Goal: Information Seeking & Learning: Understand process/instructions

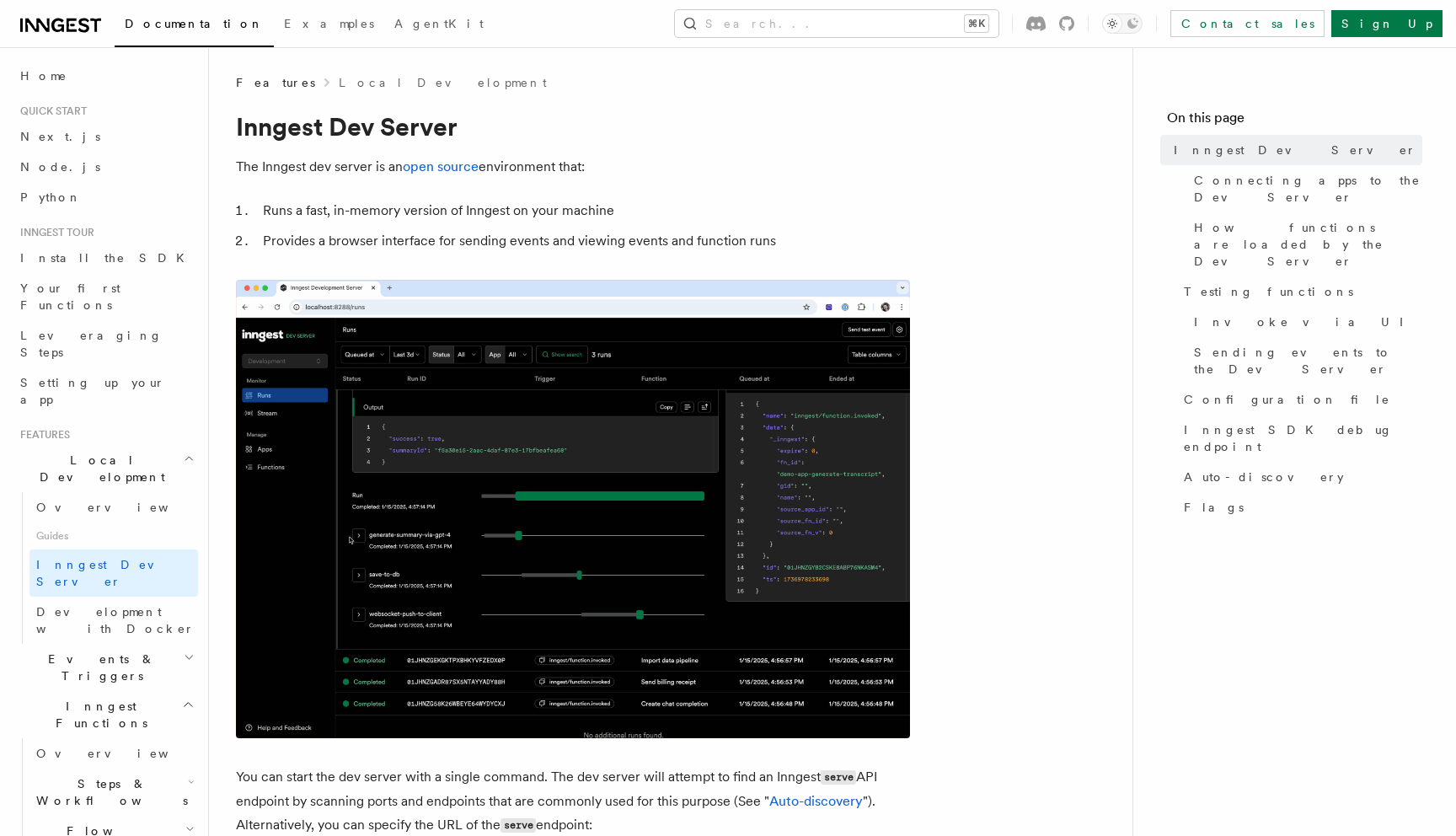
click at [499, 209] on li "Runs a fast, in-memory version of Inngest on your machine" at bounding box center [584, 211] width 653 height 24
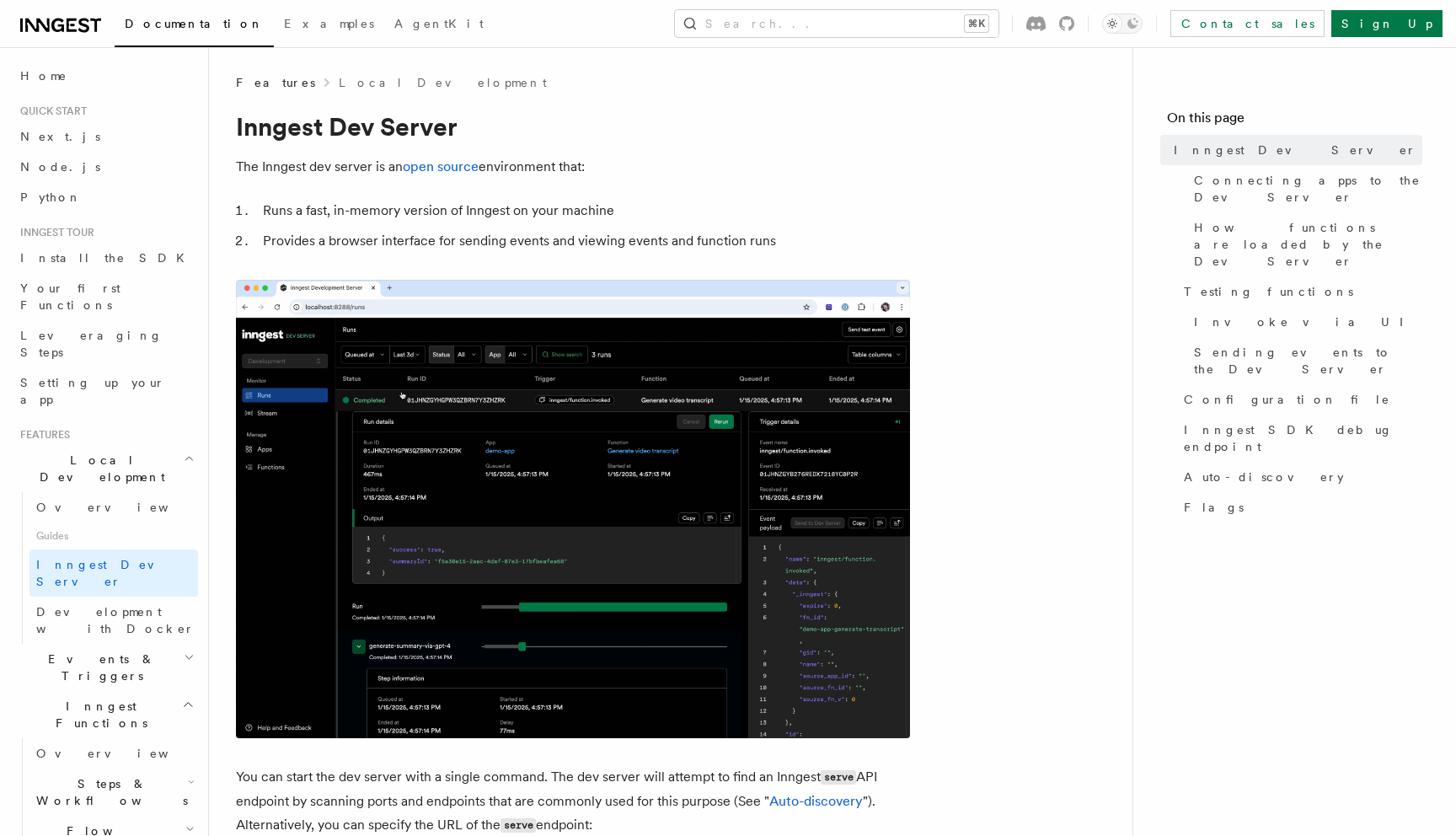
click at [499, 209] on li "Runs a fast, in-memory version of Inngest on your machine" at bounding box center [584, 211] width 653 height 24
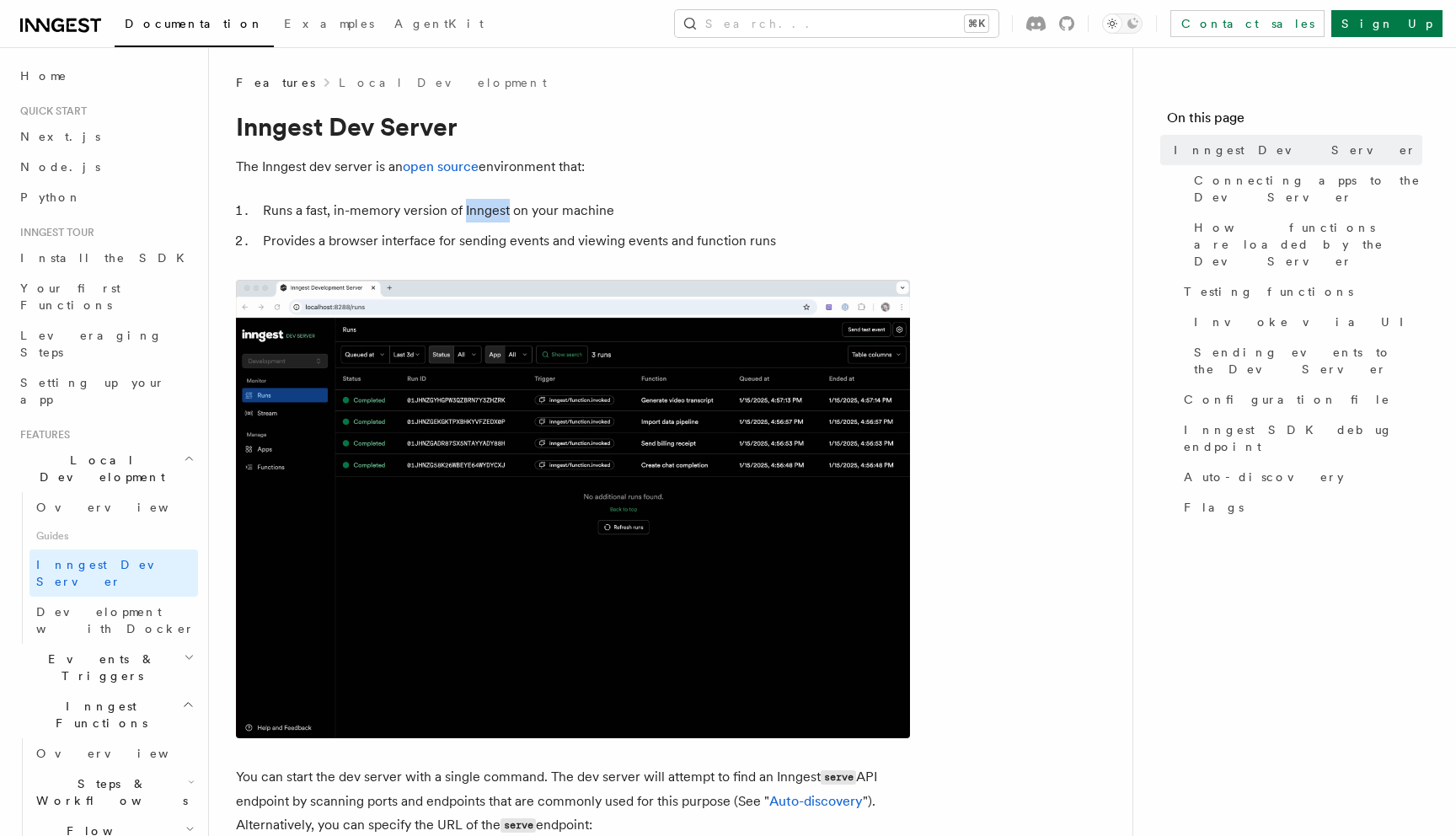
click at [499, 209] on li "Runs a fast, in-memory version of Inngest on your machine" at bounding box center [584, 211] width 653 height 24
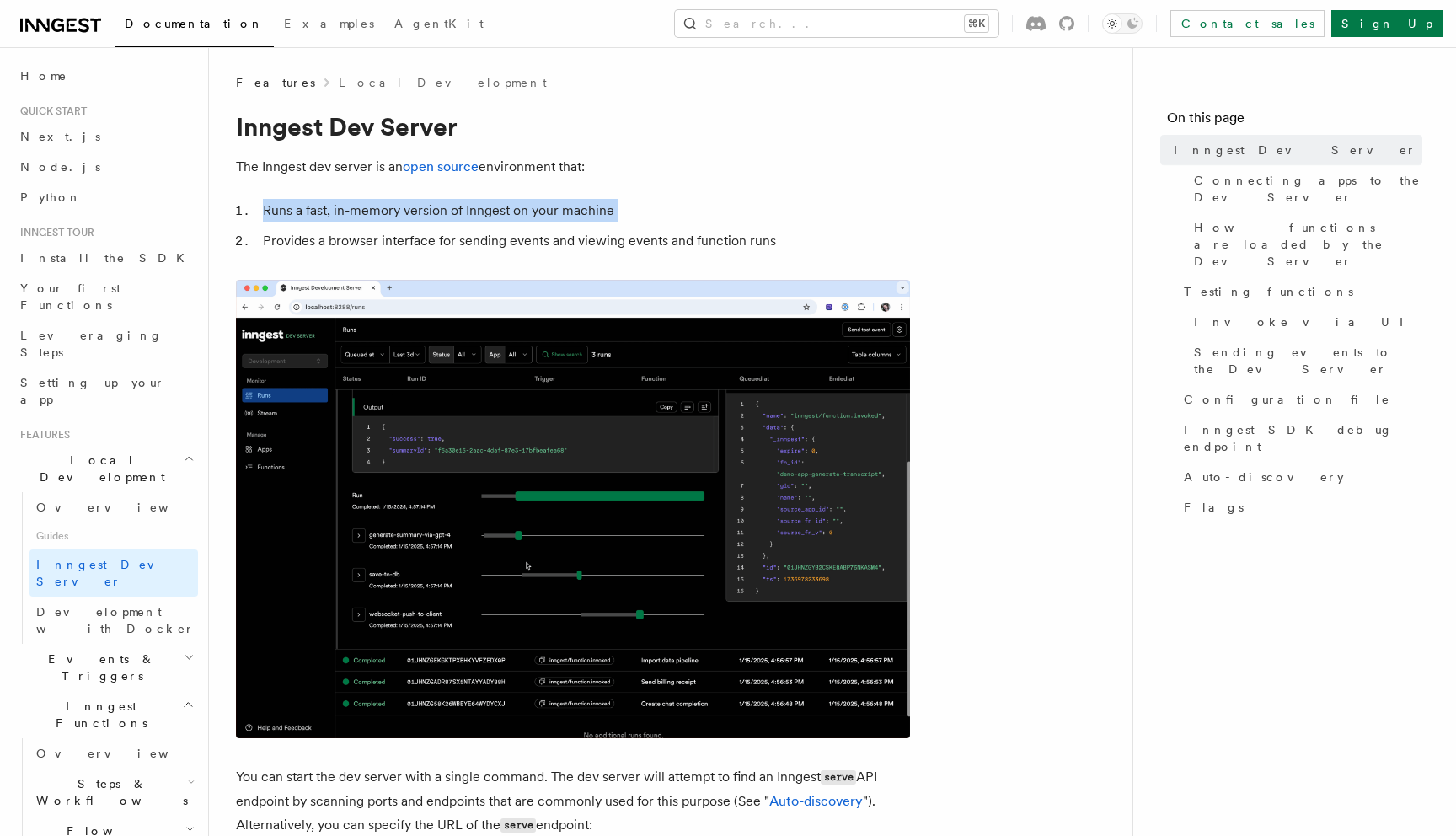
click at [515, 235] on li "Provides a browser interface for sending events and viewing events and function…" at bounding box center [584, 241] width 653 height 24
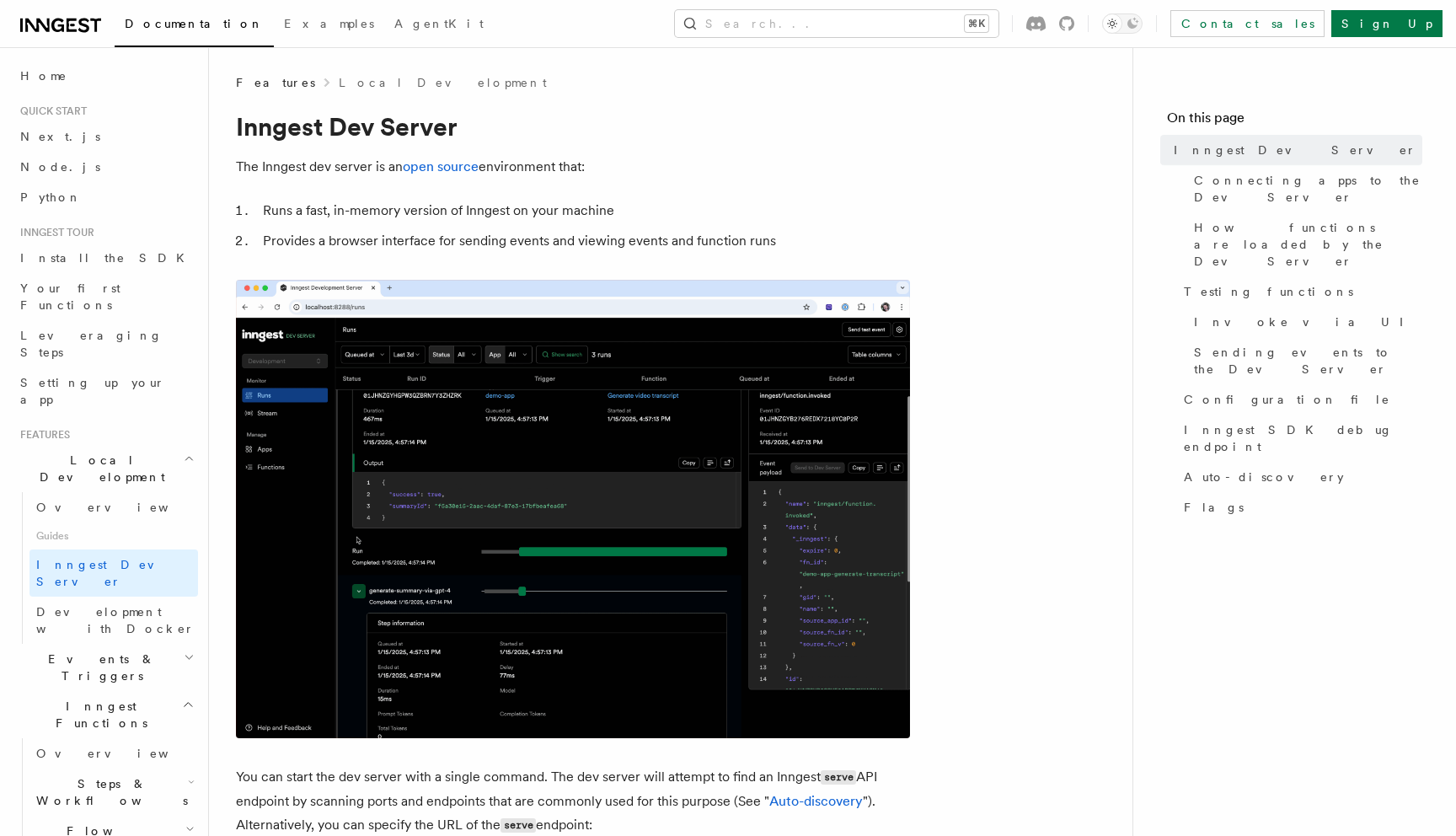
click at [515, 235] on li "Provides a browser interface for sending events and viewing events and function…" at bounding box center [584, 241] width 653 height 24
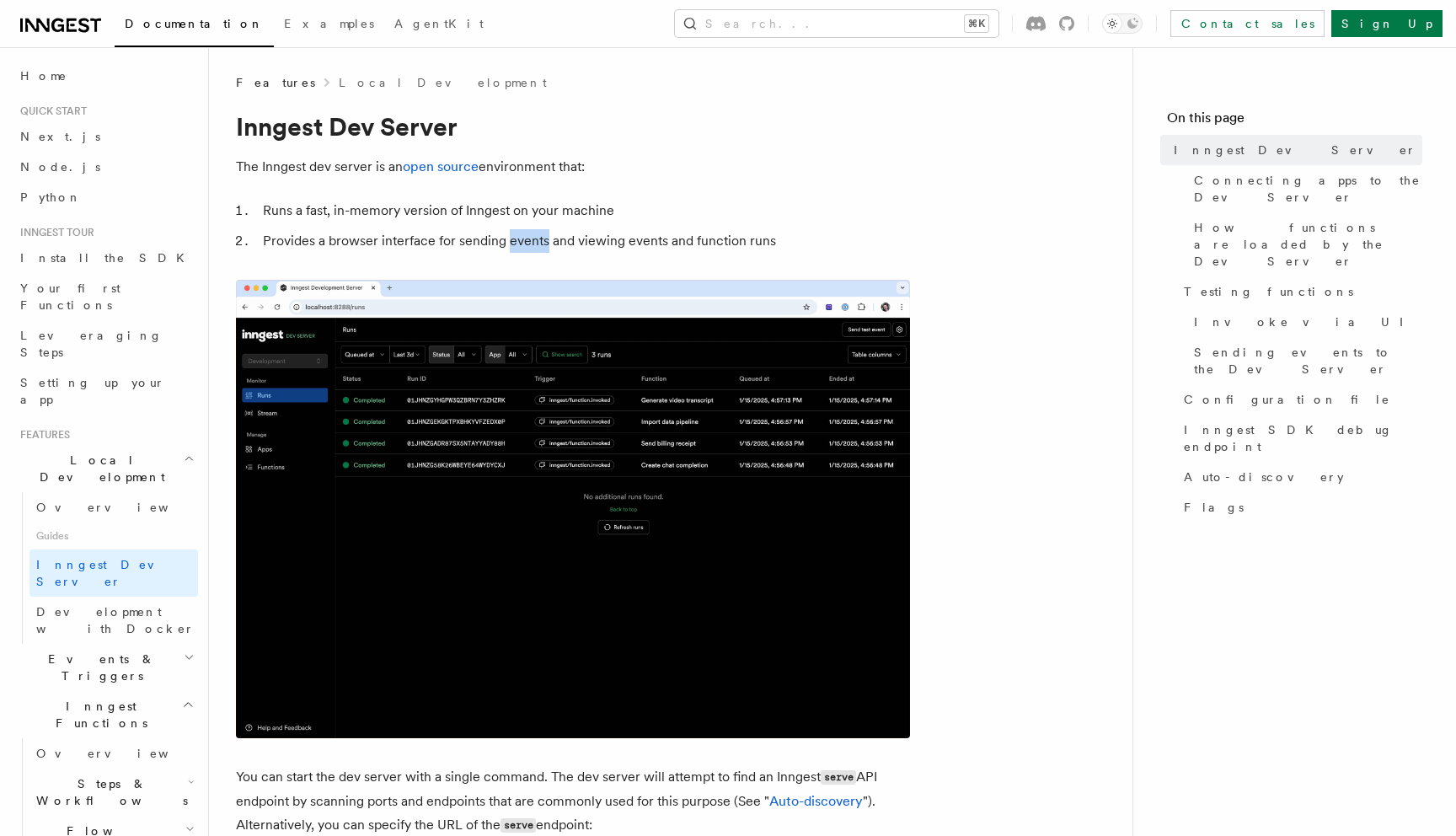
click at [515, 235] on li "Provides a browser interface for sending events and viewing events and function…" at bounding box center [584, 241] width 653 height 24
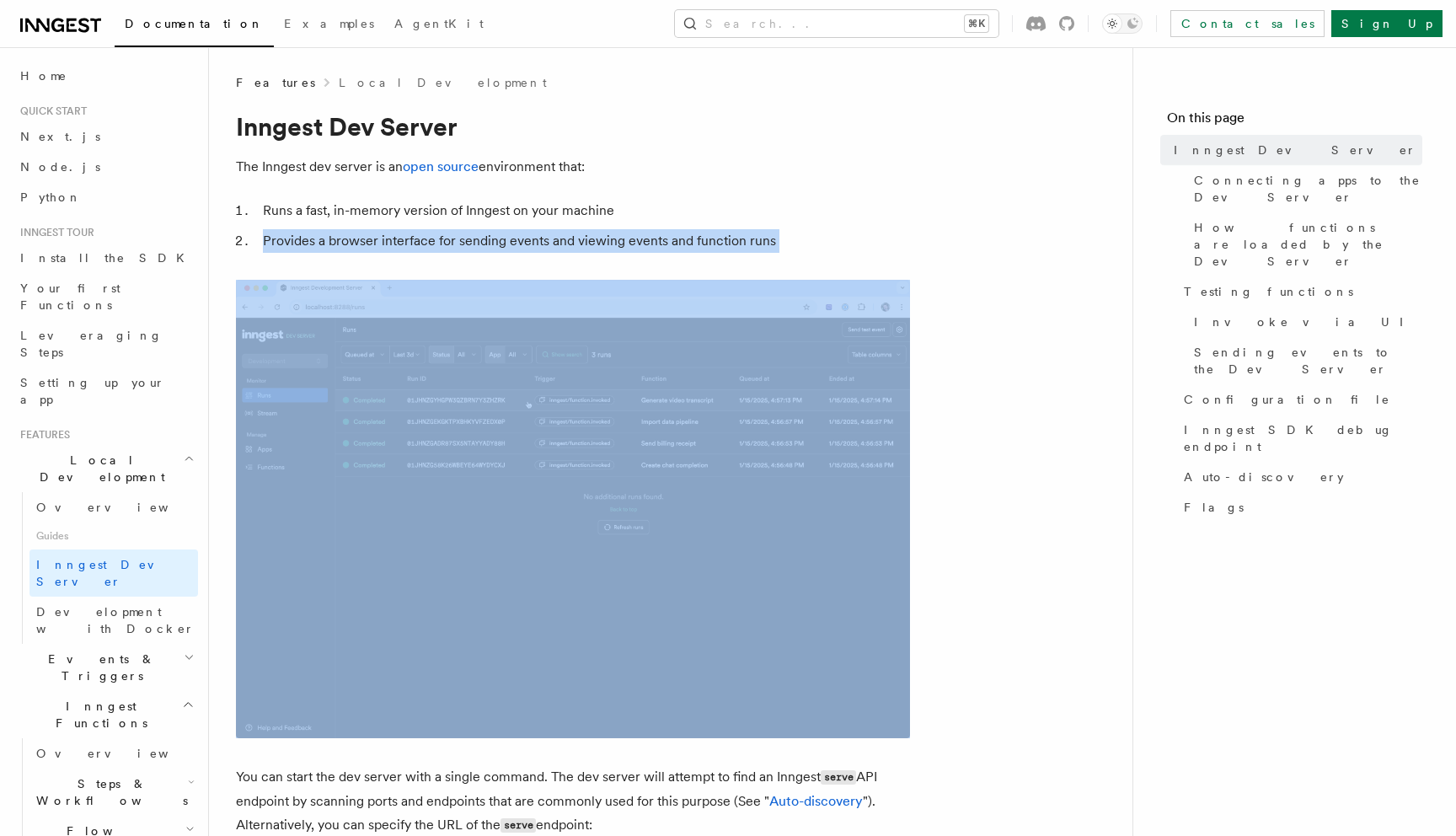
click at [549, 243] on li "Provides a browser interface for sending events and viewing events and function…" at bounding box center [584, 241] width 653 height 24
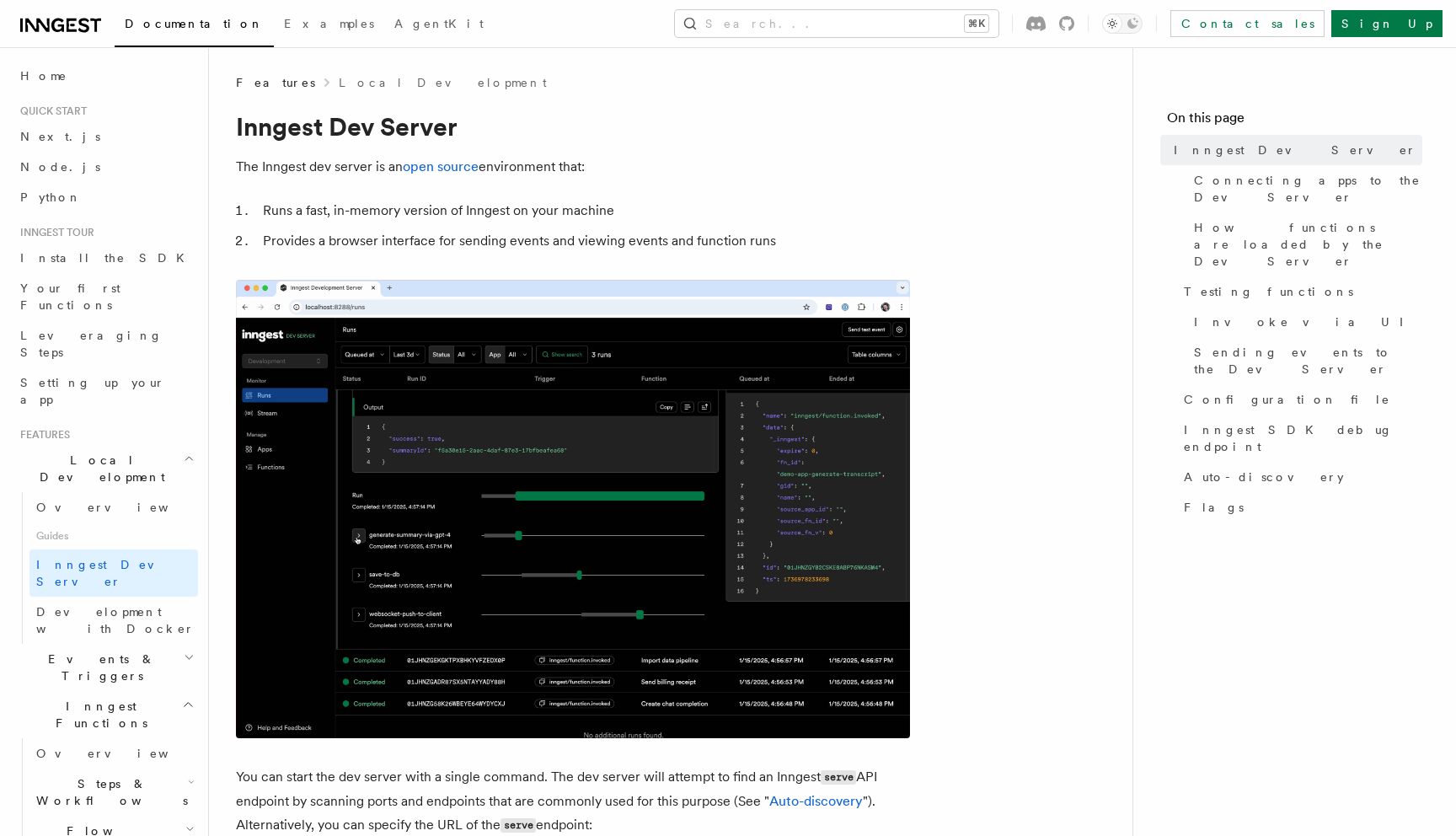
click at [549, 243] on li "Provides a browser interface for sending events and viewing events and function…" at bounding box center [584, 241] width 653 height 24
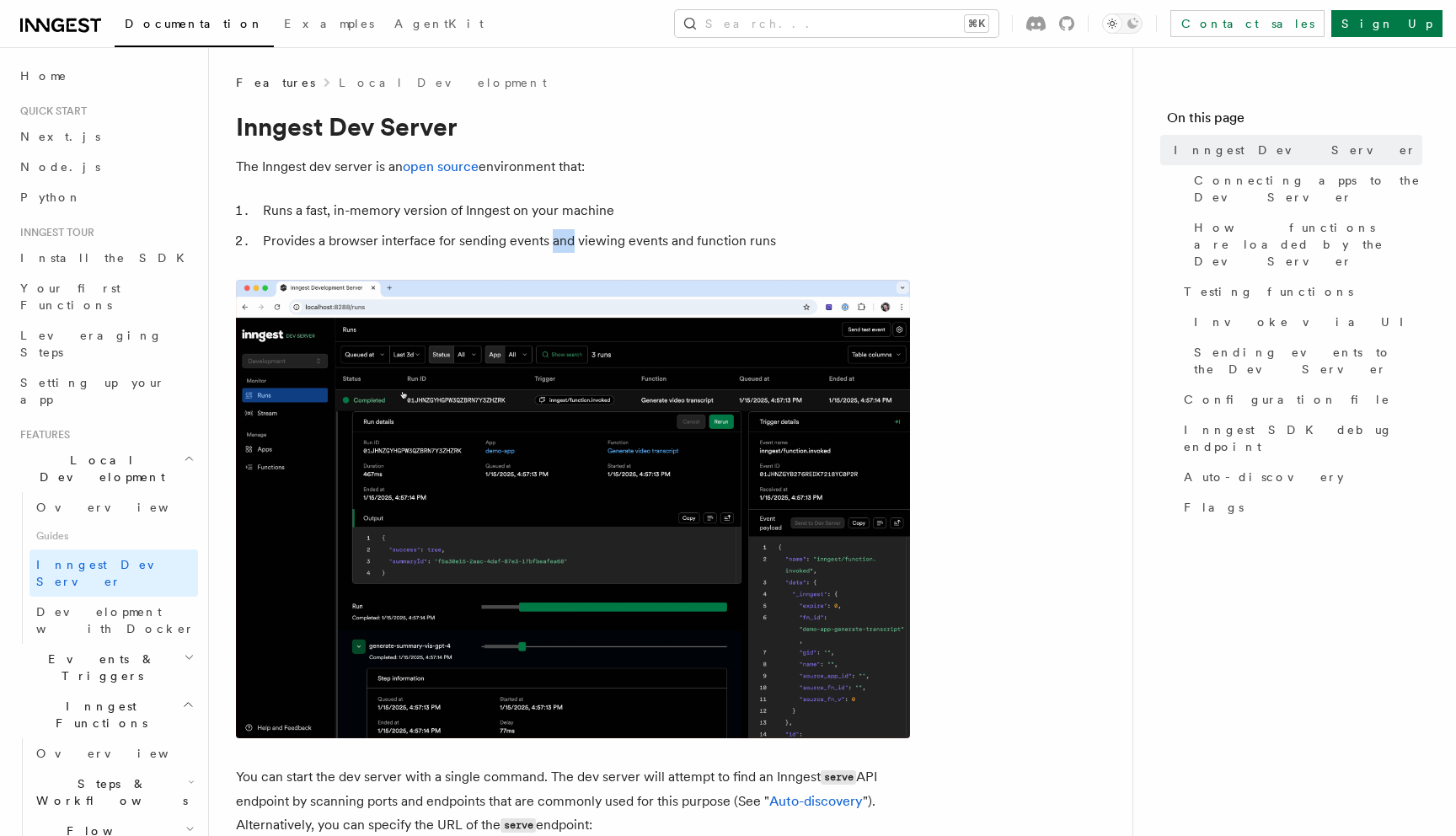
click at [615, 237] on li "Provides a browser interface for sending events and viewing events and function…" at bounding box center [584, 241] width 653 height 24
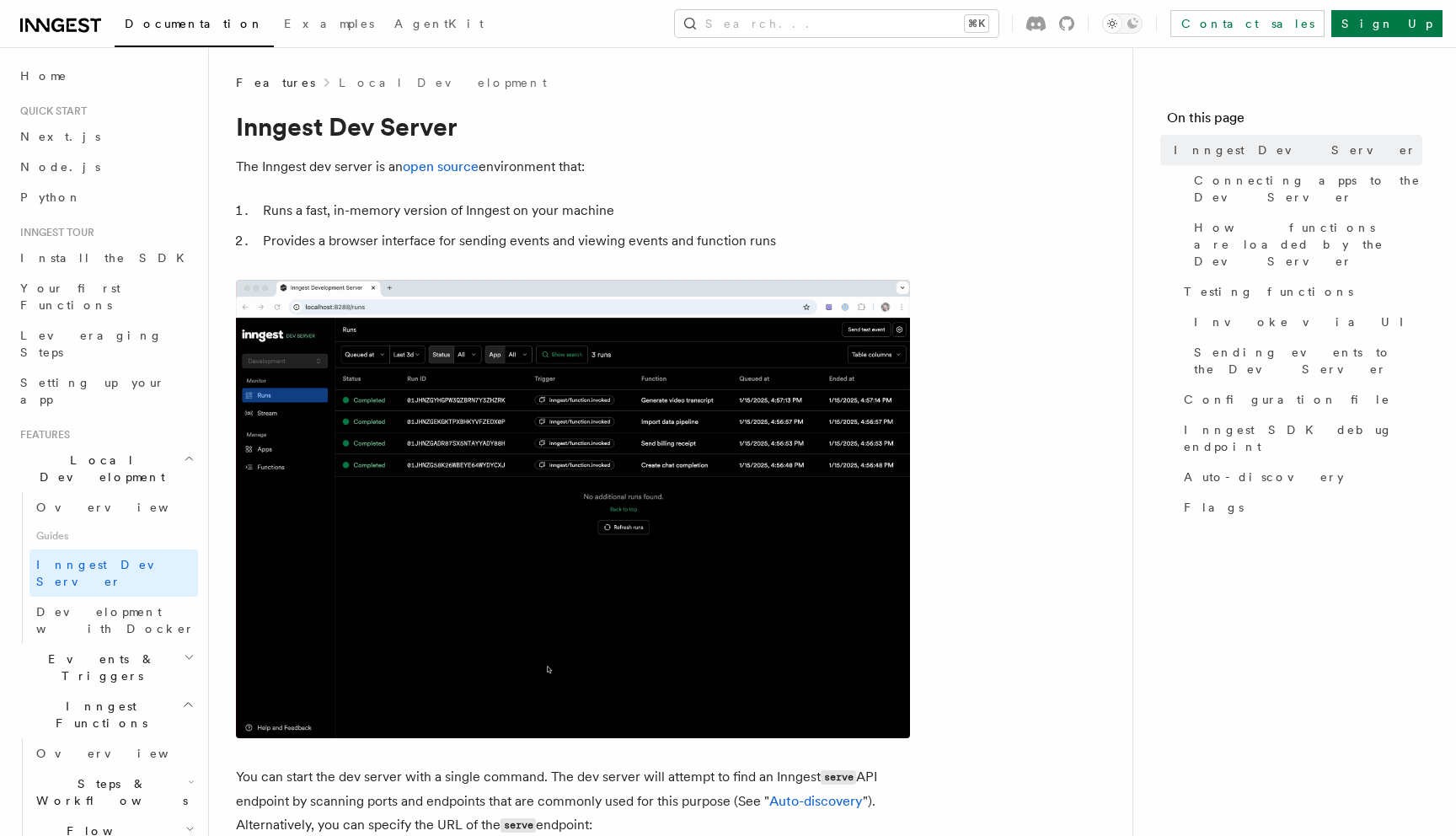
click at [615, 237] on li "Provides a browser interface for sending events and viewing events and function…" at bounding box center [584, 241] width 653 height 24
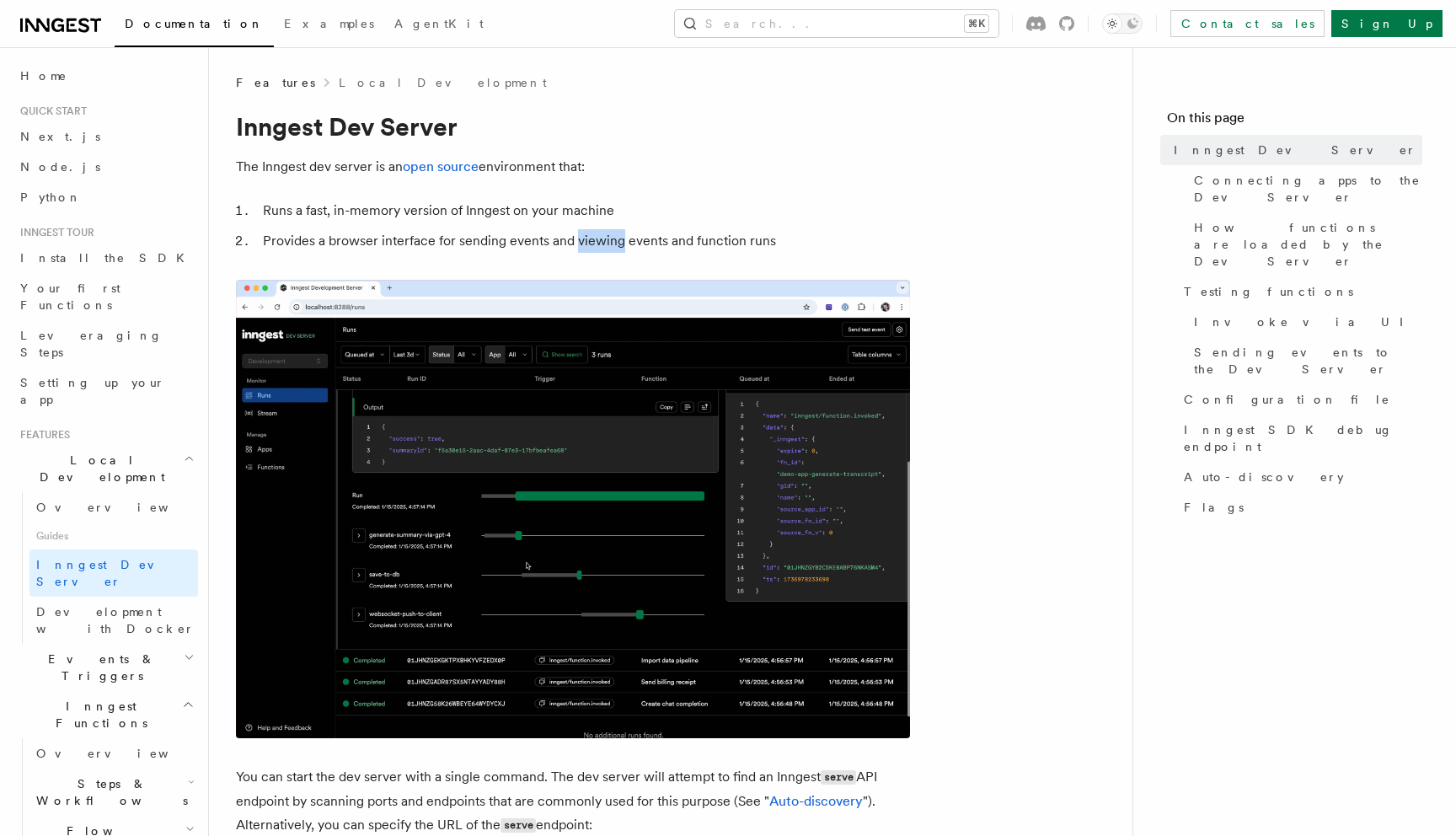
click at [615, 237] on li "Provides a browser interface for sending events and viewing events and function…" at bounding box center [584, 241] width 653 height 24
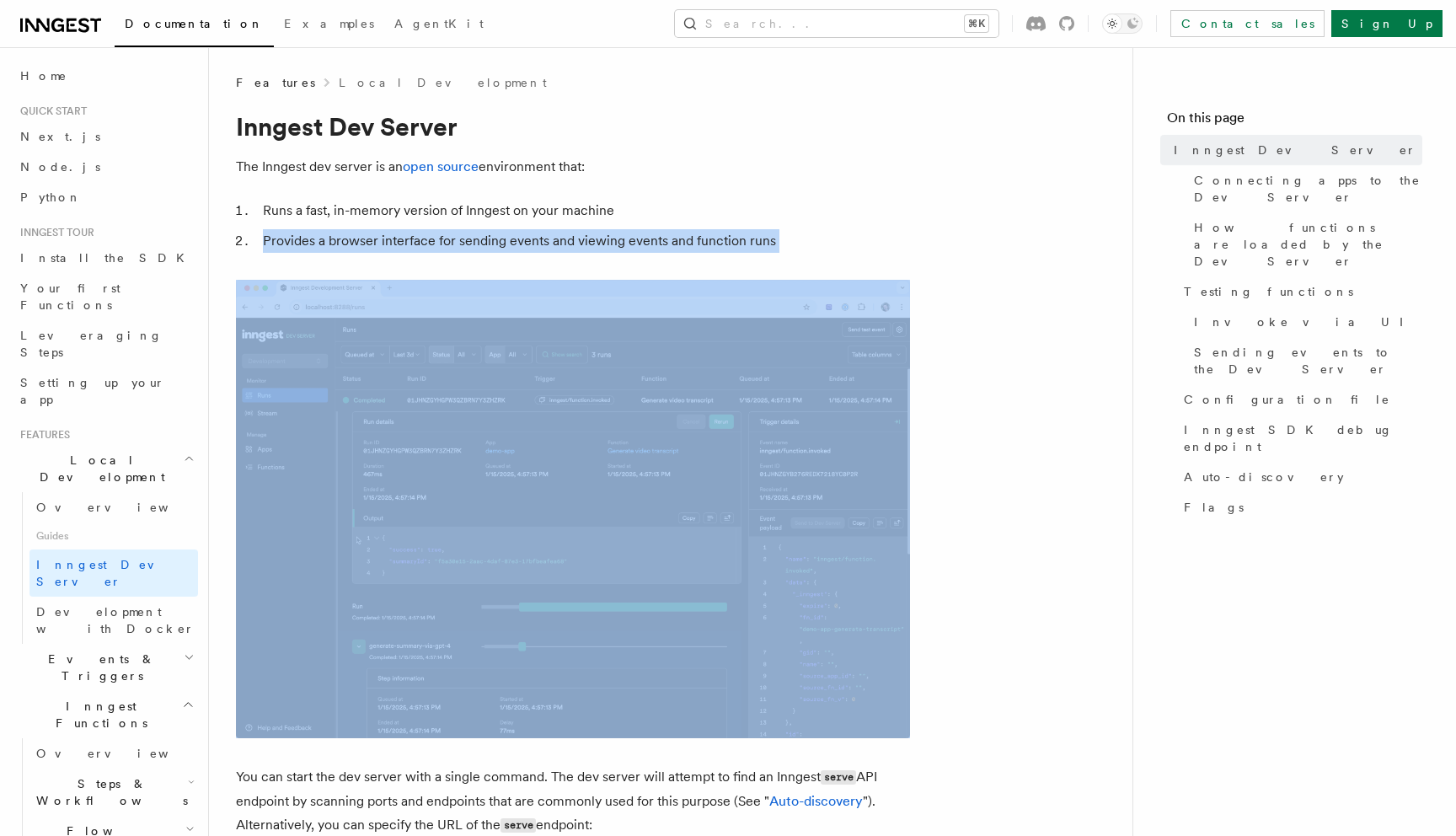
click at [684, 223] on ol "Runs a fast, in-memory version of Inngest on your machine Provides a browser in…" at bounding box center [573, 226] width 675 height 54
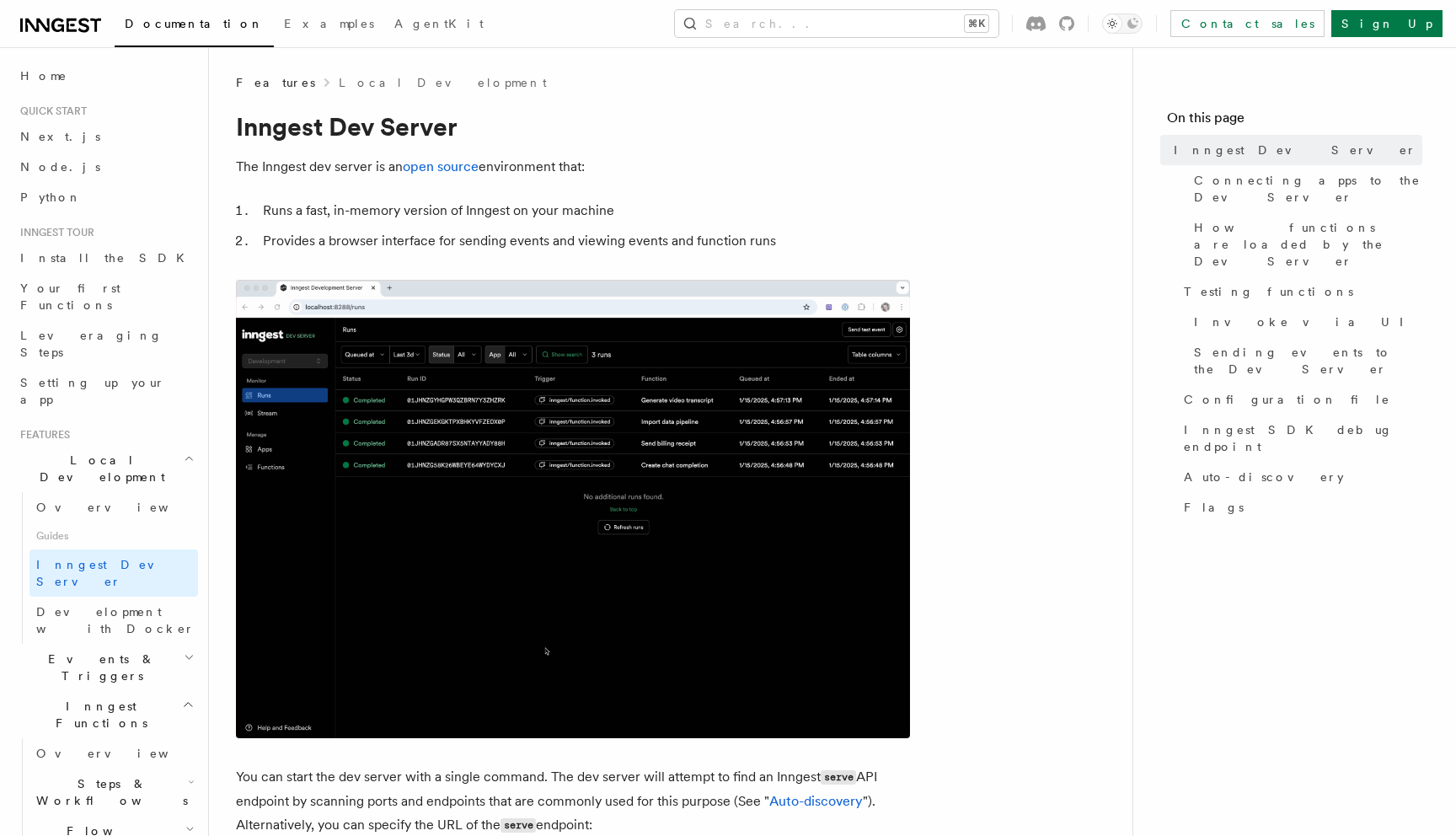
click at [622, 216] on li "Runs a fast, in-memory version of Inngest on your machine" at bounding box center [584, 211] width 653 height 24
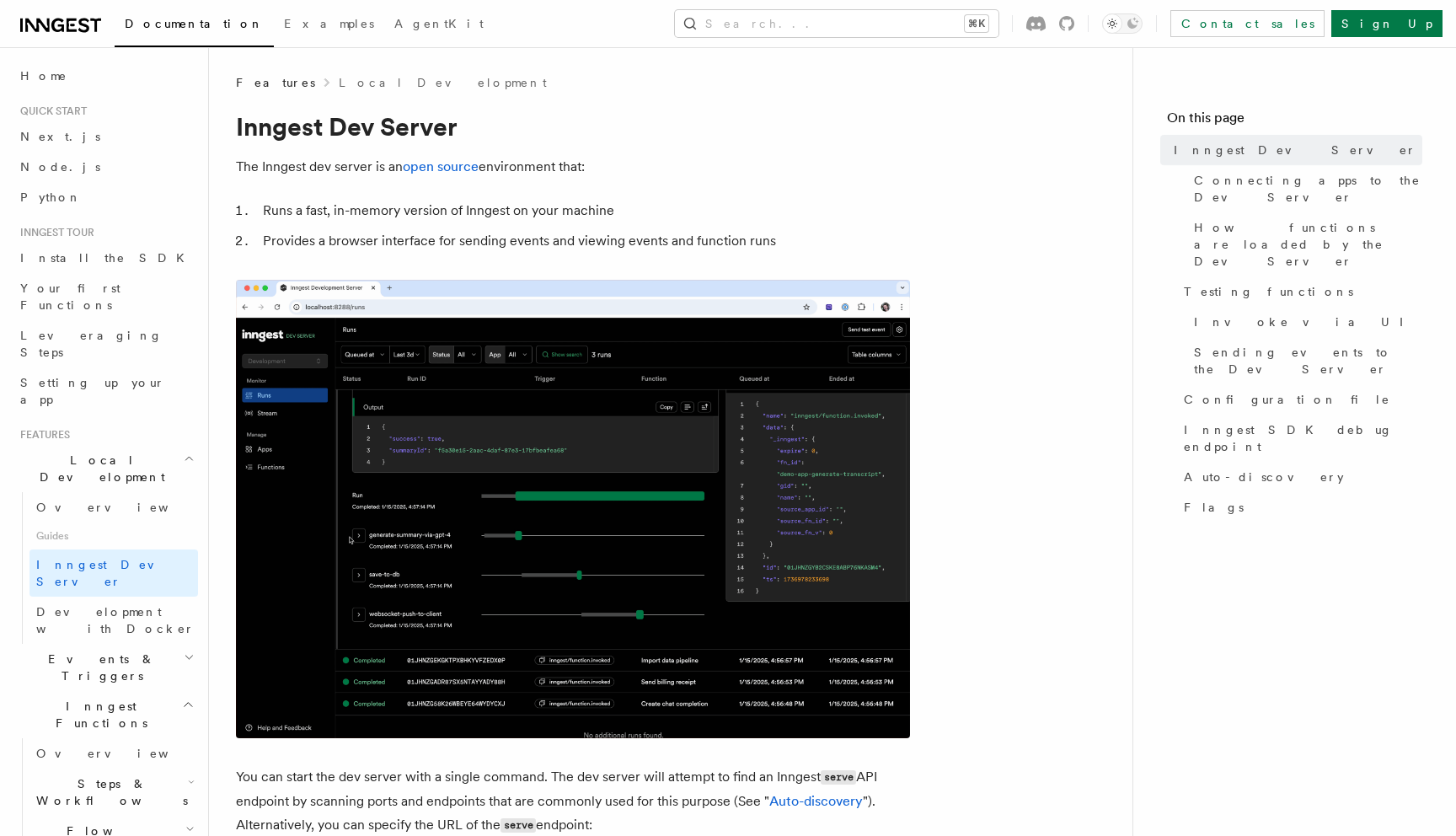
click at [622, 216] on li "Runs a fast, in-memory version of Inngest on your machine" at bounding box center [584, 211] width 653 height 24
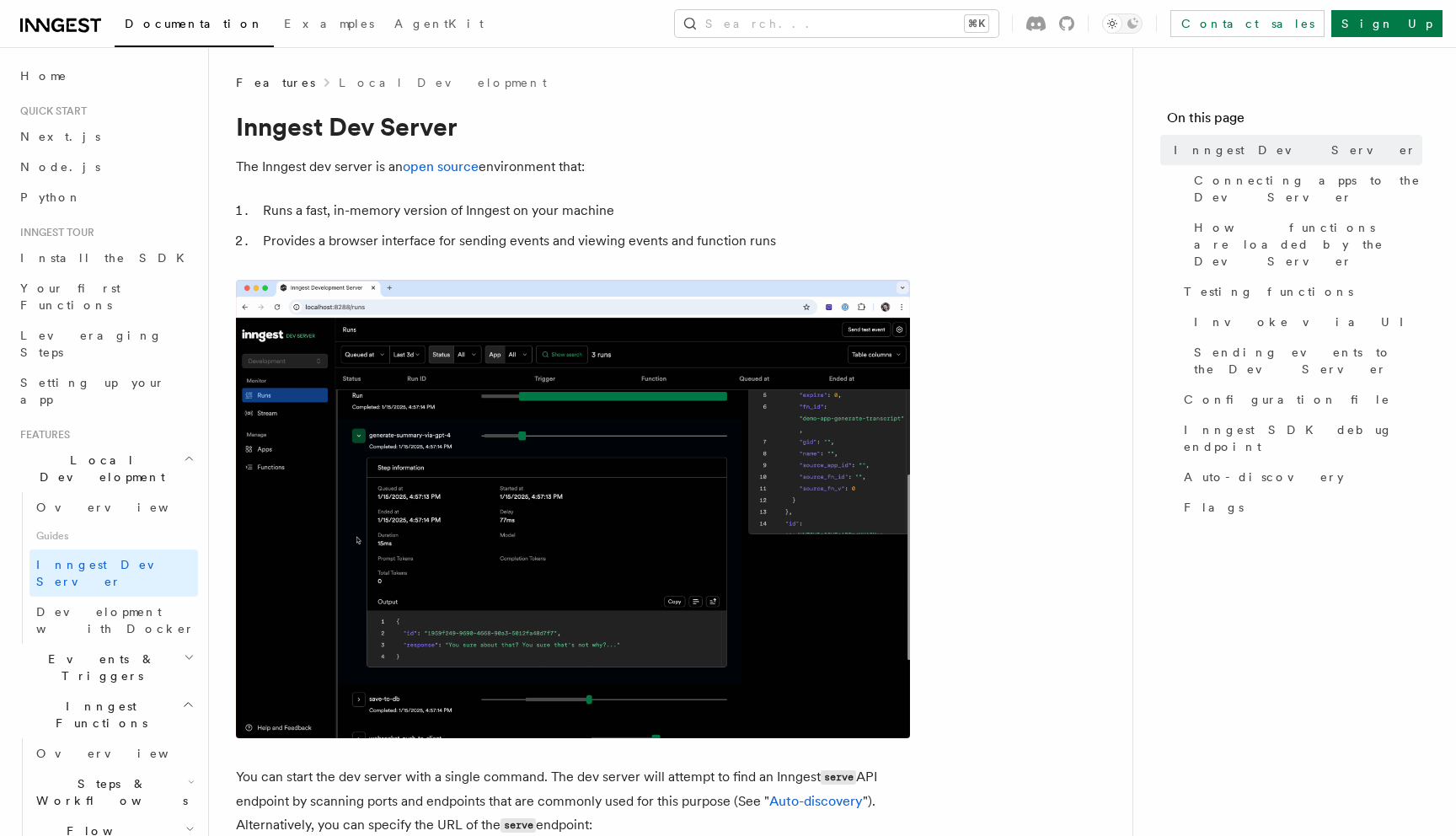
click at [560, 205] on li "Runs a fast, in-memory version of Inngest on your machine" at bounding box center [584, 211] width 653 height 24
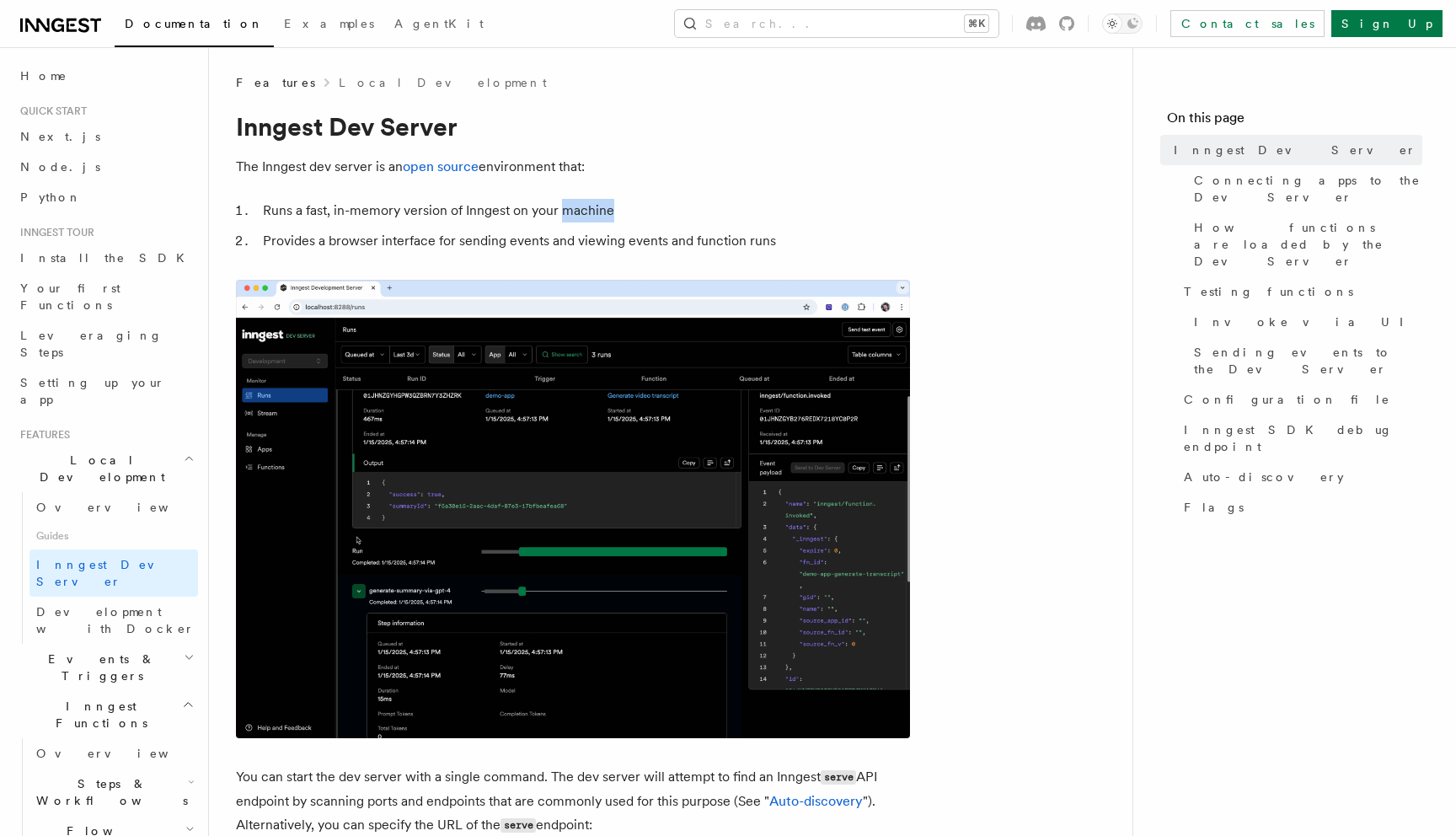
click at [560, 205] on li "Runs a fast, in-memory version of Inngest on your machine" at bounding box center [584, 211] width 653 height 24
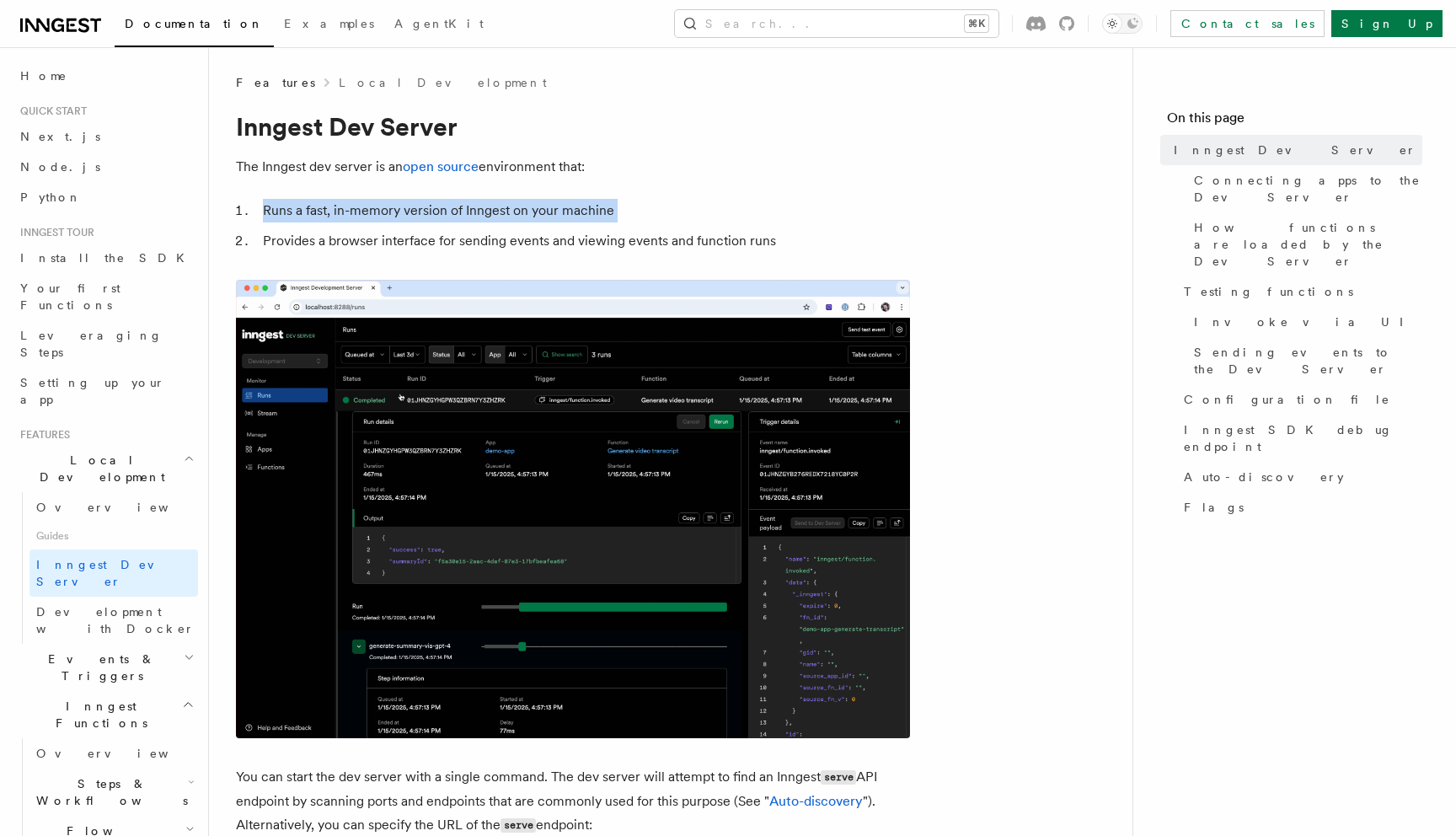
click at [560, 205] on li "Runs a fast, in-memory version of Inngest on your machine" at bounding box center [584, 211] width 653 height 24
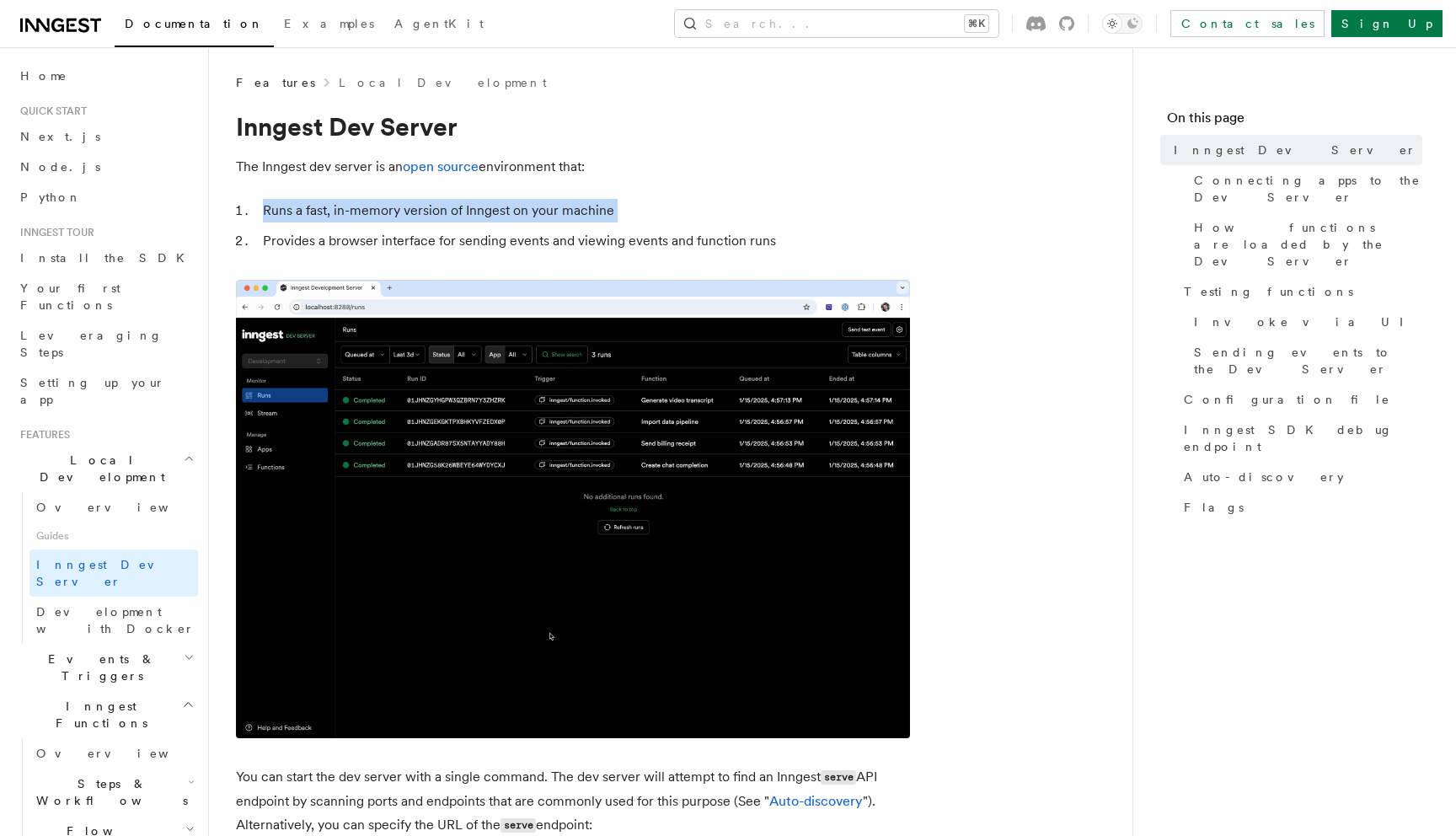
click at [493, 208] on li "Runs a fast, in-memory version of Inngest on your machine" at bounding box center [584, 211] width 653 height 24
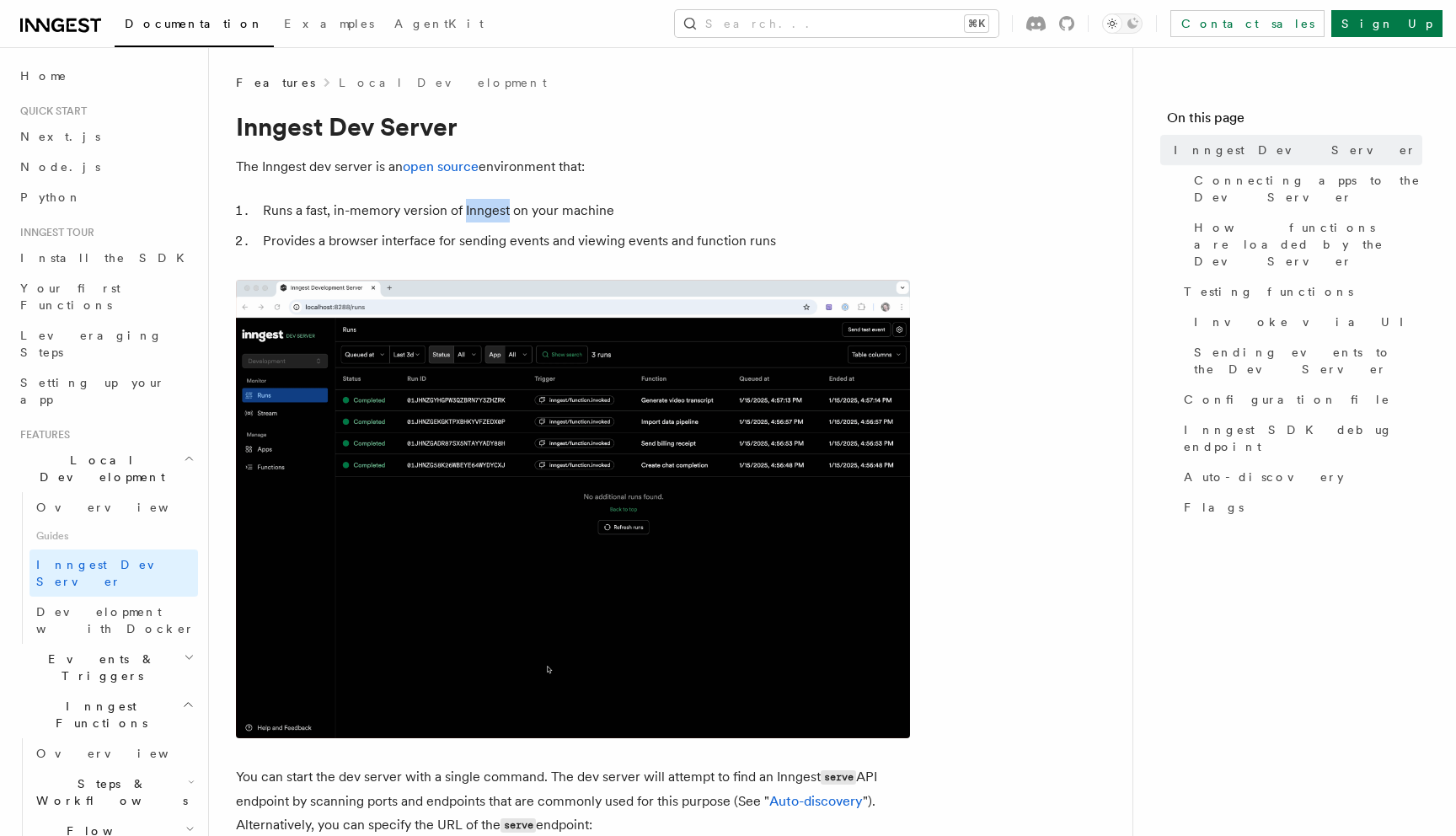
click at [494, 225] on ol "Runs a fast, in-memory version of Inngest on your machine Provides a browser in…" at bounding box center [573, 226] width 675 height 54
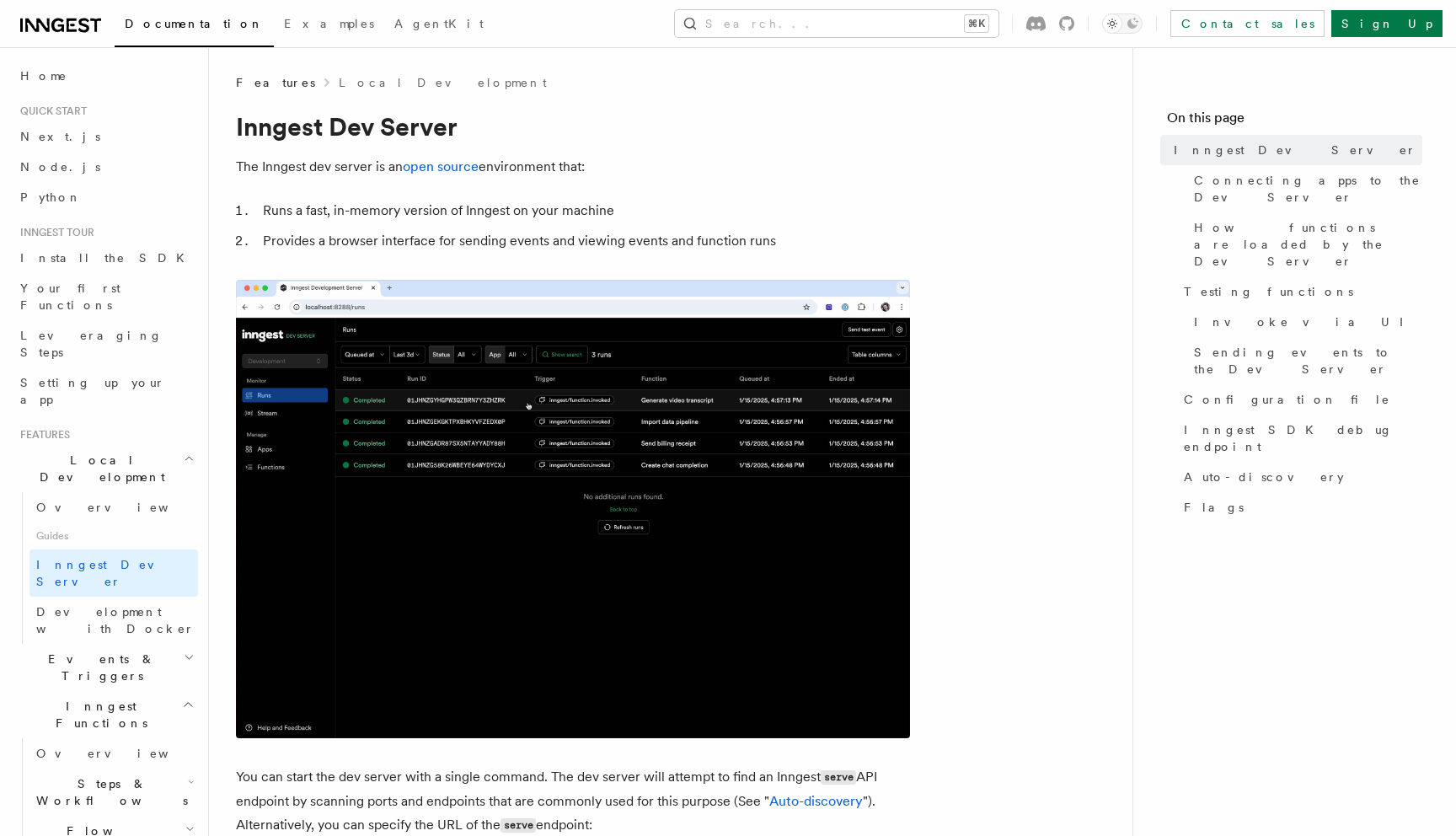
click at [490, 238] on li "Provides a browser interface for sending events and viewing events and function…" at bounding box center [584, 241] width 653 height 24
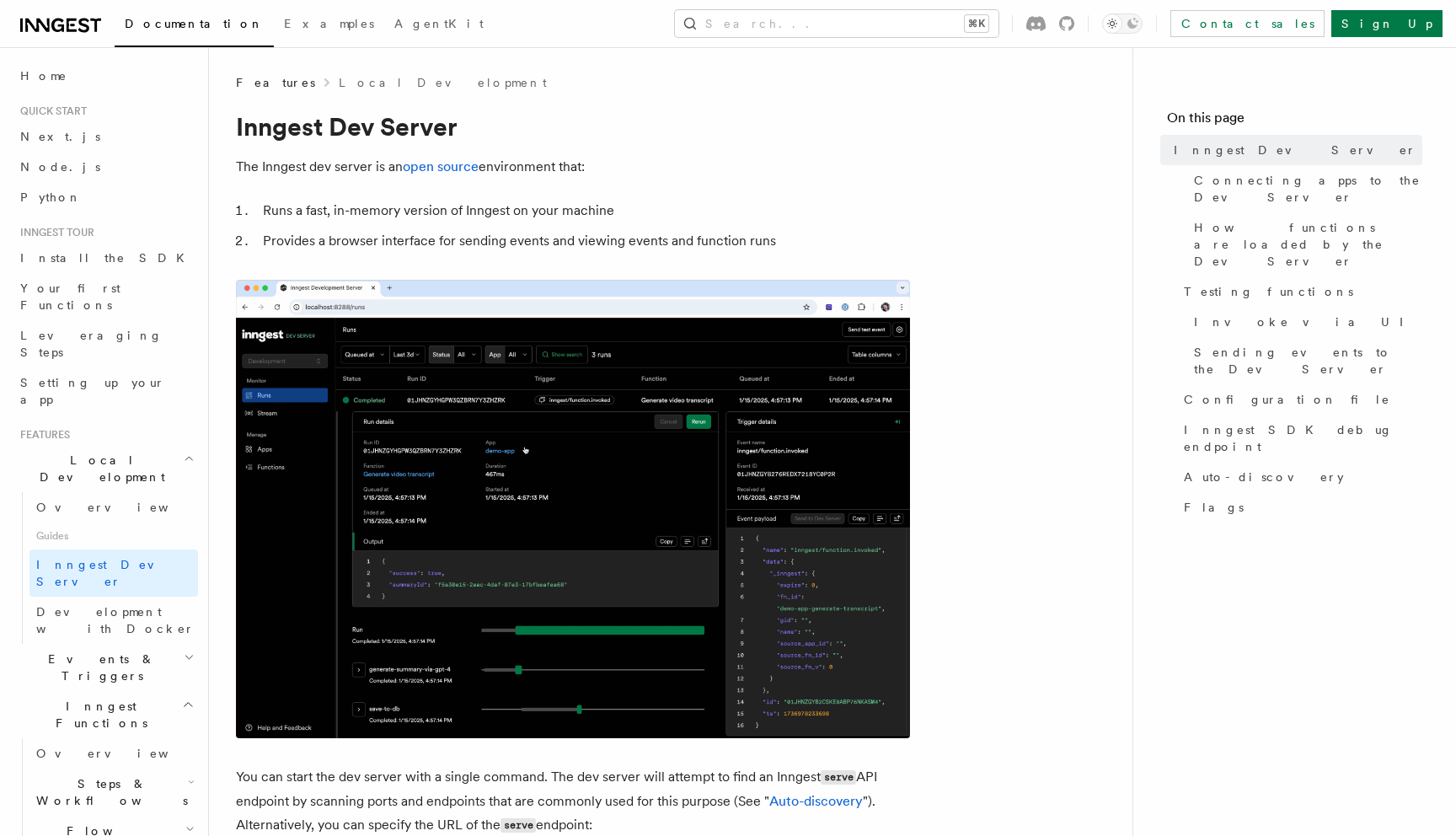
click at [490, 238] on li "Provides a browser interface for sending events and viewing events and function…" at bounding box center [584, 241] width 653 height 24
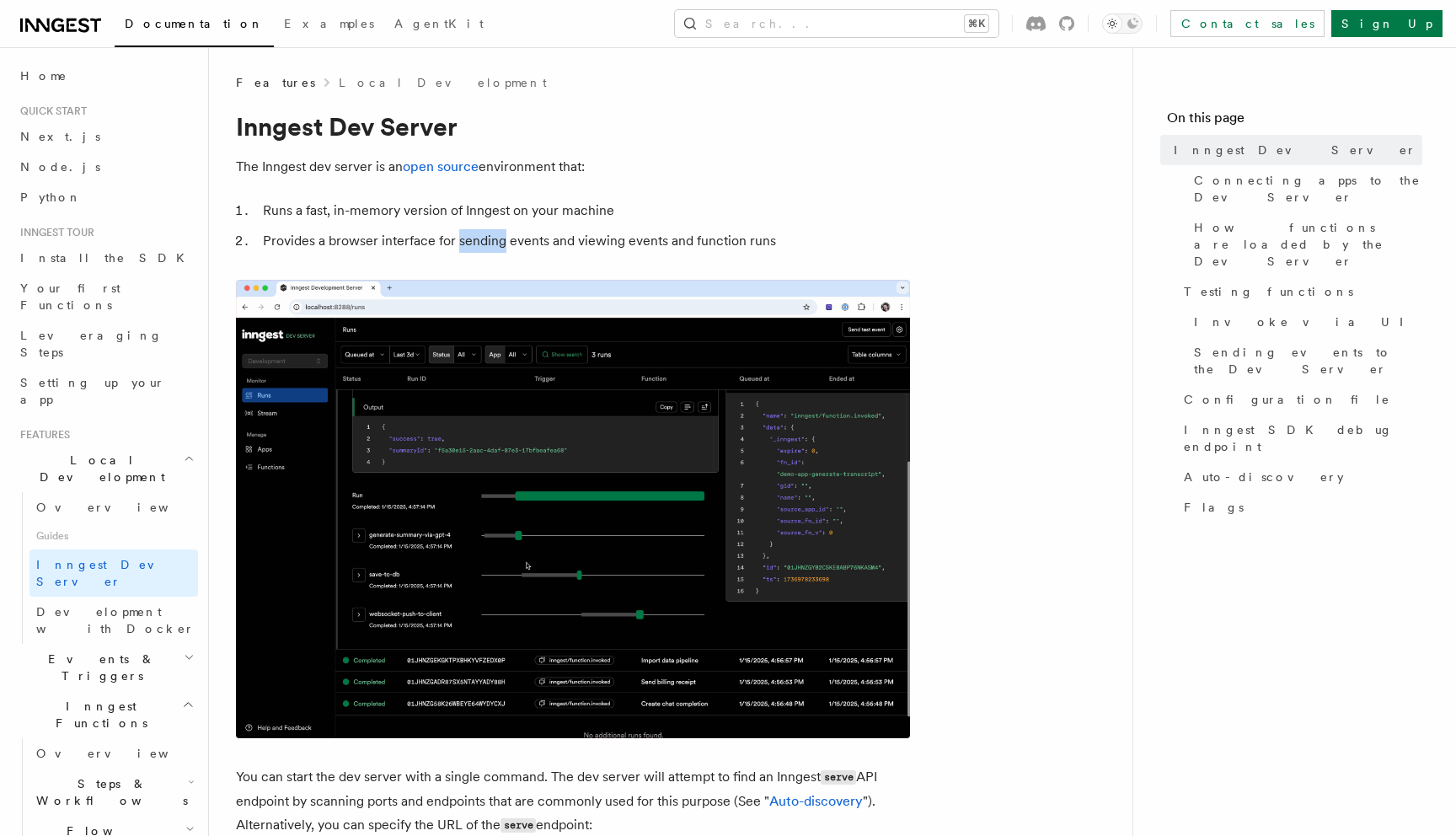
click at [486, 214] on li "Runs a fast, in-memory version of Inngest on your machine" at bounding box center [584, 211] width 653 height 24
click at [485, 242] on li "Provides a browser interface for sending events and viewing events and function…" at bounding box center [584, 241] width 653 height 24
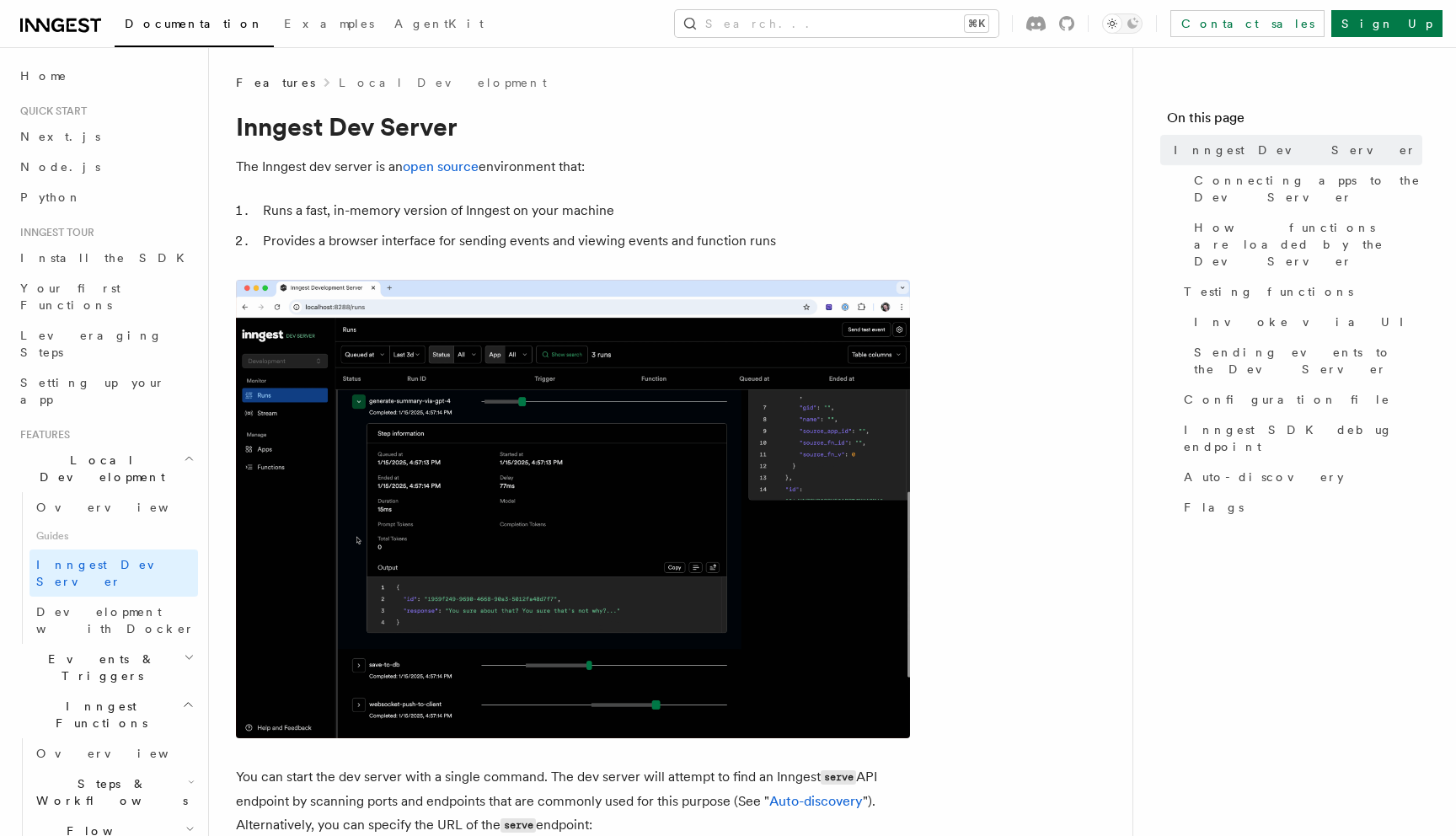
click at [485, 242] on li "Provides a browser interface for sending events and viewing events and function…" at bounding box center [584, 241] width 653 height 24
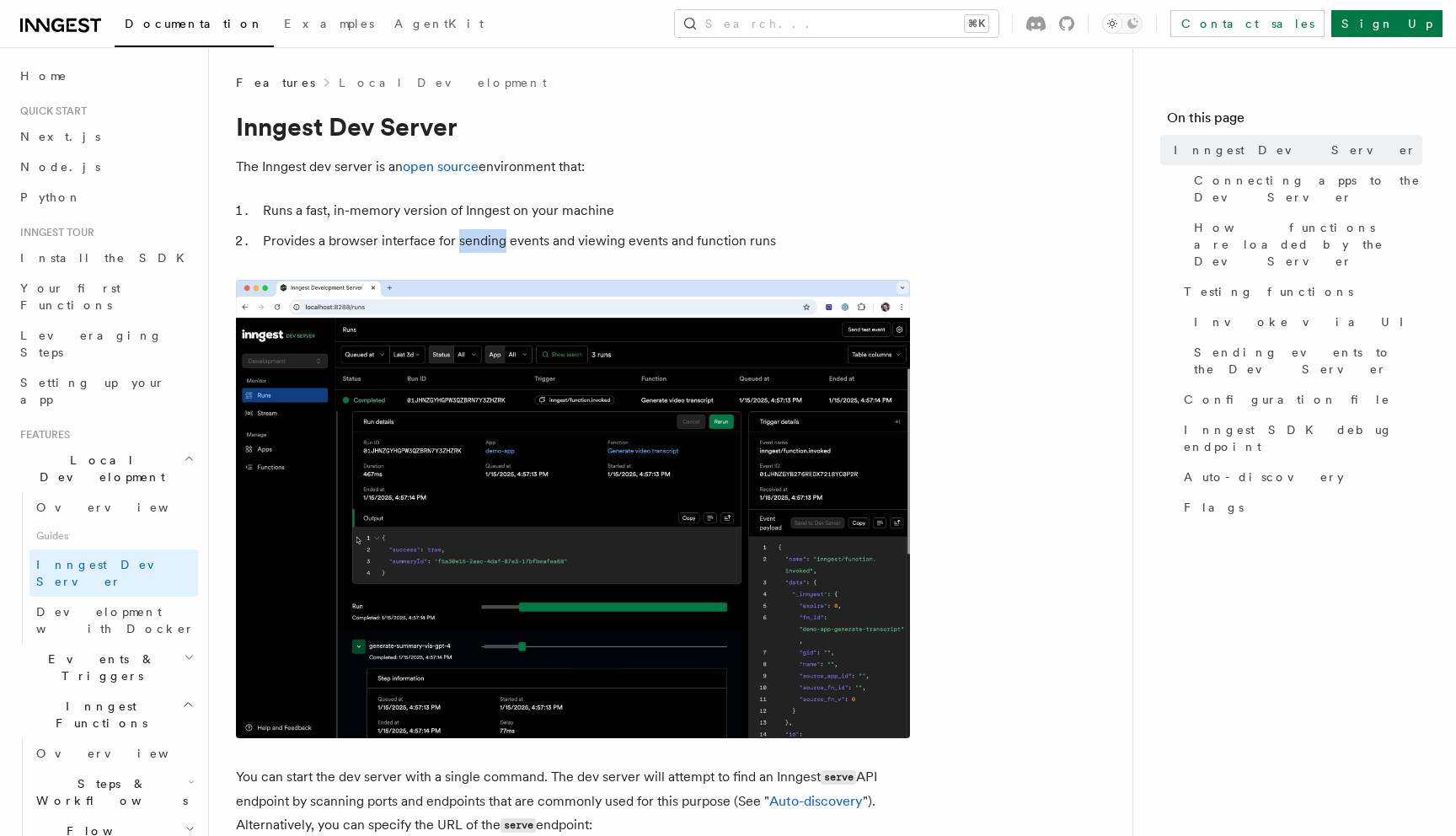
click at [485, 242] on li "Provides a browser interface for sending events and viewing events and function…" at bounding box center [584, 241] width 653 height 24
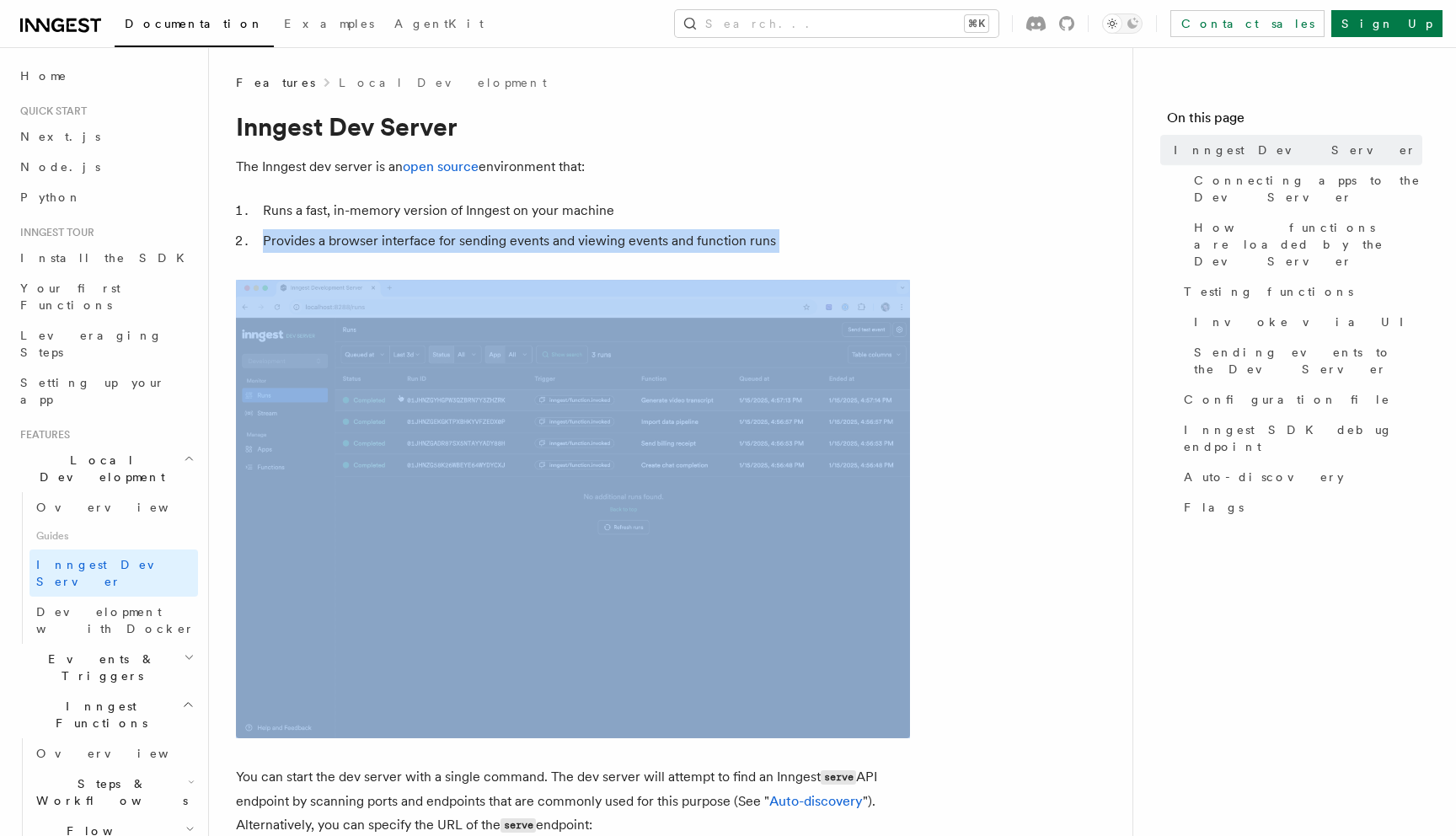
click at [498, 220] on li "Runs a fast, in-memory version of Inngest on your machine" at bounding box center [584, 211] width 653 height 24
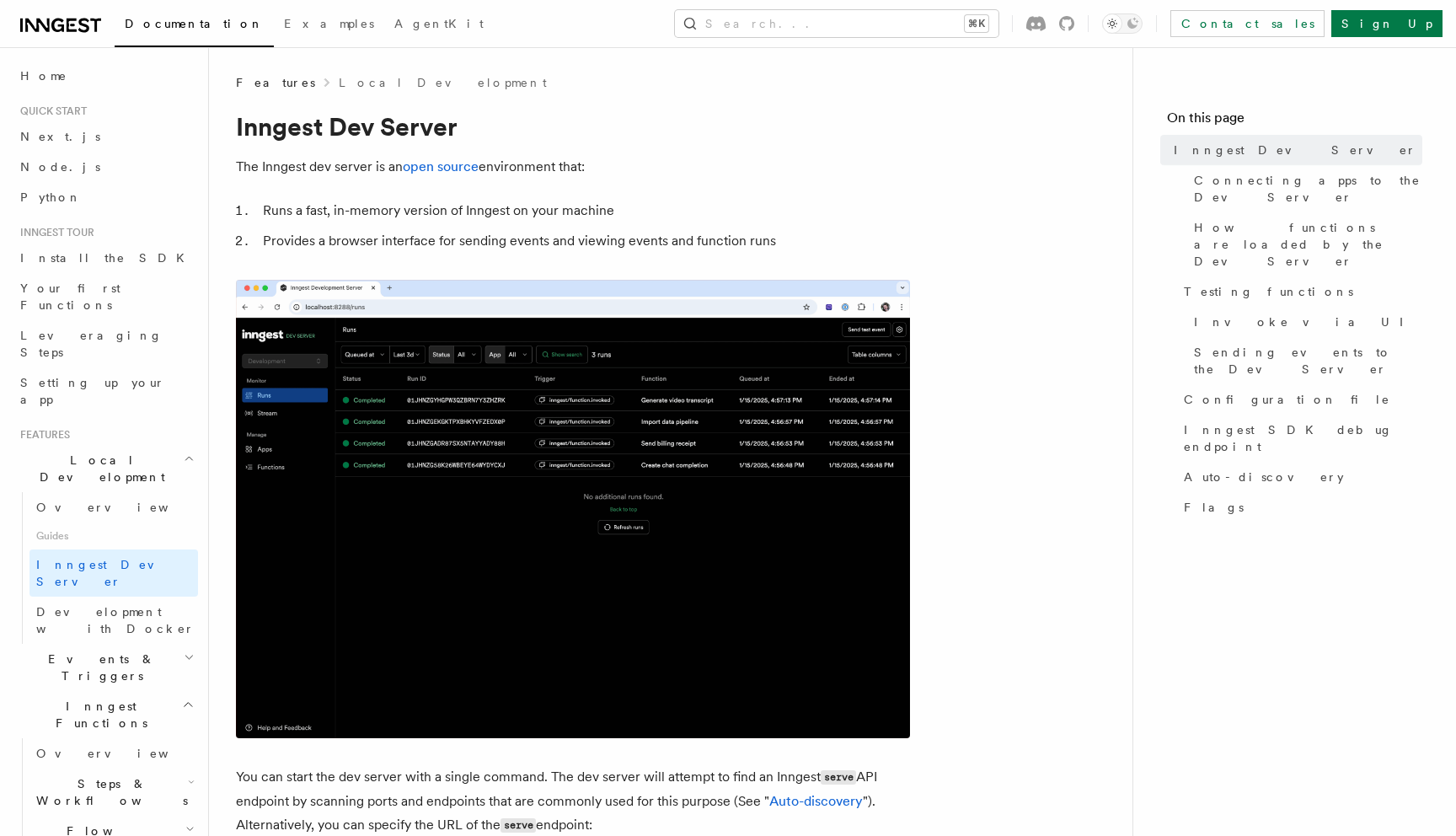
click at [502, 209] on li "Runs a fast, in-memory version of Inngest on your machine" at bounding box center [584, 211] width 653 height 24
click at [502, 252] on li "Provides a browser interface for sending events and viewing events and function…" at bounding box center [584, 241] width 653 height 24
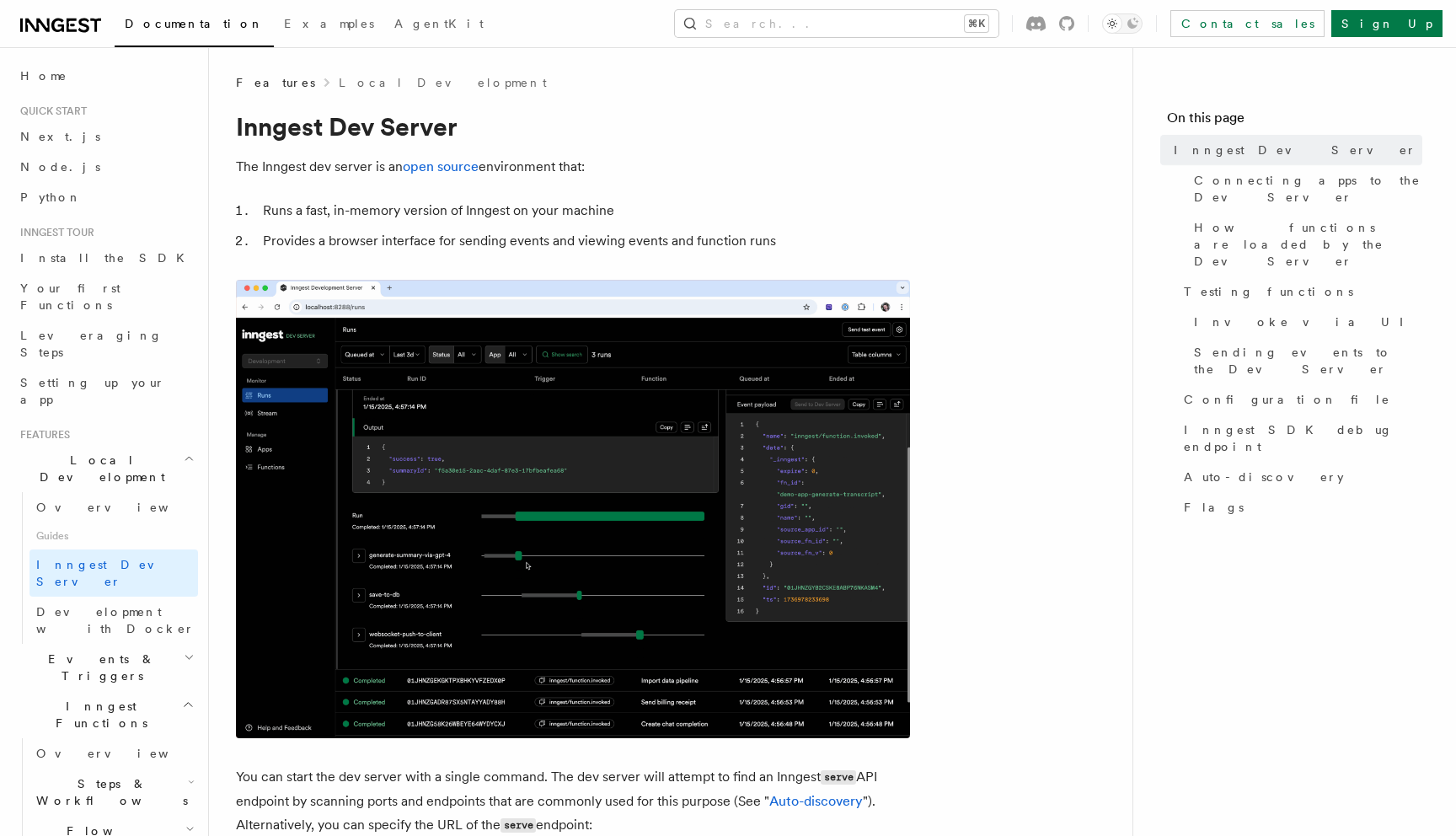
click at [508, 242] on li "Provides a browser interface for sending events and viewing events and function…" at bounding box center [584, 241] width 653 height 24
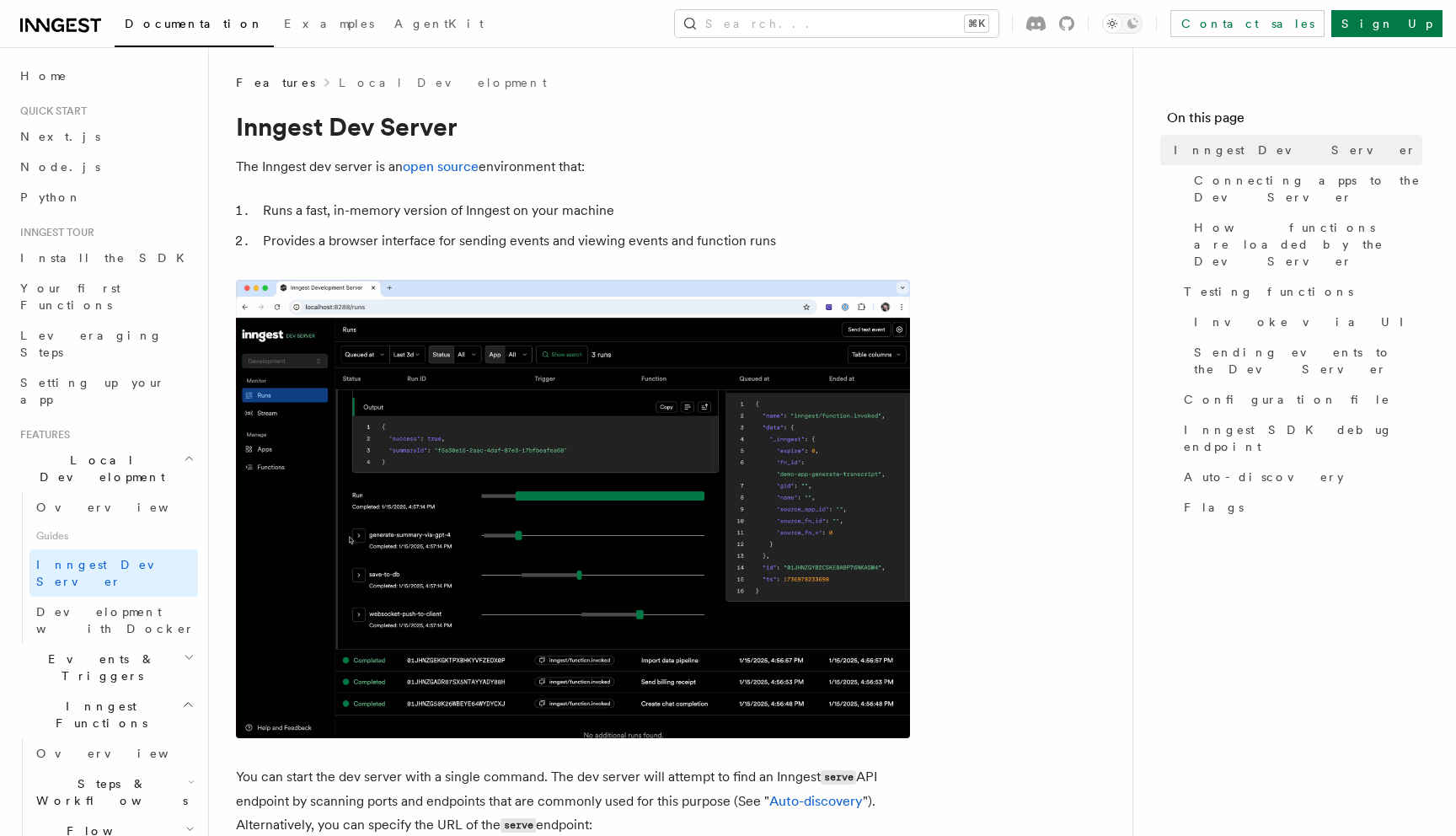
click at [508, 242] on li "Provides a browser interface for sending events and viewing events and function…" at bounding box center [584, 241] width 653 height 24
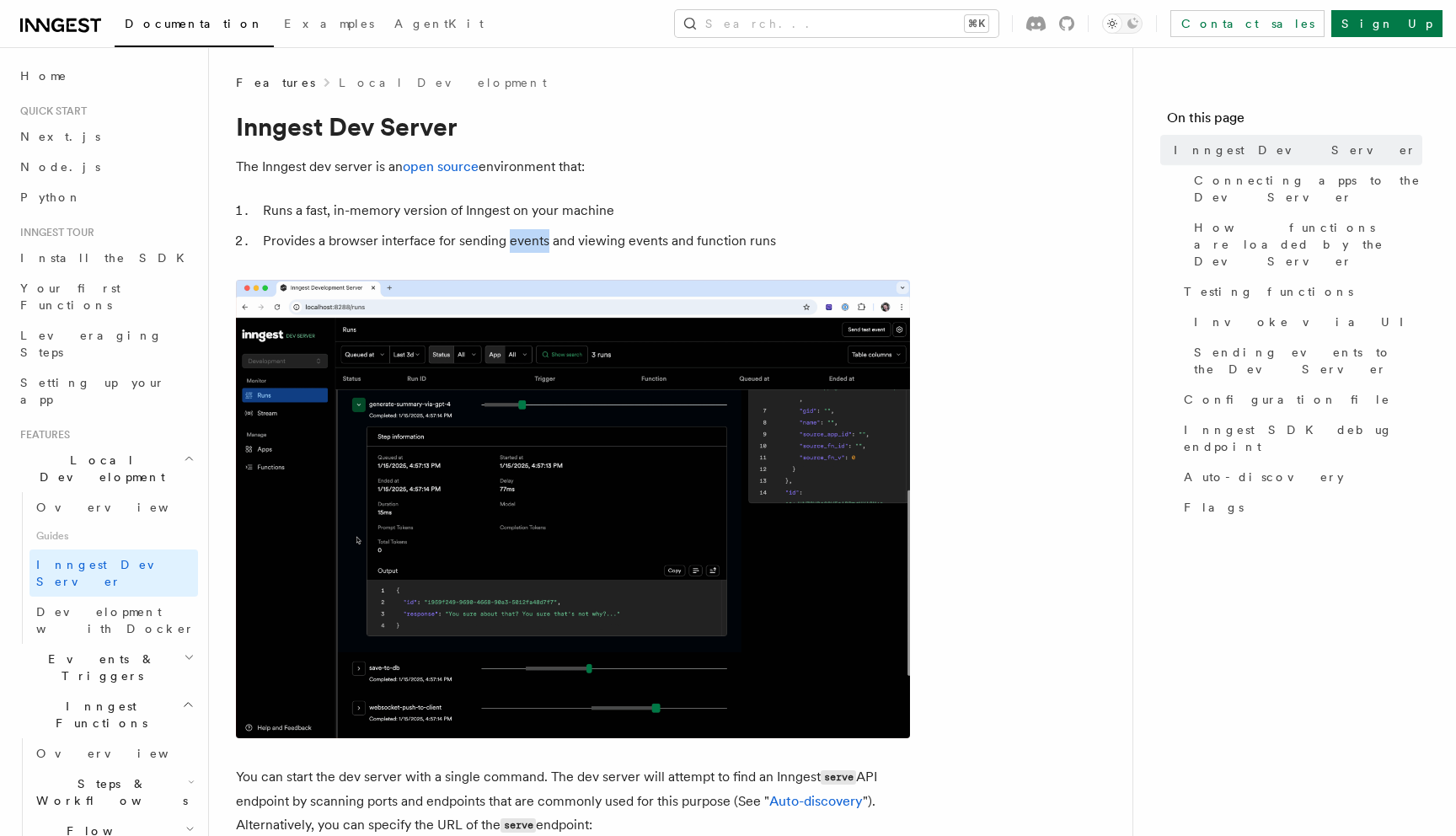
click at [508, 242] on li "Provides a browser interface for sending events and viewing events and function…" at bounding box center [584, 241] width 653 height 24
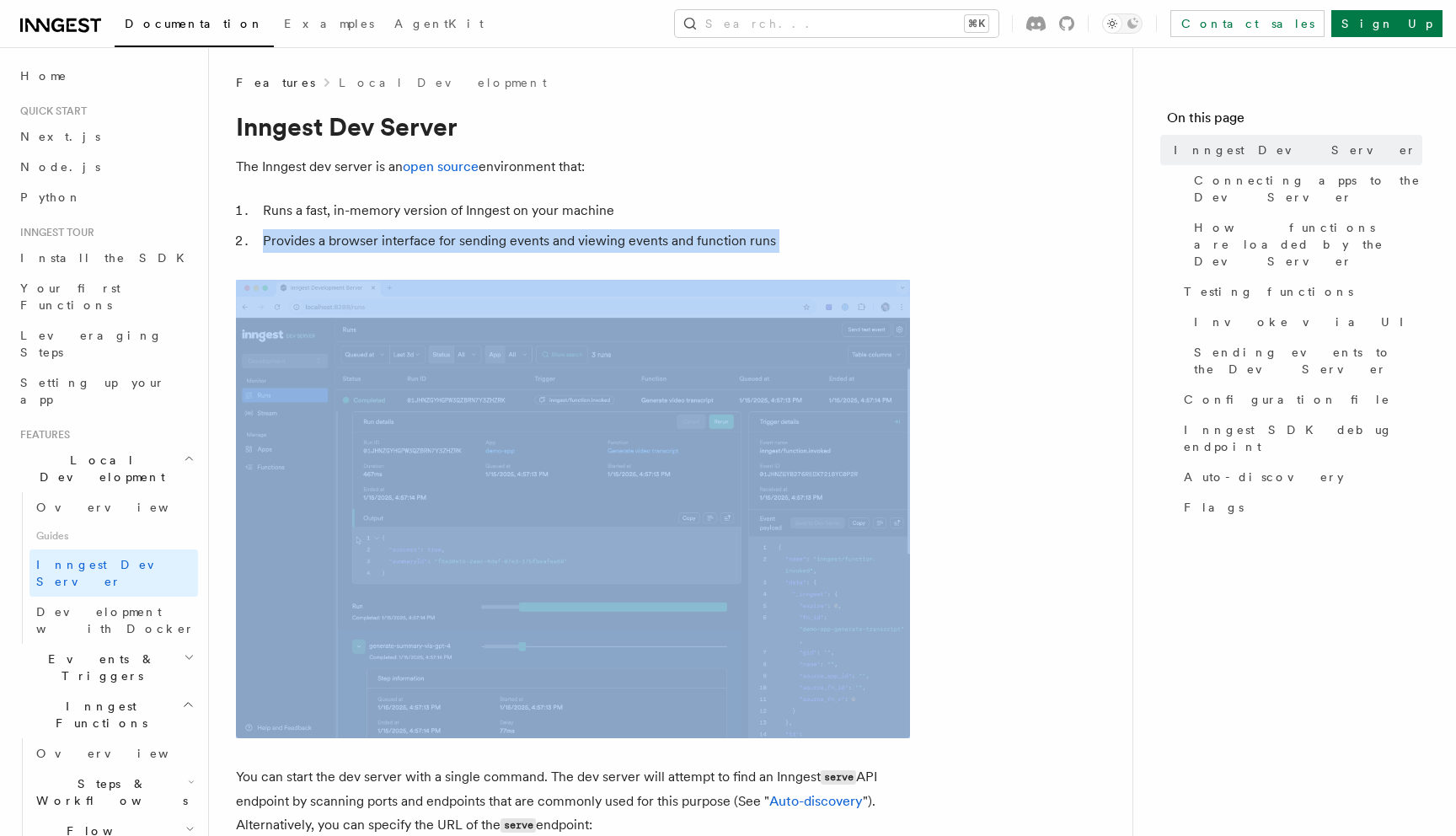
click at [508, 215] on li "Runs a fast, in-memory version of Inngest on your machine" at bounding box center [584, 211] width 653 height 24
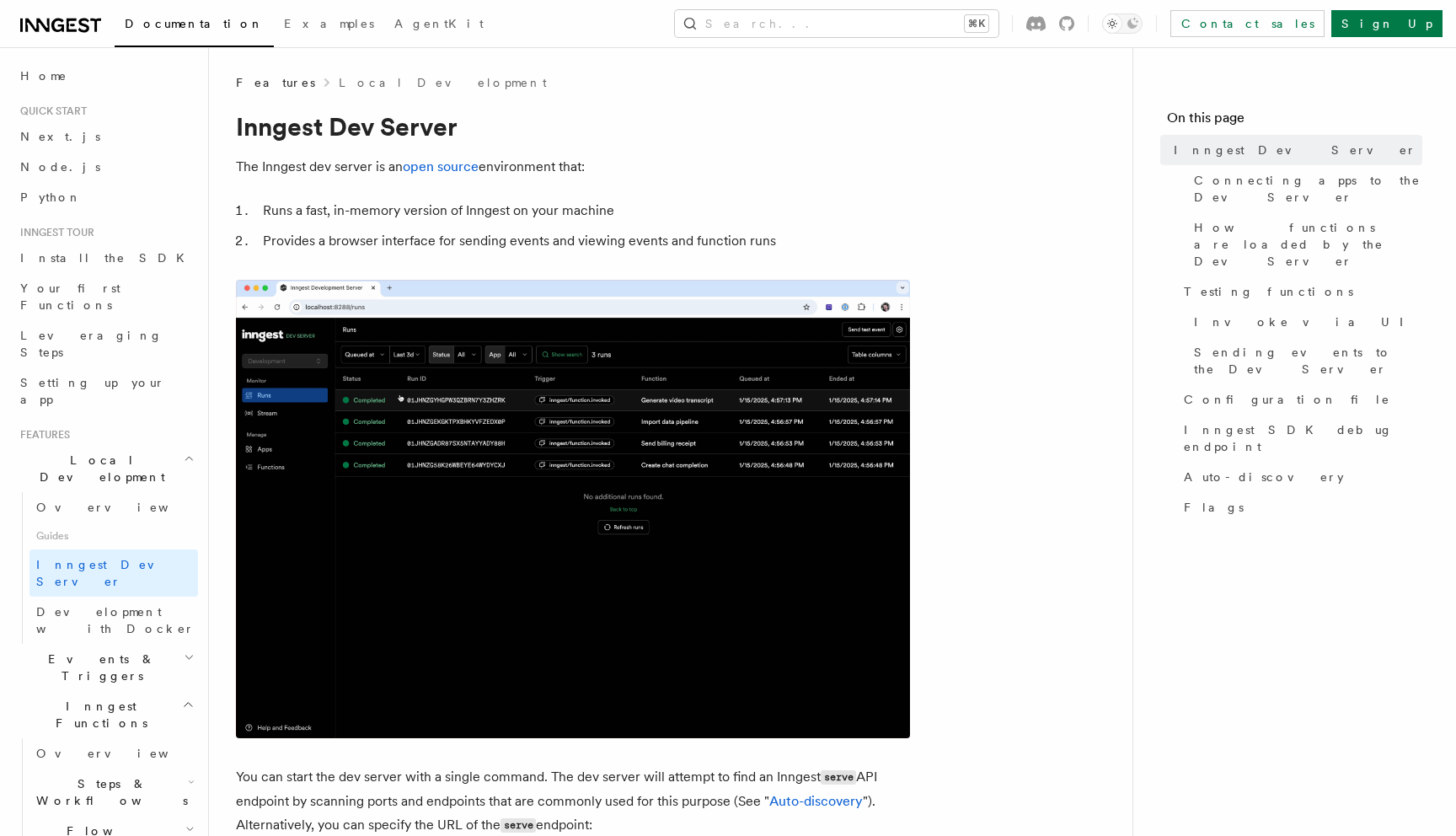
click at [508, 215] on li "Runs a fast, in-memory version of Inngest on your machine" at bounding box center [584, 211] width 653 height 24
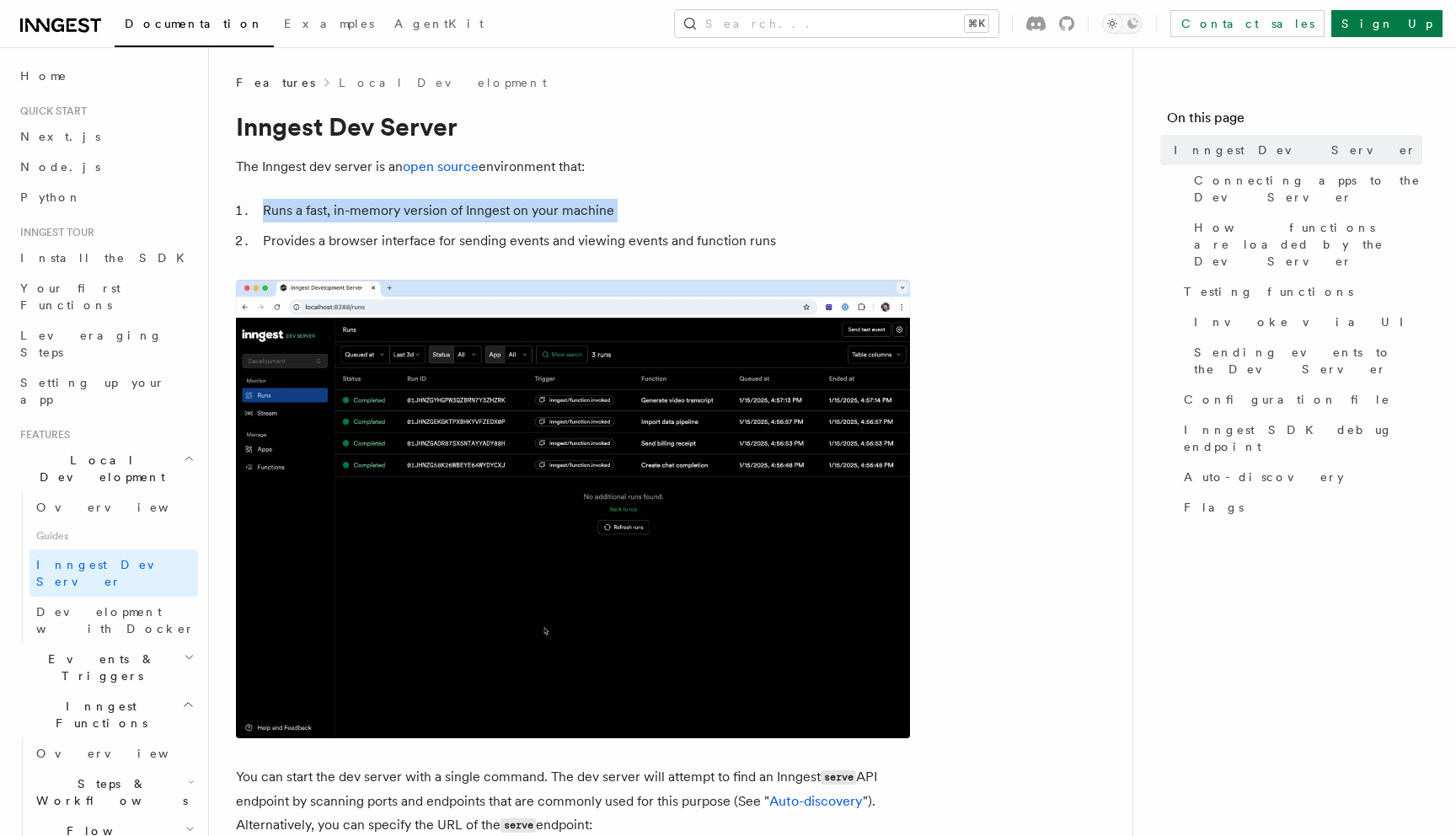
click at [507, 231] on li "Provides a browser interface for sending events and viewing events and function…" at bounding box center [584, 241] width 653 height 24
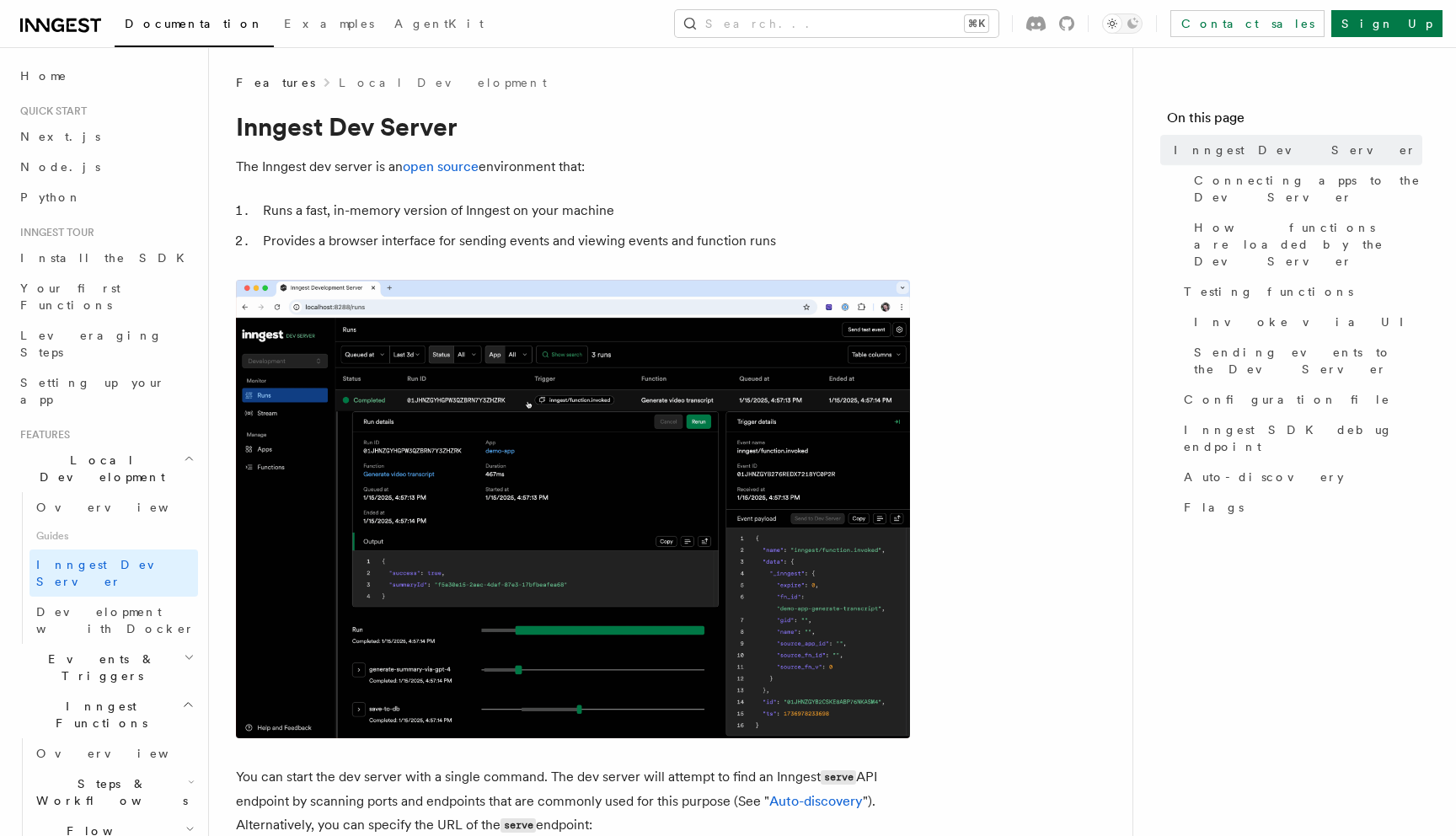
click at [507, 231] on li "Provides a browser interface for sending events and viewing events and function…" at bounding box center [584, 241] width 653 height 24
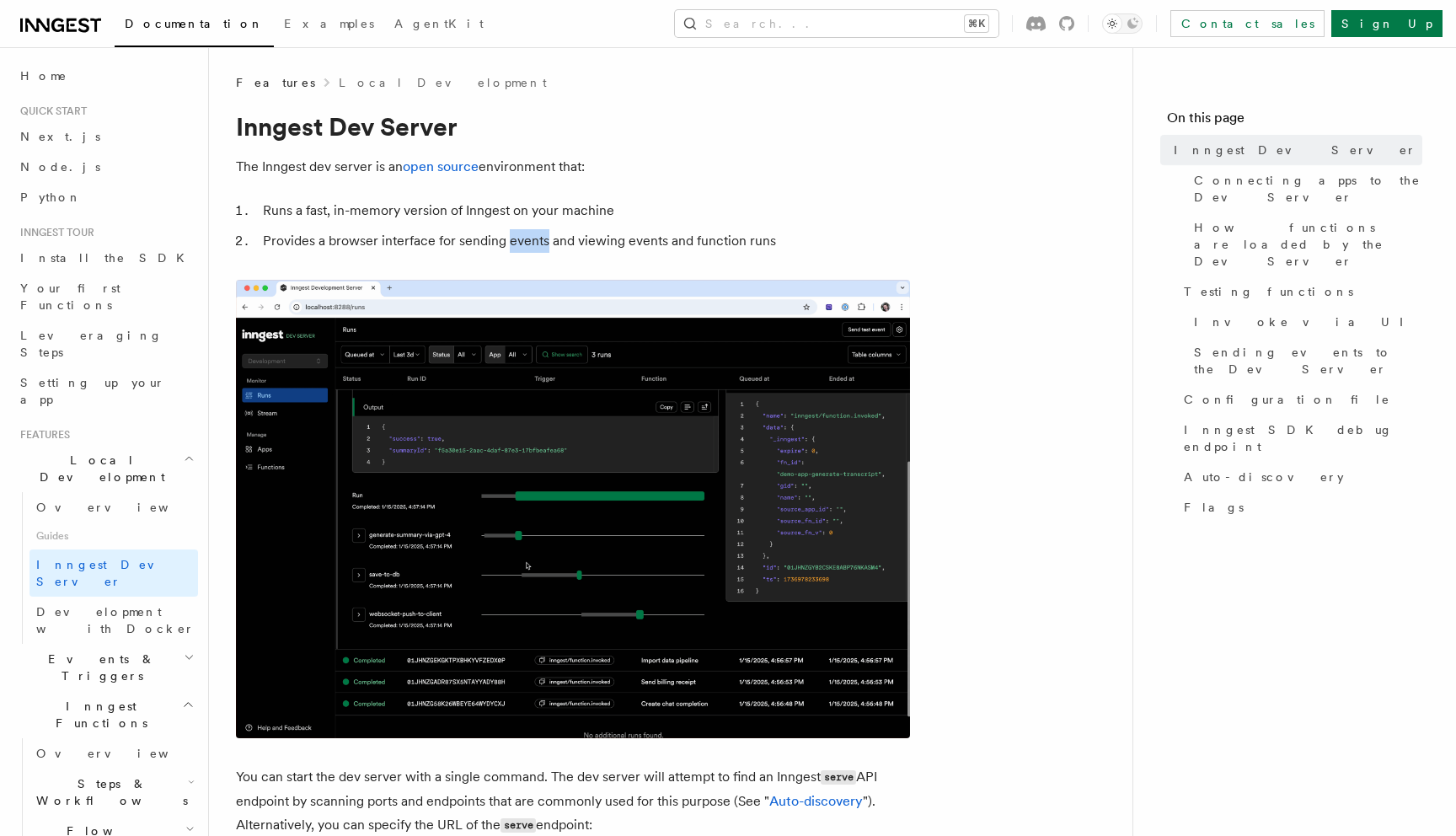
click at [507, 237] on li "Provides a browser interface for sending events and viewing events and function…" at bounding box center [584, 241] width 653 height 24
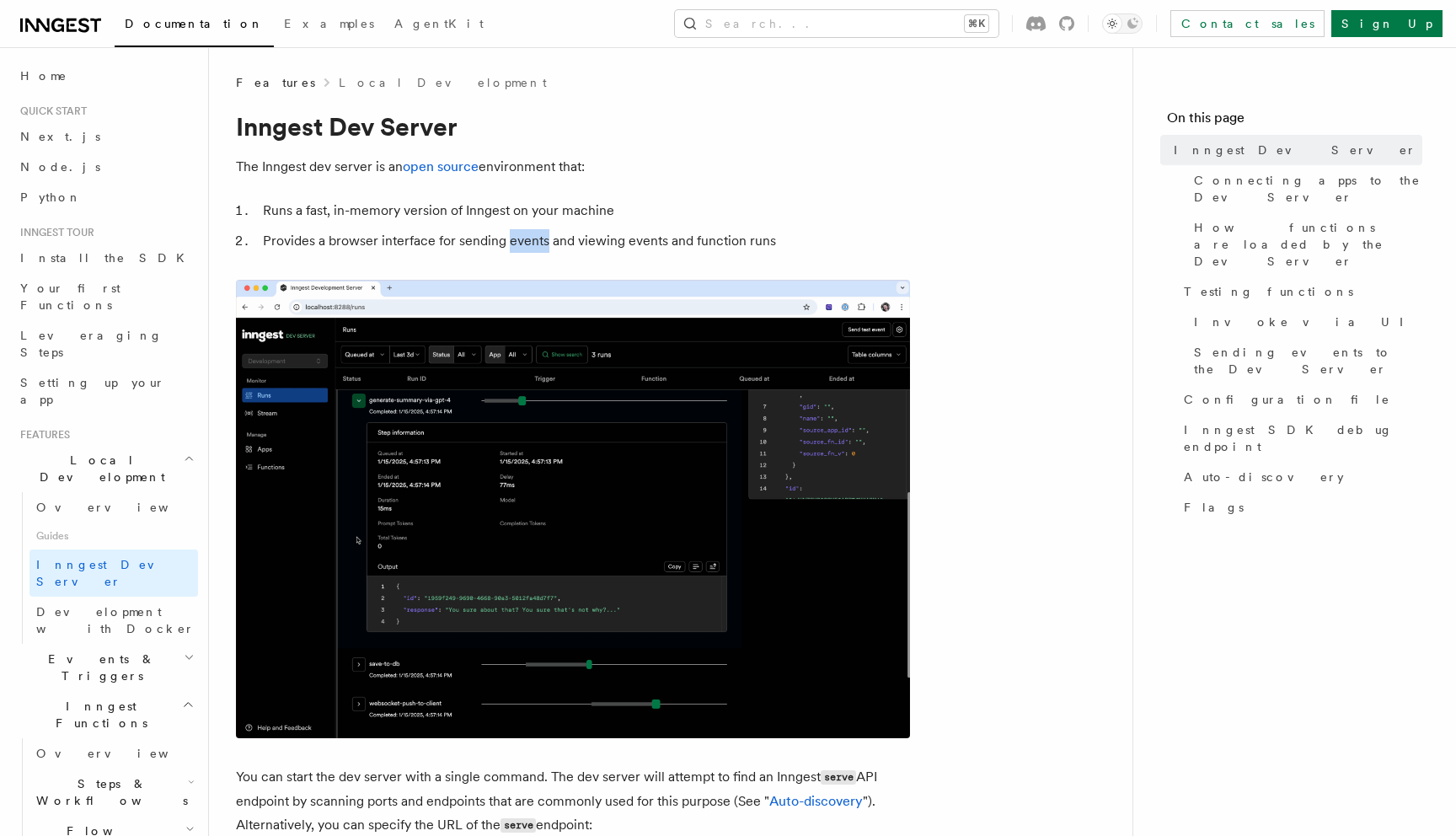
click at [507, 237] on li "Provides a browser interface for sending events and viewing events and function…" at bounding box center [584, 241] width 653 height 24
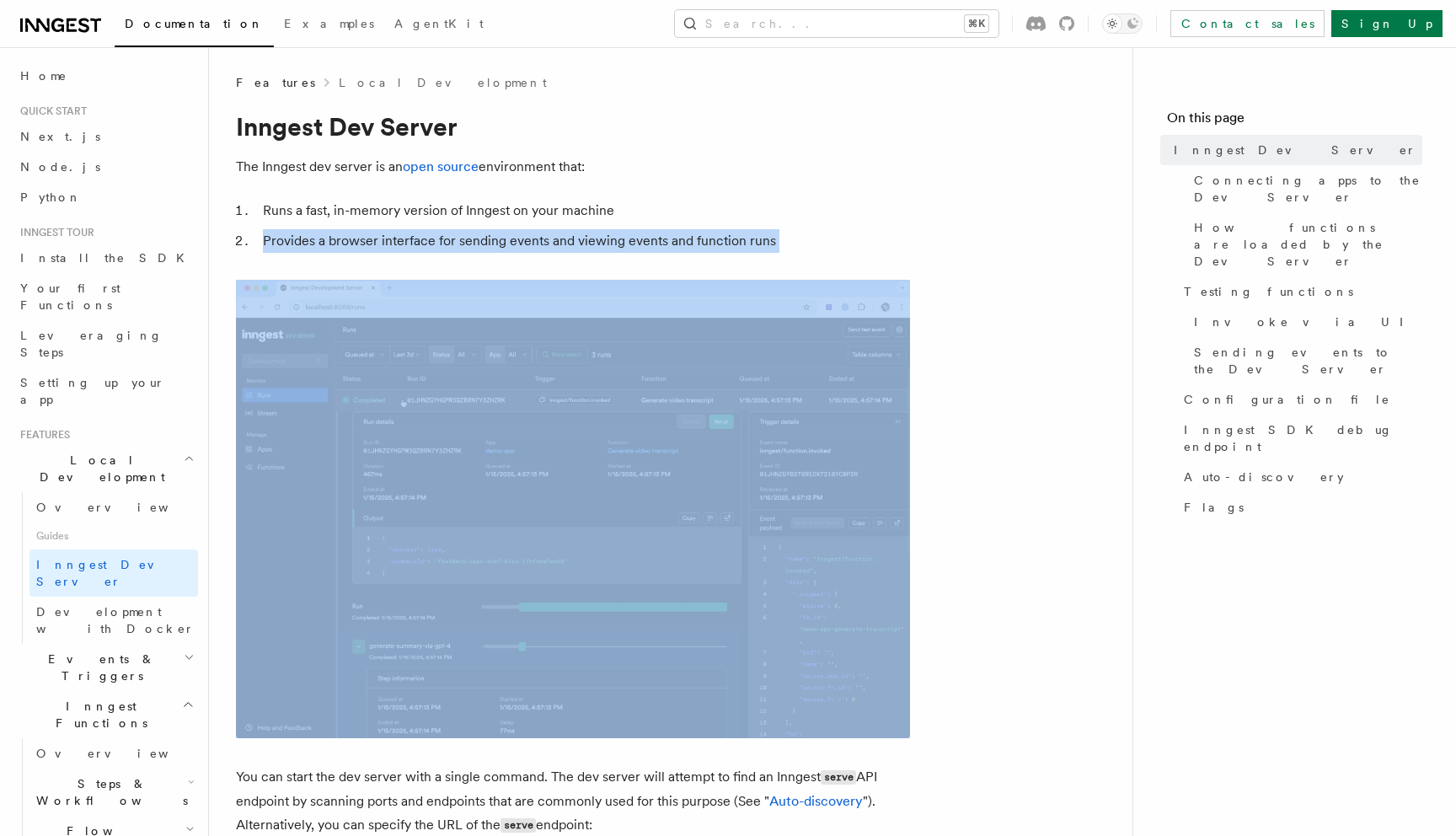
click at [509, 209] on li "Runs a fast, in-memory version of Inngest on your machine" at bounding box center [584, 211] width 653 height 24
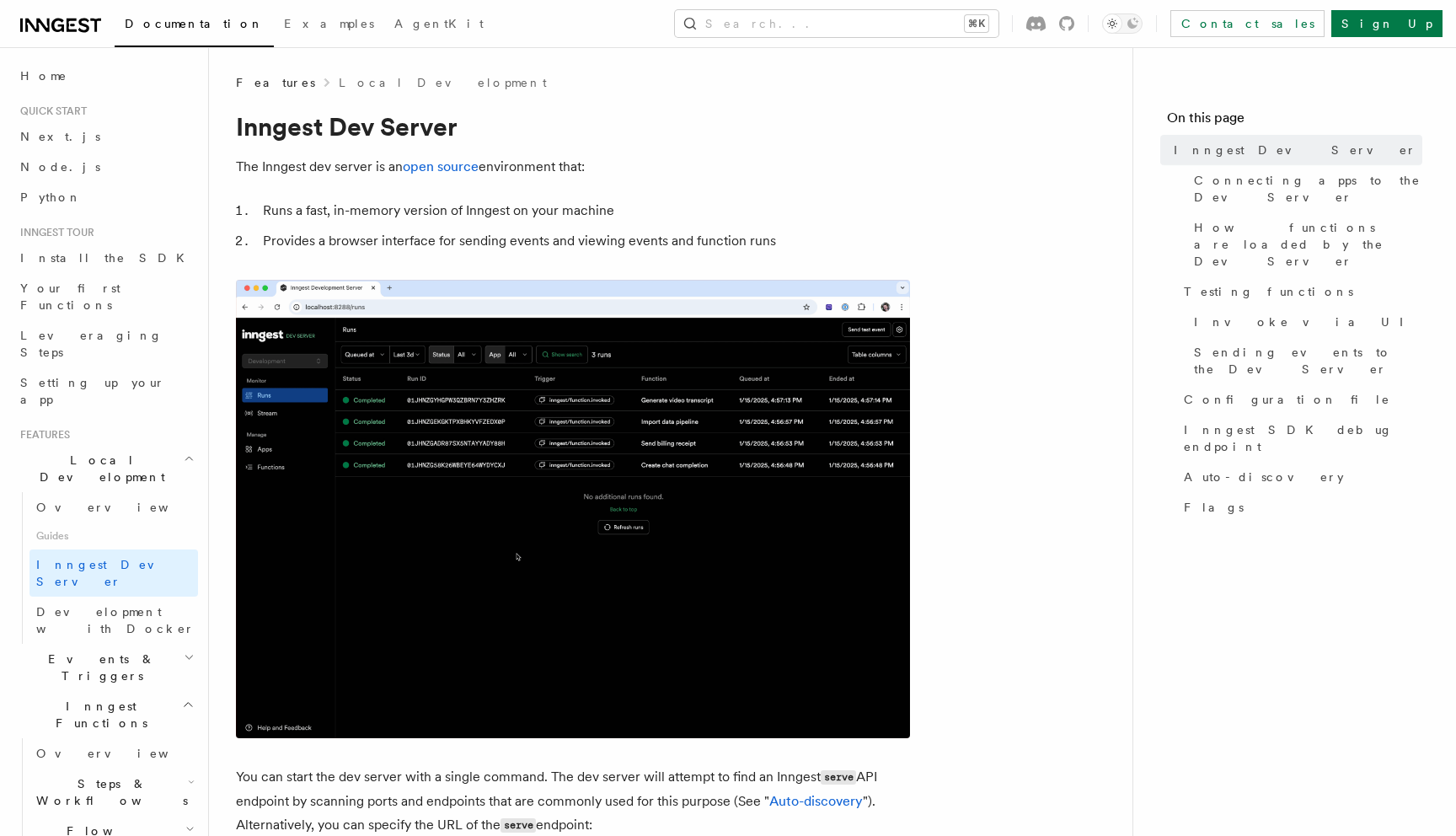
click at [509, 209] on li "Runs a fast, in-memory version of Inngest on your machine" at bounding box center [584, 211] width 653 height 24
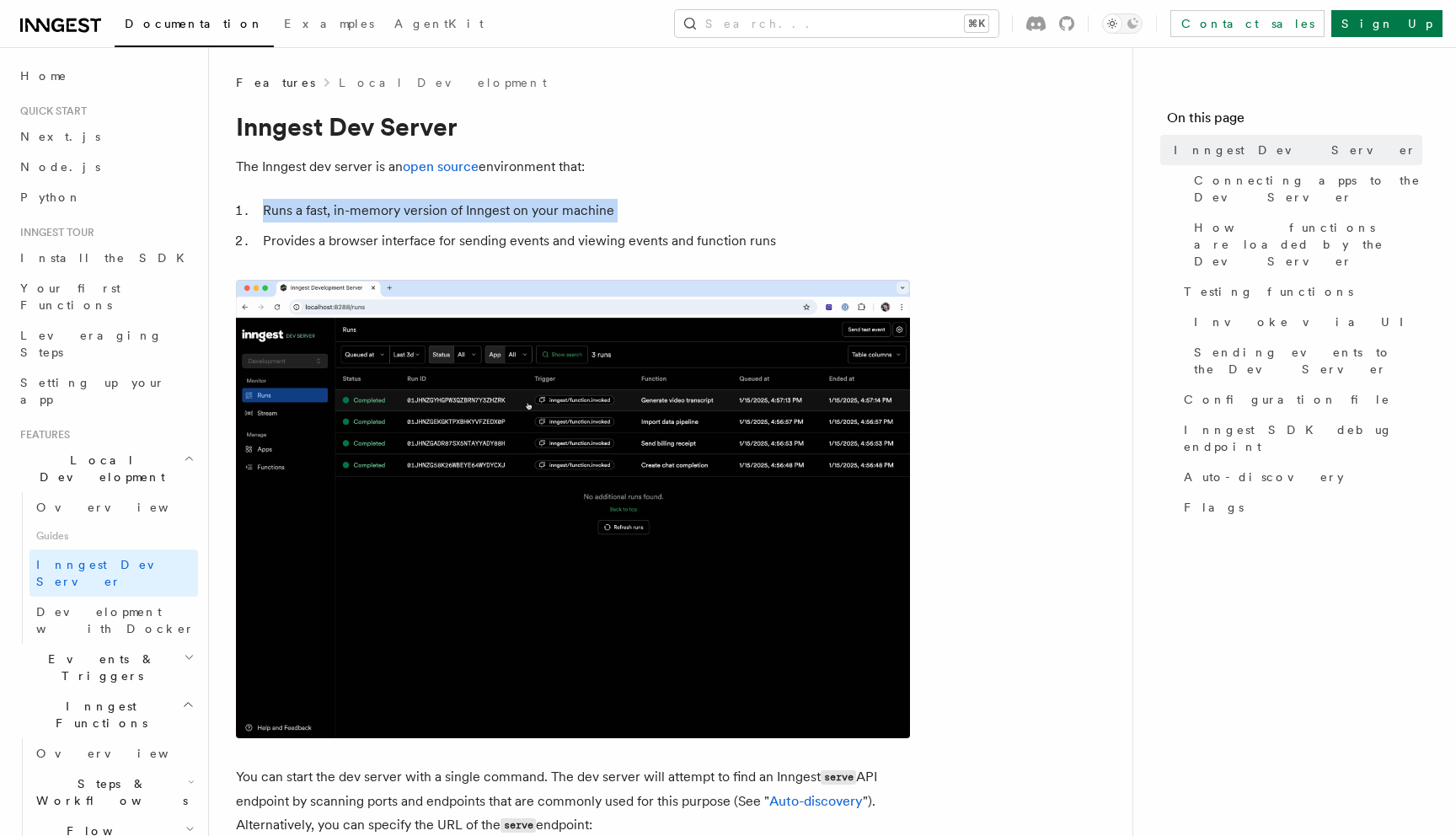
click at [513, 246] on li "Provides a browser interface for sending events and viewing events and function…" at bounding box center [584, 241] width 653 height 24
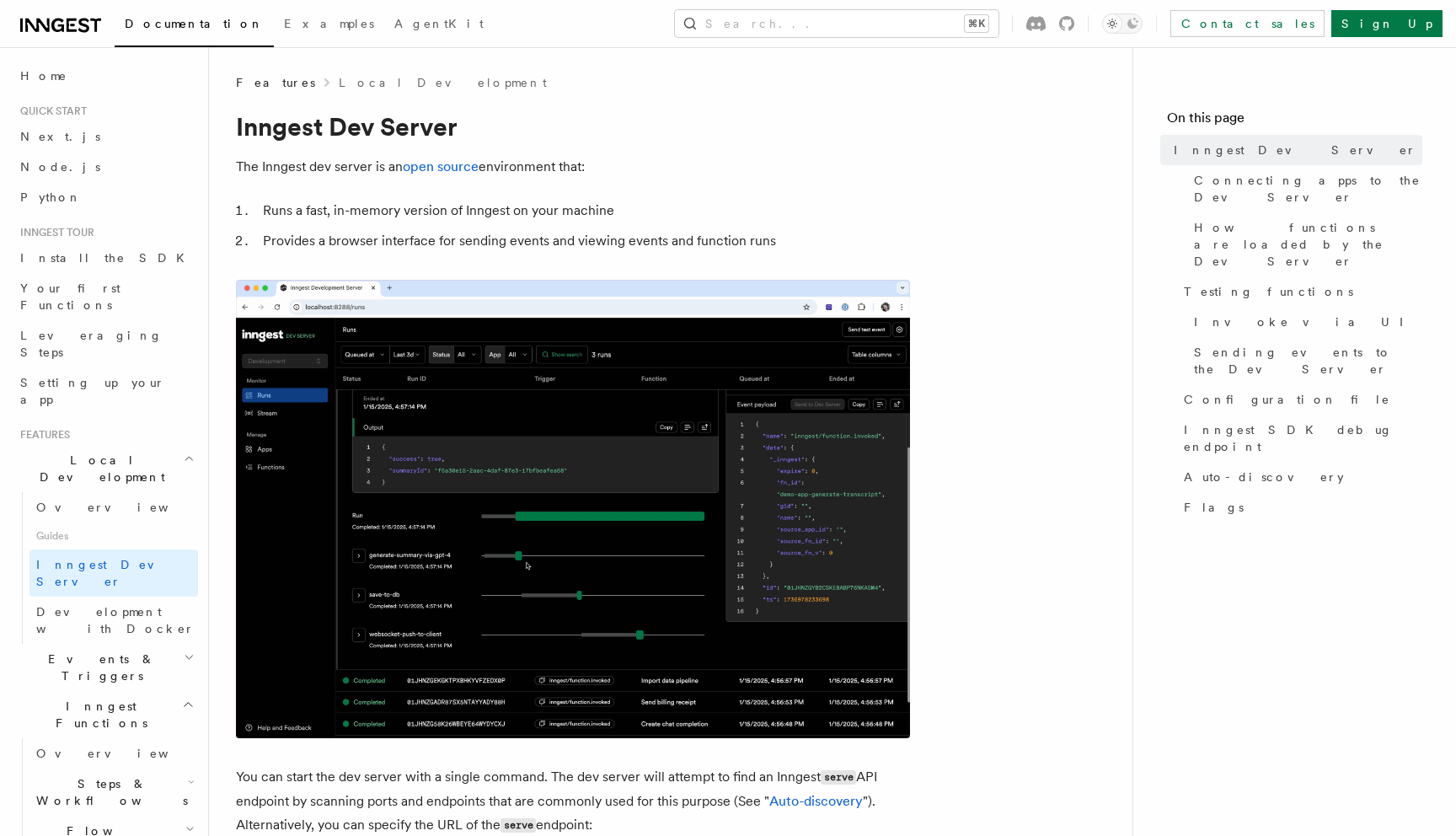
click at [545, 236] on li "Provides a browser interface for sending events and viewing events and function…" at bounding box center [584, 241] width 653 height 24
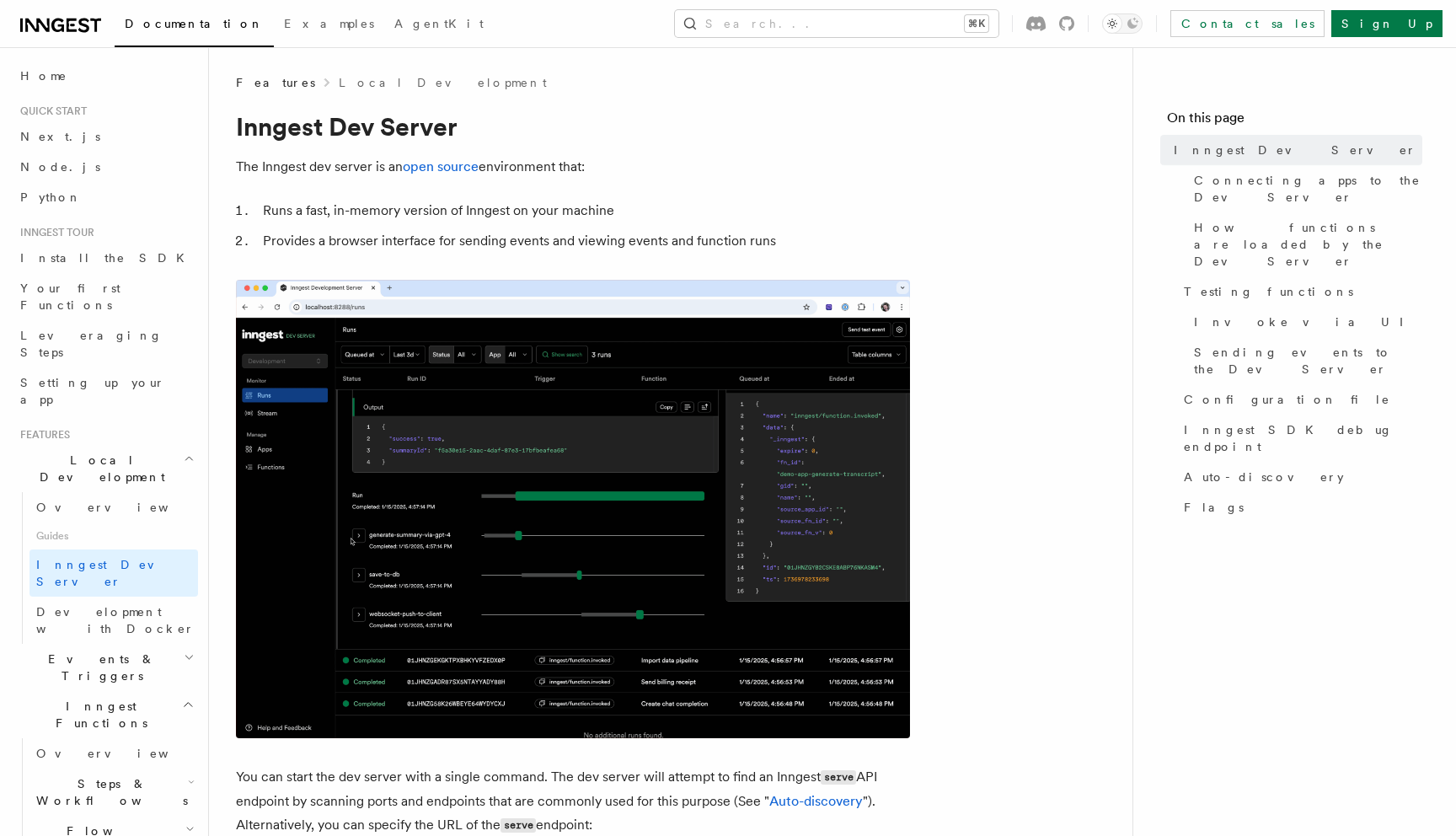
click at [545, 236] on li "Provides a browser interface for sending events and viewing events and function…" at bounding box center [584, 241] width 653 height 24
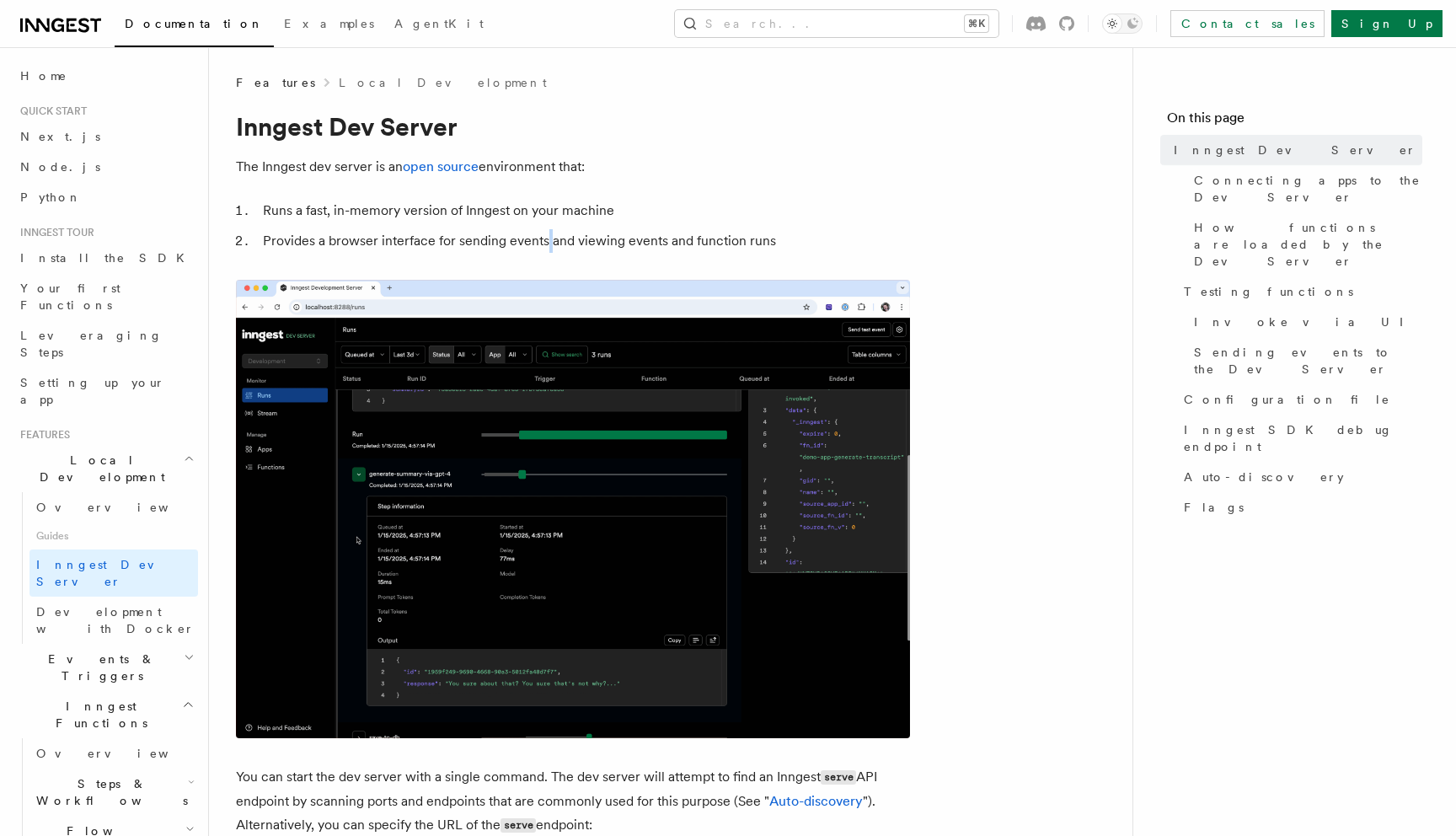
click at [545, 215] on li "Runs a fast, in-memory version of Inngest on your machine" at bounding box center [584, 211] width 653 height 24
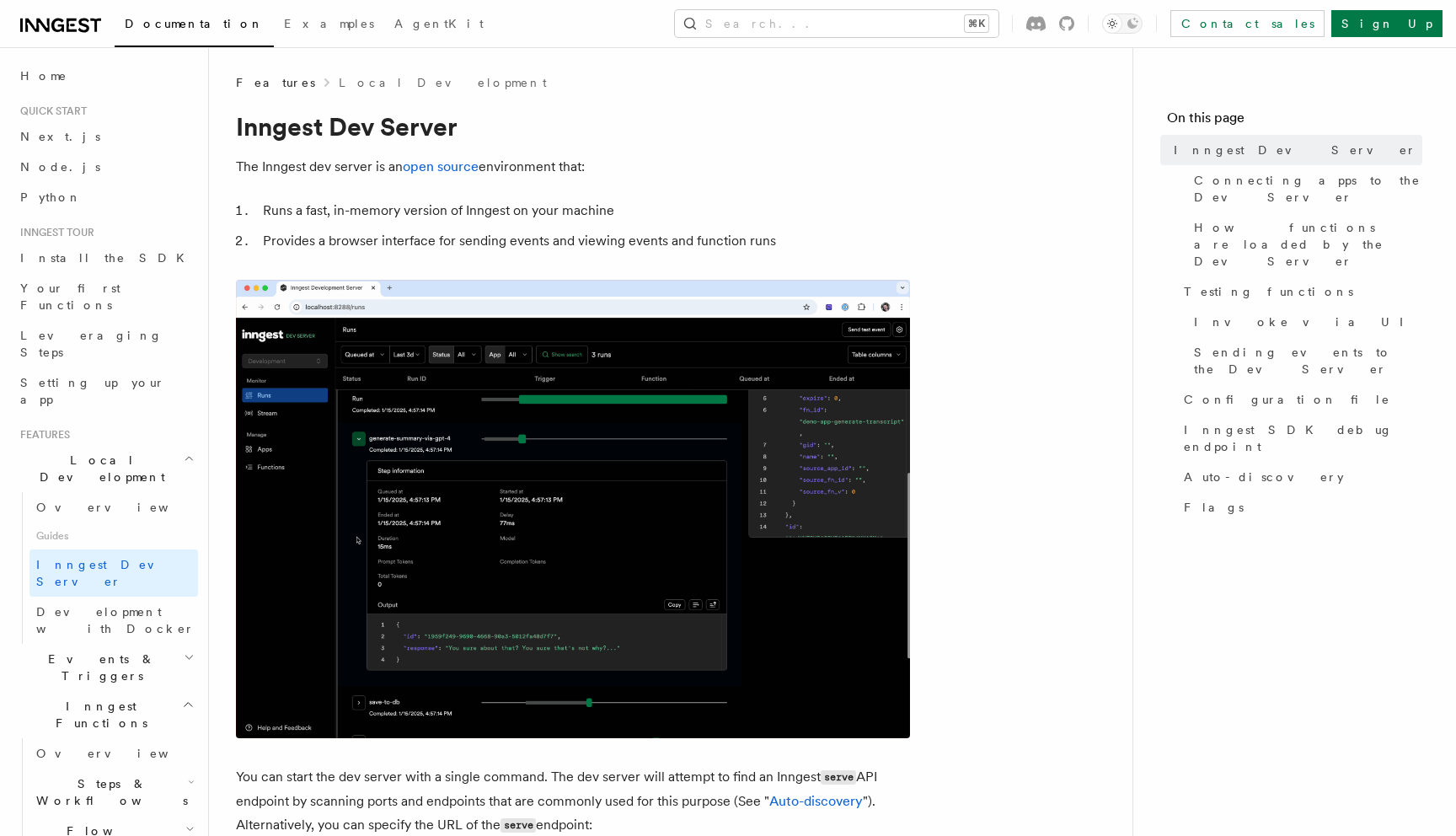
click at [549, 208] on li "Runs a fast, in-memory version of Inngest on your machine" at bounding box center [584, 211] width 653 height 24
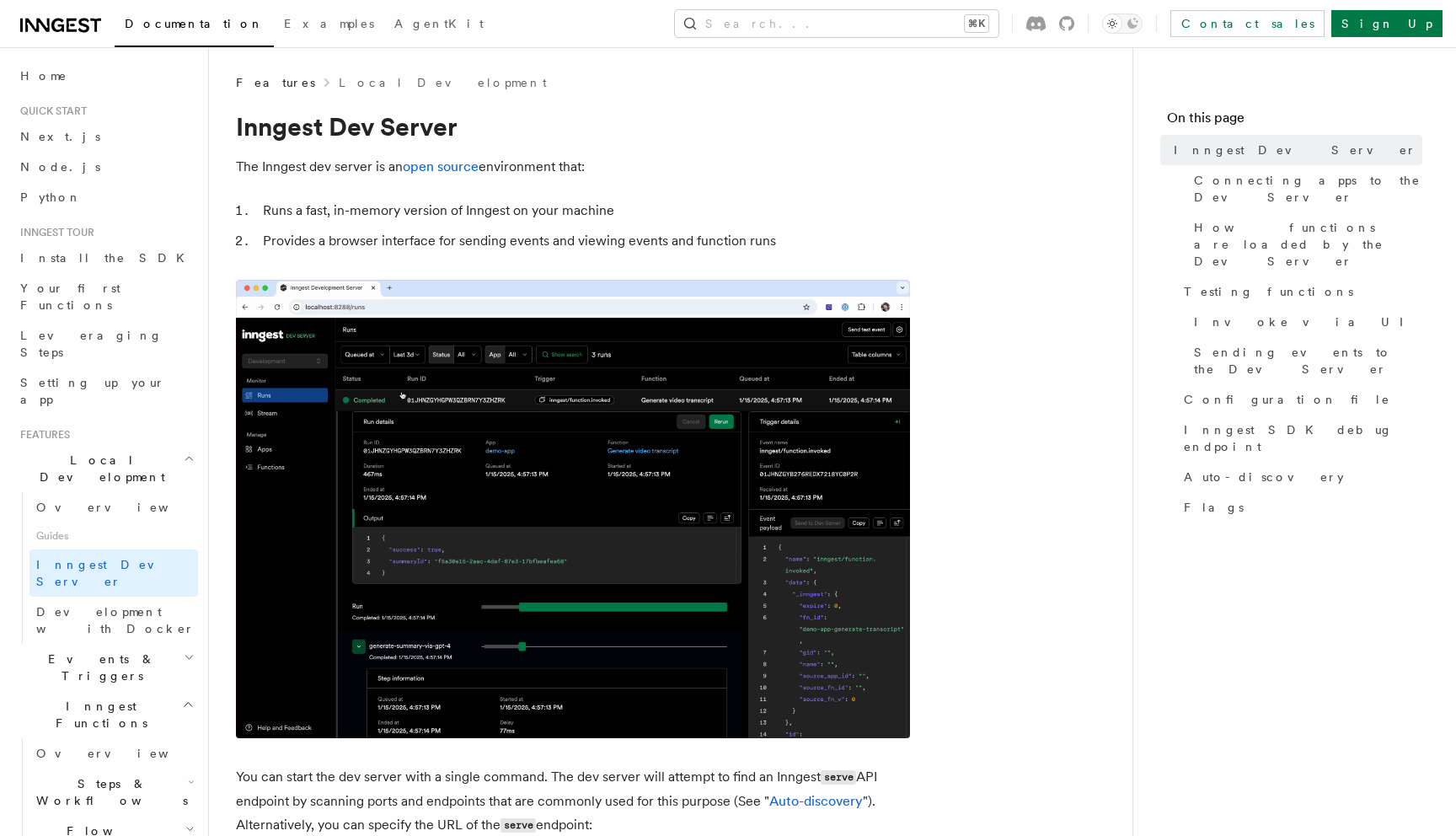
click at [549, 208] on li "Runs a fast, in-memory version of Inngest on your machine" at bounding box center [584, 211] width 653 height 24
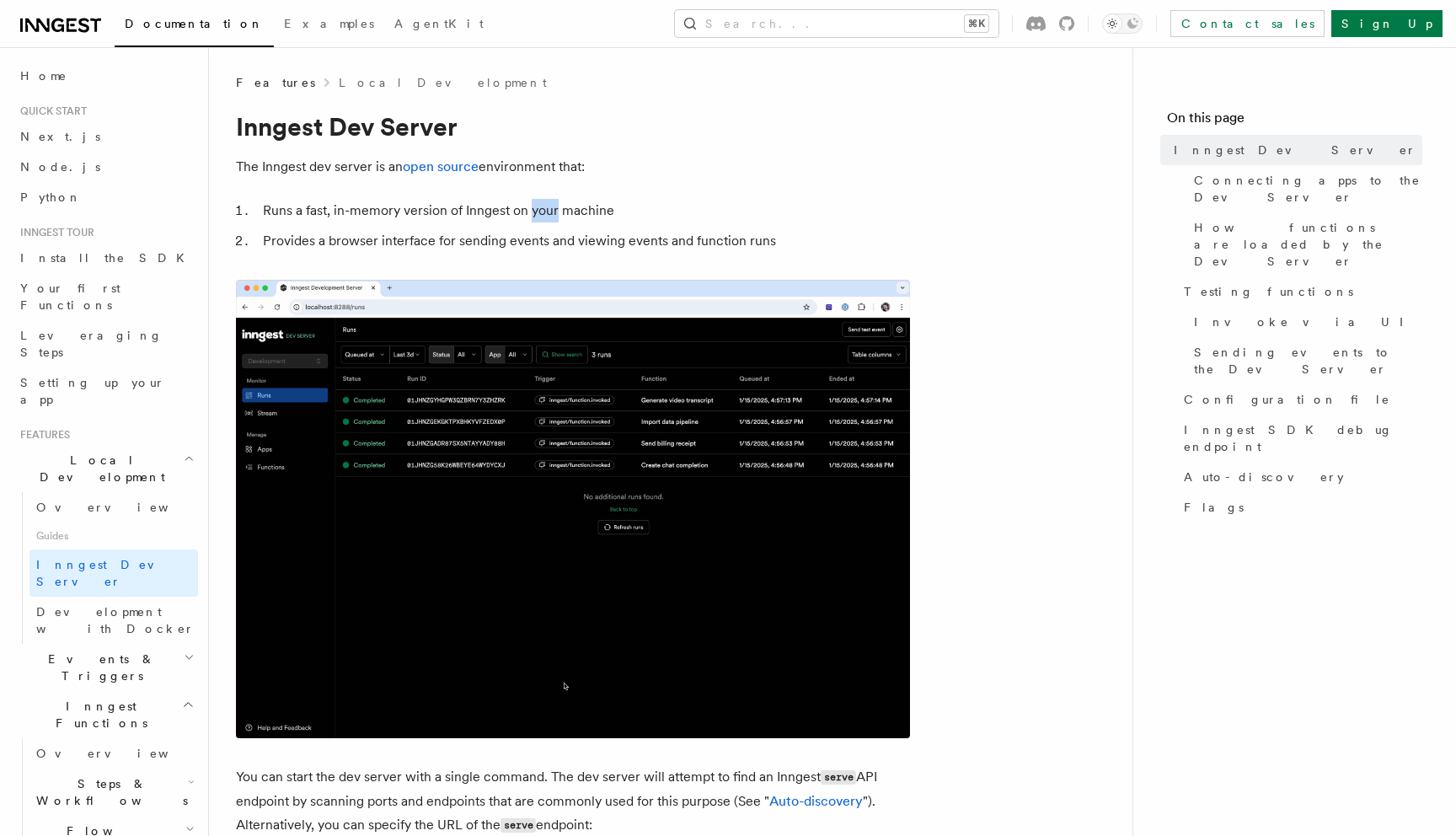
click at [549, 208] on li "Runs a fast, in-memory version of Inngest on your machine" at bounding box center [584, 211] width 653 height 24
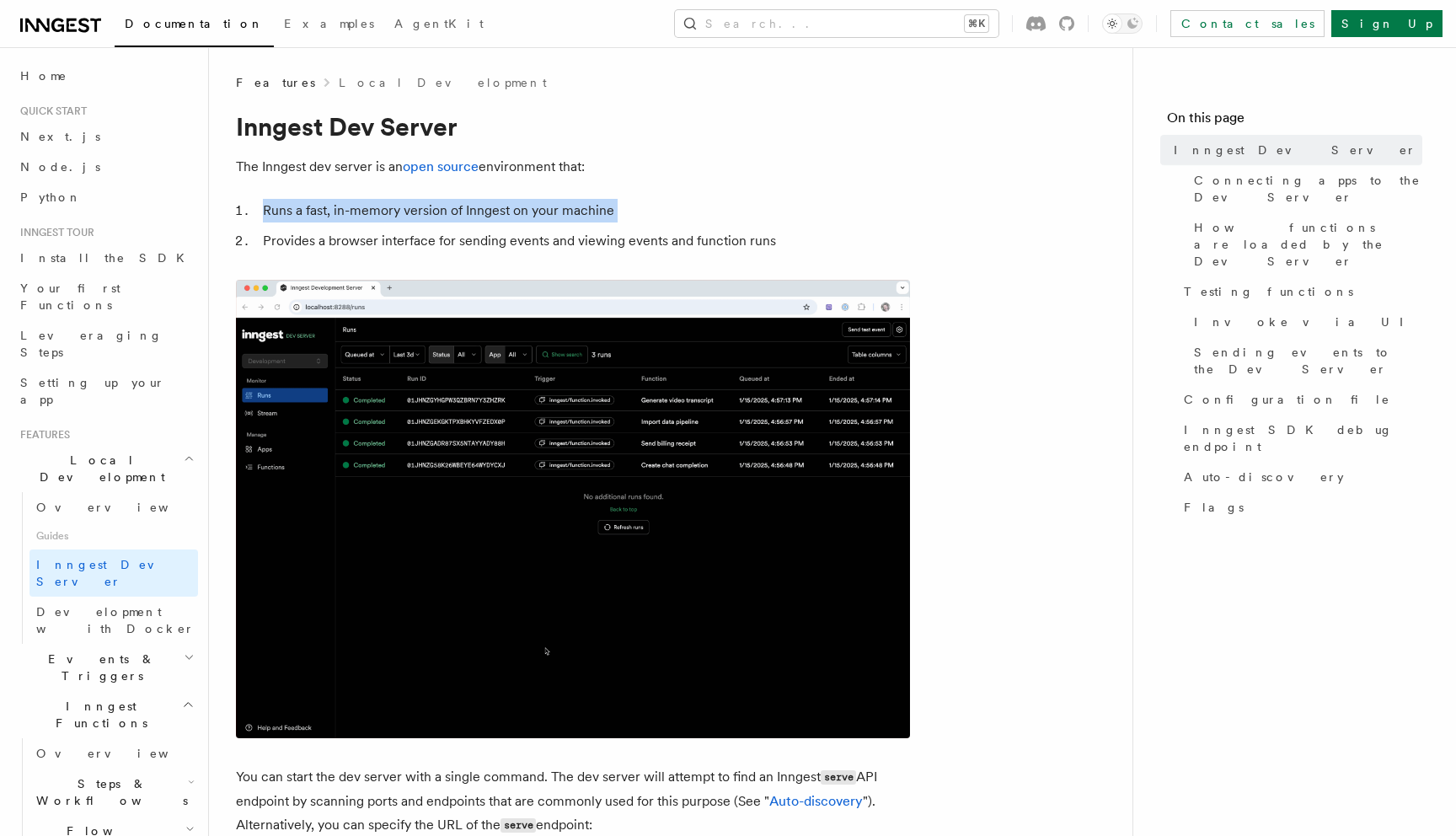
click at [548, 249] on li "Provides a browser interface for sending events and viewing events and function…" at bounding box center [584, 241] width 653 height 24
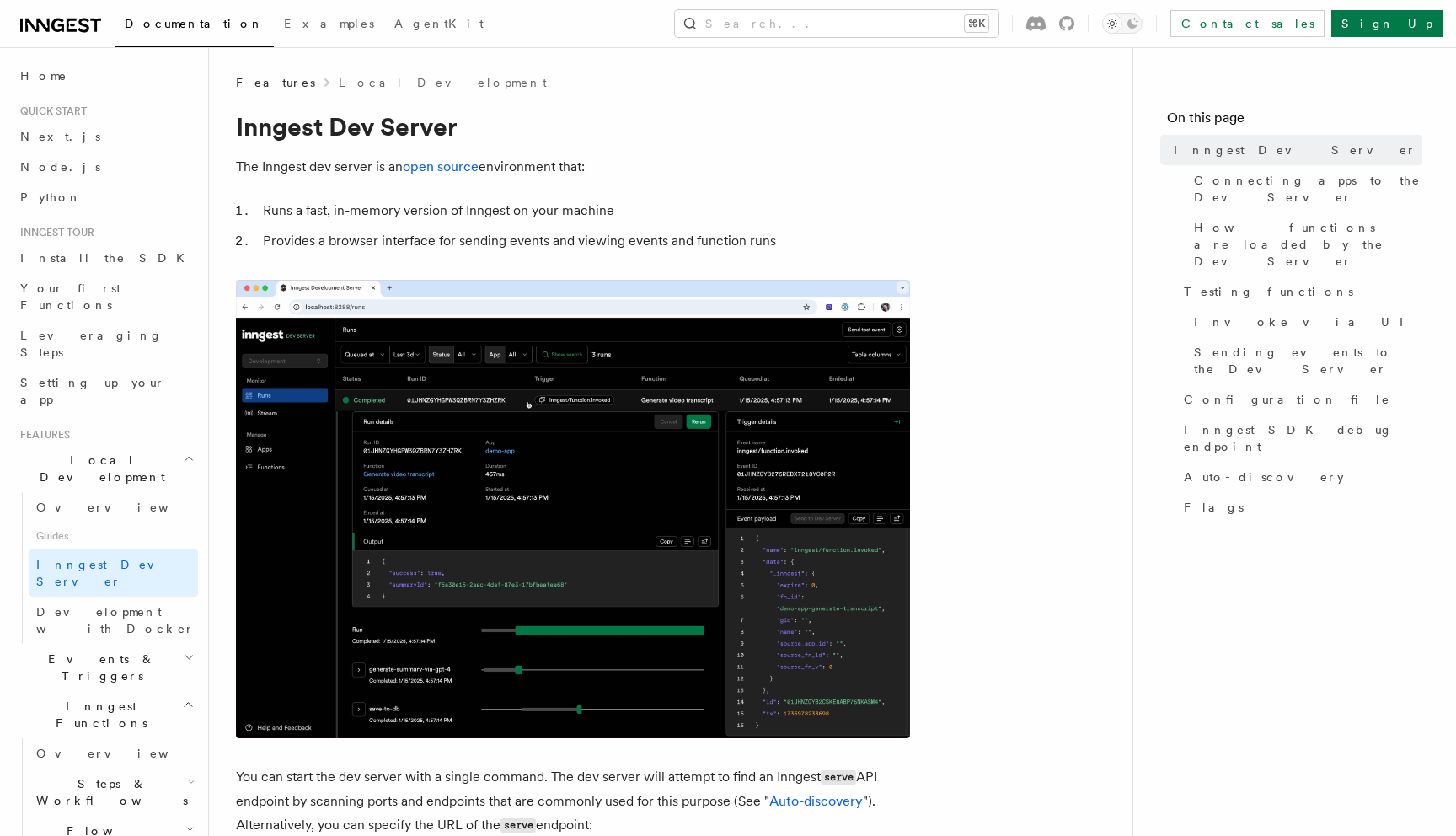
click at [571, 238] on li "Provides a browser interface for sending events and viewing events and function…" at bounding box center [584, 241] width 653 height 24
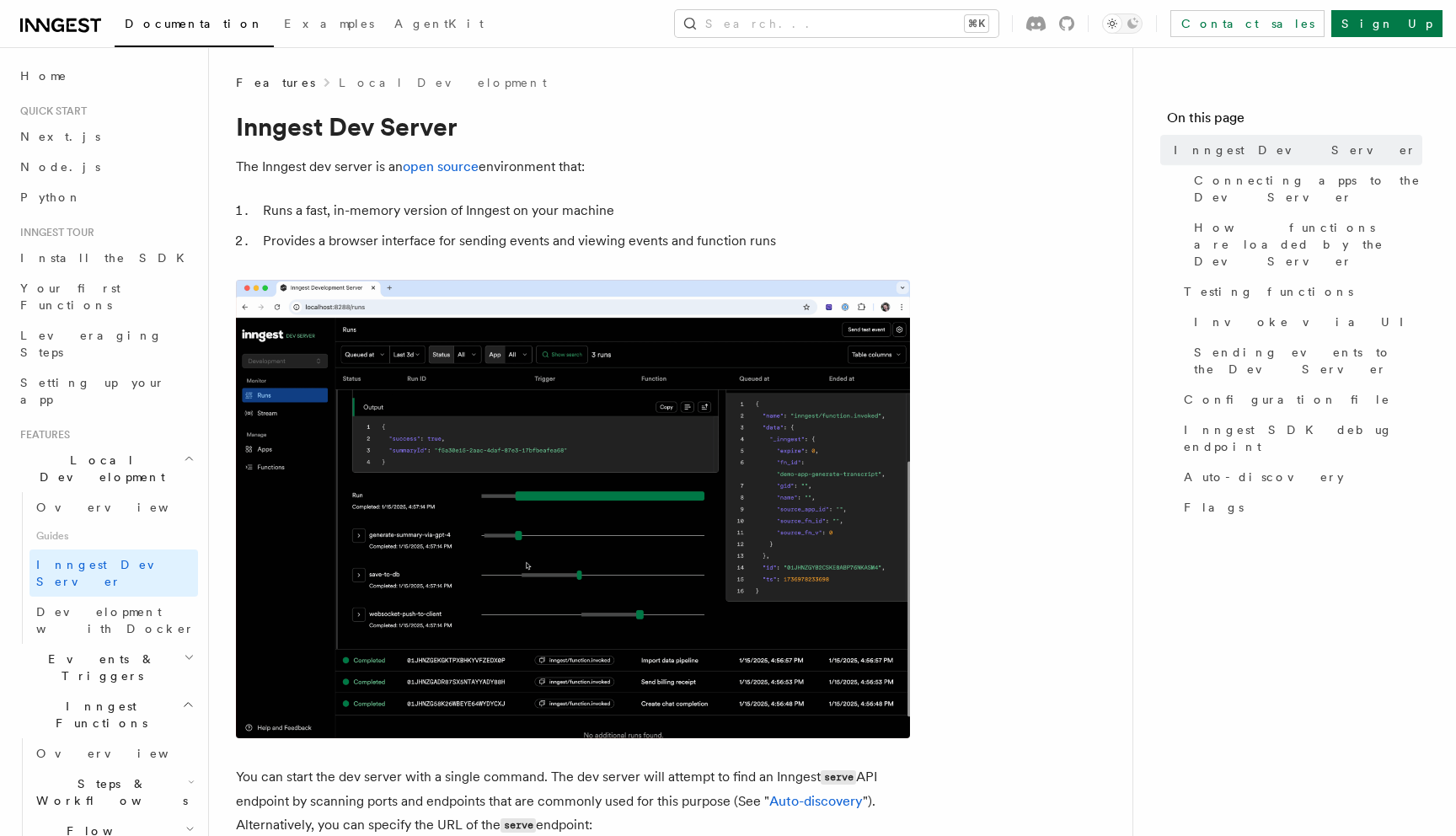
click at [571, 238] on li "Provides a browser interface for sending events and viewing events and function…" at bounding box center [584, 241] width 653 height 24
click at [568, 215] on li "Runs a fast, in-memory version of Inngest on your machine" at bounding box center [584, 211] width 653 height 24
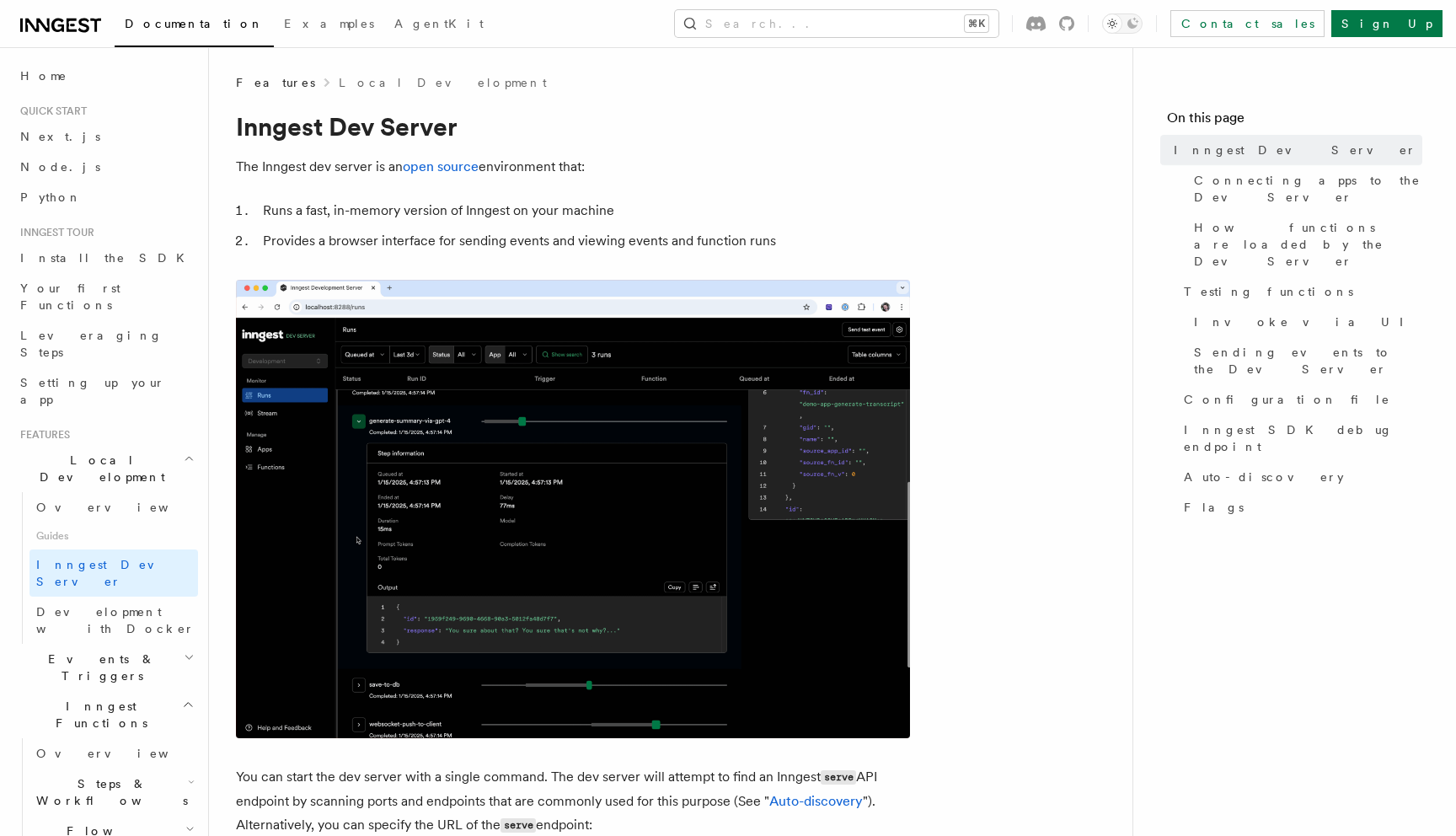
click at [568, 215] on li "Runs a fast, in-memory version of Inngest on your machine" at bounding box center [584, 211] width 653 height 24
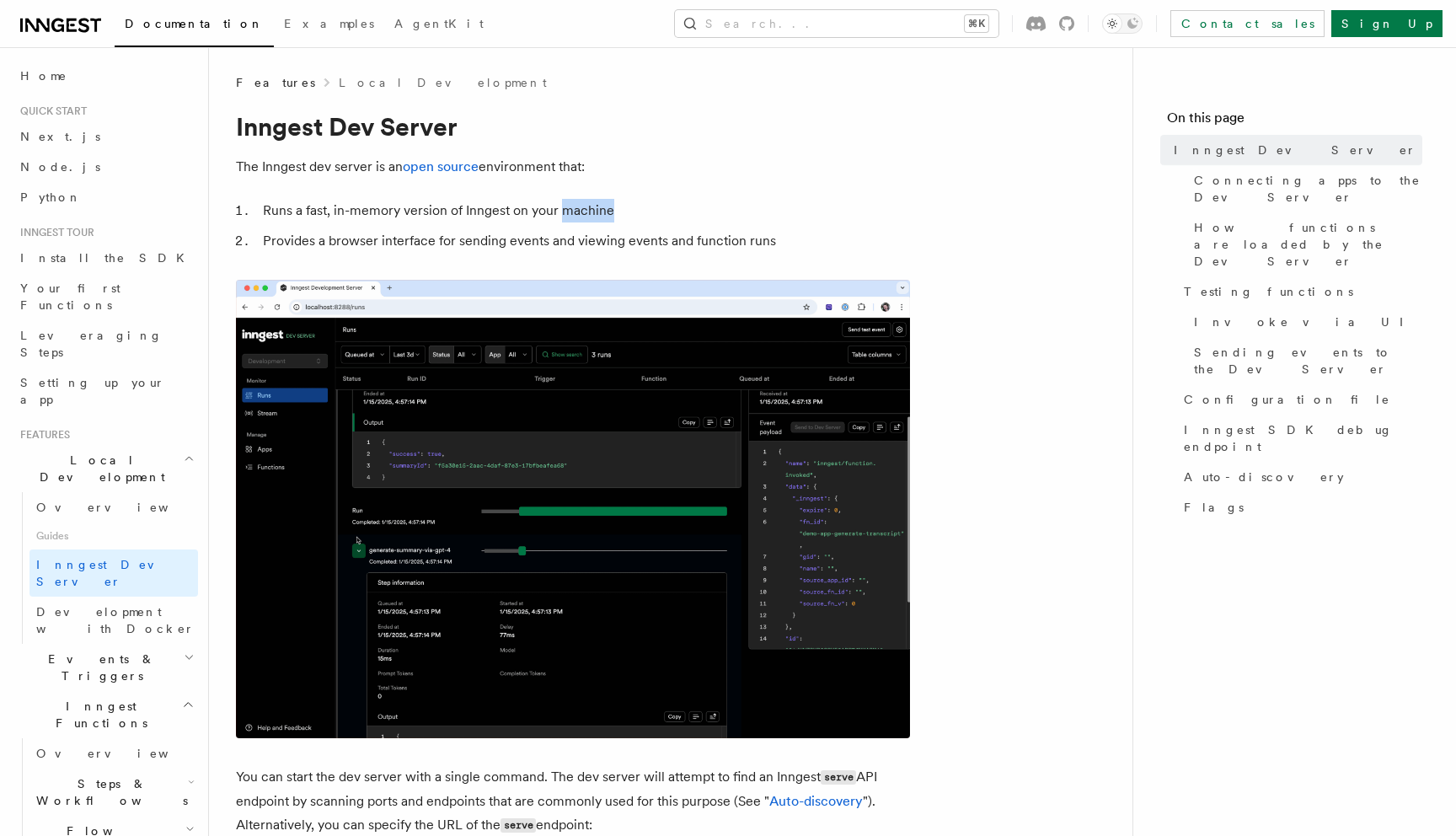
click at [564, 238] on li "Provides a browser interface for sending events and viewing events and function…" at bounding box center [584, 241] width 653 height 24
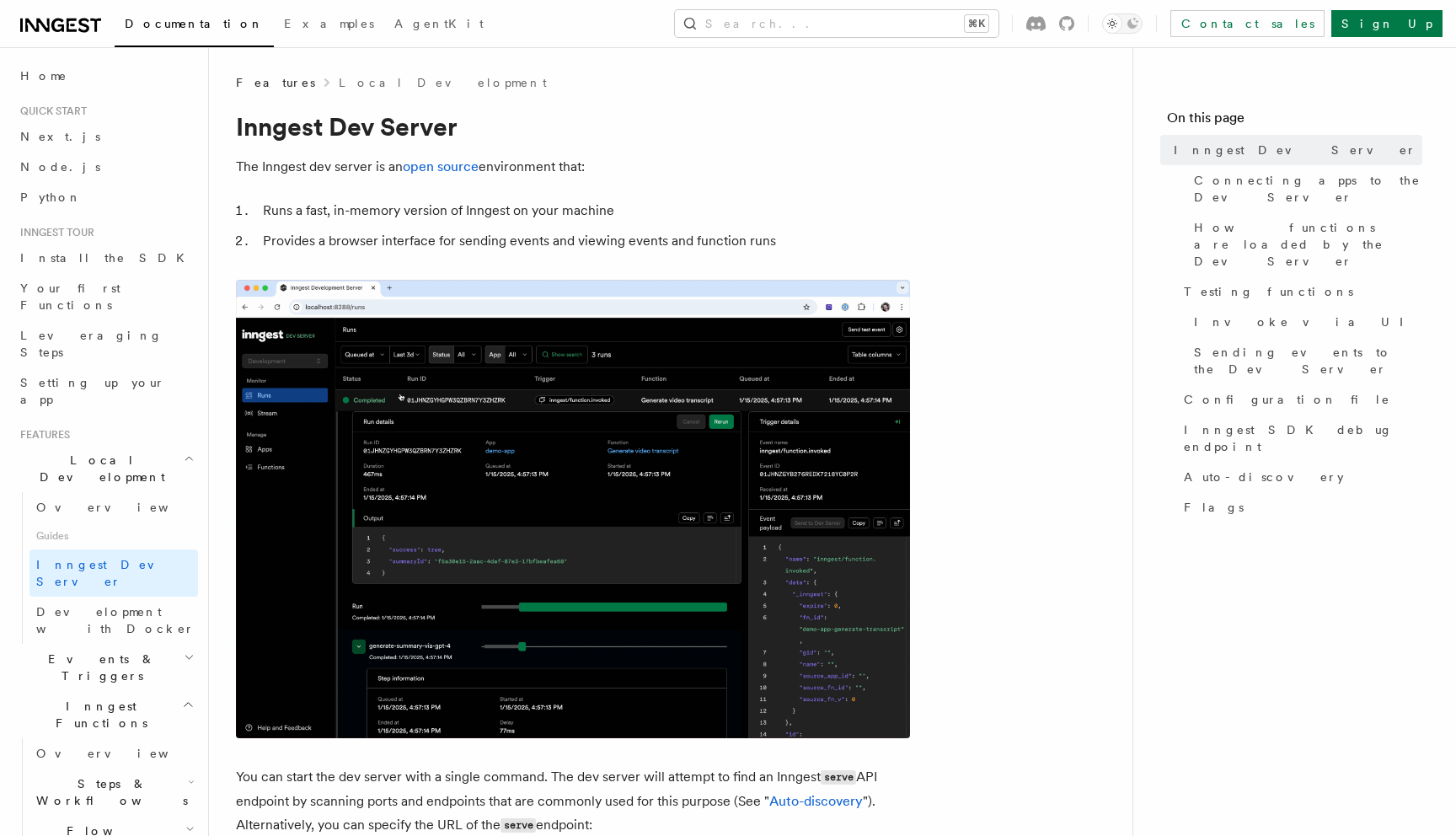
click at [564, 238] on li "Provides a browser interface for sending events and viewing events and function…" at bounding box center [584, 241] width 653 height 24
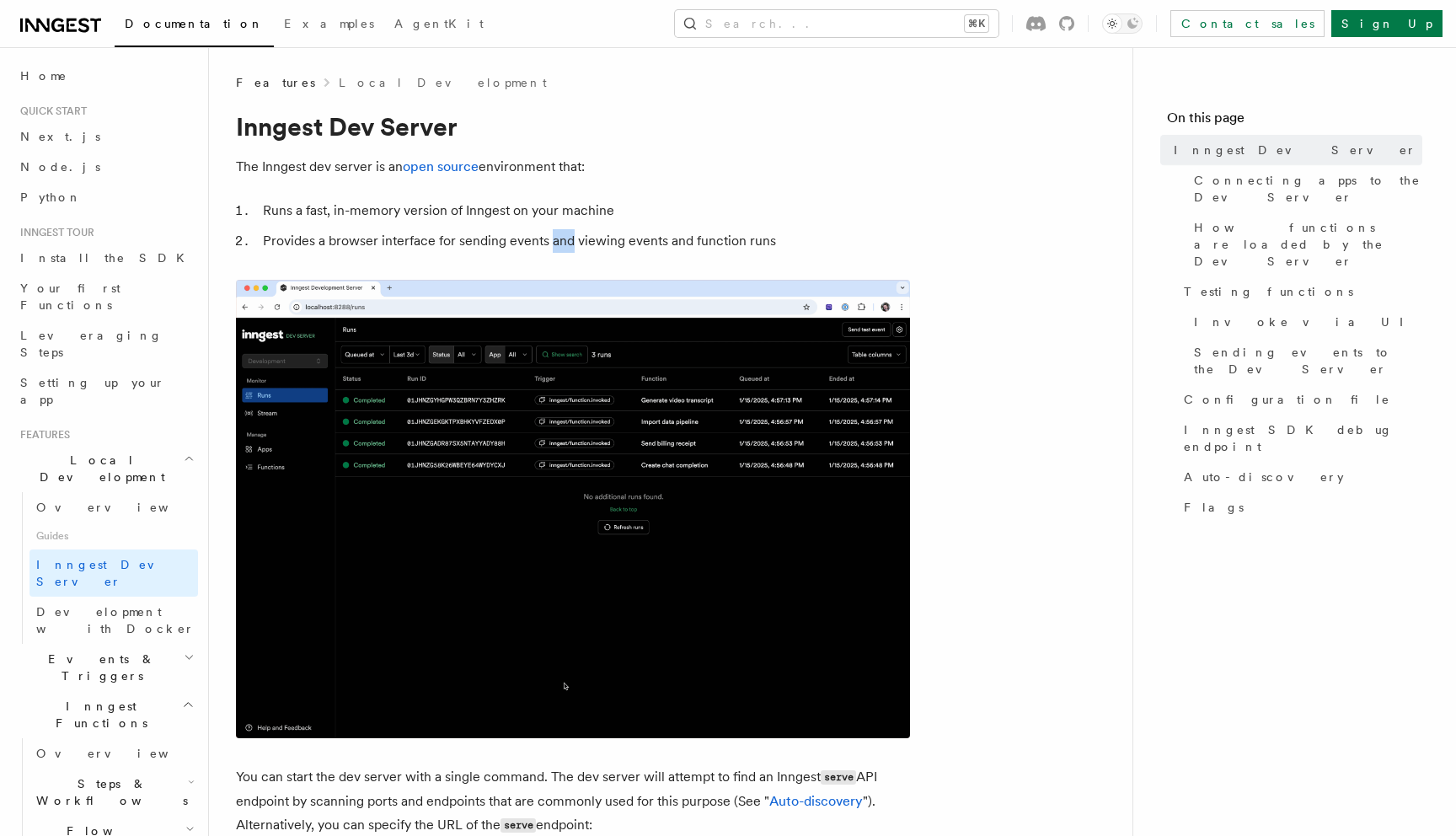
click at [564, 238] on li "Provides a browser interface for sending events and viewing events and function…" at bounding box center [584, 241] width 653 height 24
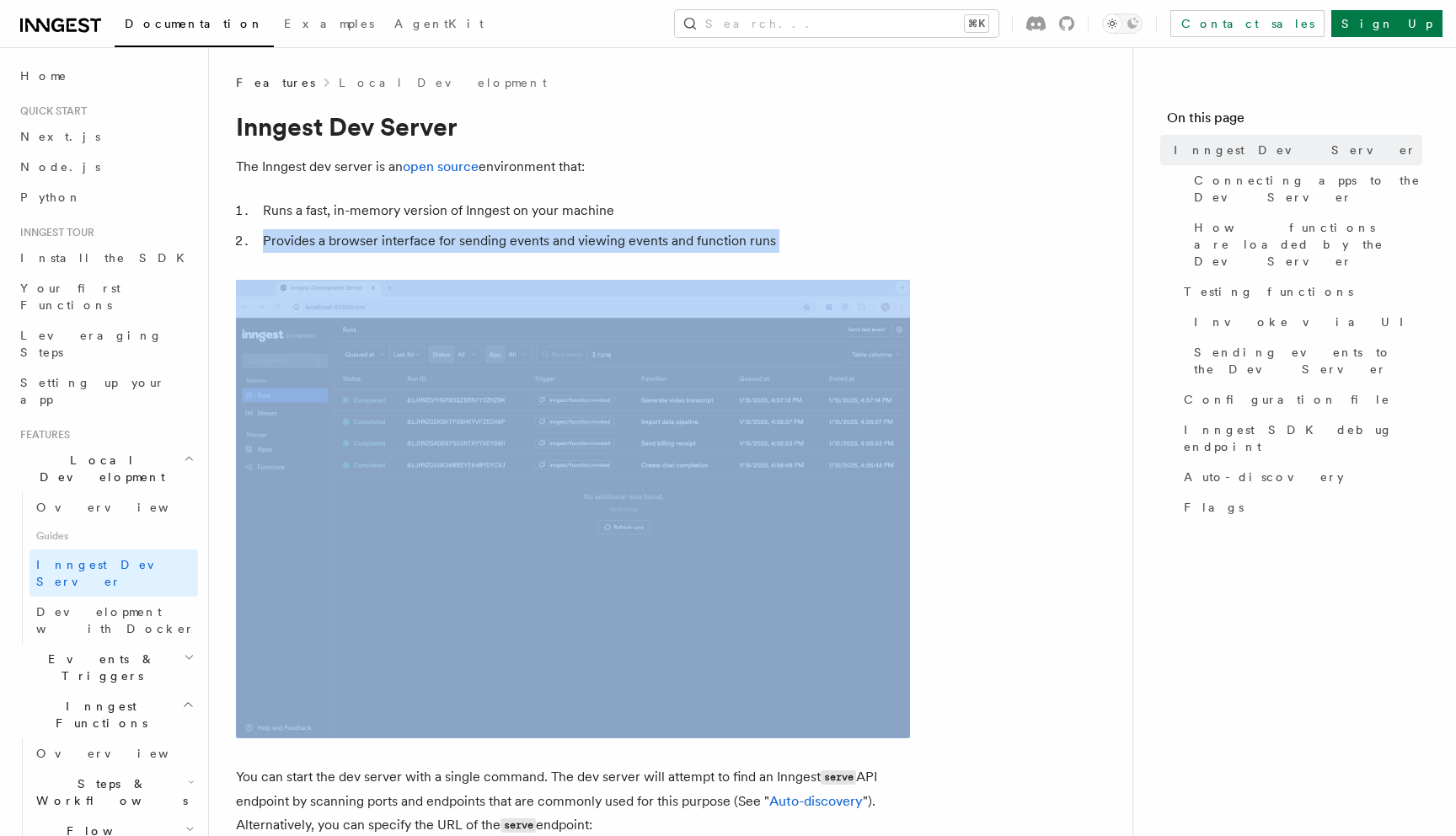
click at [628, 235] on li "Provides a browser interface for sending events and viewing events and function…" at bounding box center [584, 241] width 653 height 24
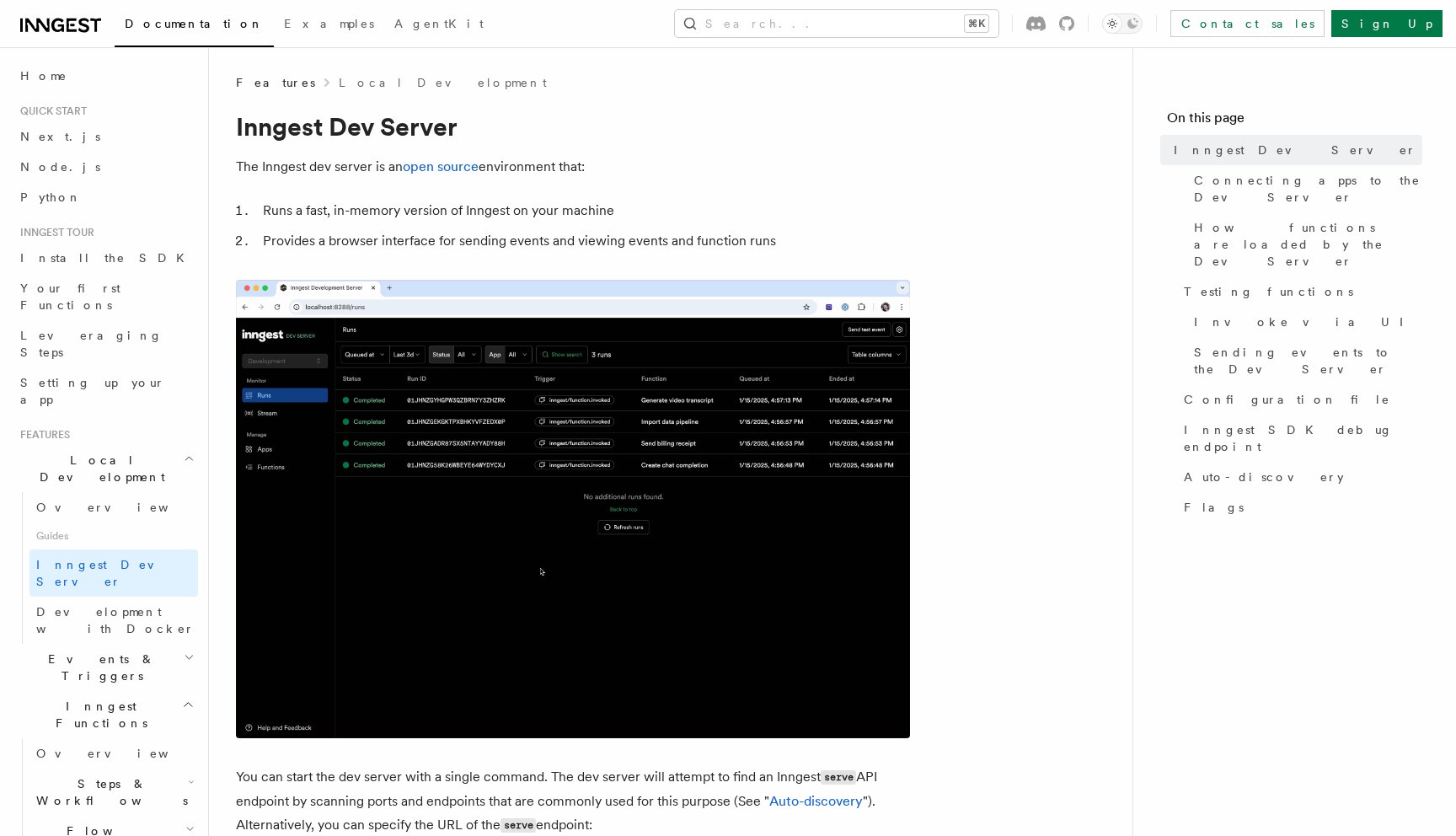
click at [628, 235] on li "Provides a browser interface for sending events and viewing events and function…" at bounding box center [584, 241] width 653 height 24
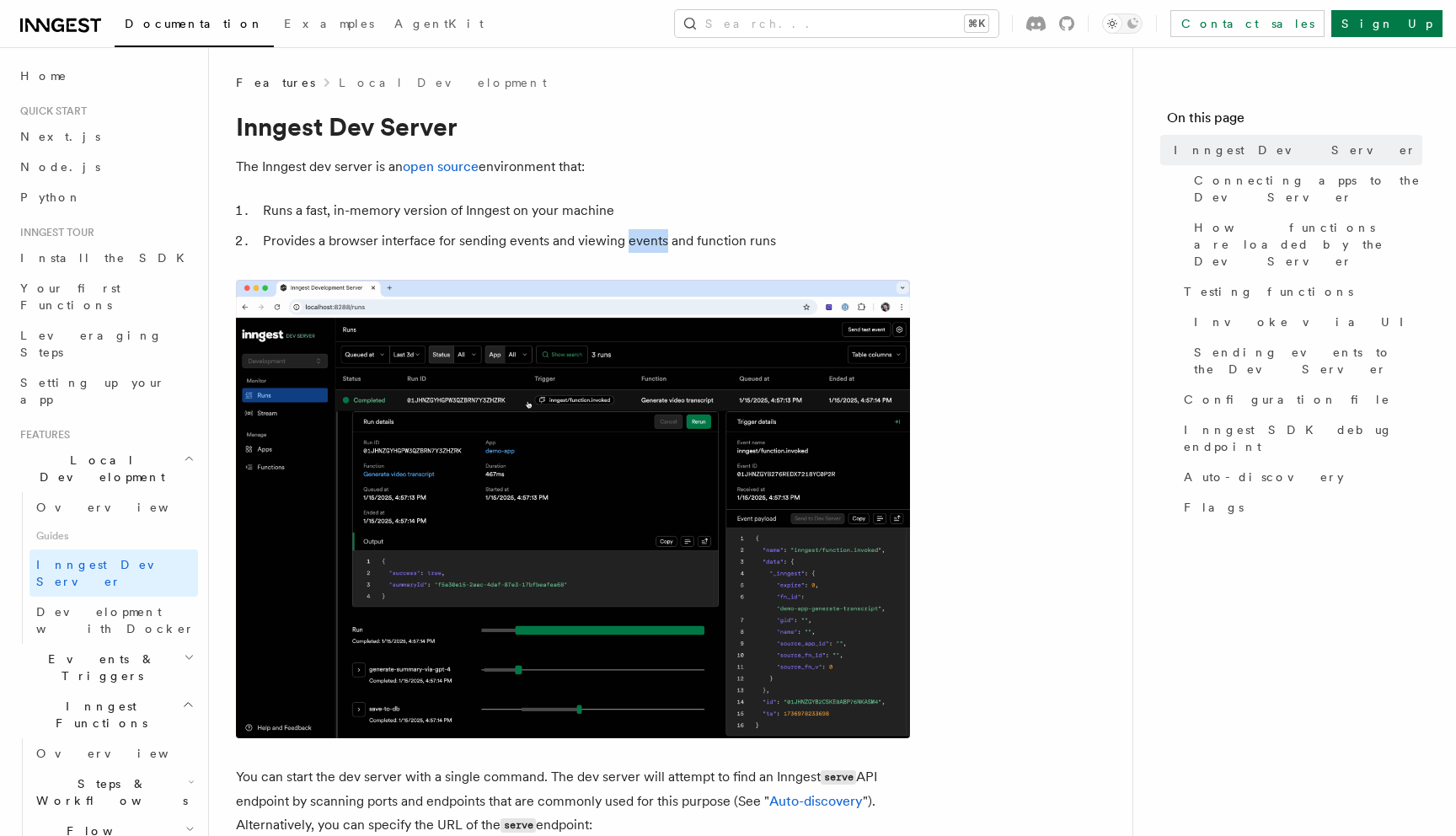
click at [607, 243] on li "Provides a browser interface for sending events and viewing events and function…" at bounding box center [584, 241] width 653 height 24
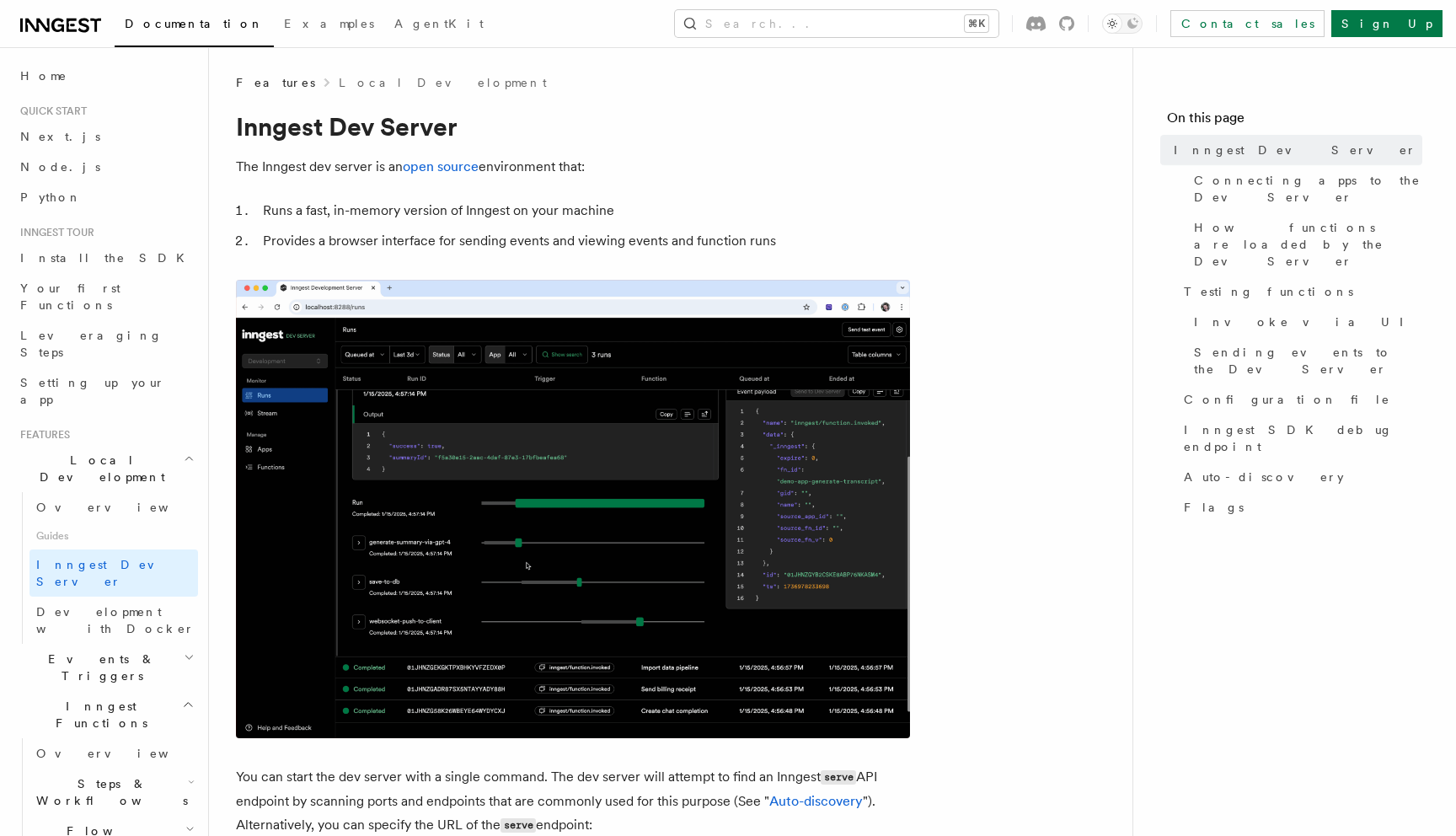
click at [607, 243] on li "Provides a browser interface for sending events and viewing events and function…" at bounding box center [584, 241] width 653 height 24
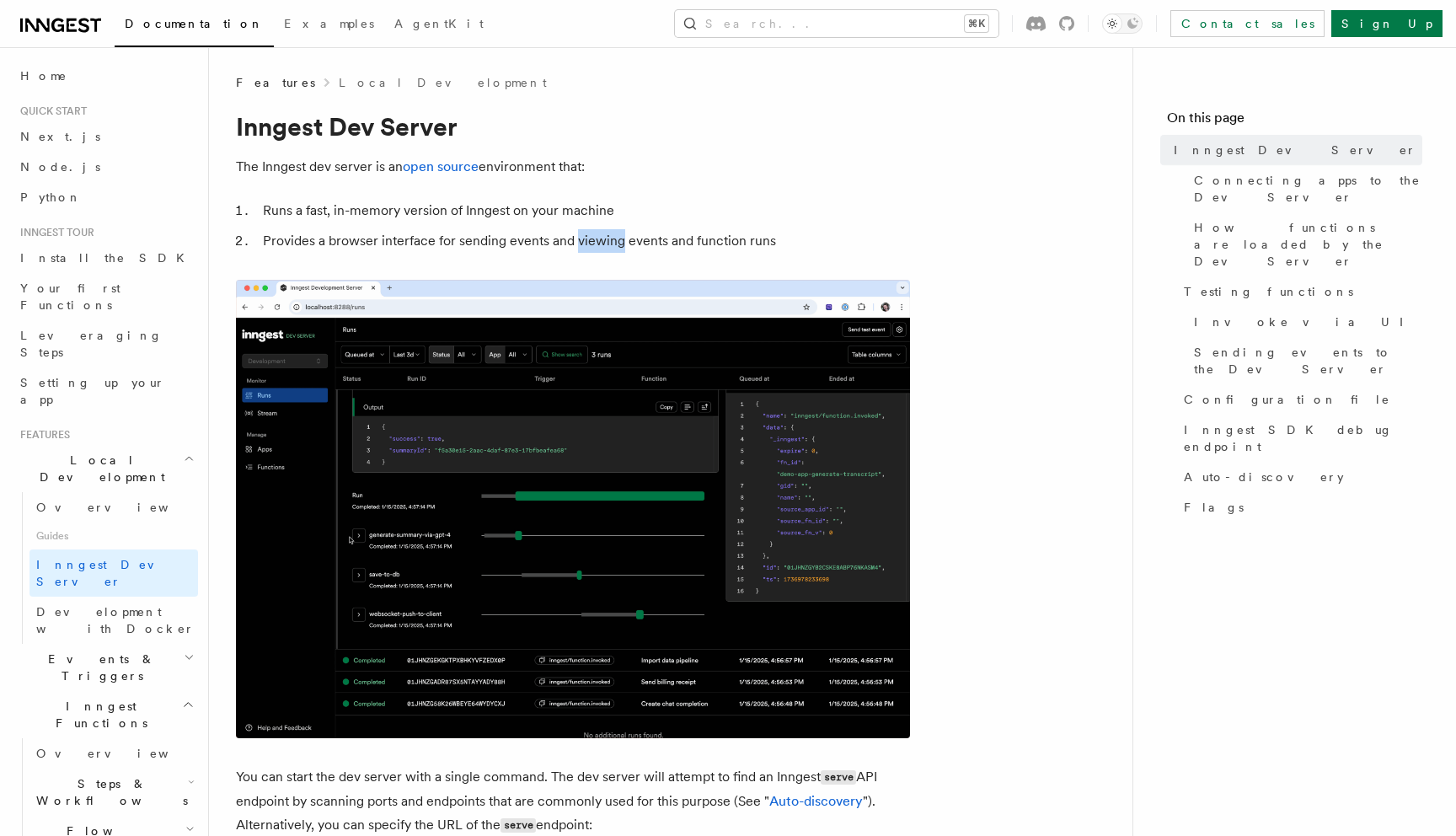
click at [626, 241] on li "Provides a browser interface for sending events and viewing events and function…" at bounding box center [584, 241] width 653 height 24
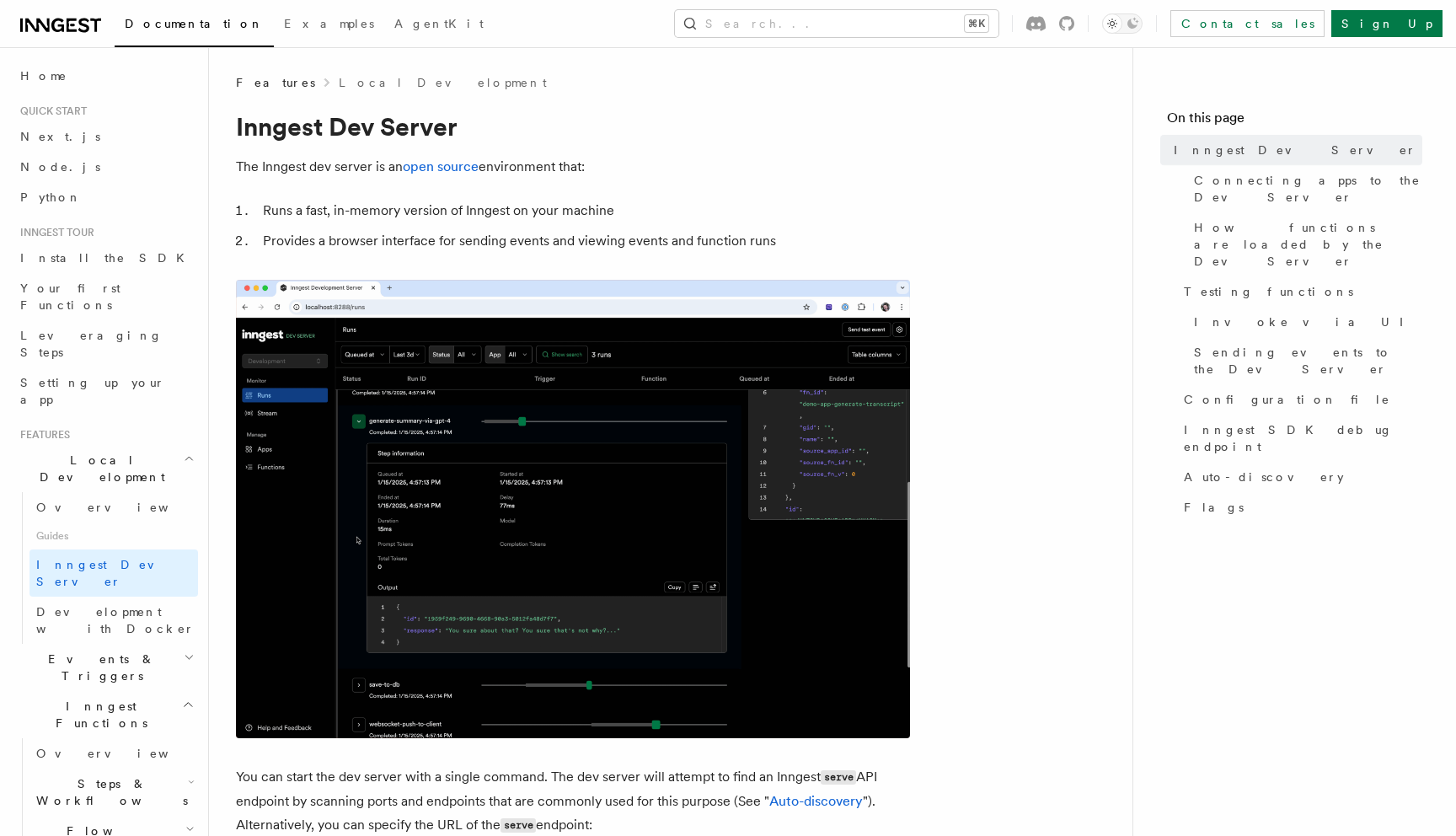
click at [620, 242] on li "Provides a browser interface for sending events and viewing events and function…" at bounding box center [584, 241] width 653 height 24
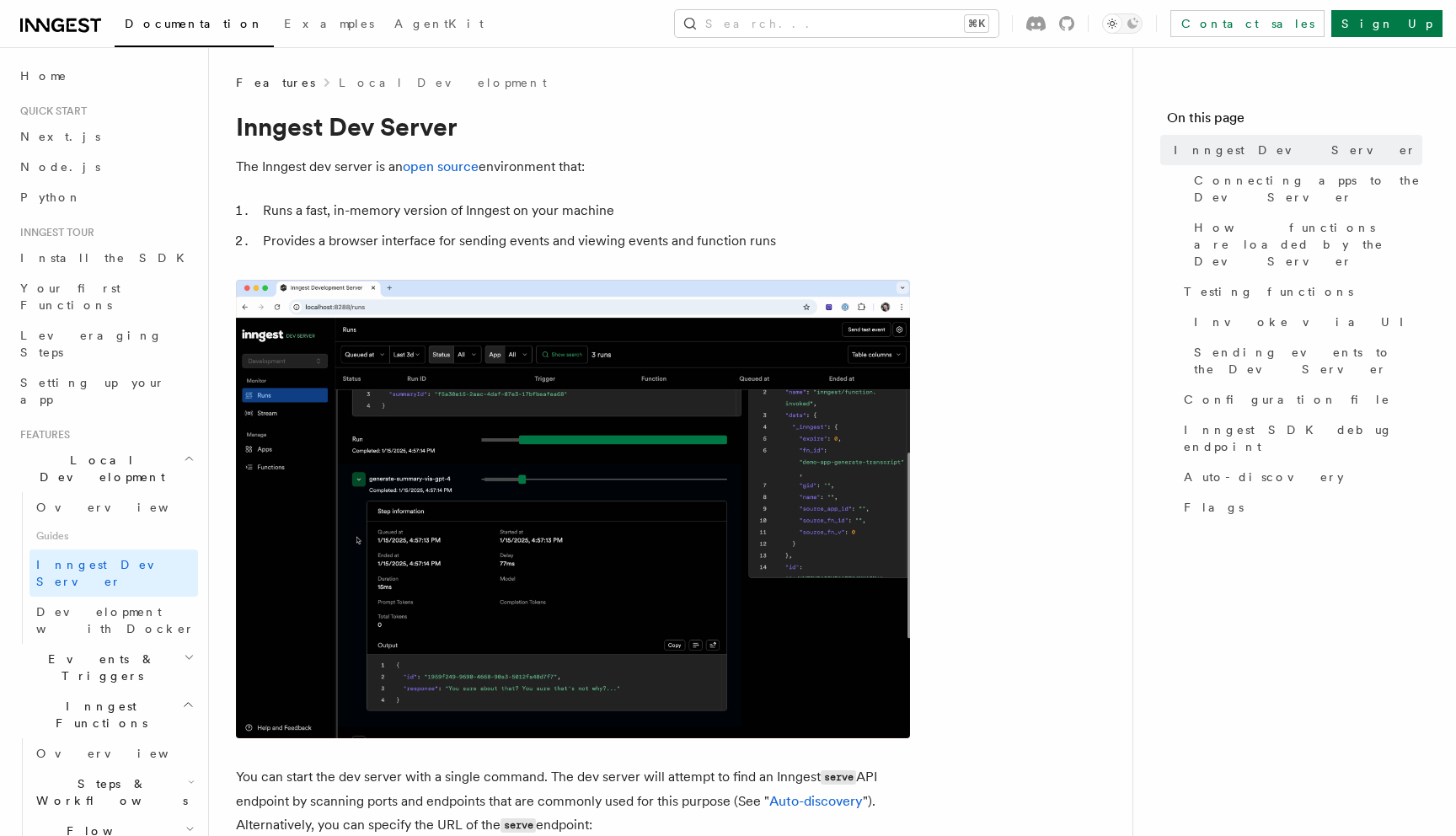
click at [620, 242] on li "Provides a browser interface for sending events and viewing events and function…" at bounding box center [584, 241] width 653 height 24
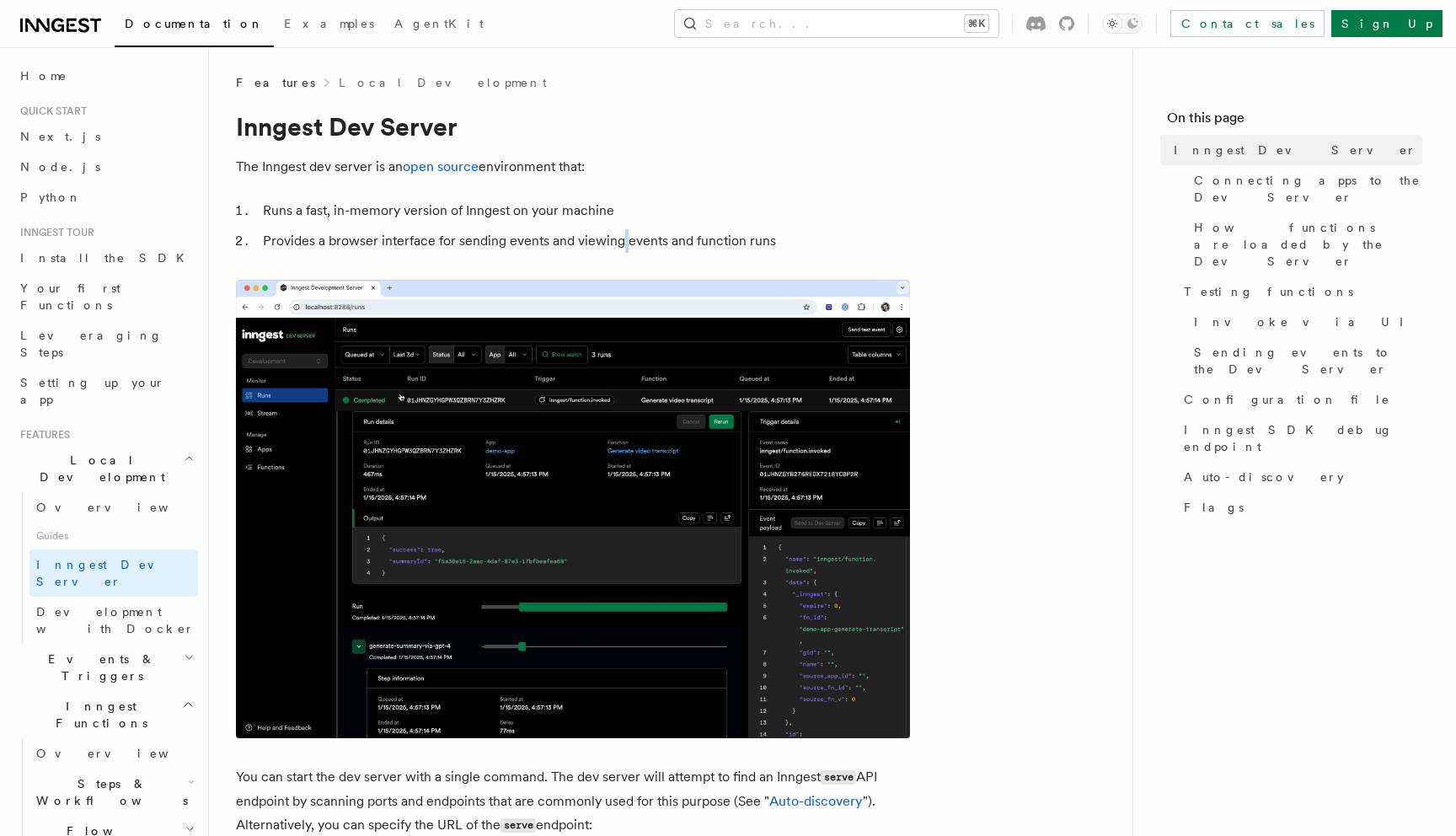
click at [627, 241] on li "Provides a browser interface for sending events and viewing events and function…" at bounding box center [584, 241] width 653 height 24
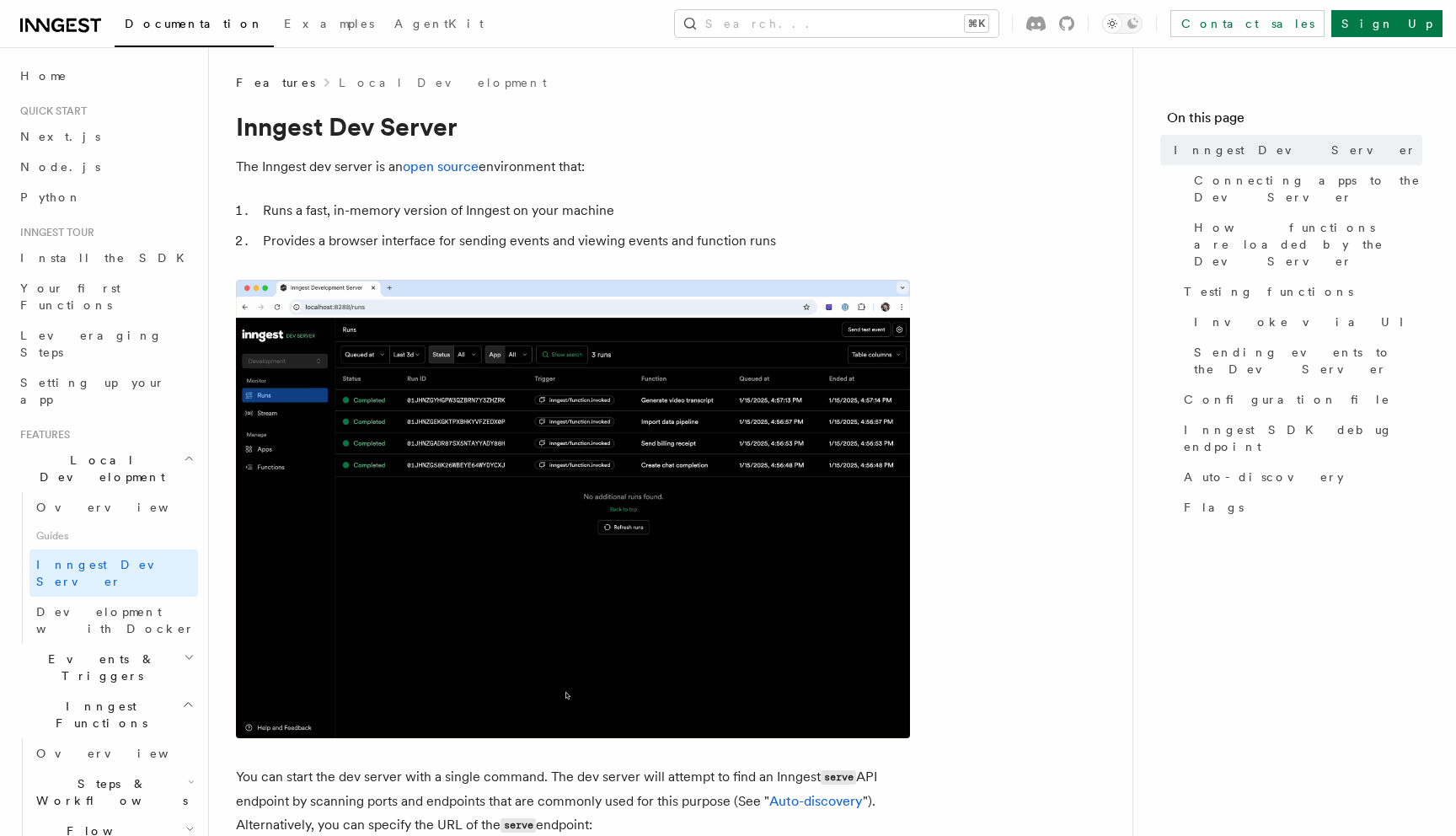
click at [619, 243] on li "Provides a browser interface for sending events and viewing events and function…" at bounding box center [584, 241] width 653 height 24
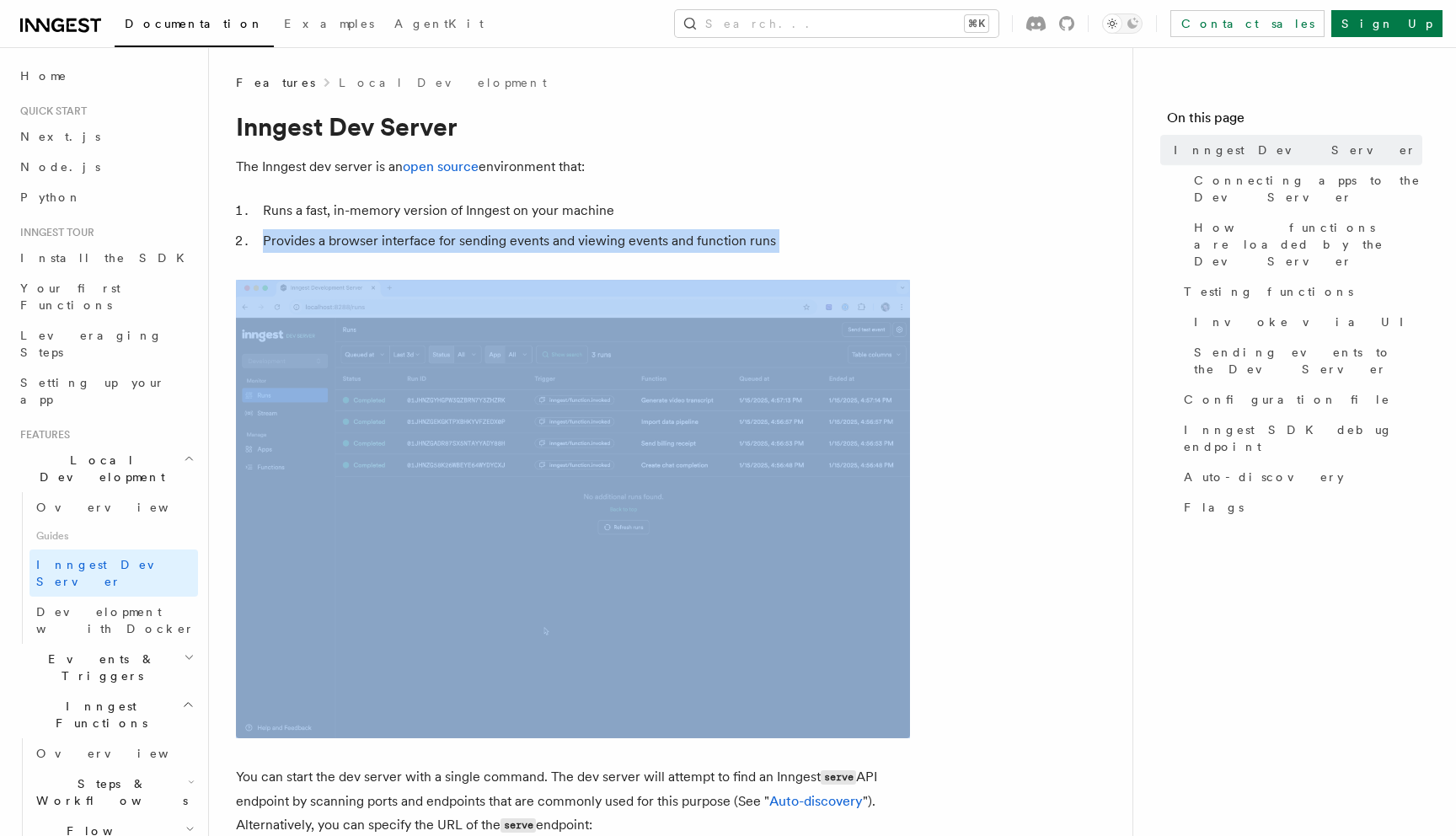
click at [619, 243] on li "Provides a browser interface for sending events and viewing events and function…" at bounding box center [584, 241] width 653 height 24
click at [594, 238] on li "Provides a browser interface for sending events and viewing events and function…" at bounding box center [584, 241] width 653 height 24
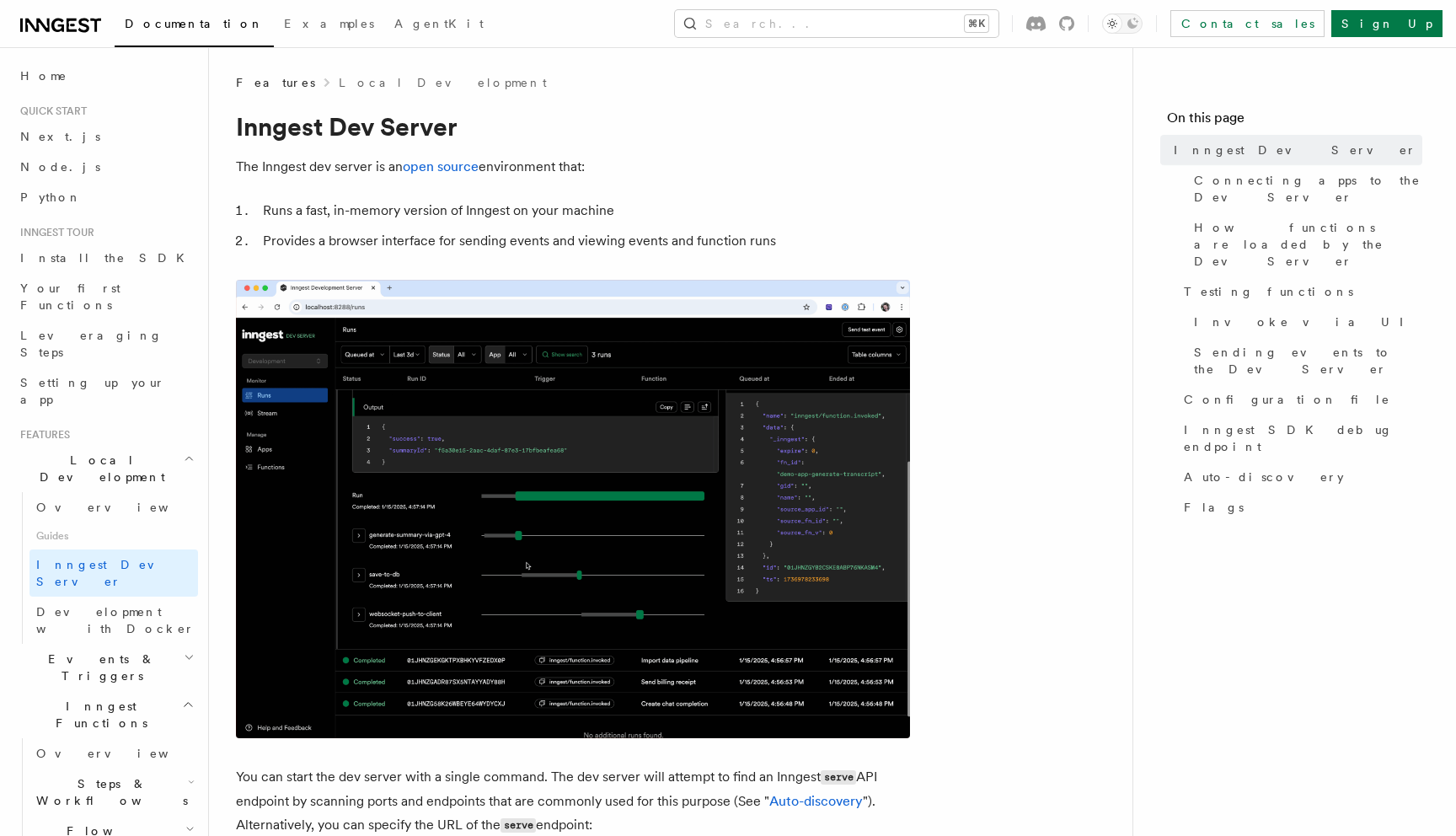
click at [575, 247] on li "Provides a browser interface for sending events and viewing events and function…" at bounding box center [584, 241] width 653 height 24
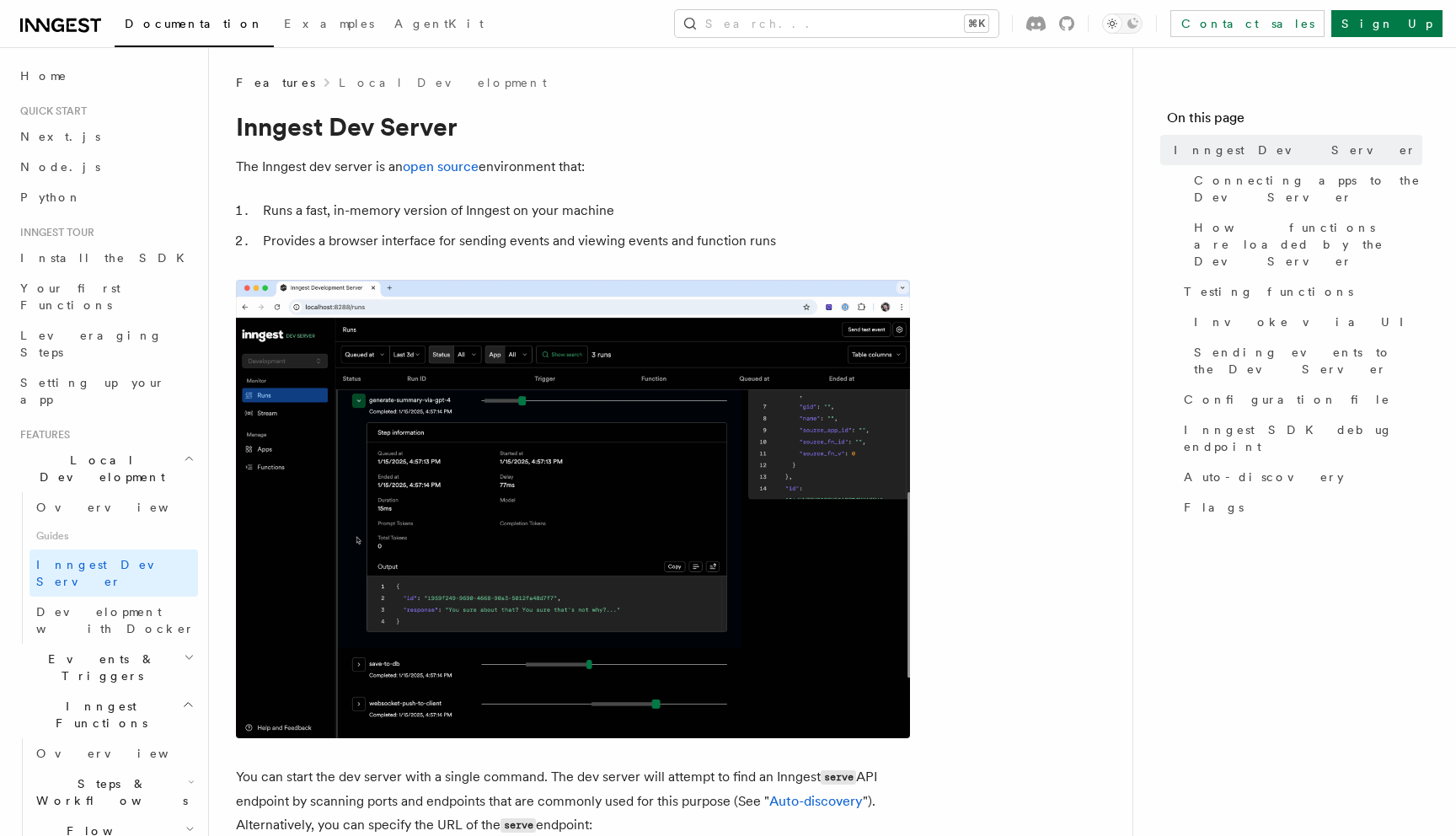
click at [571, 241] on li "Provides a browser interface for sending events and viewing events and function…" at bounding box center [584, 241] width 653 height 24
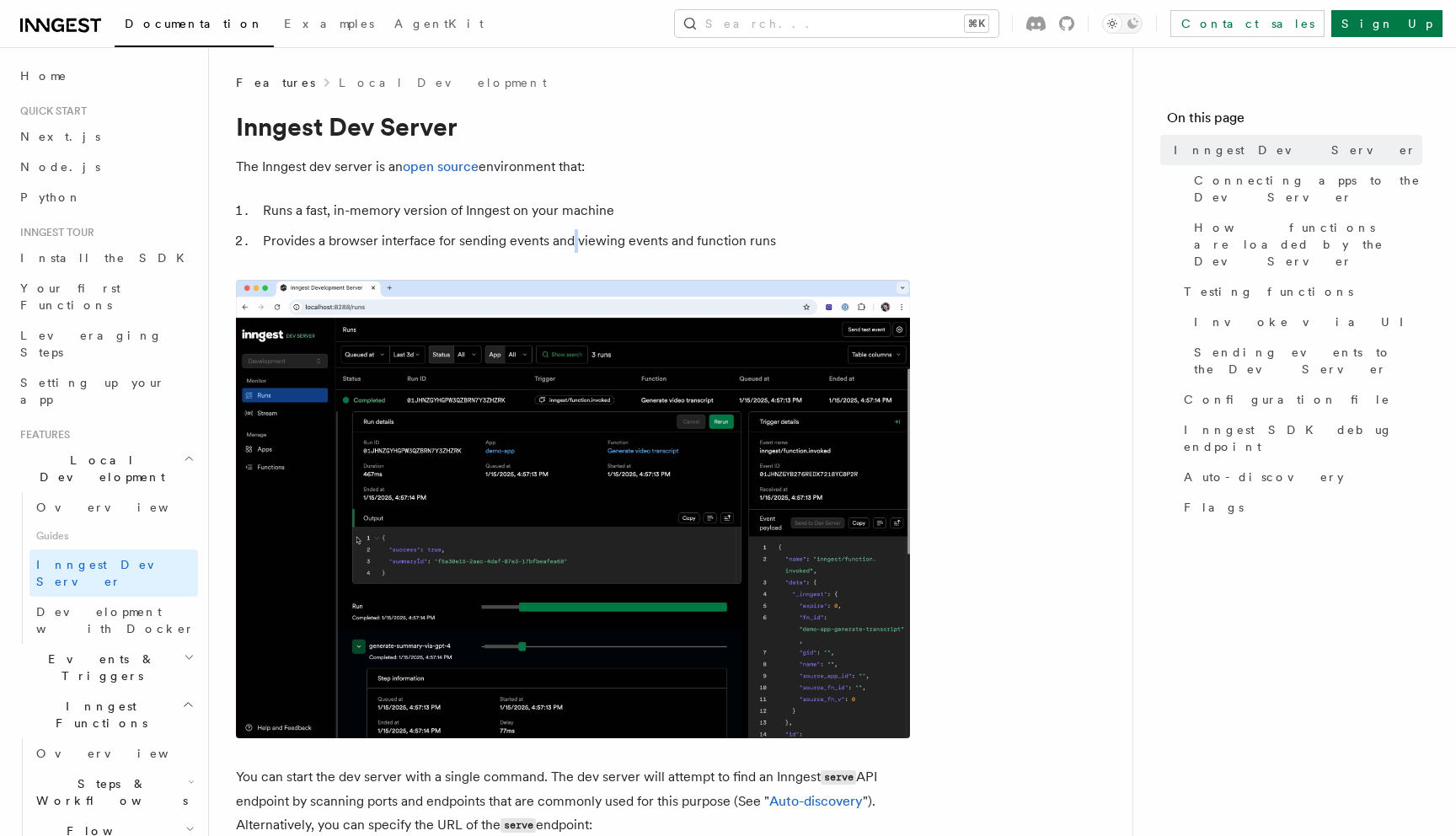
click at [571, 241] on li "Provides a browser interface for sending events and viewing events and function…" at bounding box center [584, 241] width 653 height 24
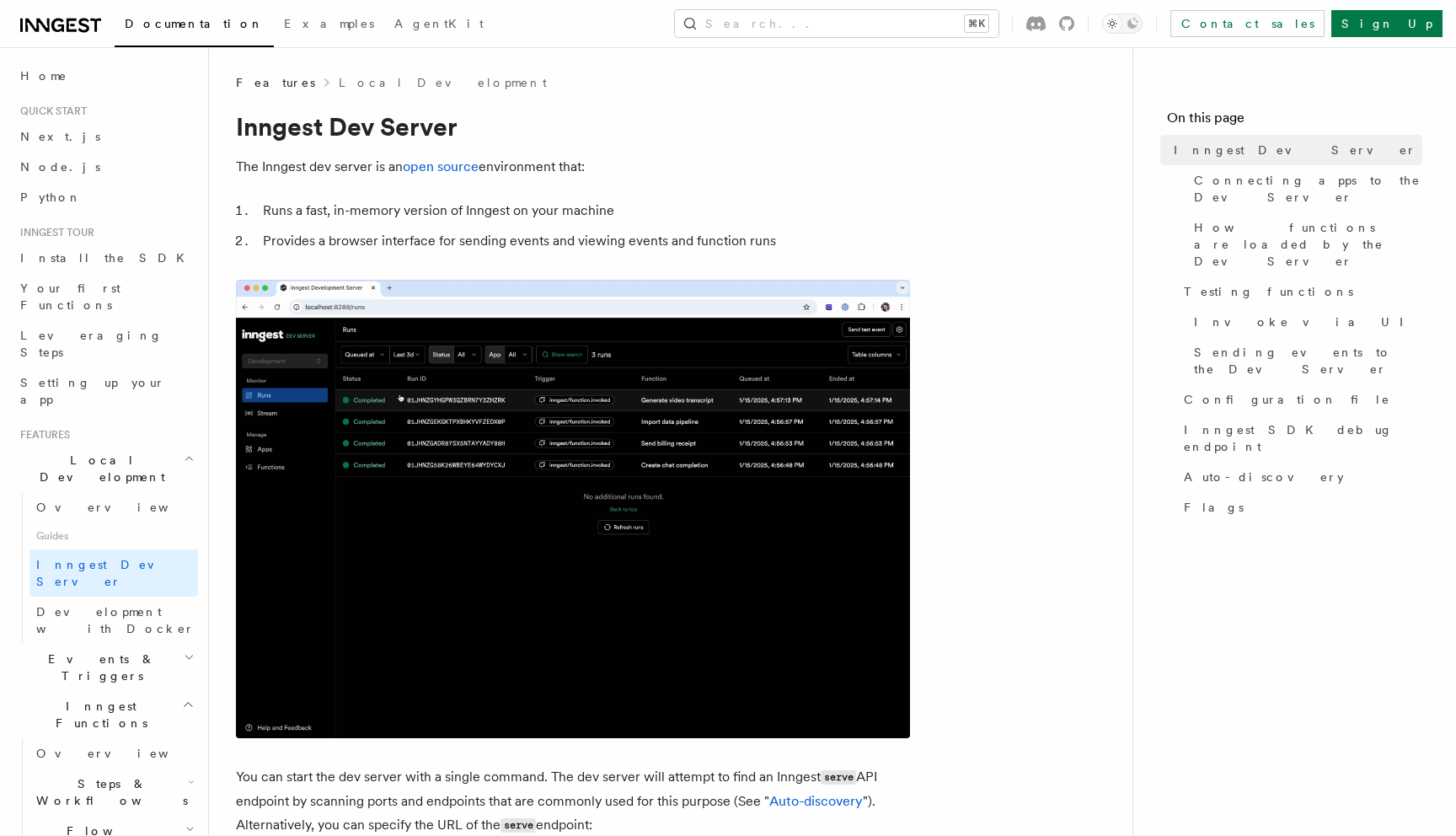
click at [578, 240] on li "Provides a browser interface for sending events and viewing events and function…" at bounding box center [584, 241] width 653 height 24
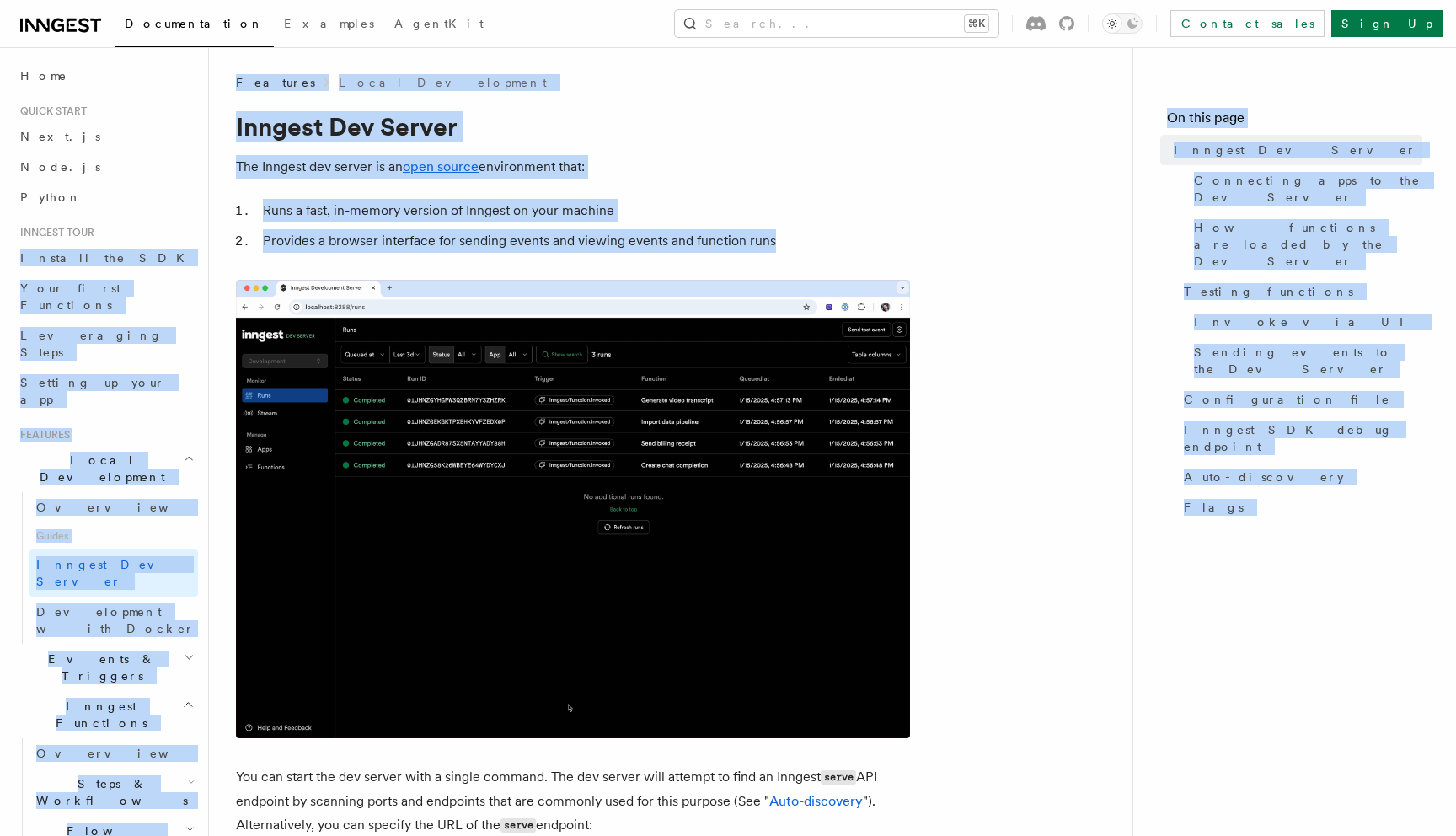
drag, startPoint x: 776, startPoint y: 234, endPoint x: 198, endPoint y: 229, distance: 578.0
click at [264, 237] on li "Provides a browser interface for sending events and viewing events and function…" at bounding box center [584, 241] width 653 height 24
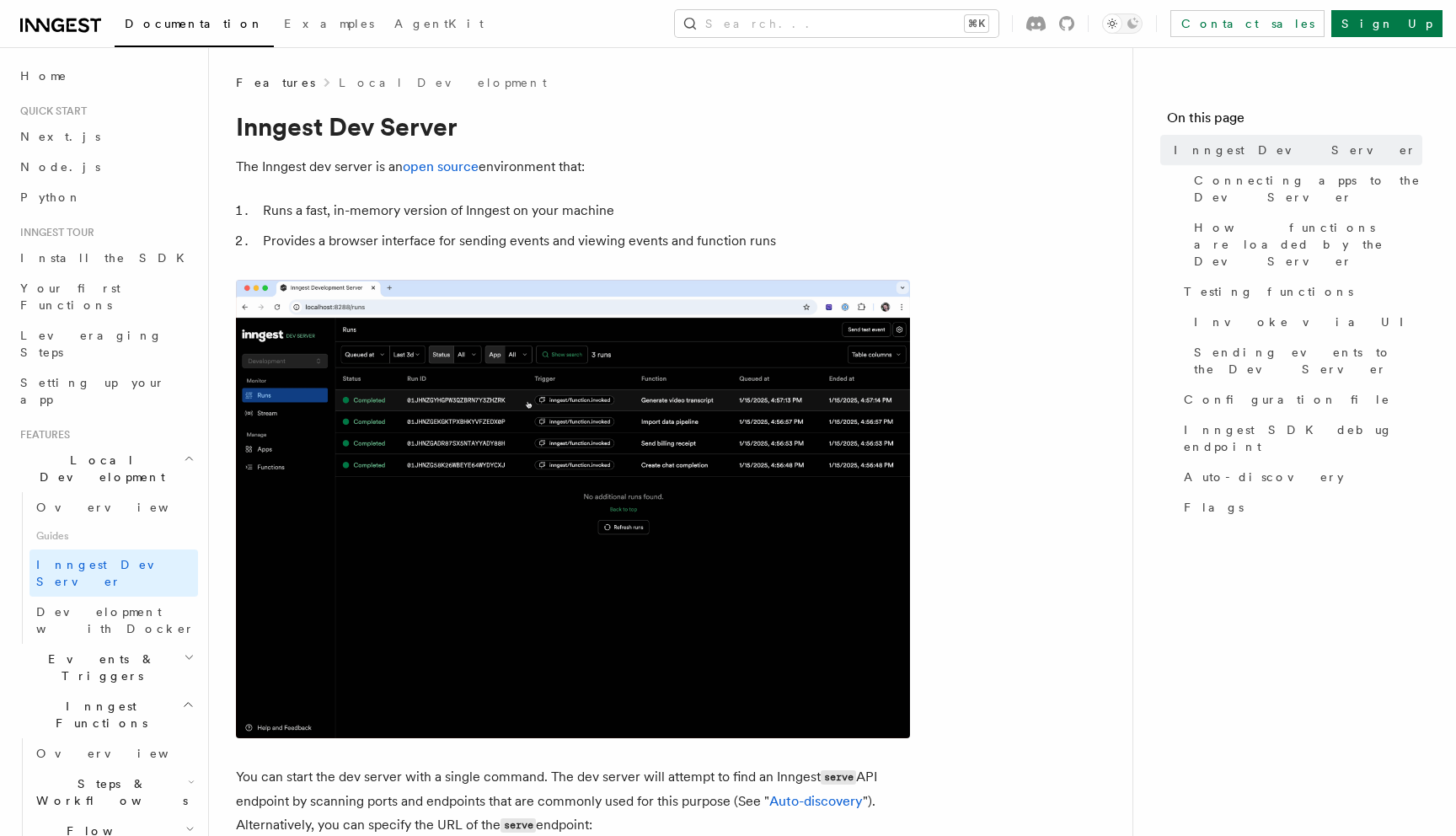
click at [728, 240] on li "Provides a browser interface for sending events and viewing events and function…" at bounding box center [584, 241] width 653 height 24
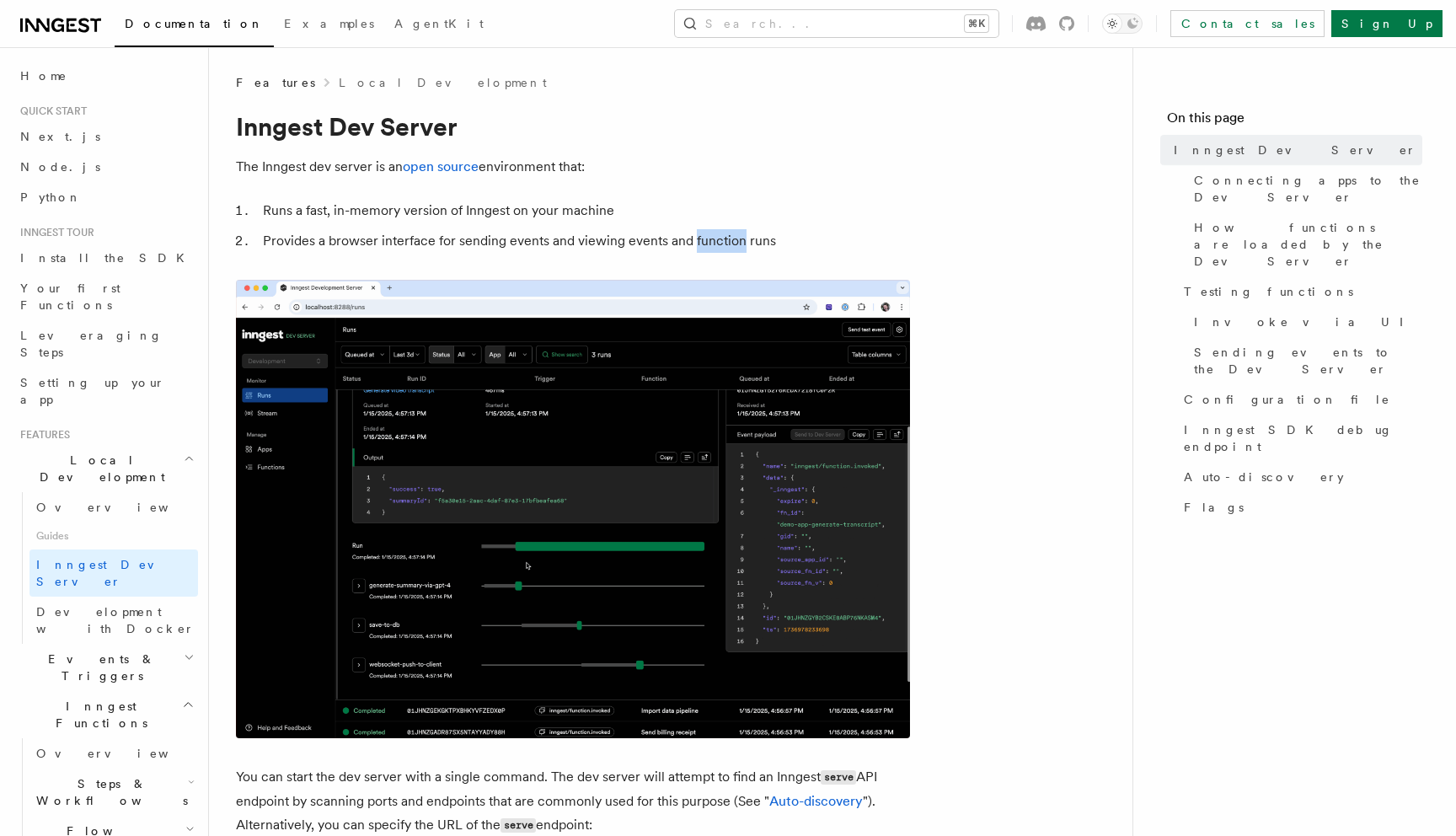
click at [728, 240] on li "Provides a browser interface for sending events and viewing events and function…" at bounding box center [584, 241] width 653 height 24
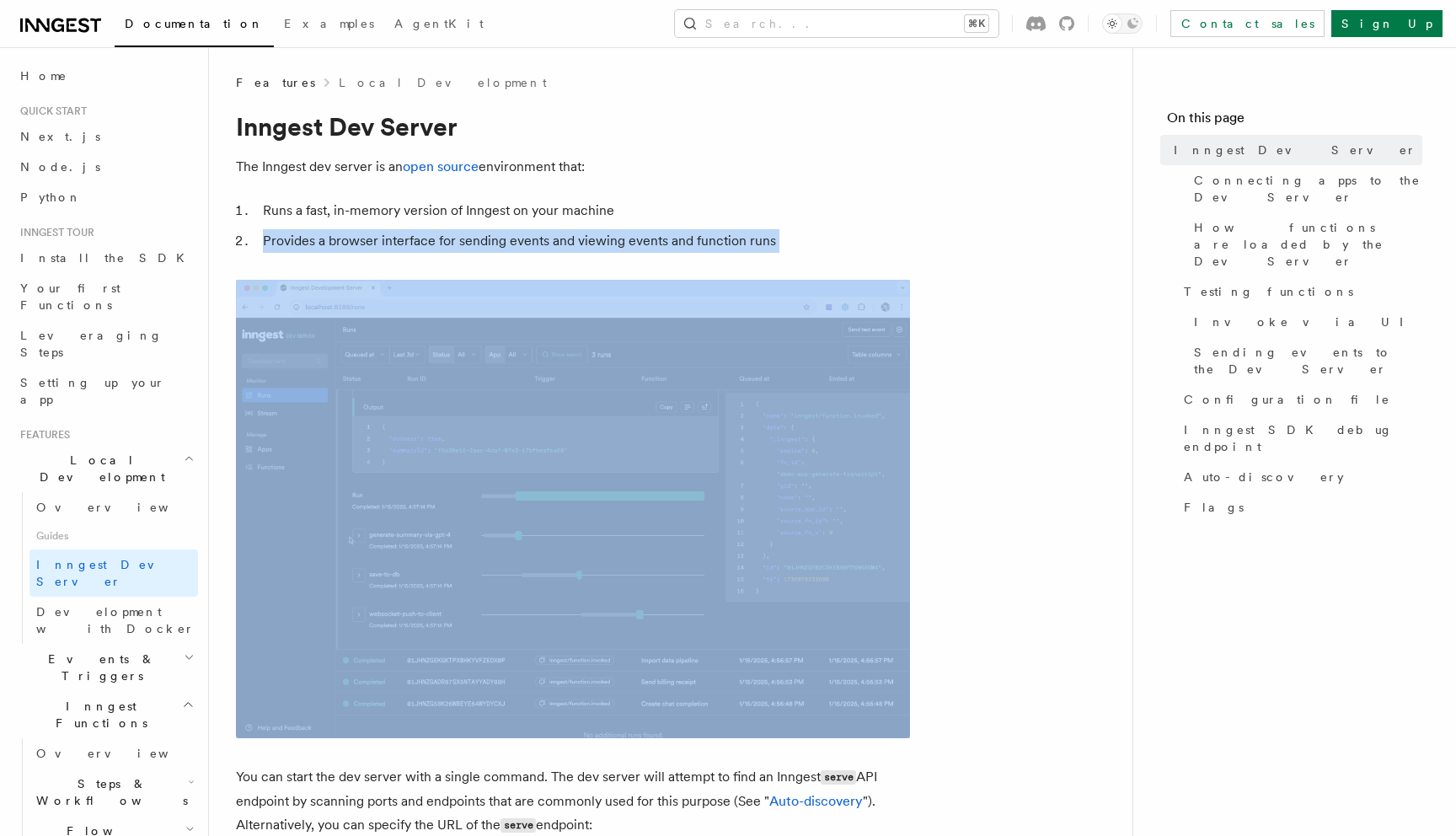
click at [728, 240] on li "Provides a browser interface for sending events and viewing events and function…" at bounding box center [584, 241] width 653 height 24
click at [805, 248] on li "Provides a browser interface for sending events and viewing events and function…" at bounding box center [584, 241] width 653 height 24
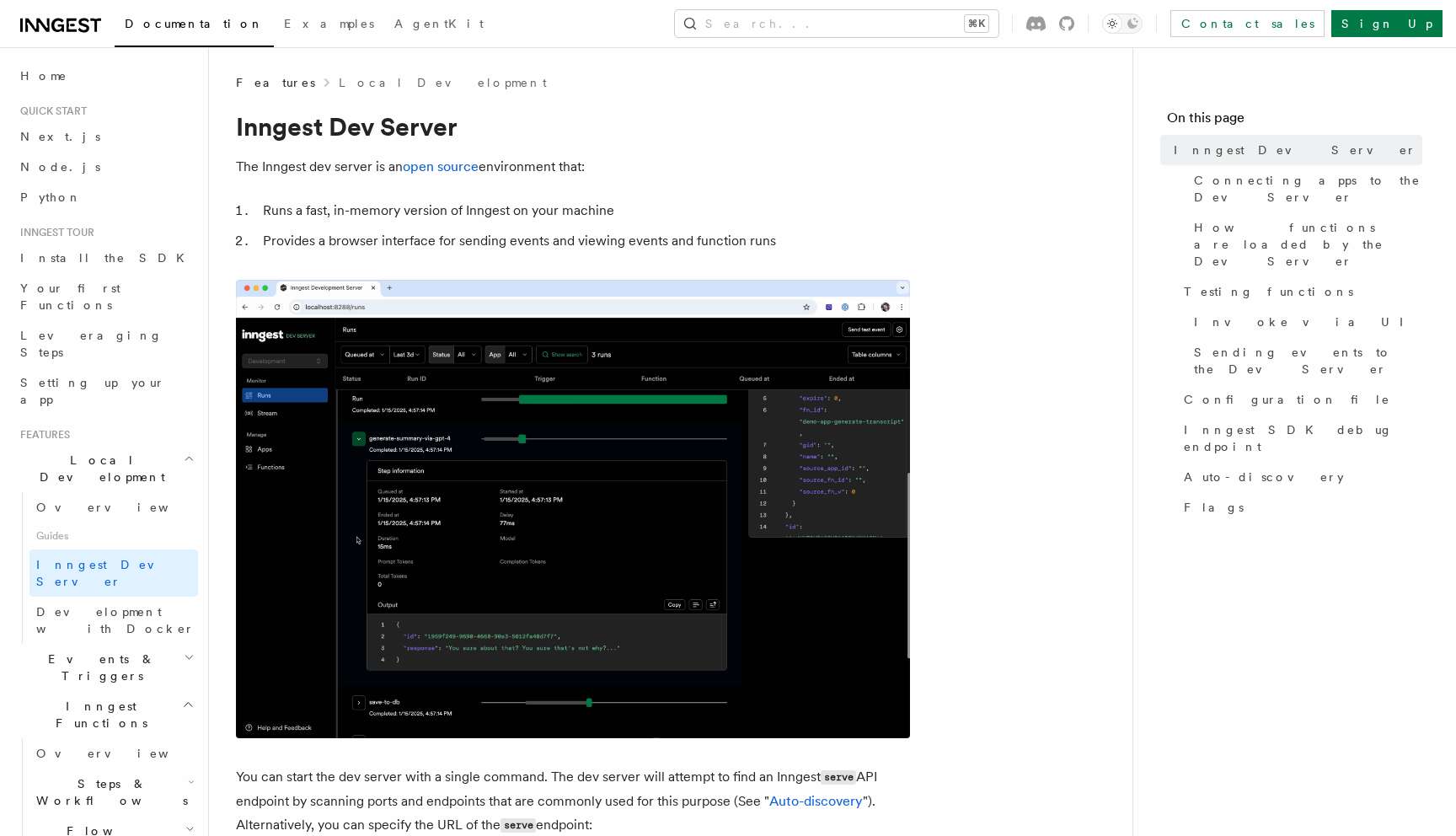
click at [618, 234] on li "Provides a browser interface for sending events and viewing events and function…" at bounding box center [584, 241] width 653 height 24
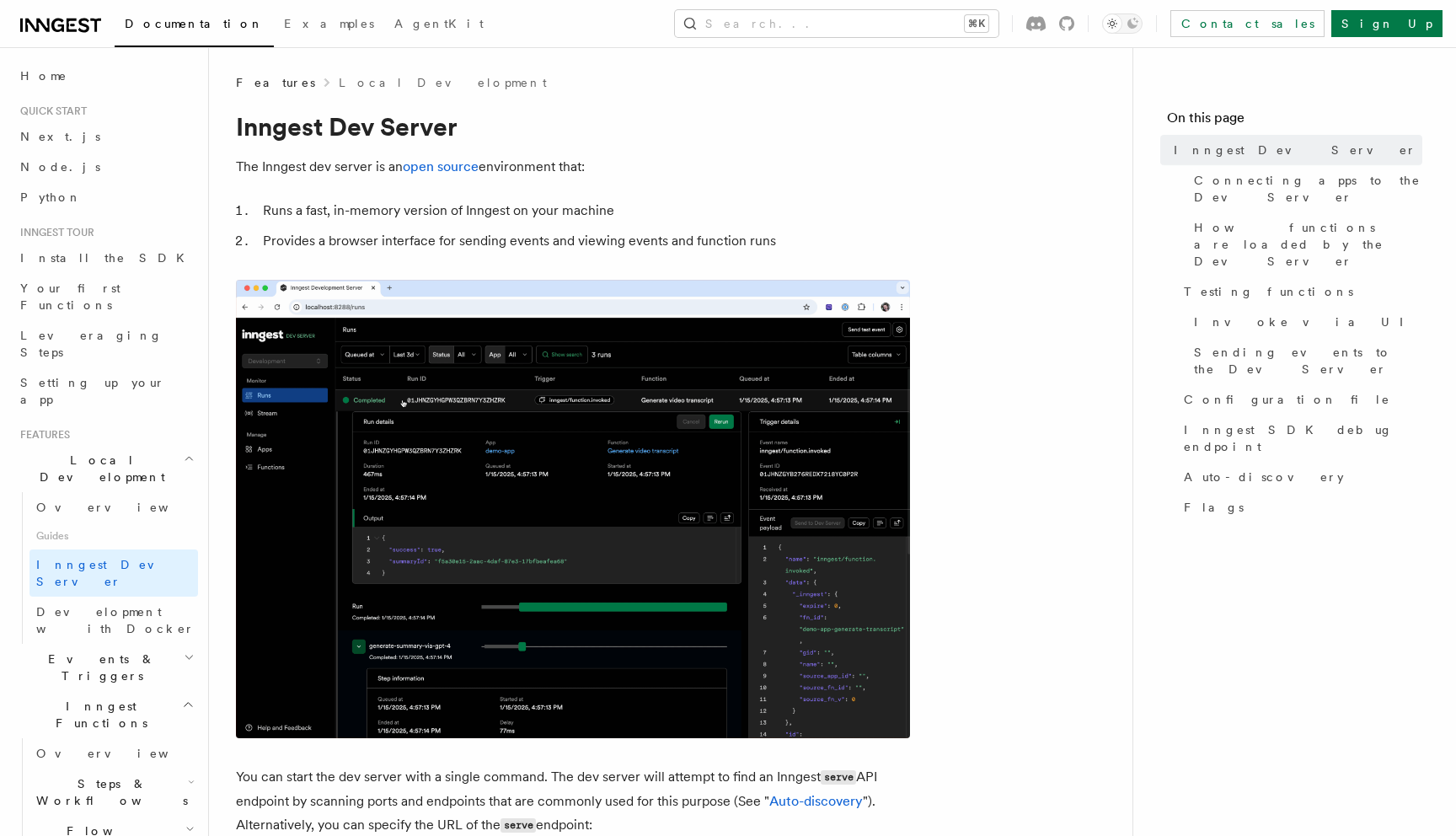
click at [618, 234] on li "Provides a browser interface for sending events and viewing events and function…" at bounding box center [584, 241] width 653 height 24
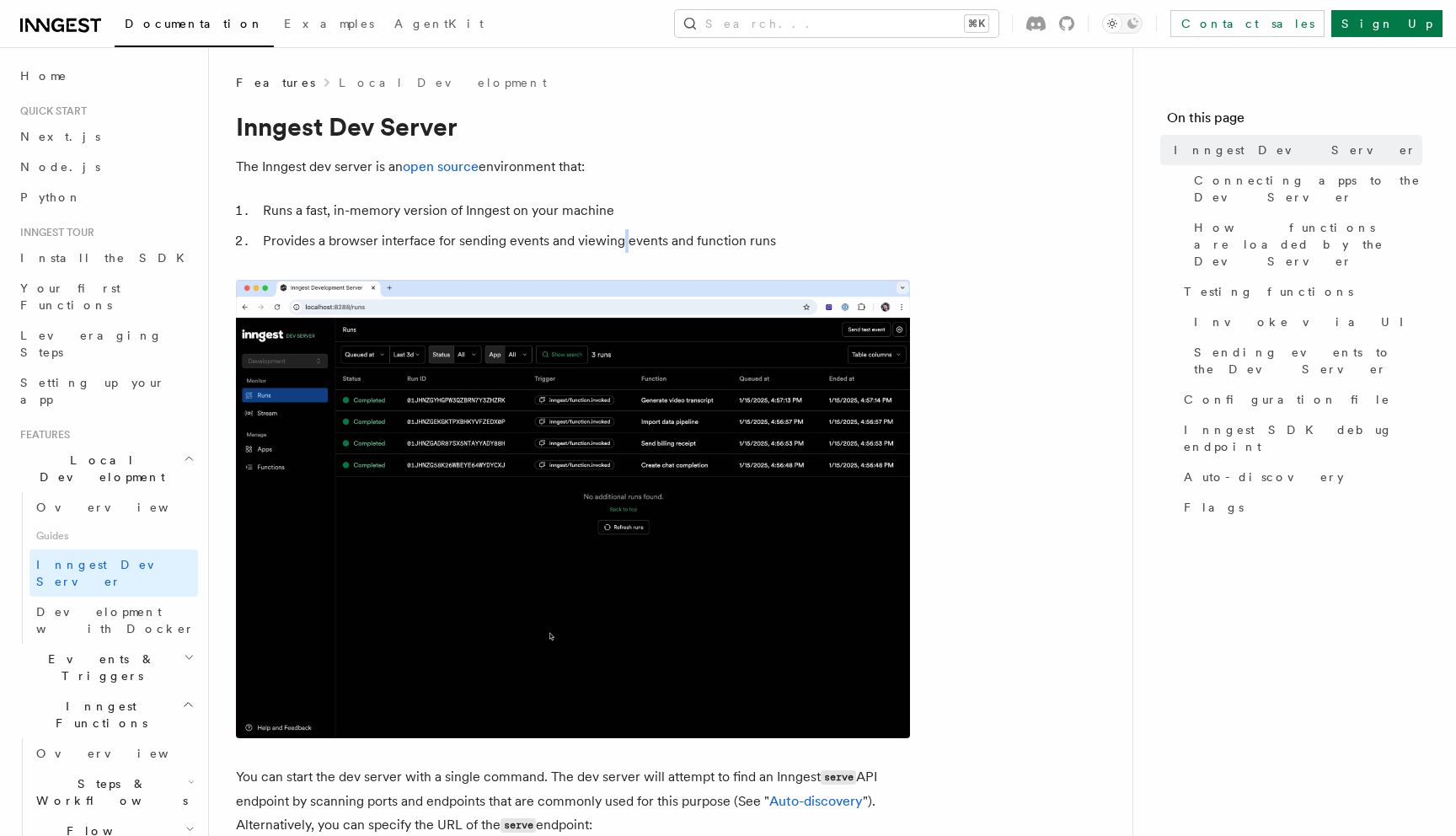
click at [472, 207] on li "Runs a fast, in-memory version of Inngest on your machine" at bounding box center [584, 211] width 653 height 24
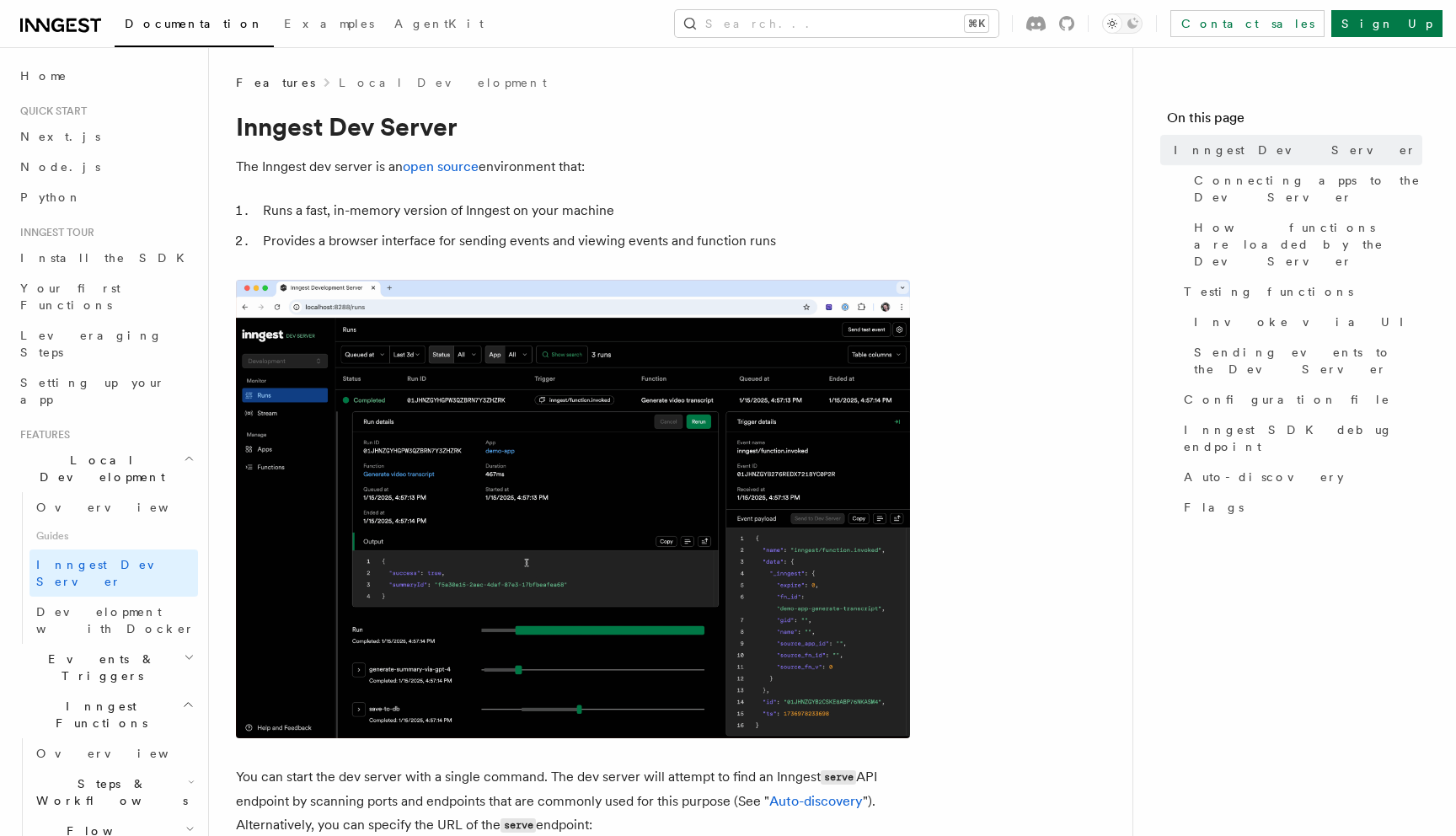
click at [472, 207] on li "Runs a fast, in-memory version of Inngest on your machine" at bounding box center [584, 211] width 653 height 24
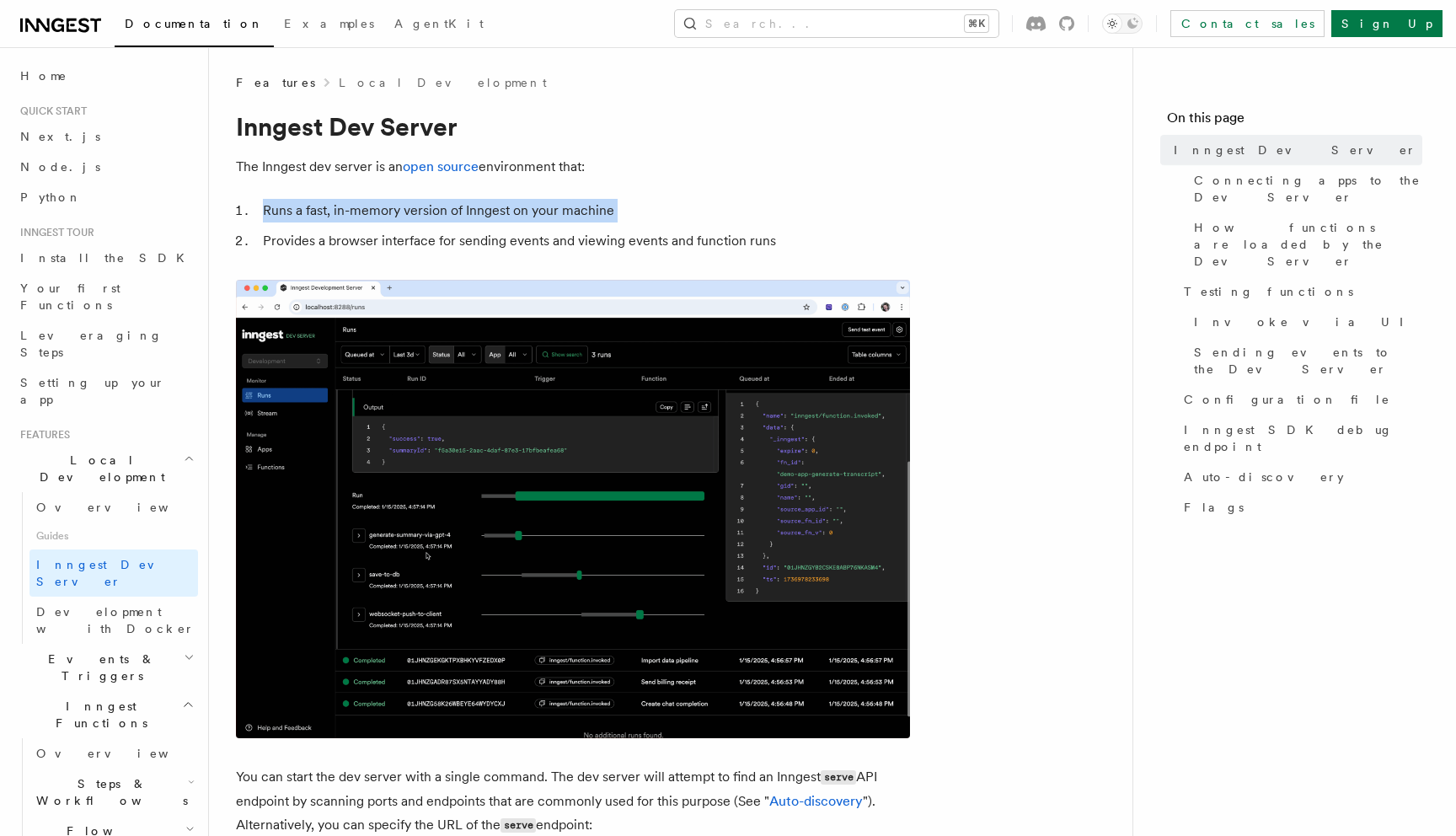
click at [472, 207] on li "Runs a fast, in-memory version of Inngest on your machine" at bounding box center [584, 211] width 653 height 24
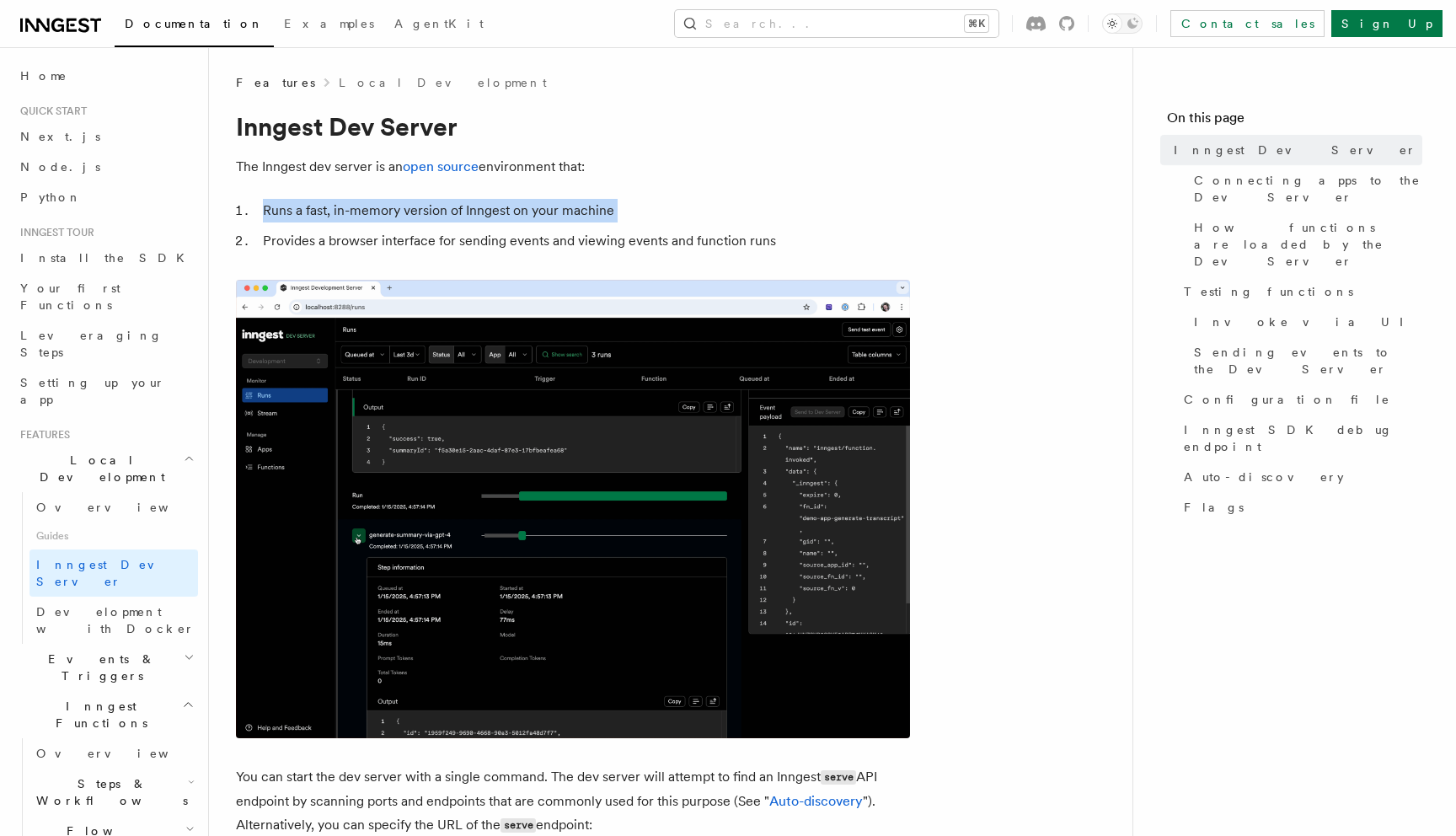
click at [483, 243] on li "Provides a browser interface for sending events and viewing events and function…" at bounding box center [584, 241] width 653 height 24
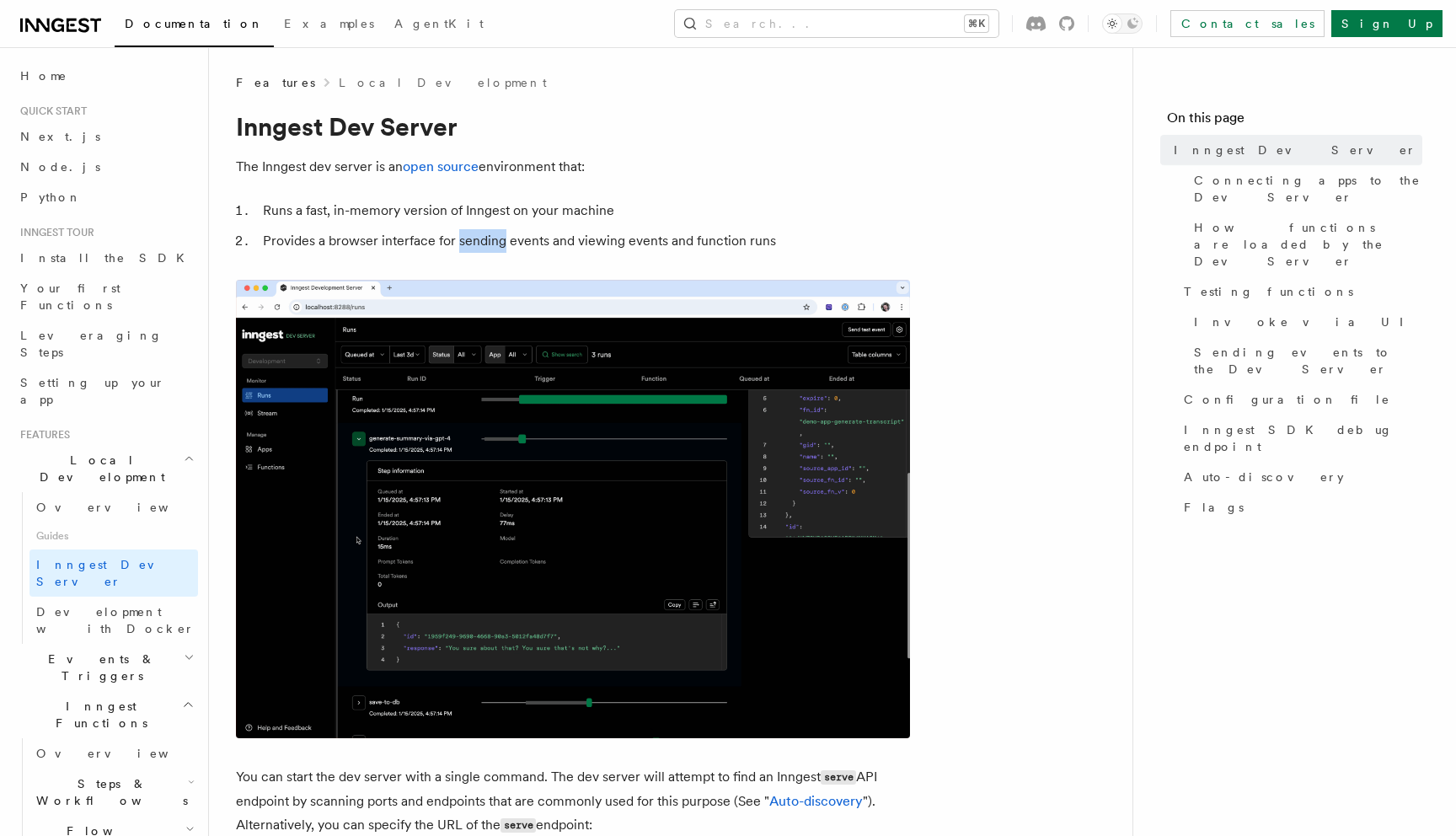
click at [483, 243] on li "Provides a browser interface for sending events and viewing events and function…" at bounding box center [584, 241] width 653 height 24
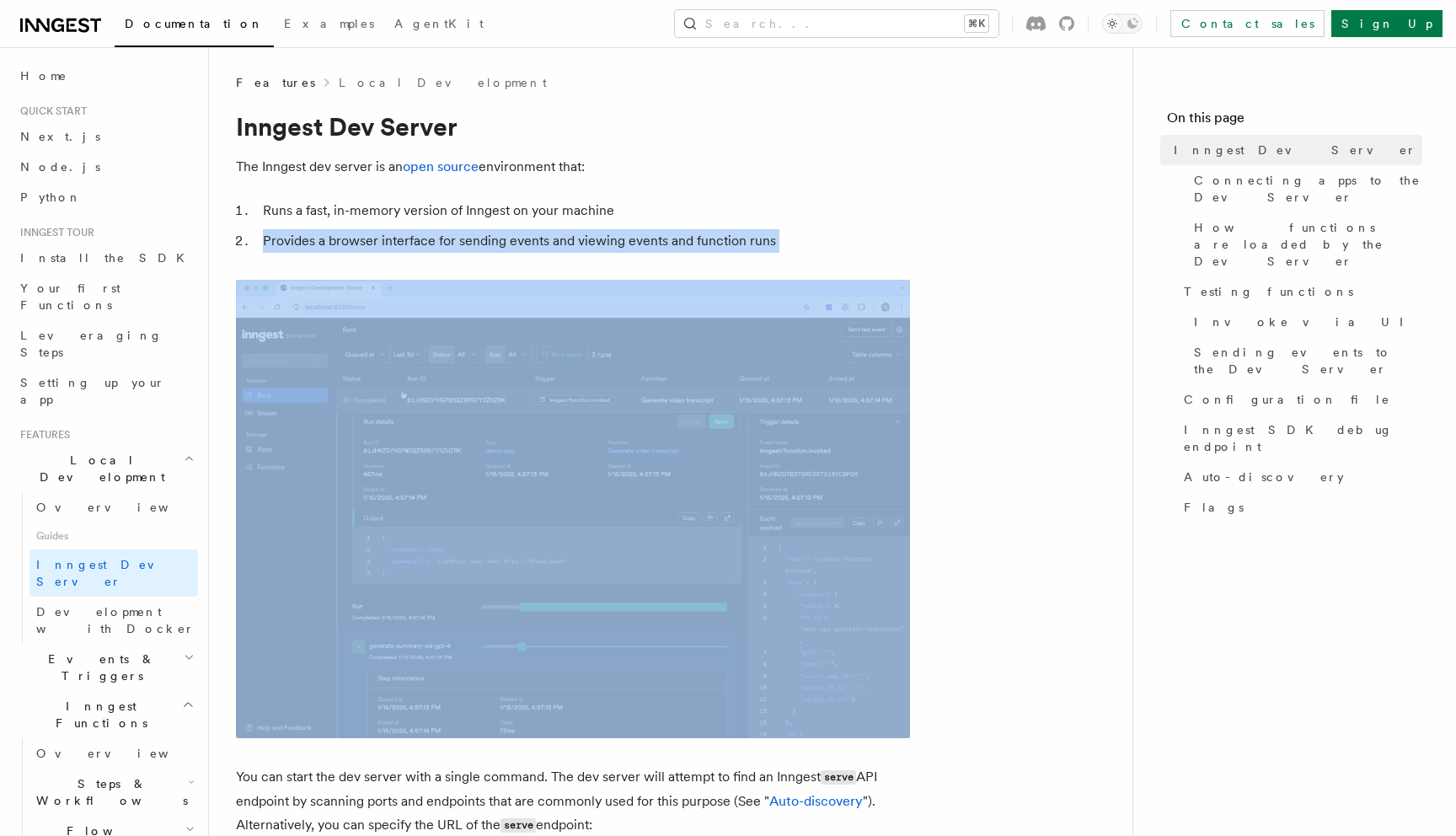
click at [483, 243] on li "Provides a browser interface for sending events and viewing events and function…" at bounding box center [584, 241] width 653 height 24
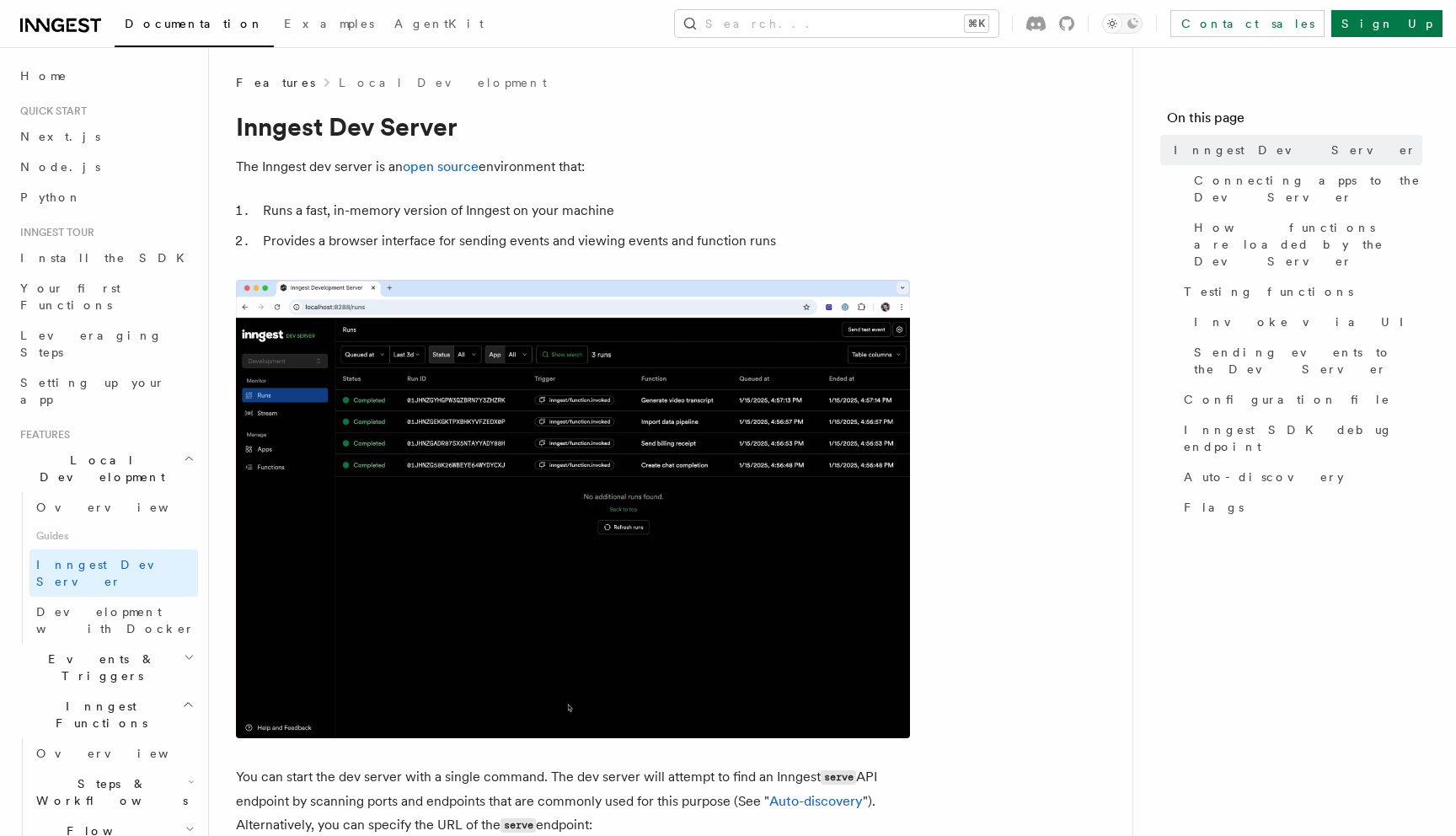
click at [487, 211] on li "Runs a fast, in-memory version of Inngest on your machine" at bounding box center [584, 211] width 653 height 24
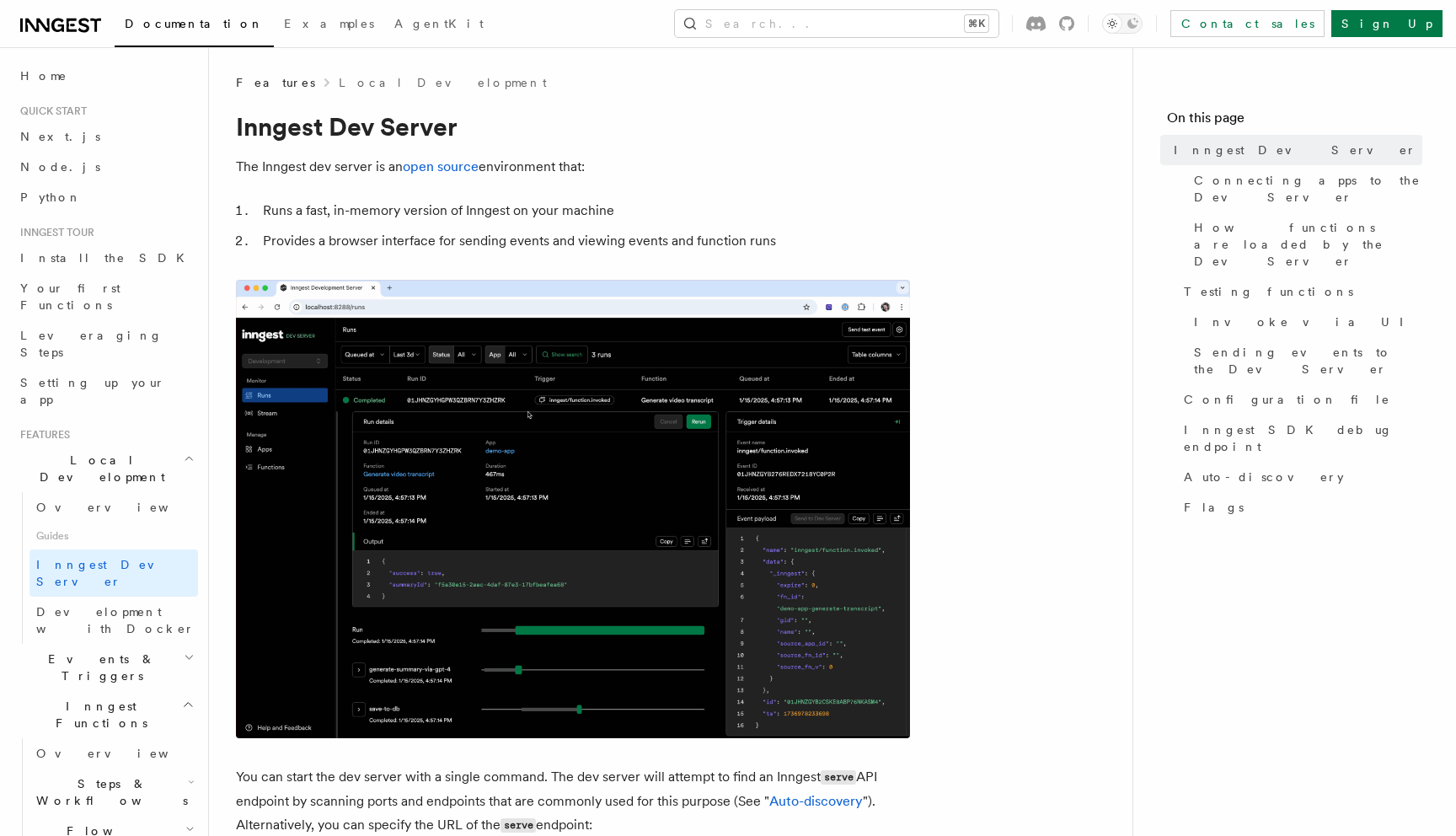
click at [479, 248] on li "Provides a browser interface for sending events and viewing events and function…" at bounding box center [584, 241] width 653 height 24
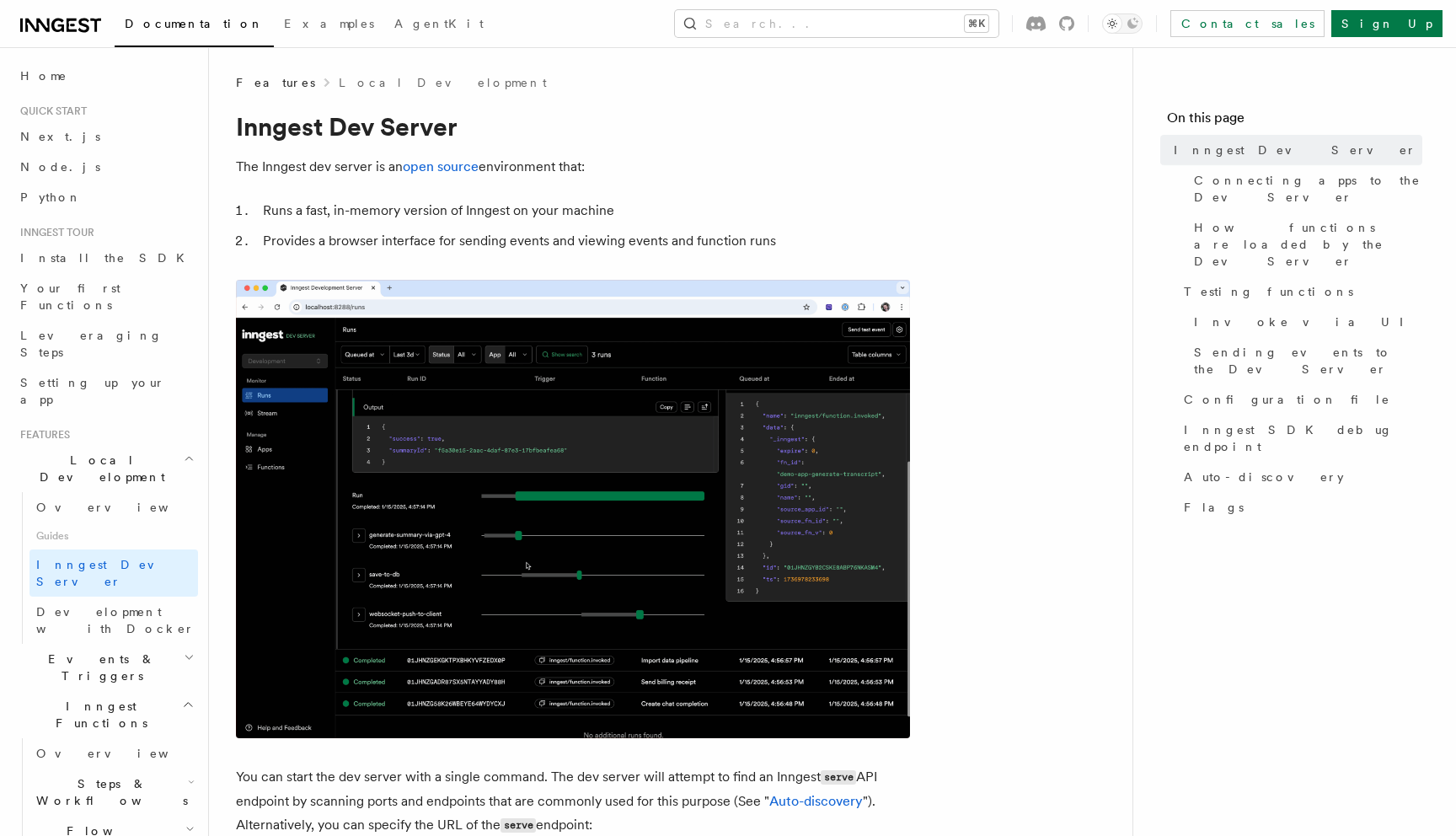
click at [479, 248] on li "Provides a browser interface for sending events and viewing events and function…" at bounding box center [584, 241] width 653 height 24
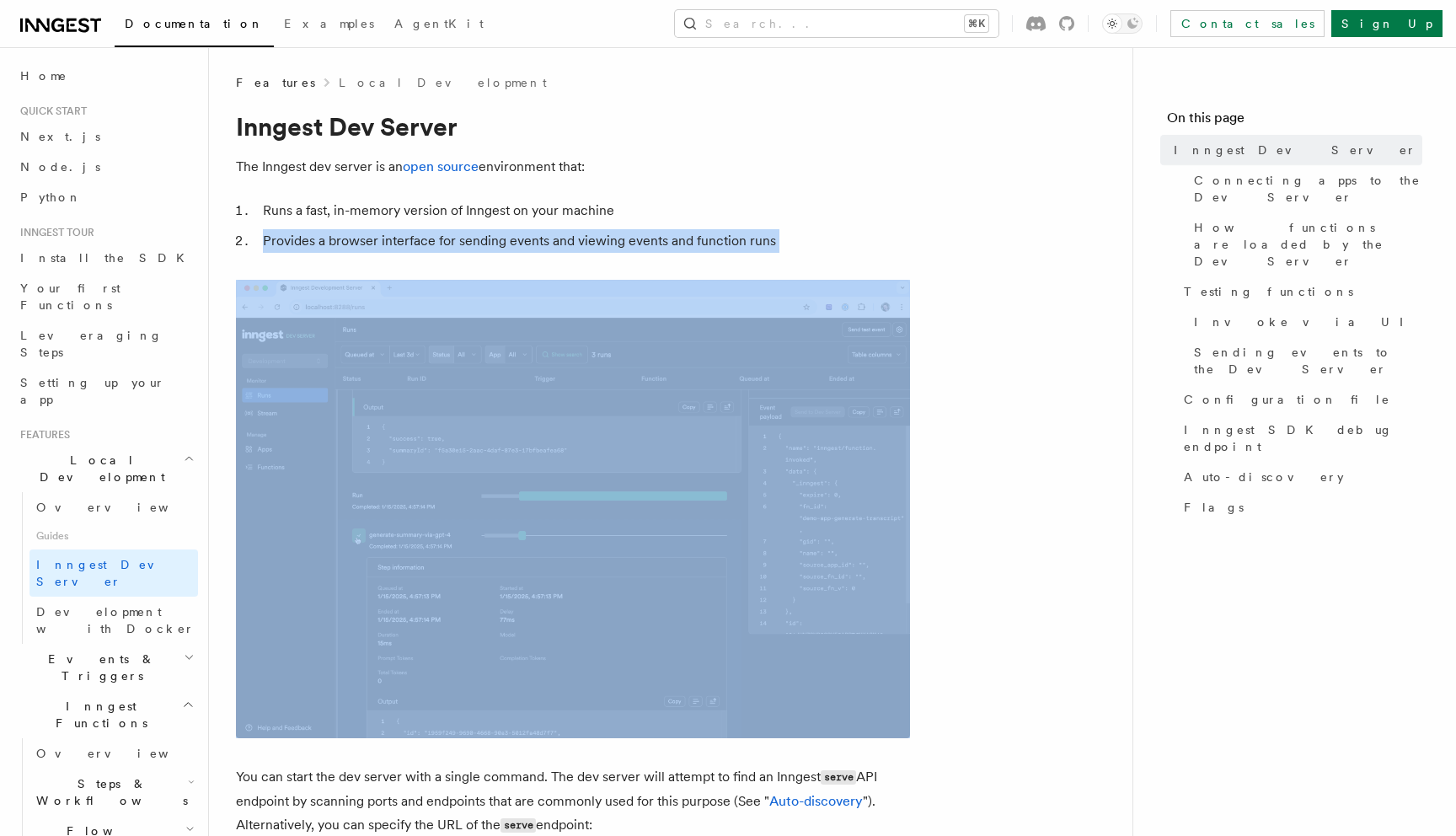
click at [479, 248] on li "Provides a browser interface for sending events and viewing events and function…" at bounding box center [584, 241] width 653 height 24
click at [476, 248] on li "Provides a browser interface for sending events and viewing events and function…" at bounding box center [584, 241] width 653 height 24
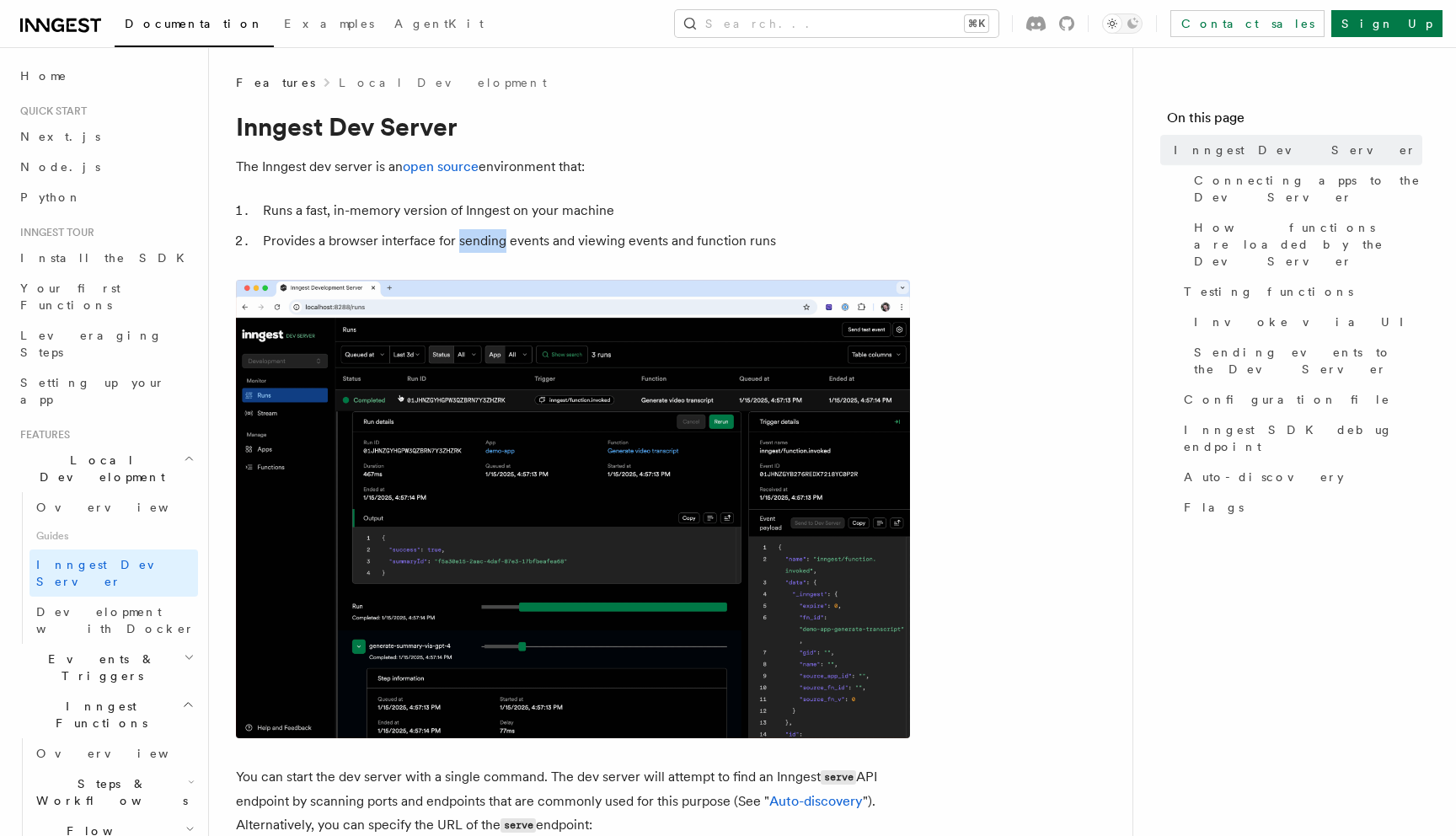
drag, startPoint x: 476, startPoint y: 248, endPoint x: 473, endPoint y: 236, distance: 12.4
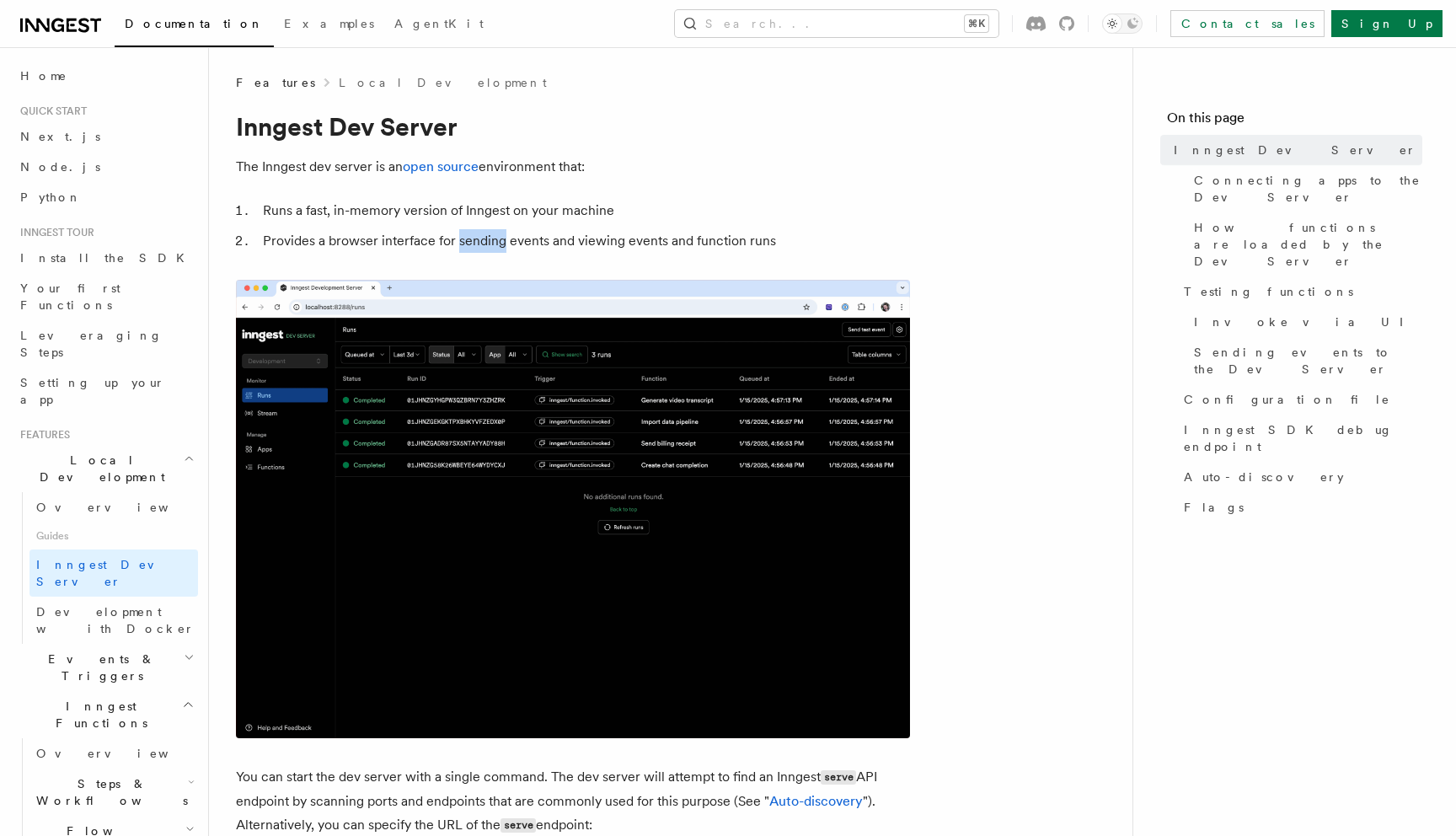
click at [473, 236] on li "Provides a browser interface for sending events and viewing events and function…" at bounding box center [584, 241] width 653 height 24
click at [475, 210] on li "Runs a fast, in-memory version of Inngest on your machine" at bounding box center [584, 211] width 653 height 24
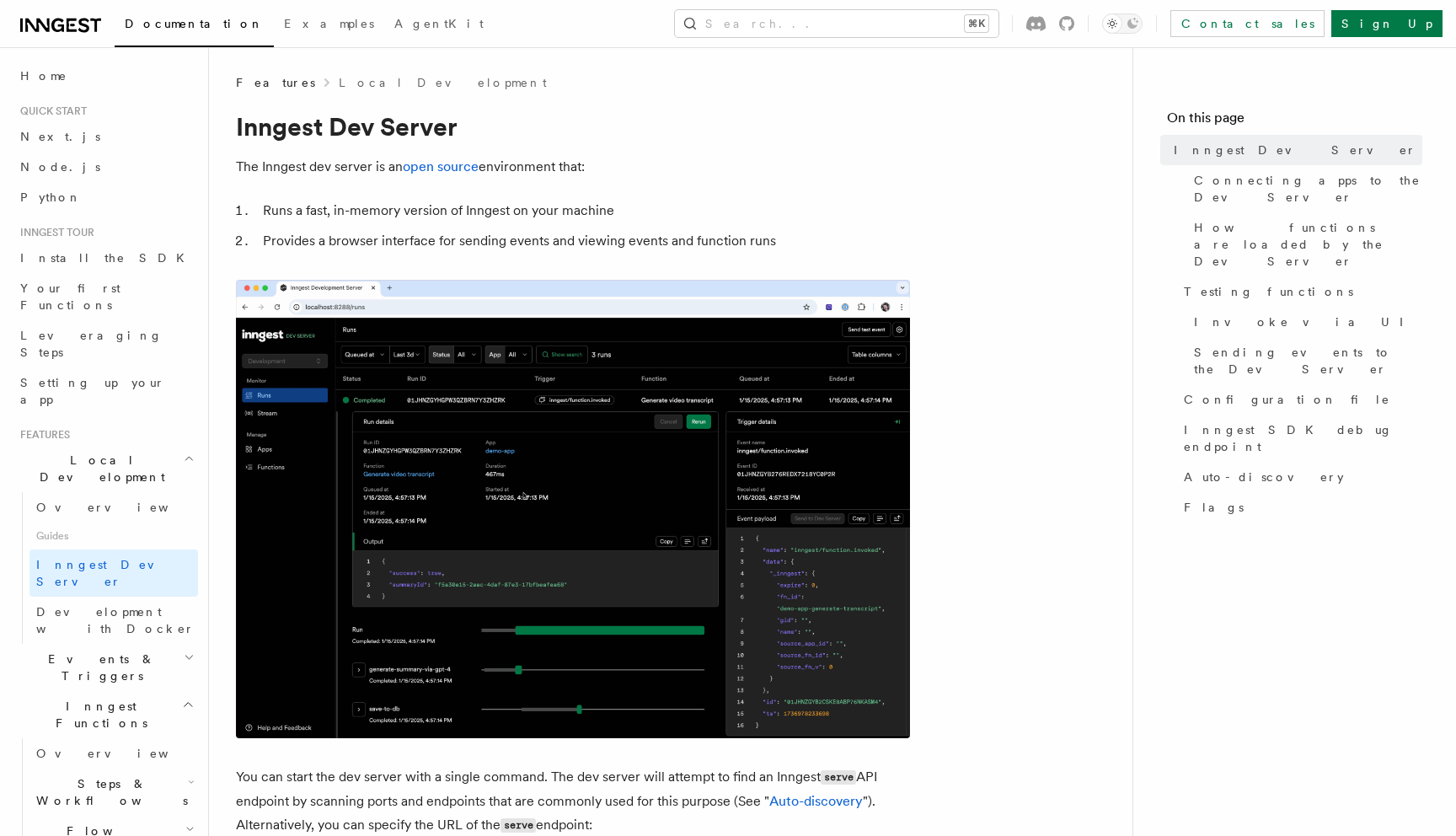
click at [475, 210] on li "Runs a fast, in-memory version of Inngest on your machine" at bounding box center [584, 211] width 653 height 24
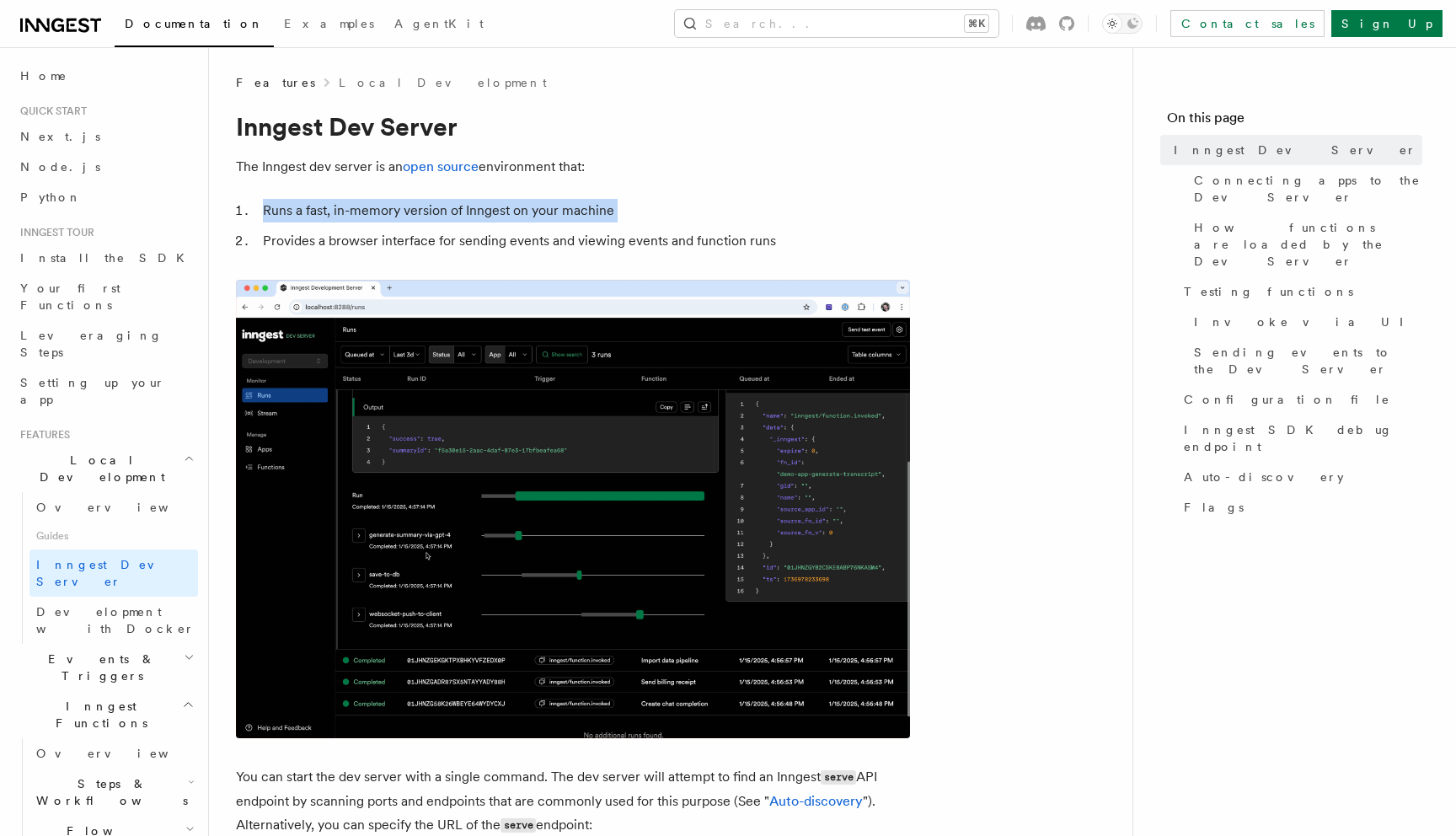
click at [475, 210] on li "Runs a fast, in-memory version of Inngest on your machine" at bounding box center [584, 211] width 653 height 24
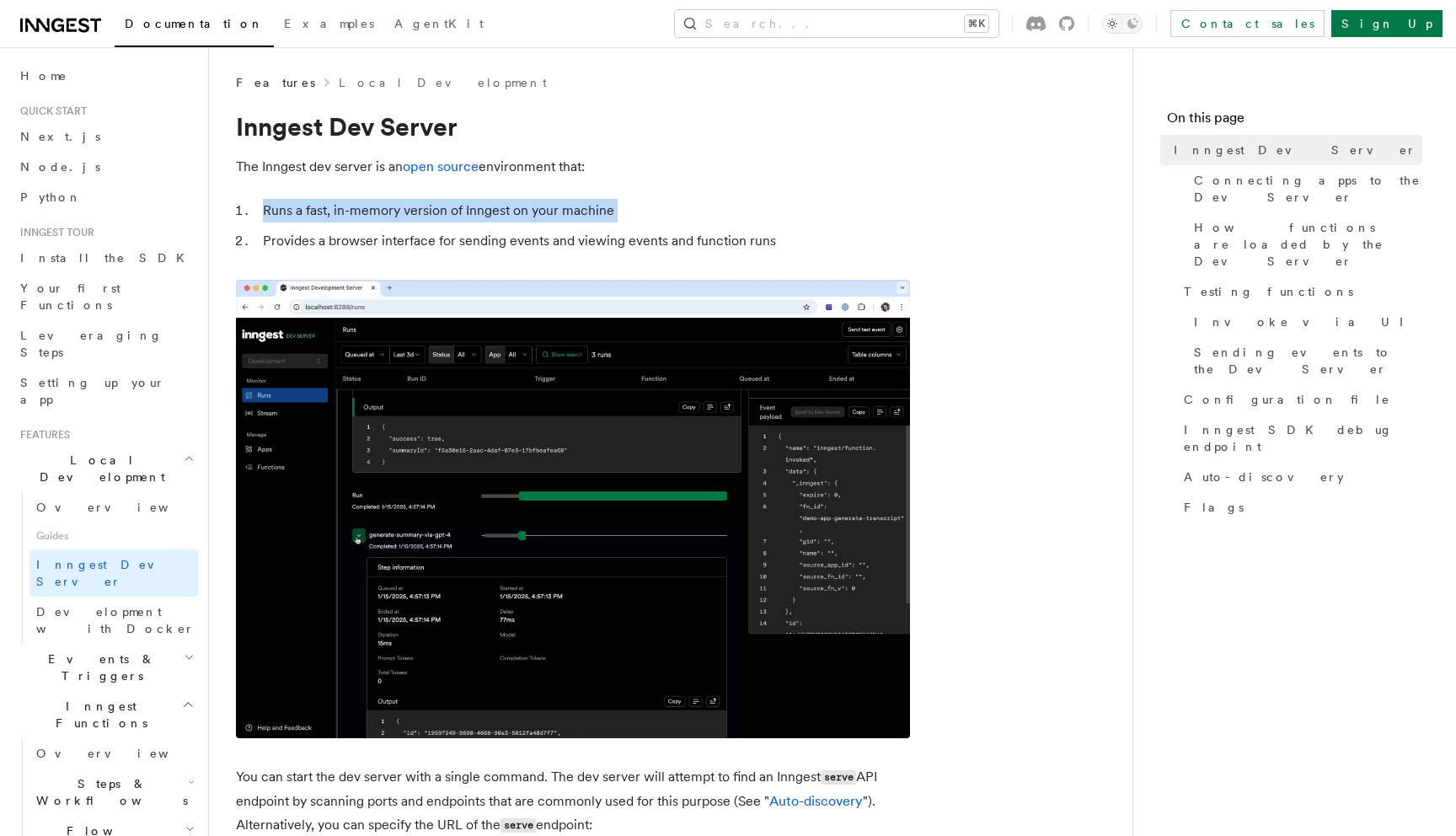
click at [482, 229] on li "Provides a browser interface for sending events and viewing events and function…" at bounding box center [584, 241] width 653 height 24
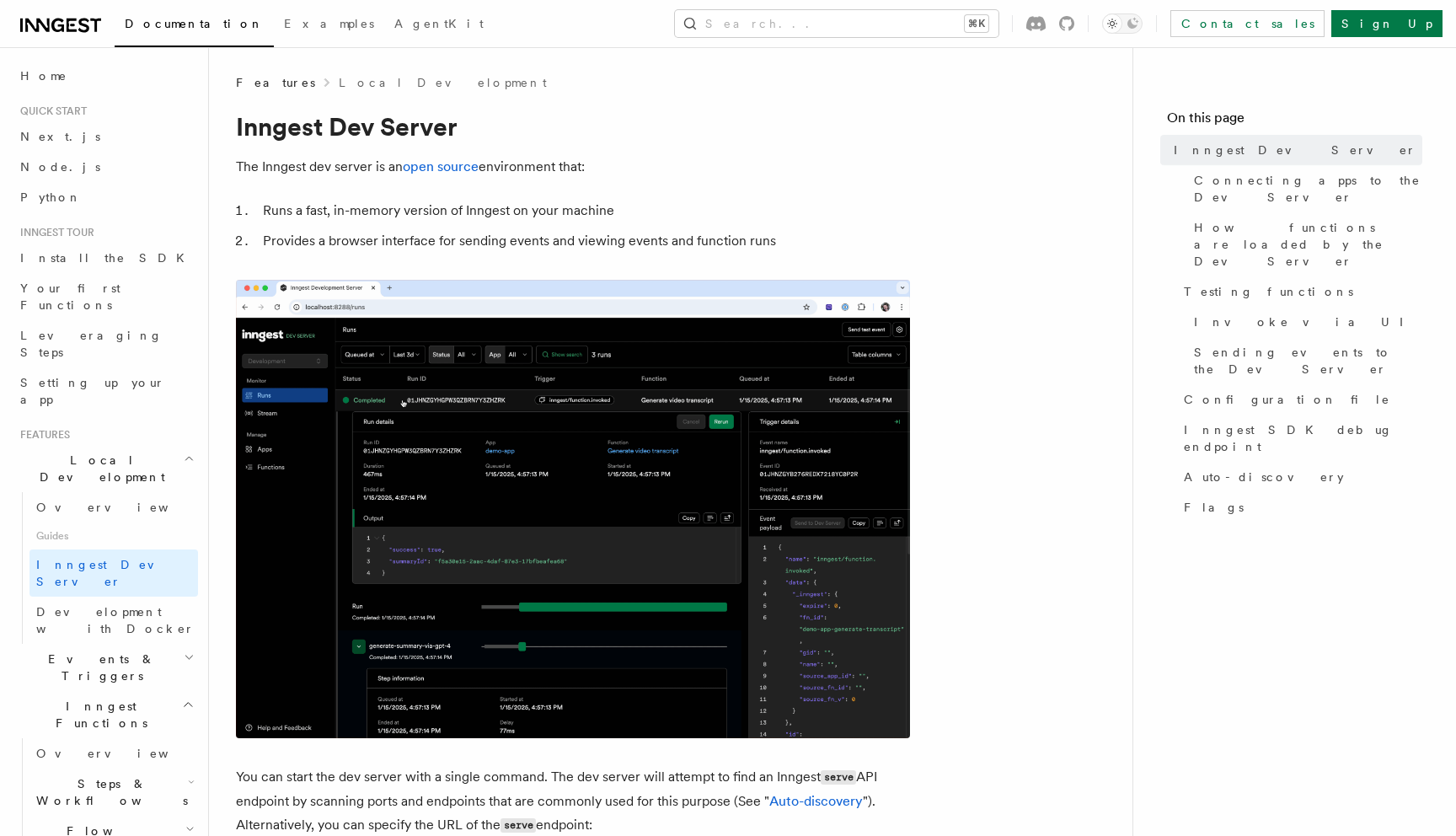
click at [482, 229] on li "Provides a browser interface for sending events and viewing events and function…" at bounding box center [584, 241] width 653 height 24
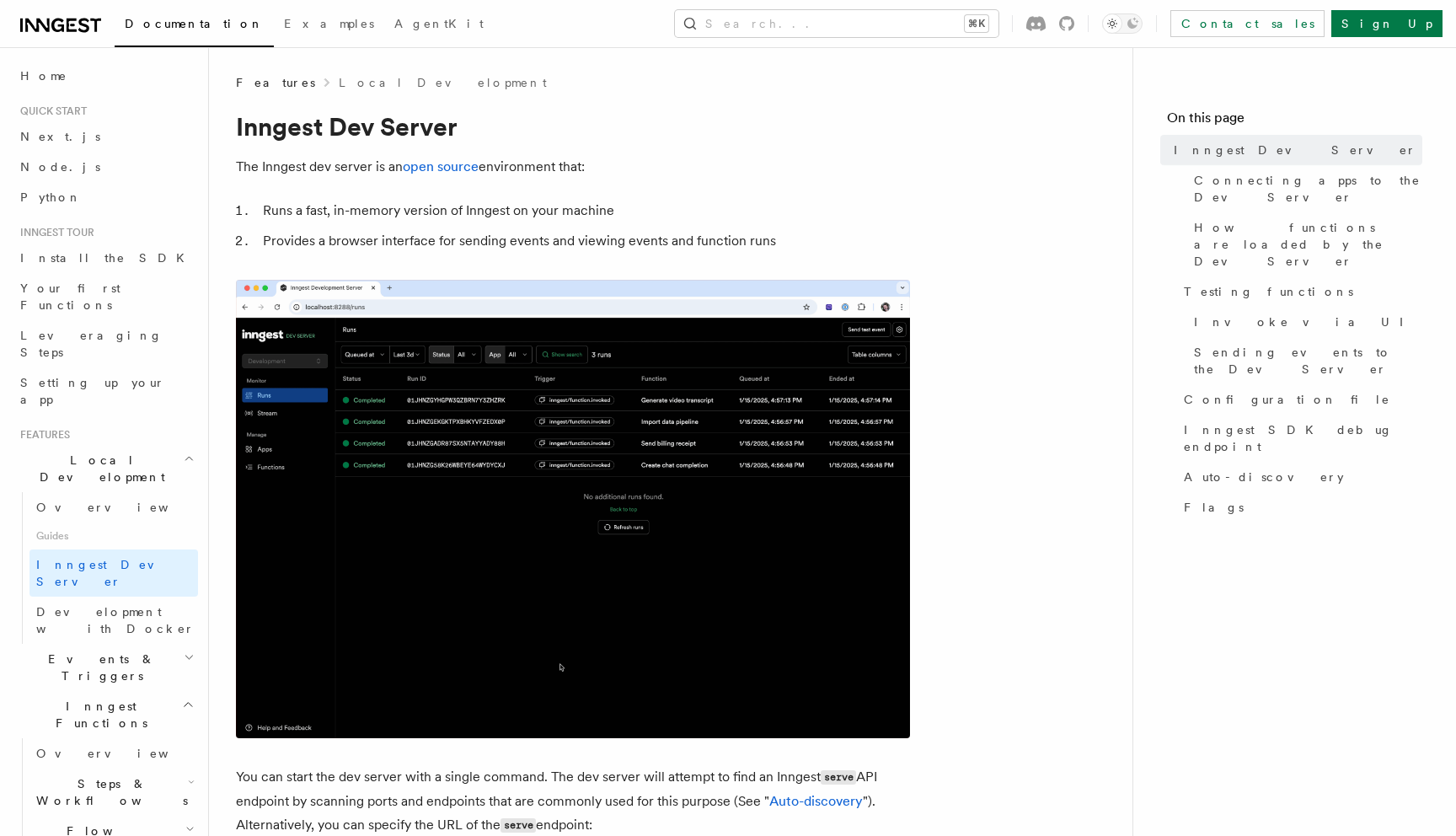
click at [482, 241] on li "Provides a browser interface for sending events and viewing events and function…" at bounding box center [584, 241] width 653 height 24
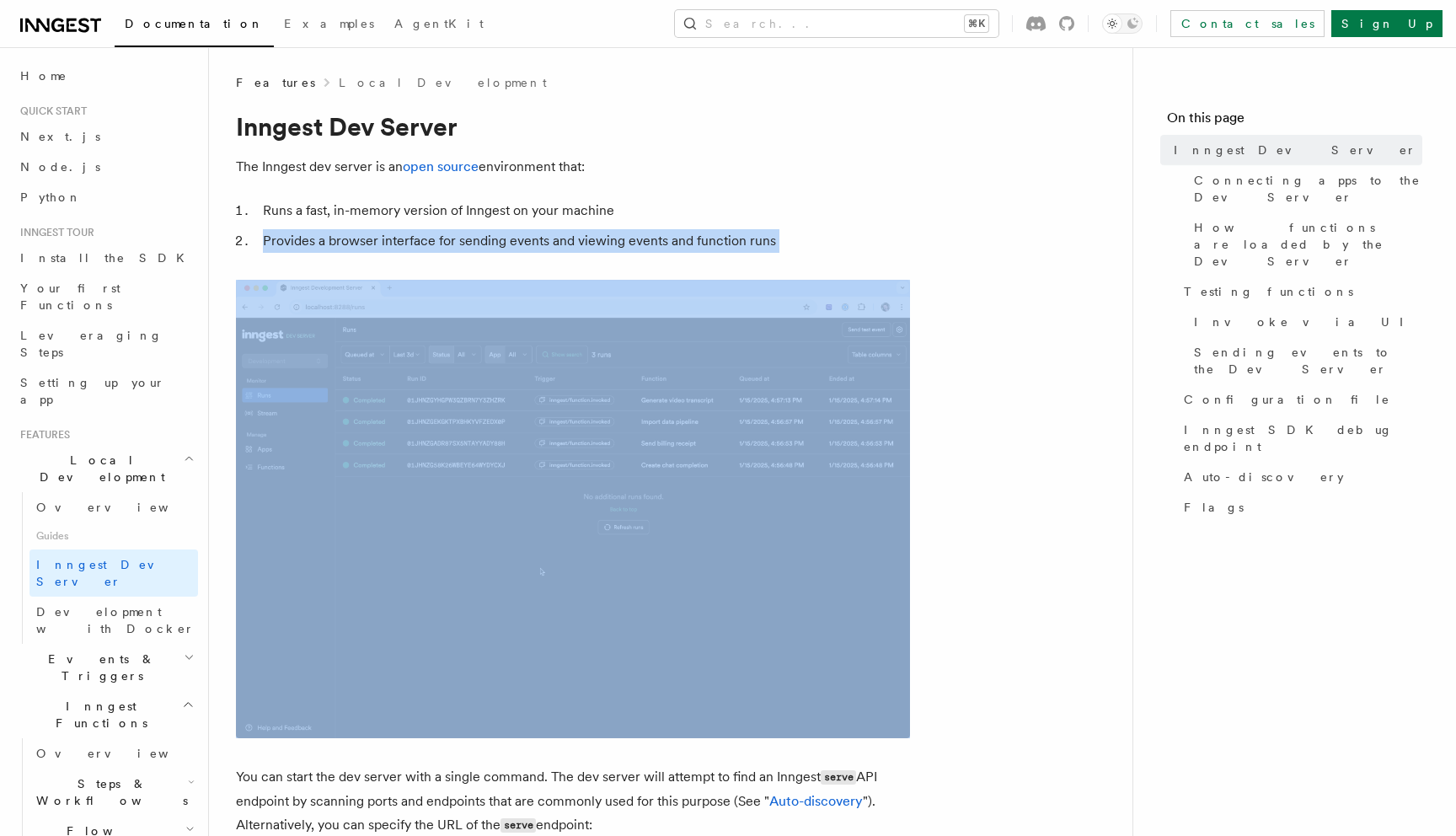
click at [482, 241] on li "Provides a browser interface for sending events and viewing events and function…" at bounding box center [584, 241] width 653 height 24
click at [486, 214] on li "Runs a fast, in-memory version of Inngest on your machine" at bounding box center [584, 211] width 653 height 24
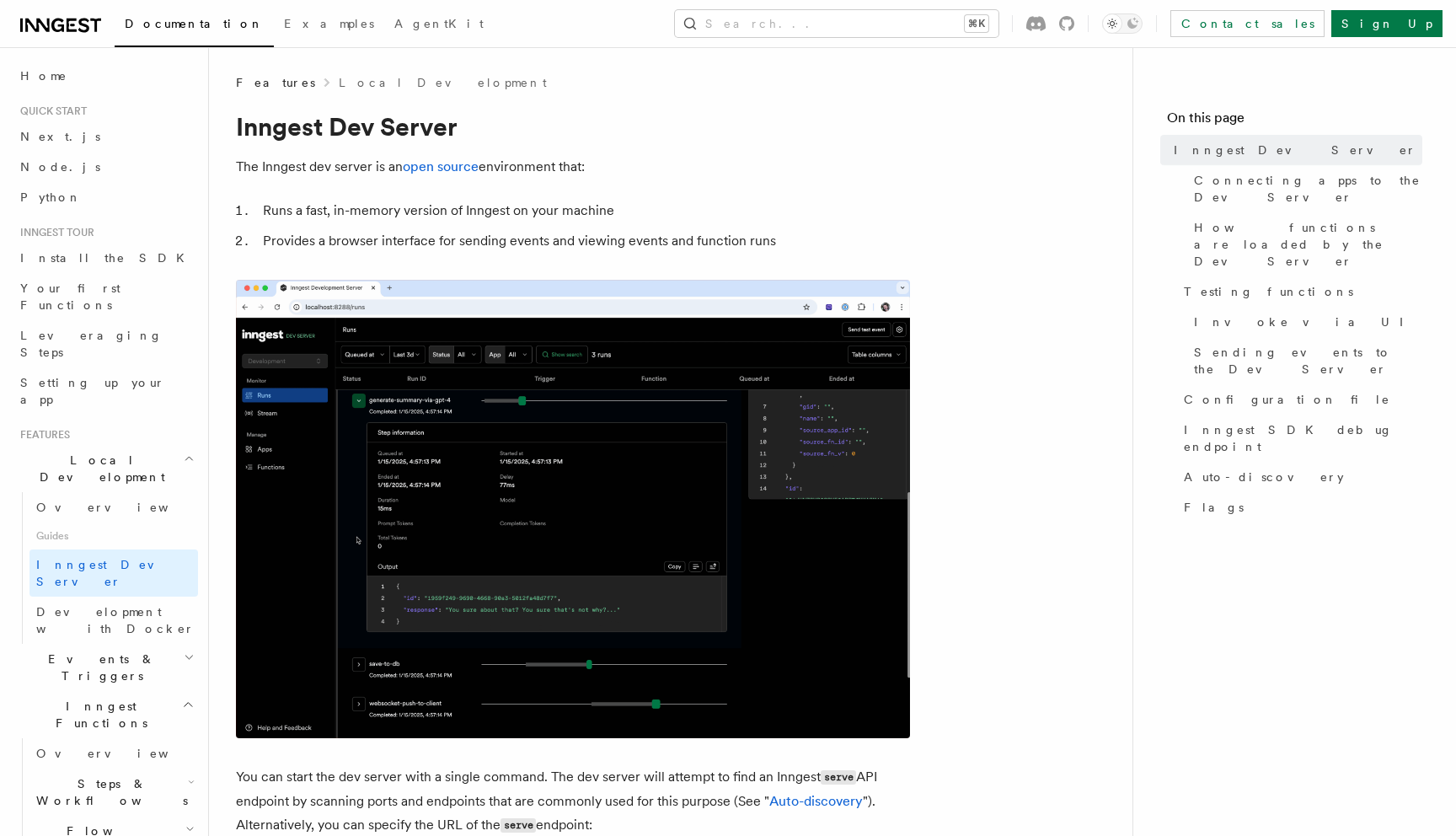
click at [498, 242] on li "Provides a browser interface for sending events and viewing events and function…" at bounding box center [584, 241] width 653 height 24
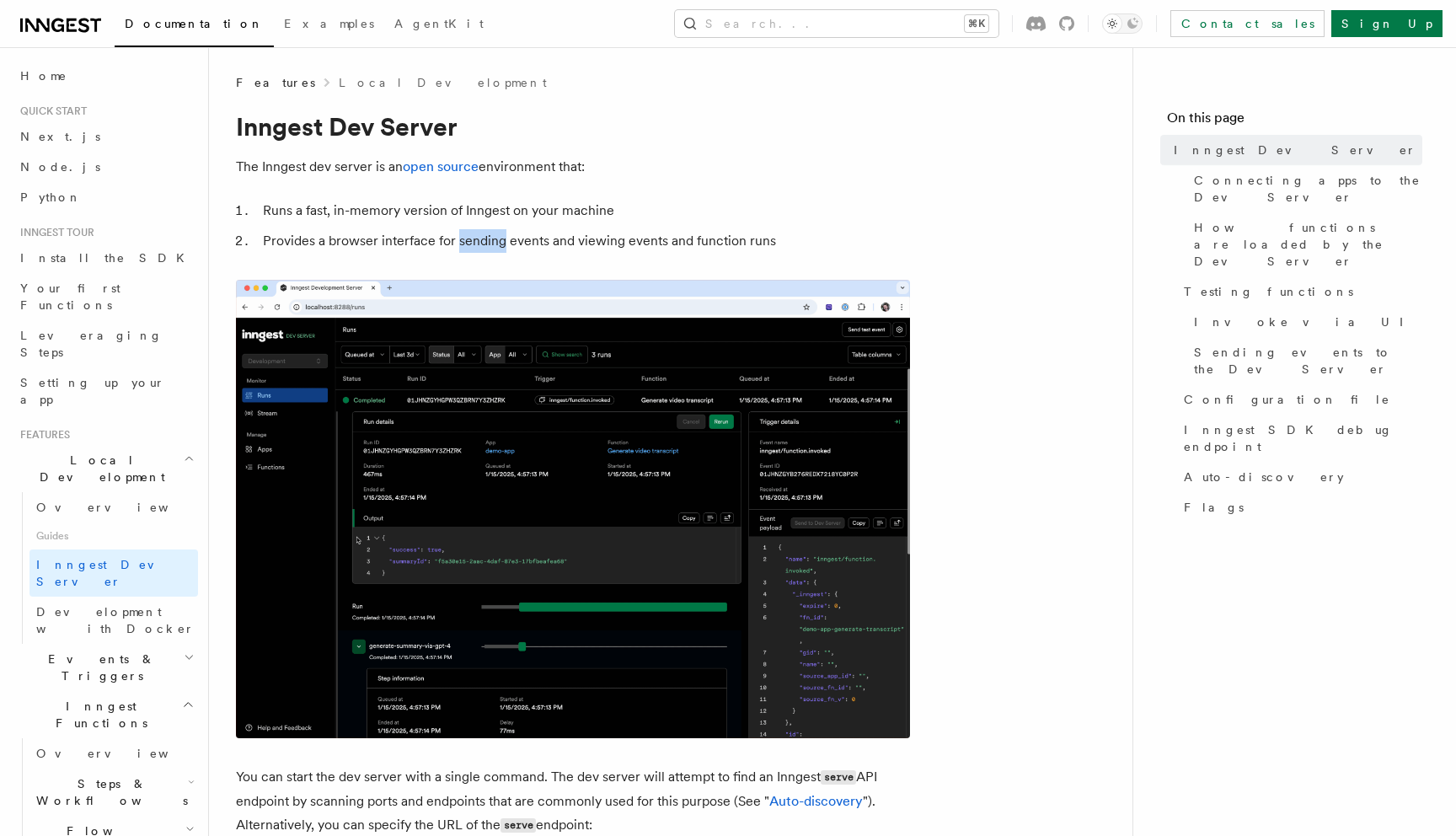
click at [498, 242] on li "Provides a browser interface for sending events and viewing events and function…" at bounding box center [584, 241] width 653 height 24
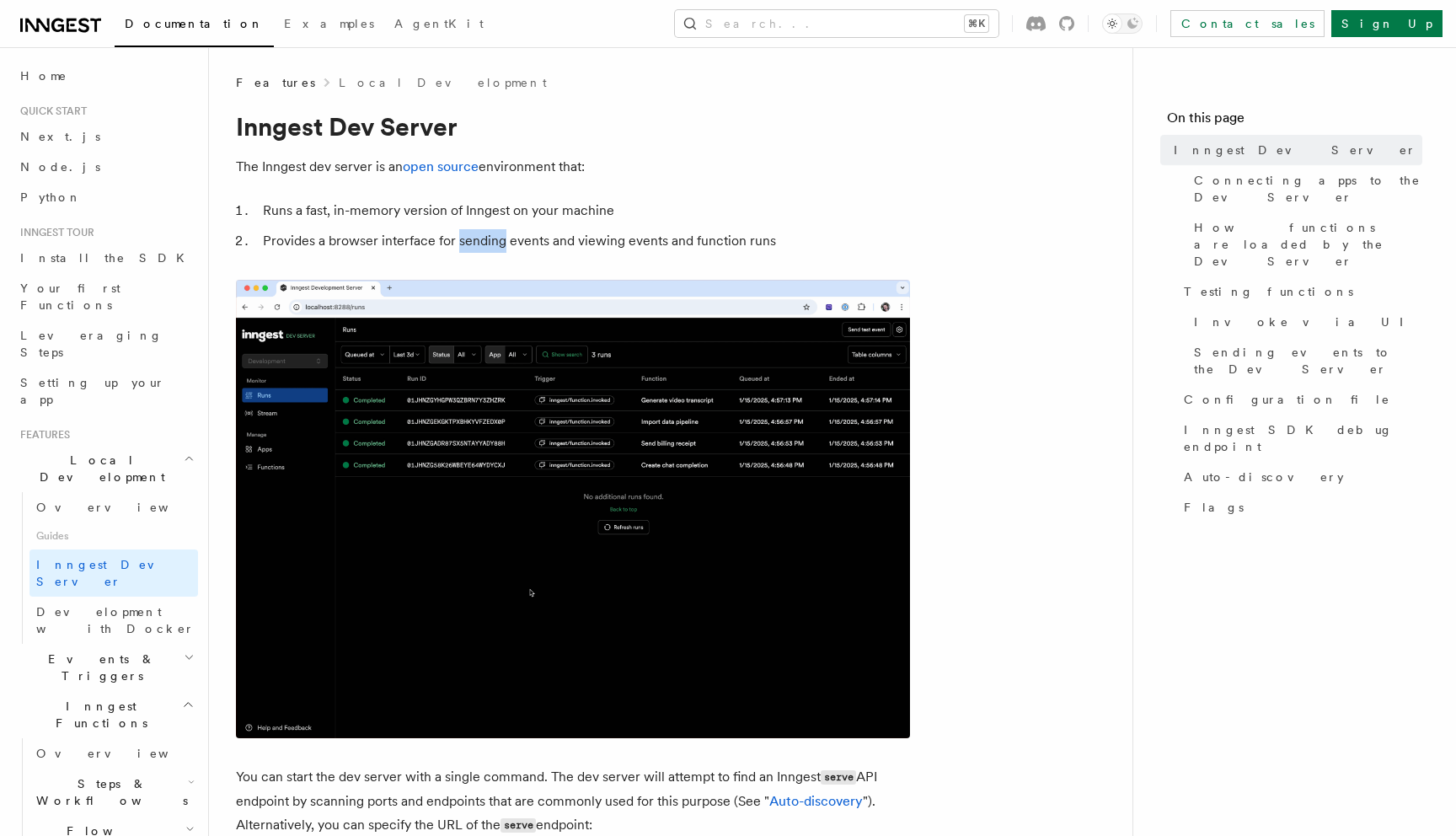
click at [498, 242] on li "Provides a browser interface for sending events and viewing events and function…" at bounding box center [584, 241] width 653 height 24
click at [510, 209] on li "Runs a fast, in-memory version of Inngest on your machine" at bounding box center [584, 211] width 653 height 24
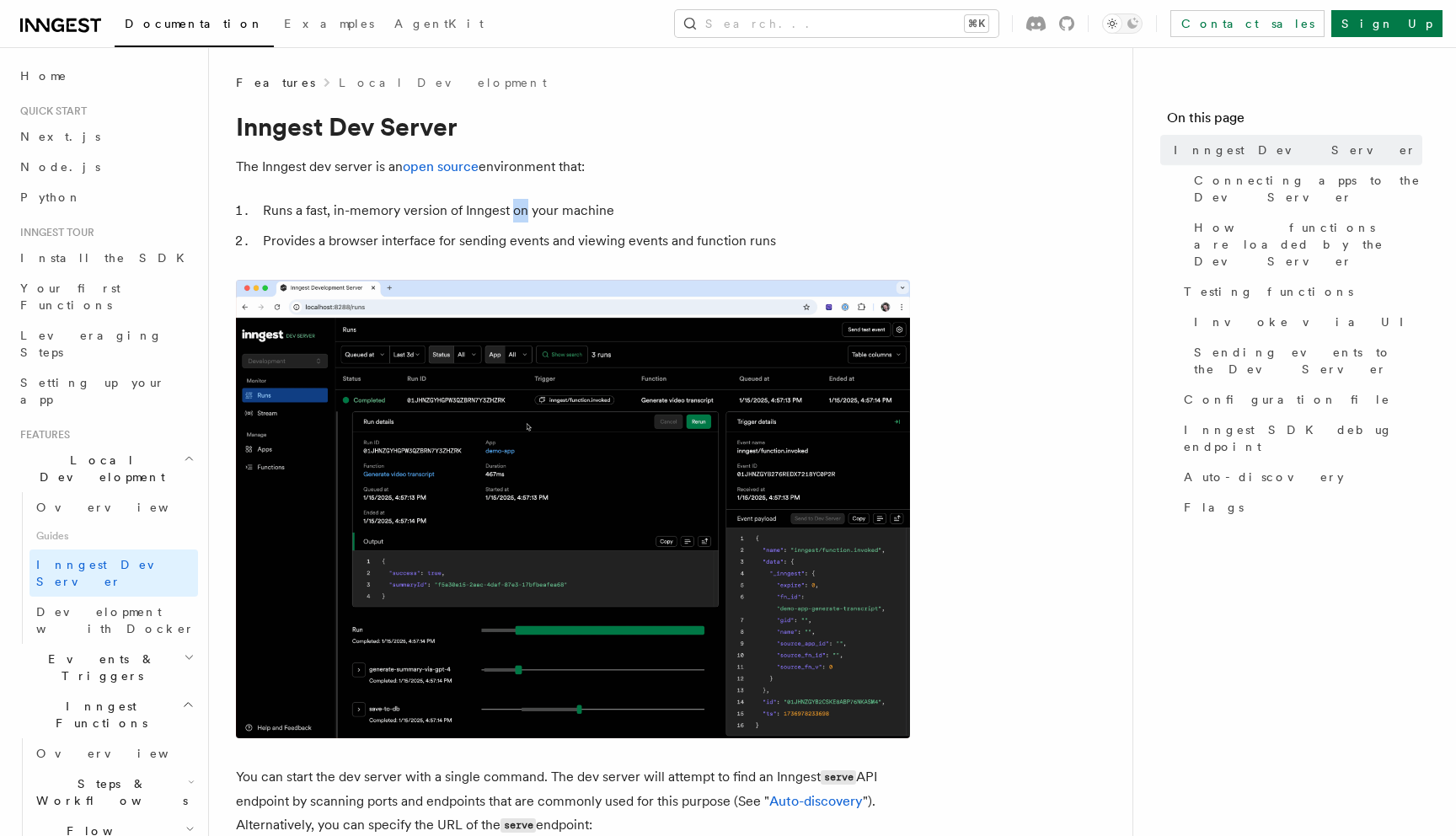
click at [510, 209] on li "Runs a fast, in-memory version of Inngest on your machine" at bounding box center [584, 211] width 653 height 24
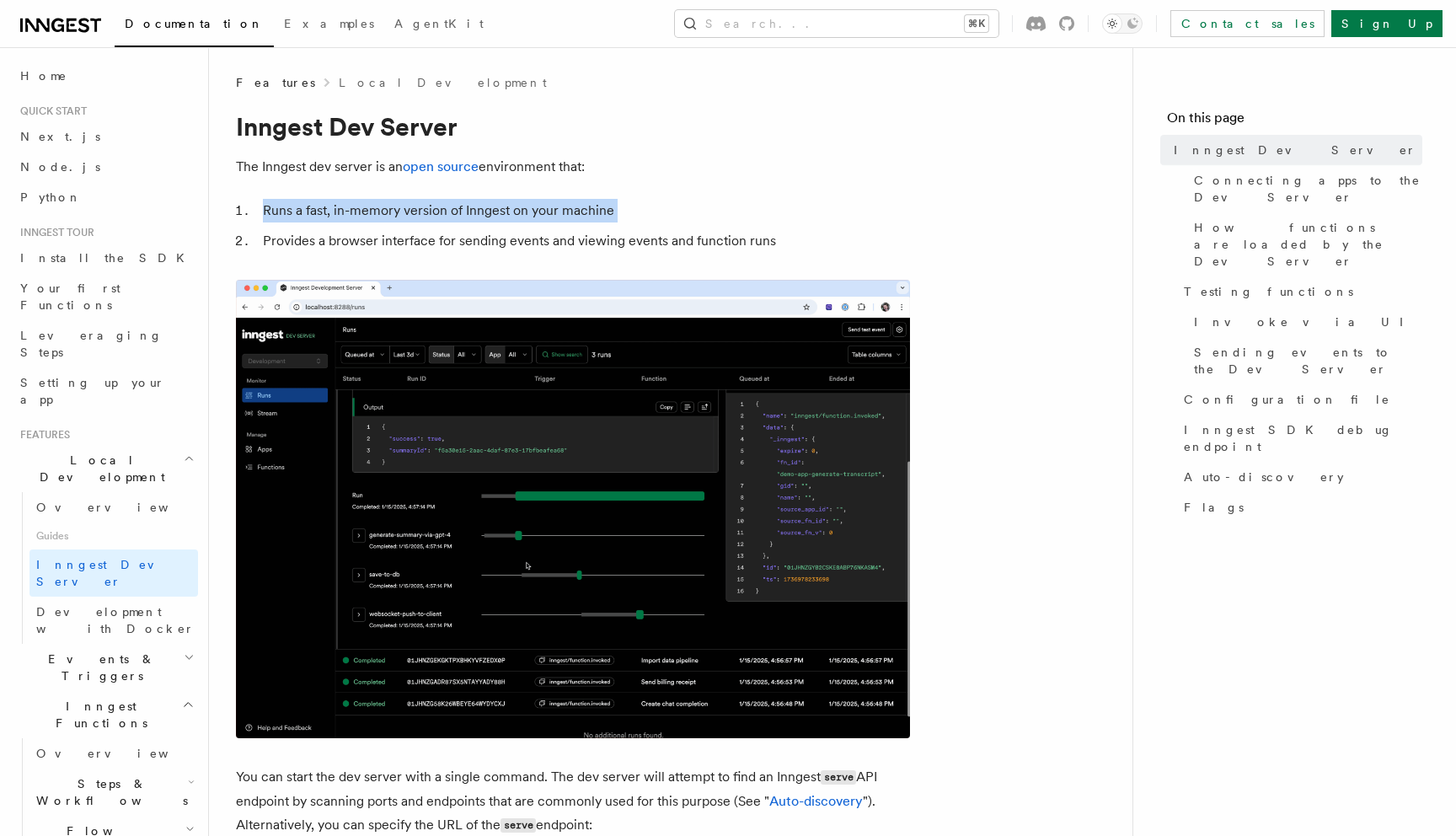
click at [510, 209] on li "Runs a fast, in-memory version of Inngest on your machine" at bounding box center [584, 211] width 653 height 24
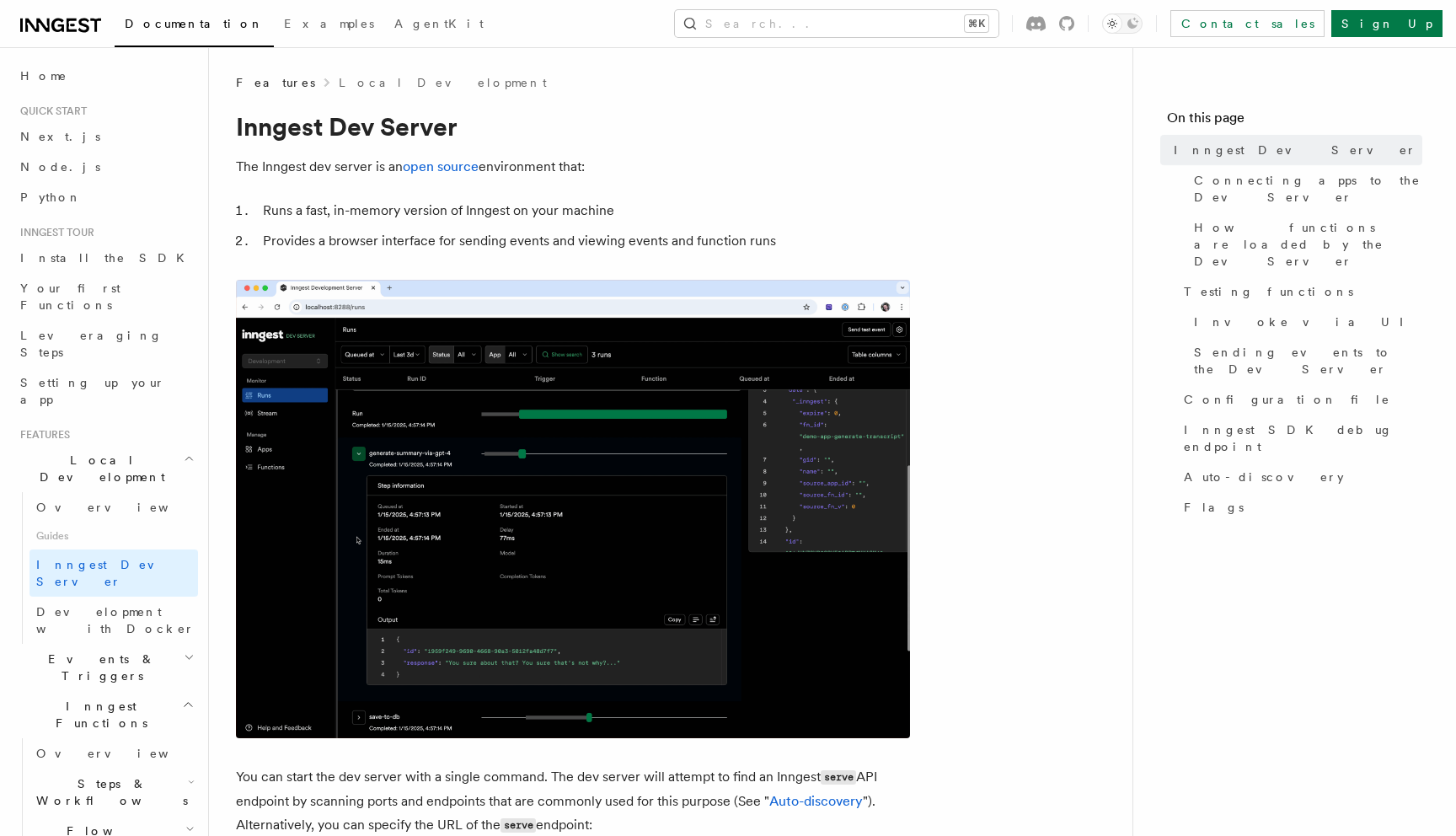
click at [519, 237] on li "Provides a browser interface for sending events and viewing events and function…" at bounding box center [584, 241] width 653 height 24
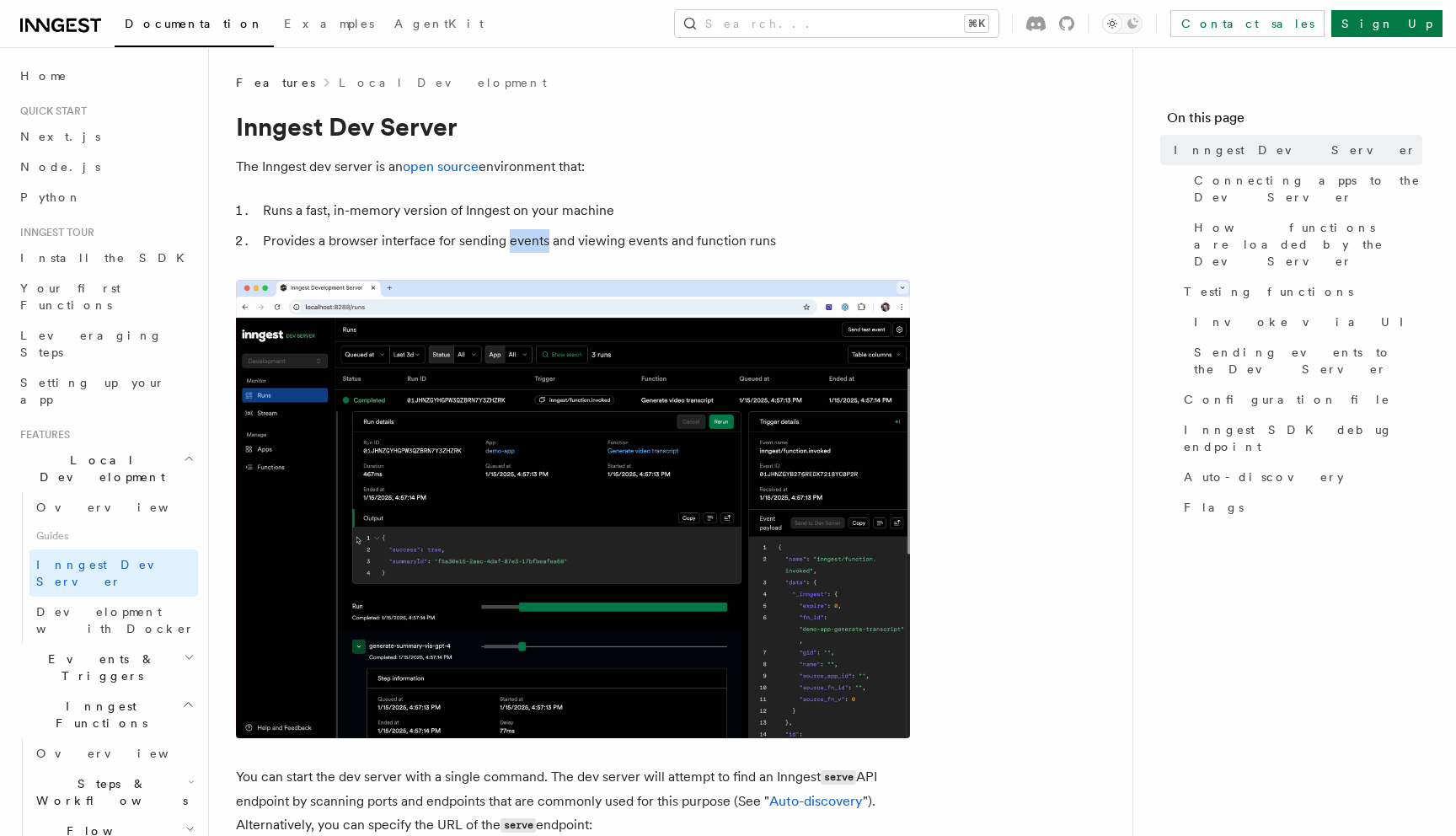
click at [519, 237] on li "Provides a browser interface for sending events and viewing events and function…" at bounding box center [584, 241] width 653 height 24
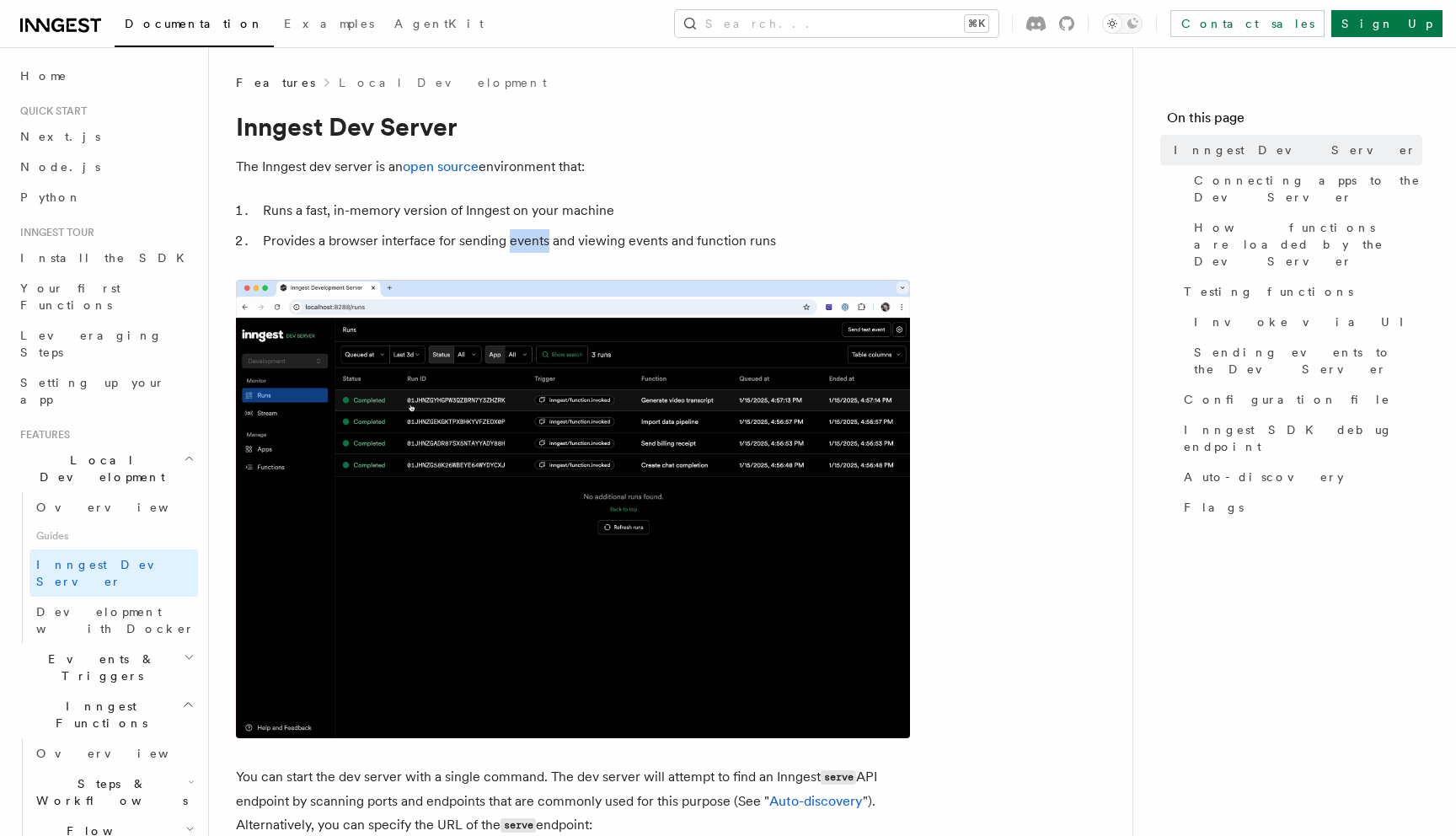
click at [519, 237] on li "Provides a browser interface for sending events and viewing events and function…" at bounding box center [584, 241] width 653 height 24
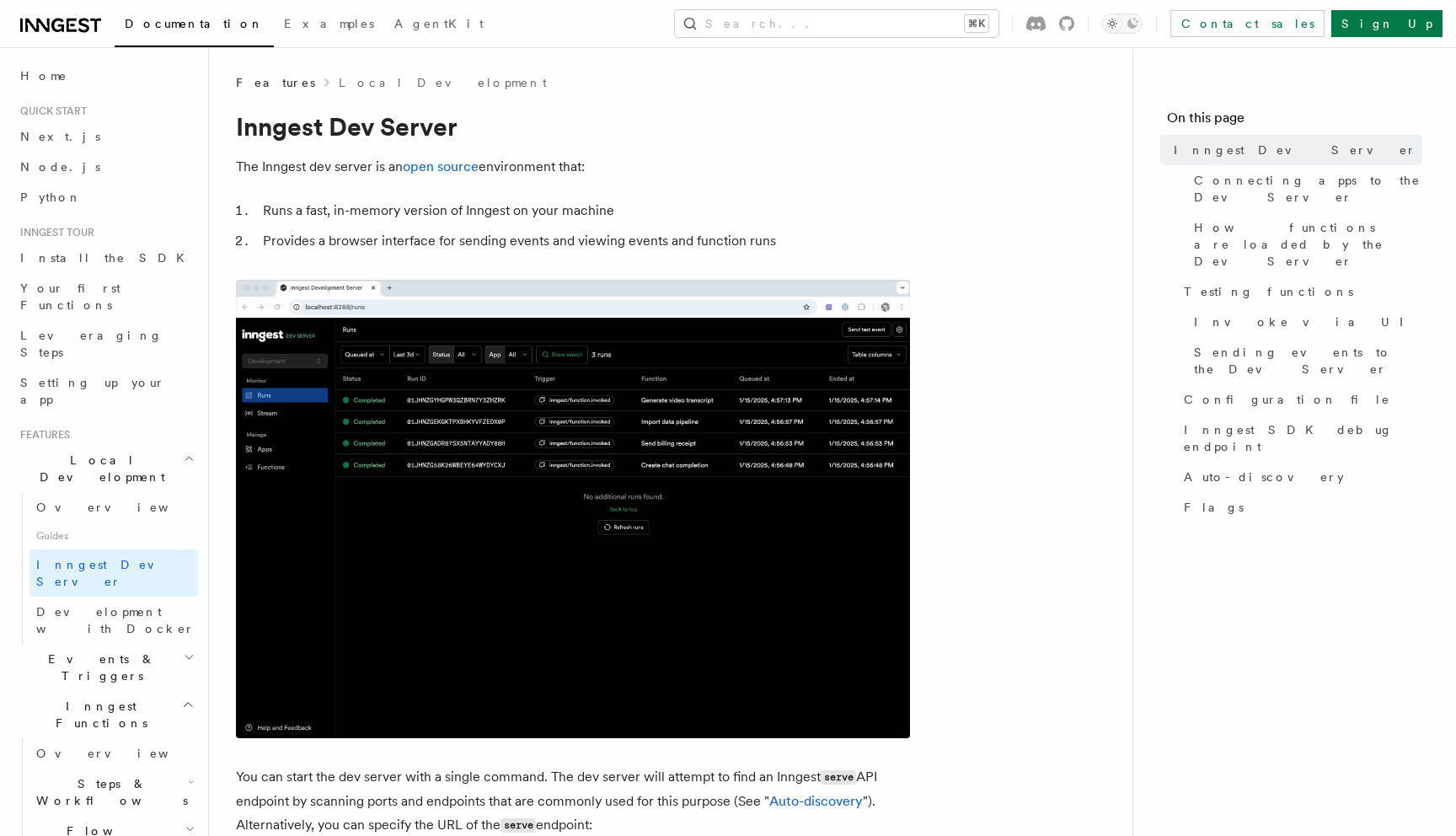
click at [521, 213] on li "Runs a fast, in-memory version of Inngest on your machine" at bounding box center [584, 211] width 653 height 24
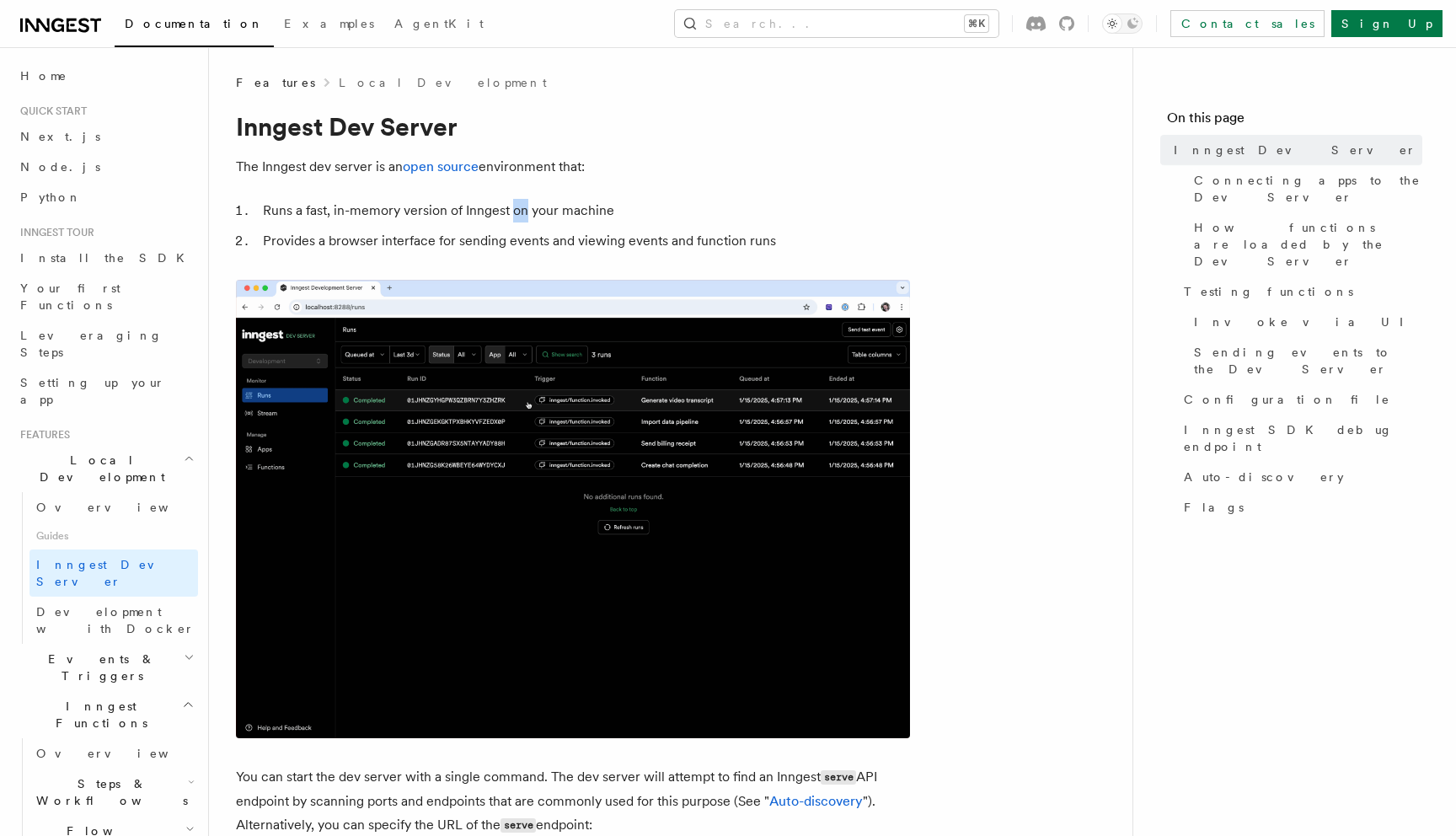
click at [521, 213] on li "Runs a fast, in-memory version of Inngest on your machine" at bounding box center [584, 211] width 653 height 24
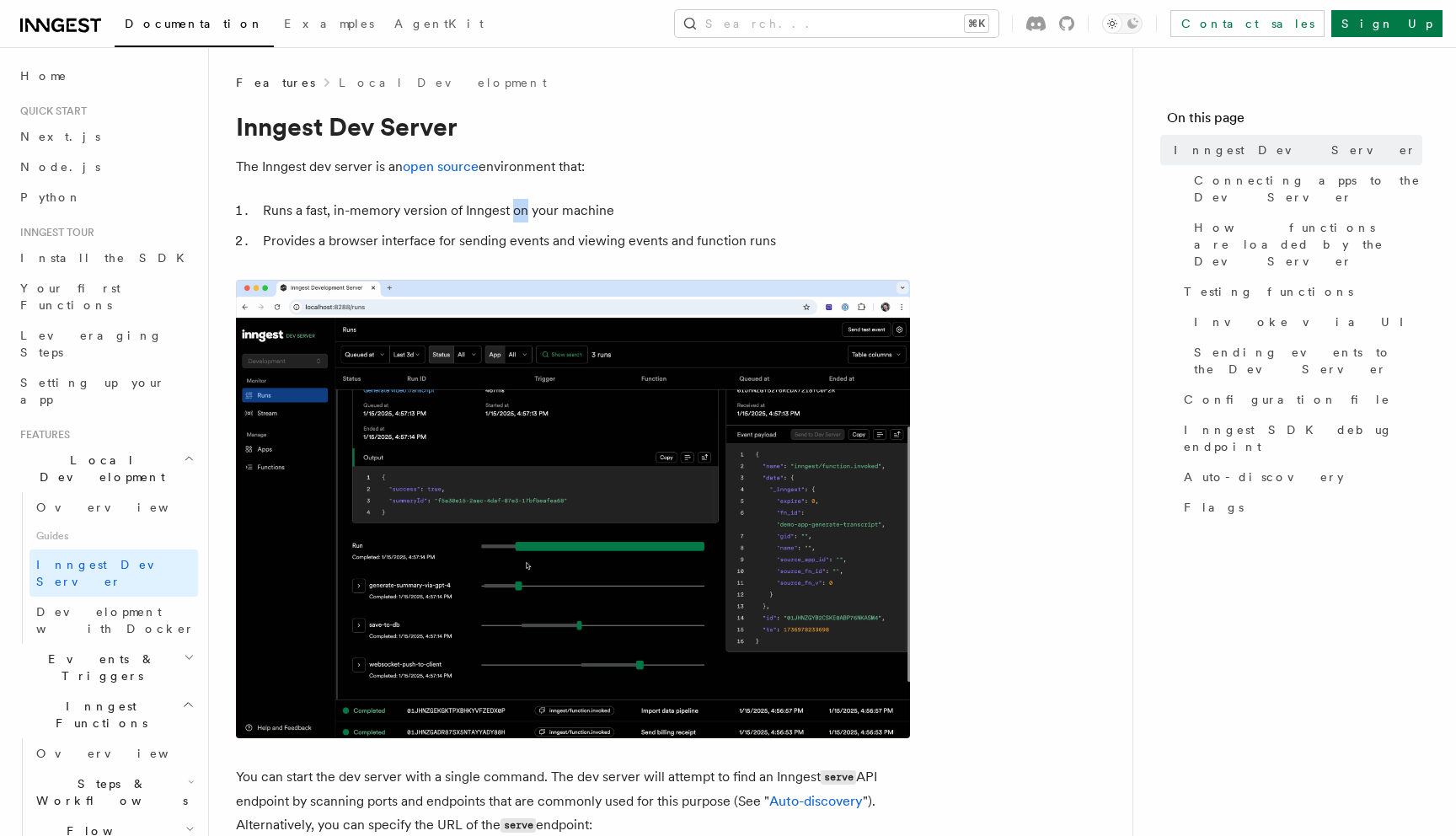
click at [521, 213] on li "Runs a fast, in-memory version of Inngest on your machine" at bounding box center [584, 211] width 653 height 24
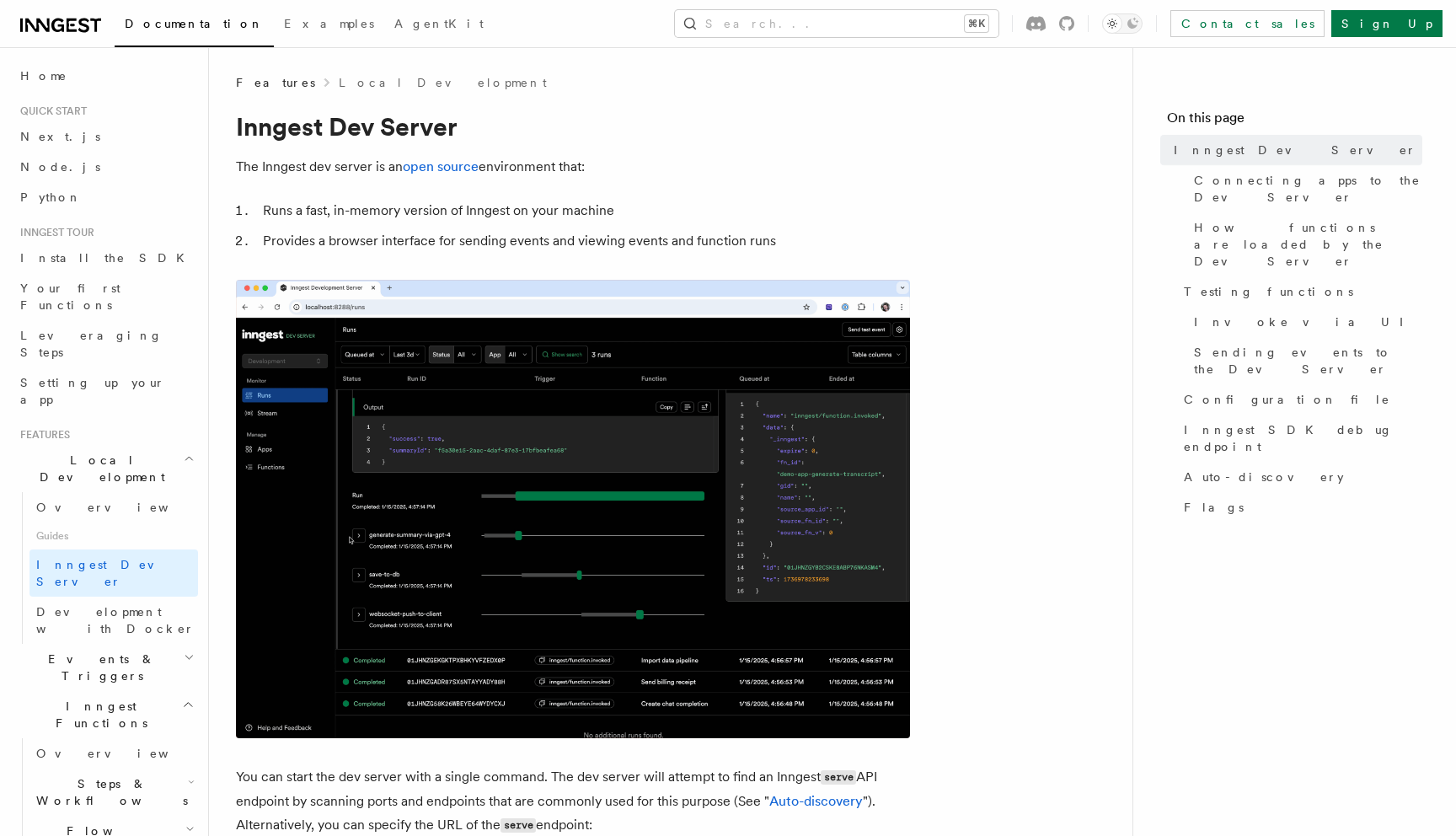
click at [517, 241] on li "Provides a browser interface for sending events and viewing events and function…" at bounding box center [584, 241] width 653 height 24
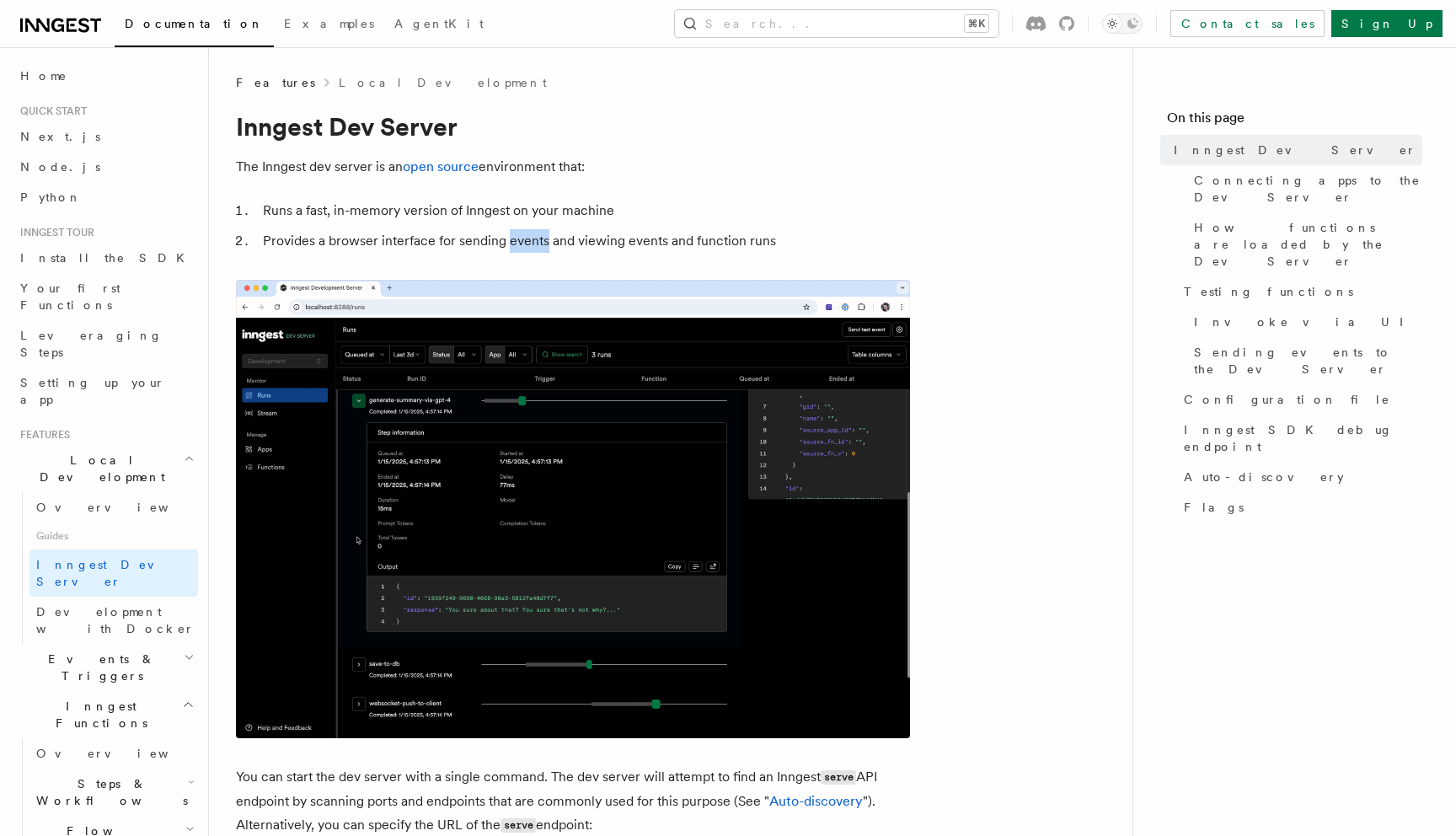
click at [517, 241] on li "Provides a browser interface for sending events and viewing events and function…" at bounding box center [584, 241] width 653 height 24
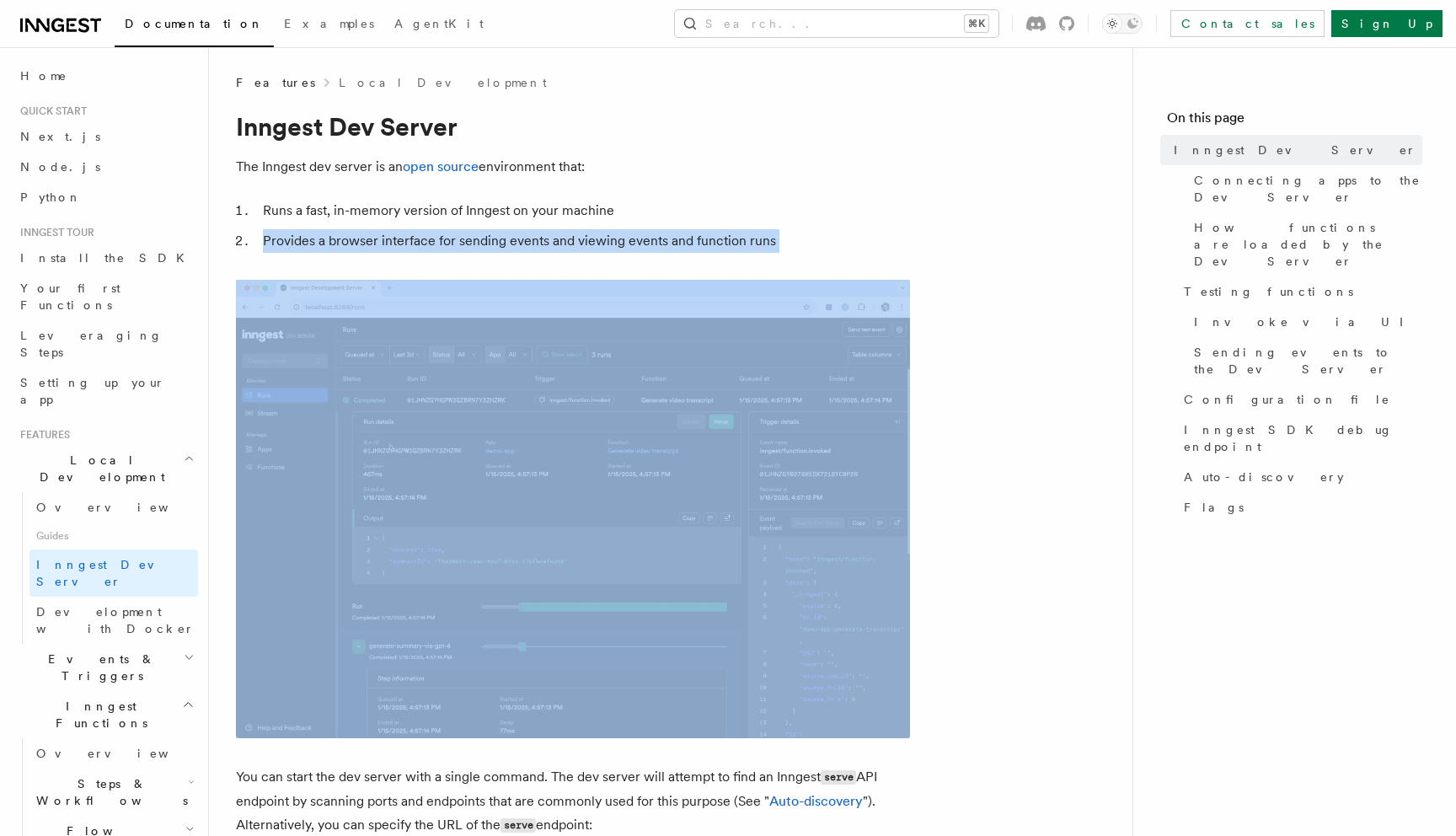
click at [517, 241] on li "Provides a browser interface for sending events and viewing events and function…" at bounding box center [584, 241] width 653 height 24
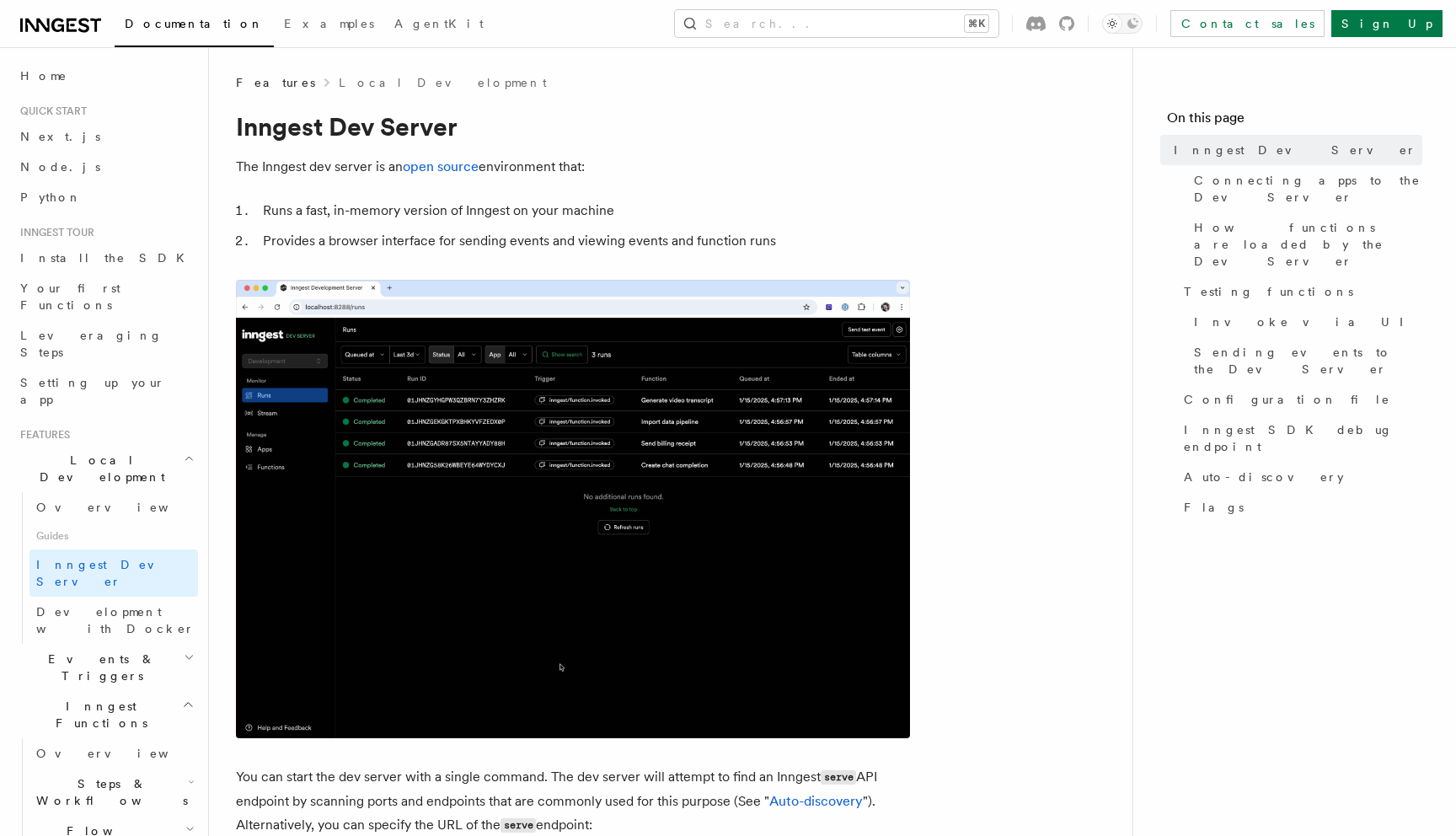
click at [492, 211] on li "Runs a fast, in-memory version of Inngest on your machine" at bounding box center [584, 211] width 653 height 24
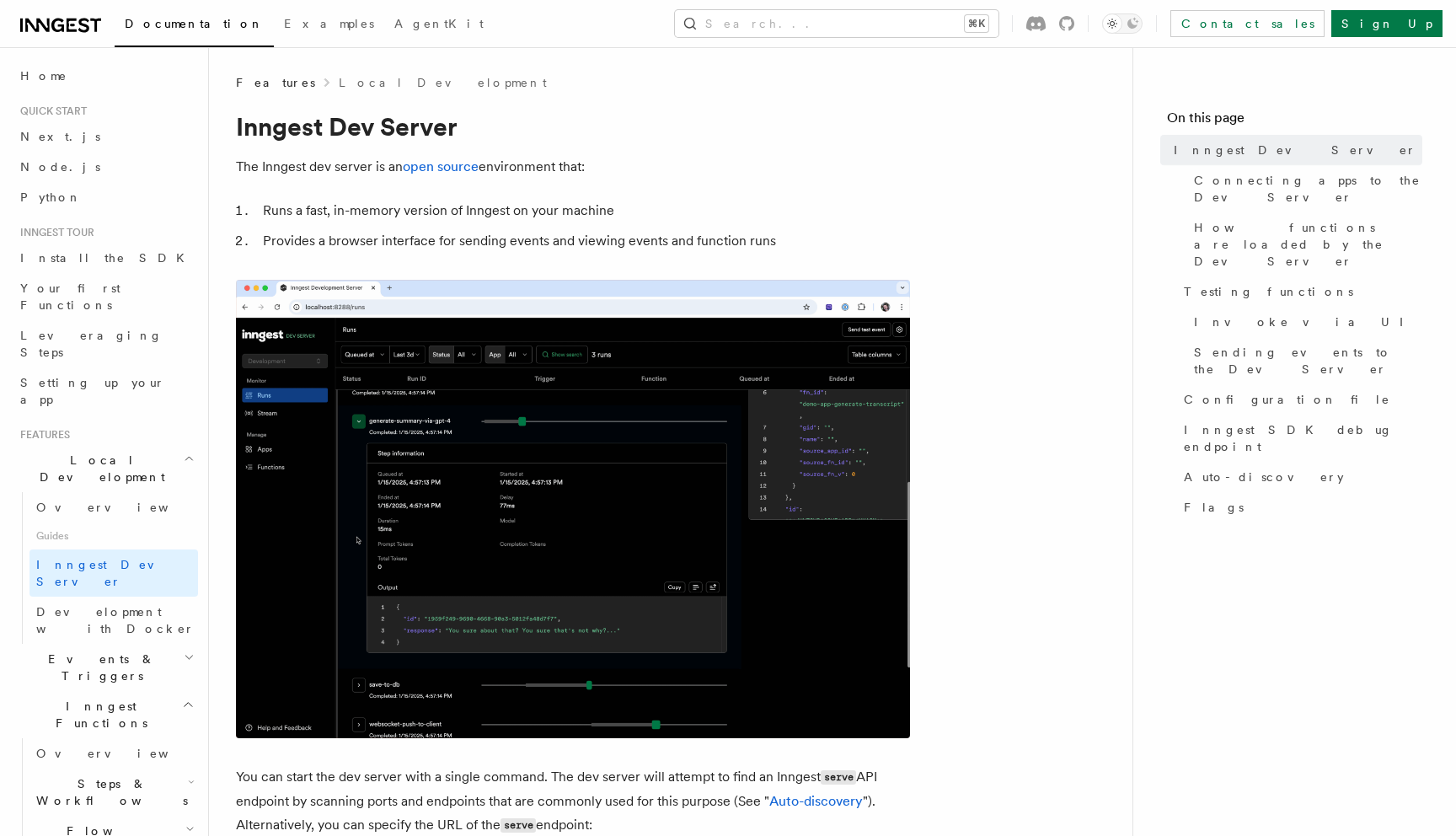
click at [510, 248] on li "Provides a browser interface for sending events and viewing events and function…" at bounding box center [584, 241] width 653 height 24
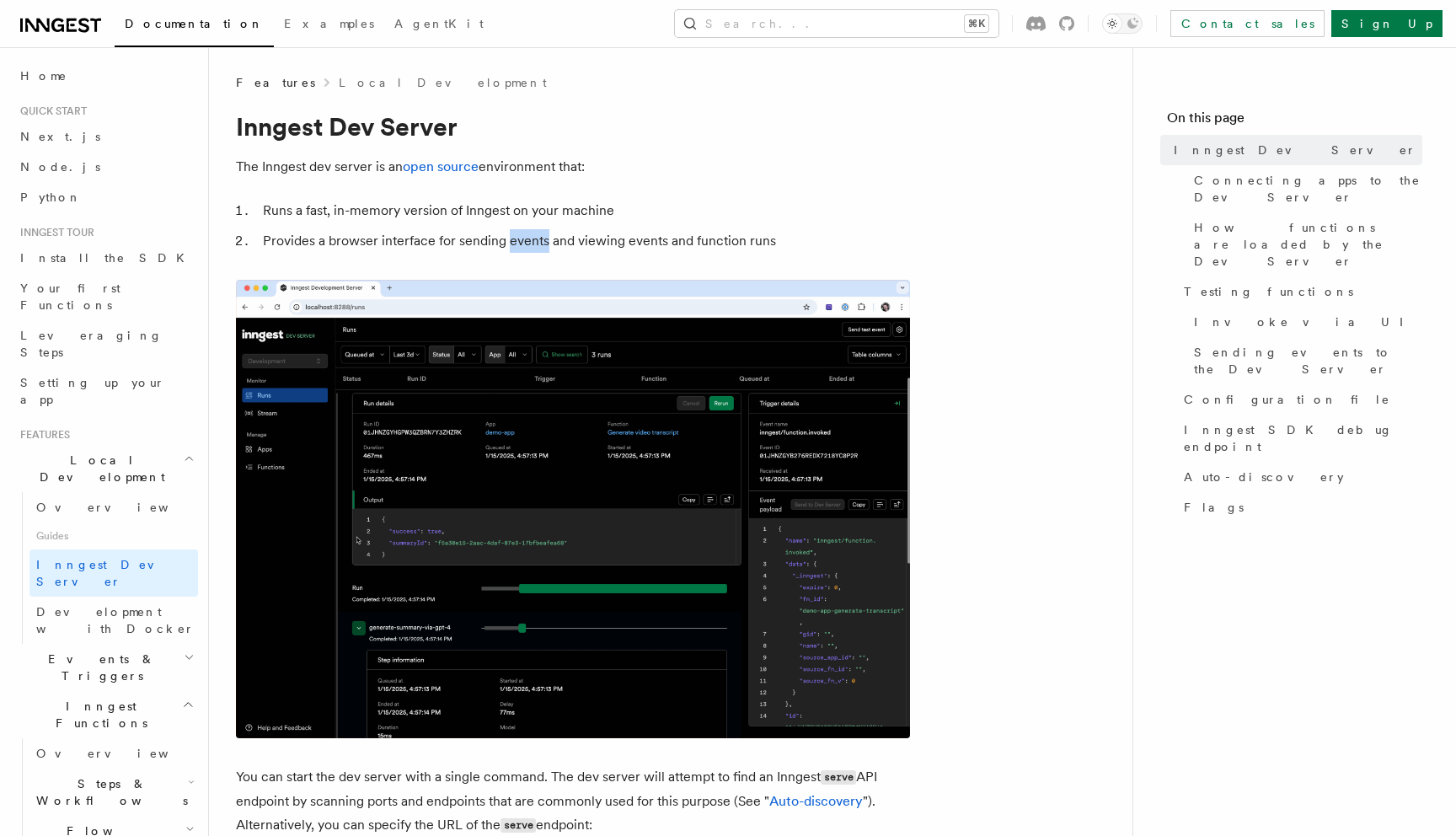
click at [510, 248] on li "Provides a browser interface for sending events and viewing events and function…" at bounding box center [584, 241] width 653 height 24
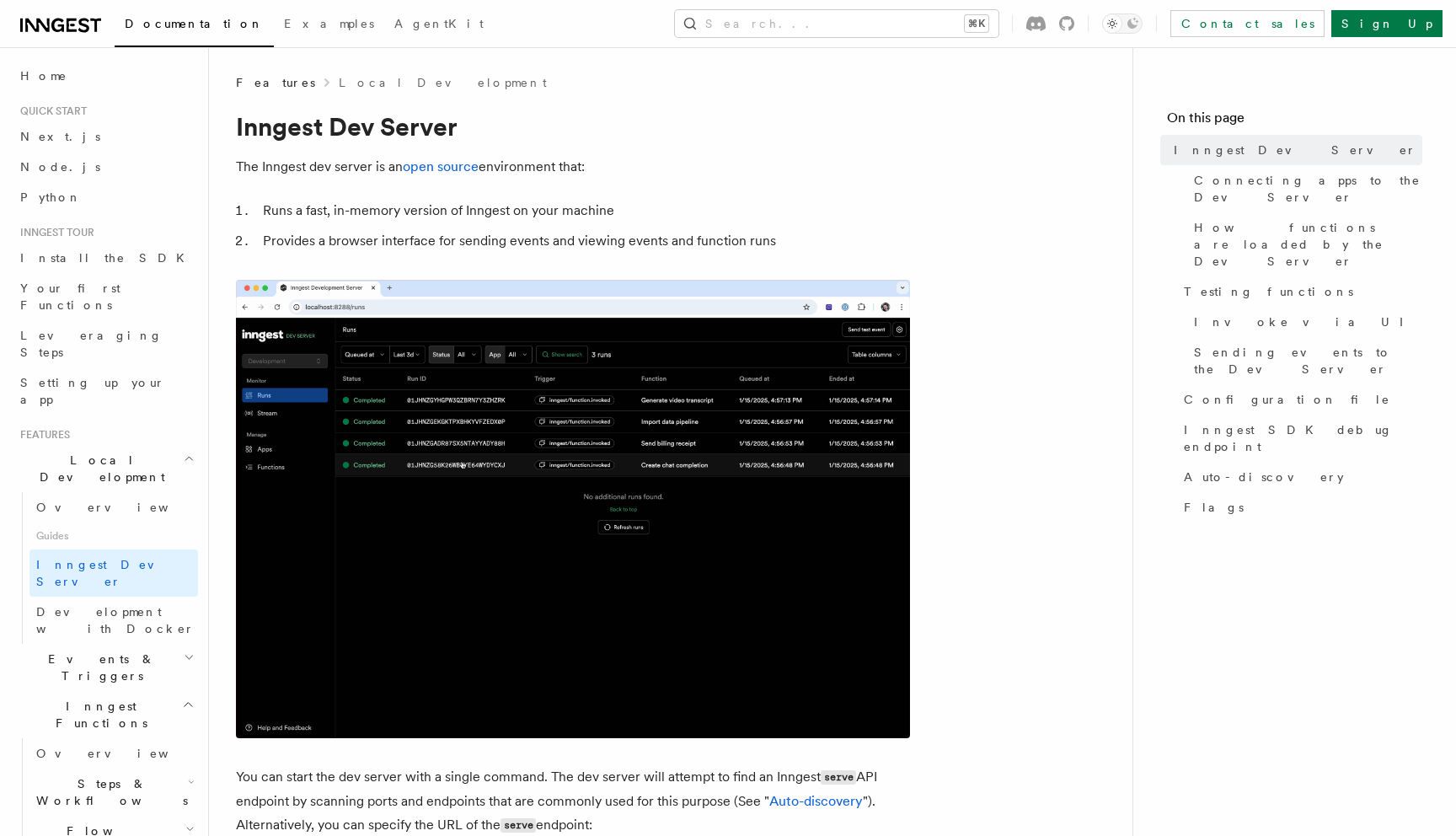
click at [477, 249] on li "Provides a browser interface for sending events and viewing events and function…" at bounding box center [584, 241] width 653 height 24
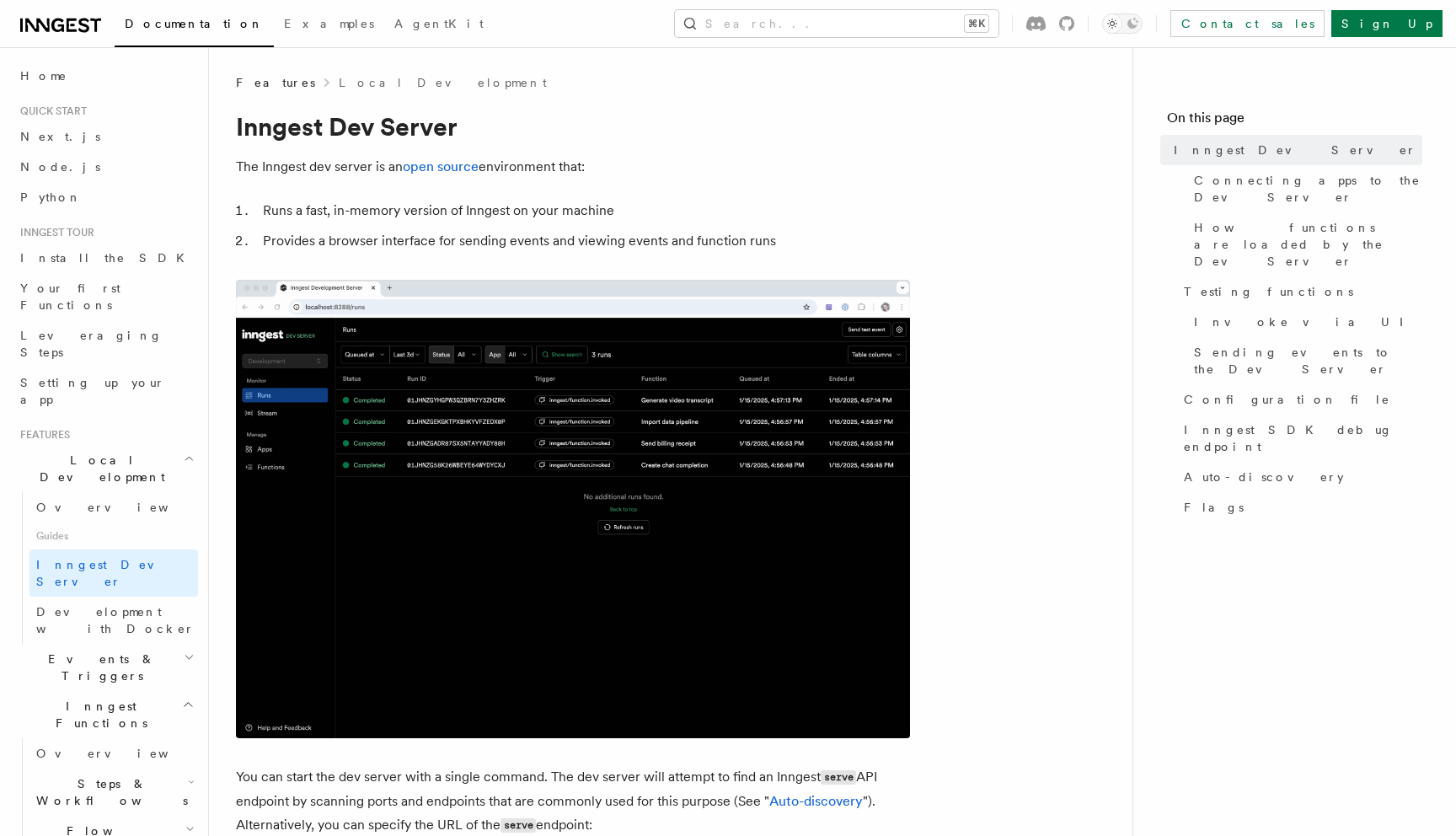
click at [477, 249] on li "Provides a browser interface for sending events and viewing events and function…" at bounding box center [584, 241] width 653 height 24
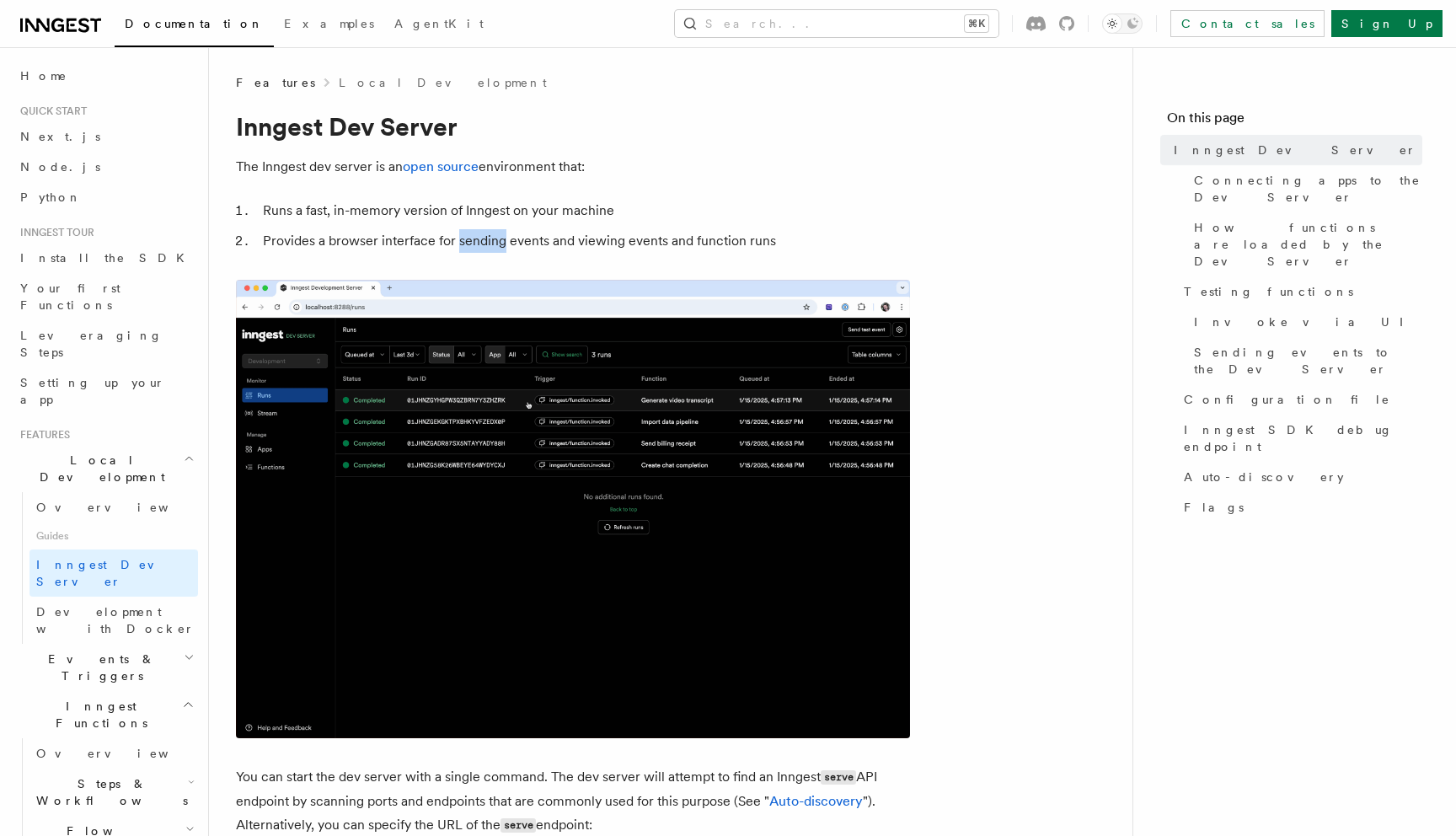
click at [459, 232] on li "Provides a browser interface for sending events and viewing events and function…" at bounding box center [584, 241] width 653 height 24
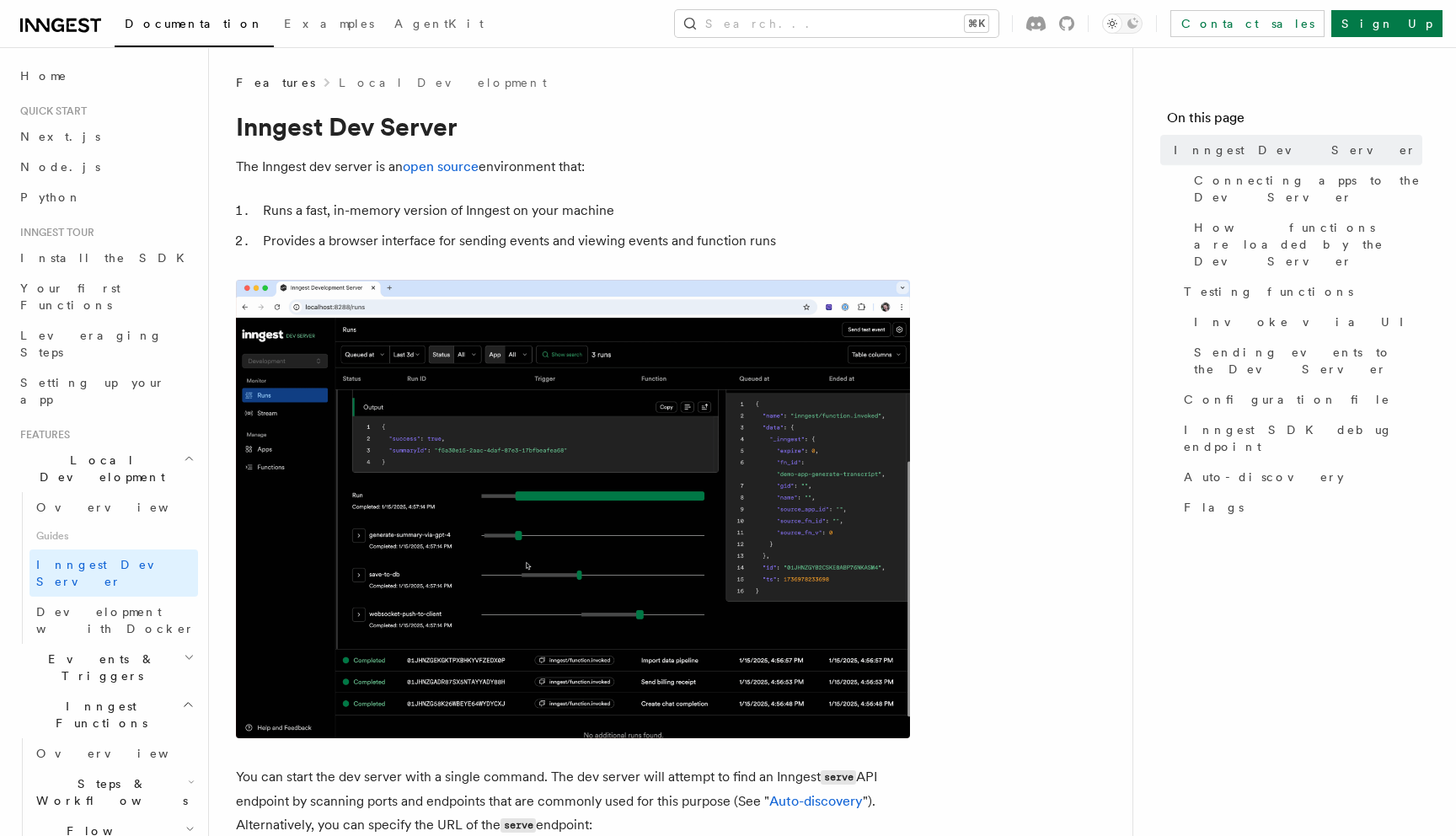
click at [406, 238] on li "Provides a browser interface for sending events and viewing events and function…" at bounding box center [584, 241] width 653 height 24
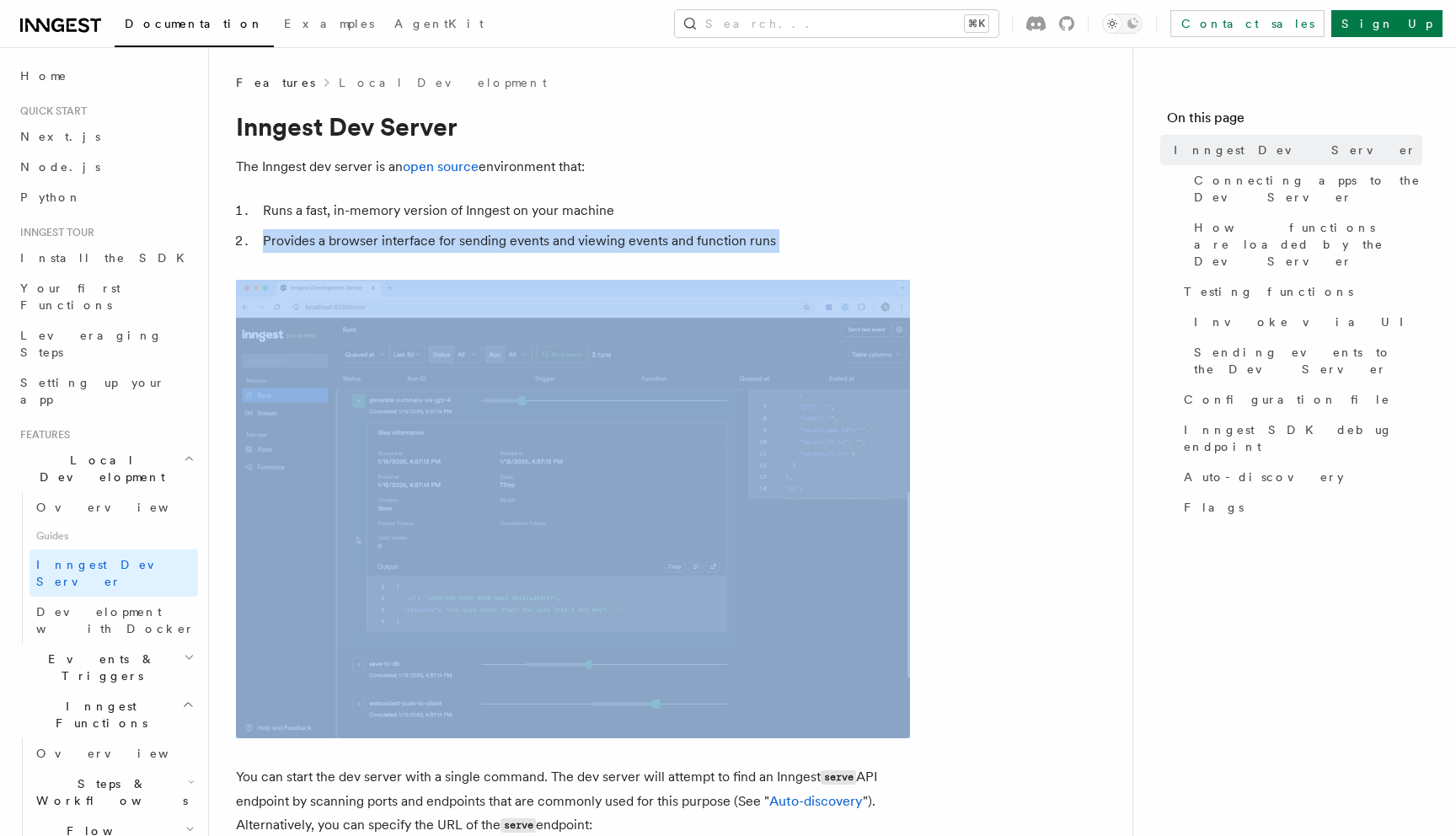
click at [406, 238] on li "Provides a browser interface for sending events and viewing events and function…" at bounding box center [584, 241] width 653 height 24
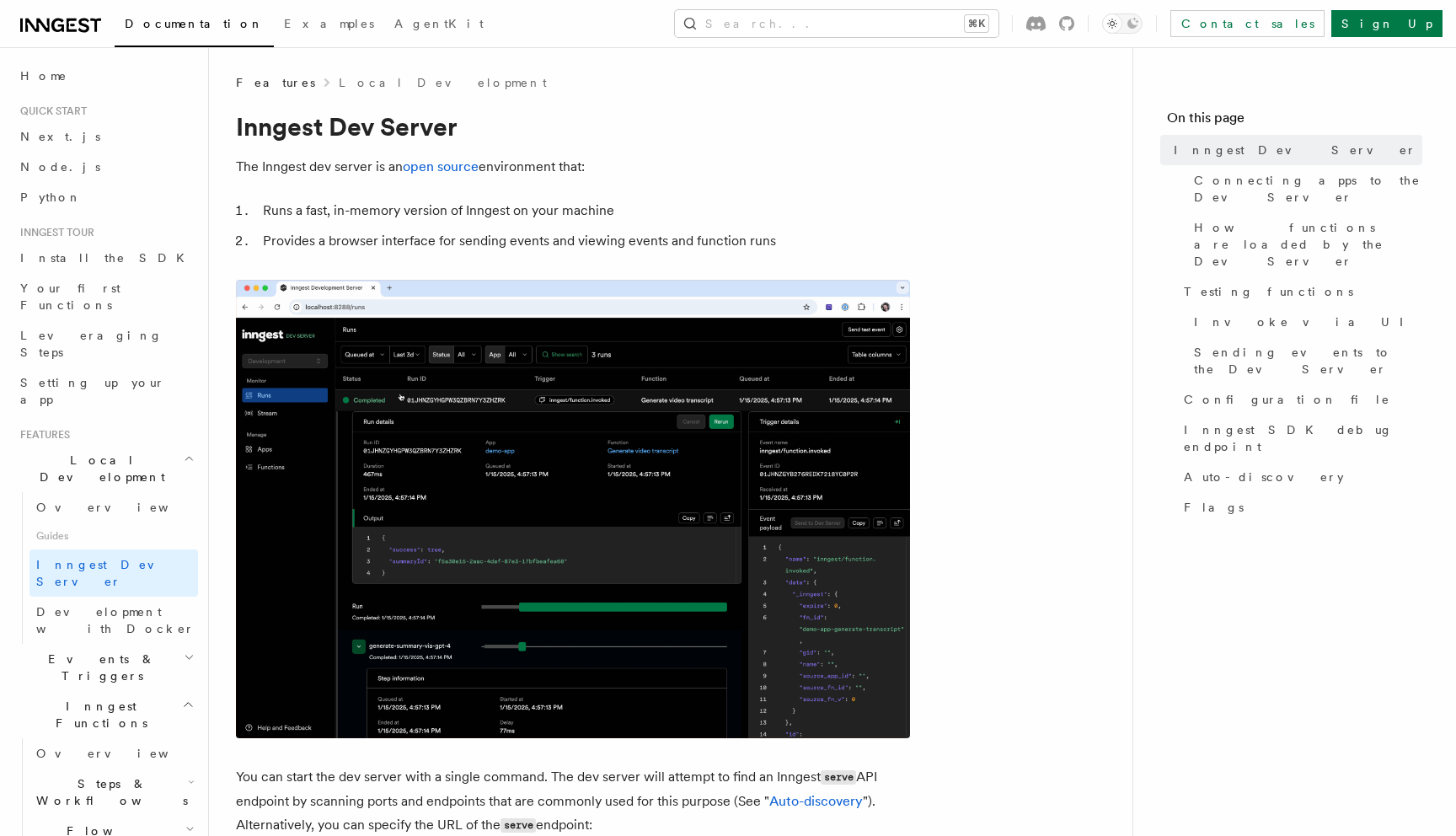
click at [407, 210] on li "Runs a fast, in-memory version of Inngest on your machine" at bounding box center [584, 211] width 653 height 24
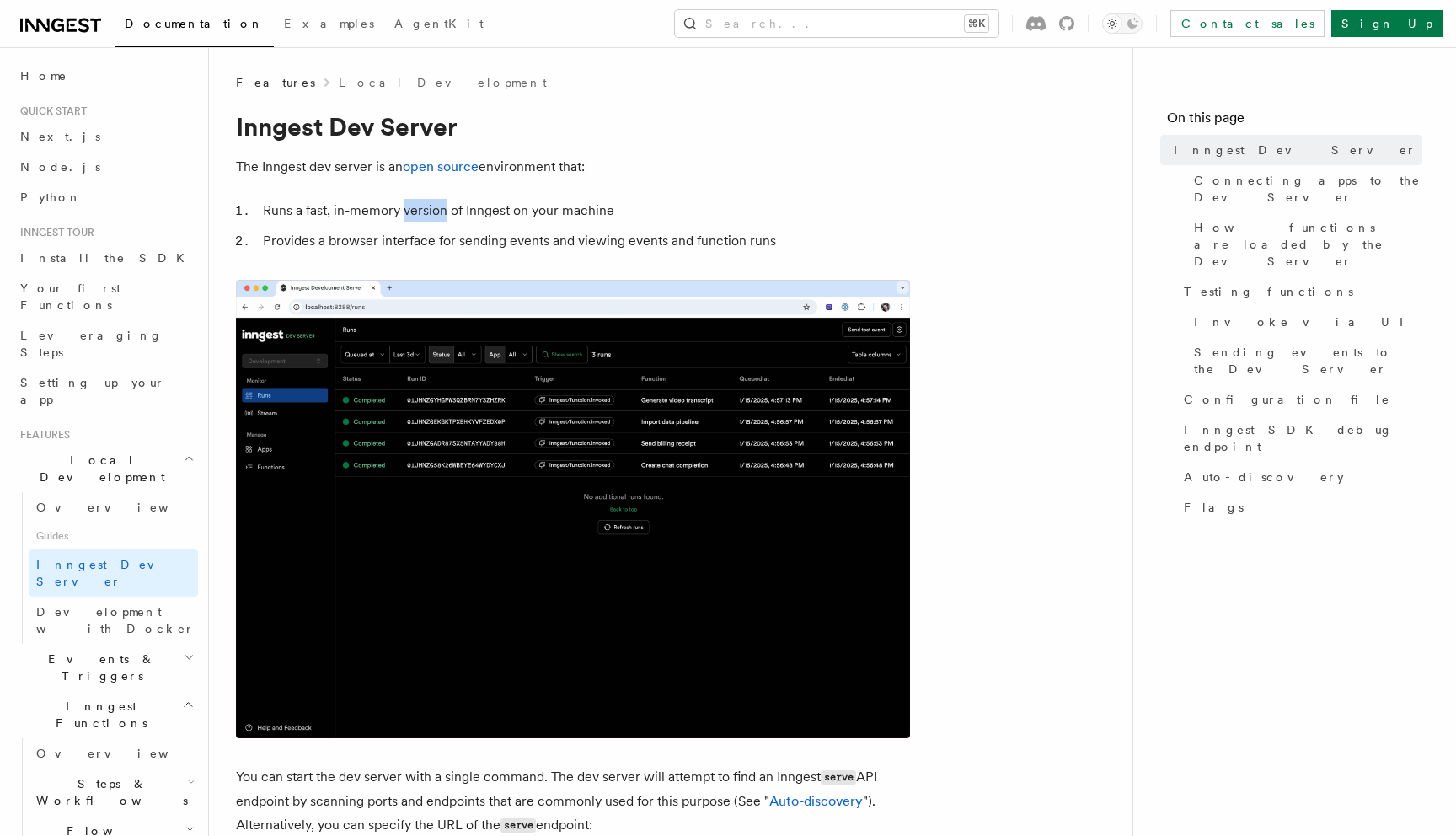
click at [407, 210] on li "Runs a fast, in-memory version of Inngest on your machine" at bounding box center [584, 211] width 653 height 24
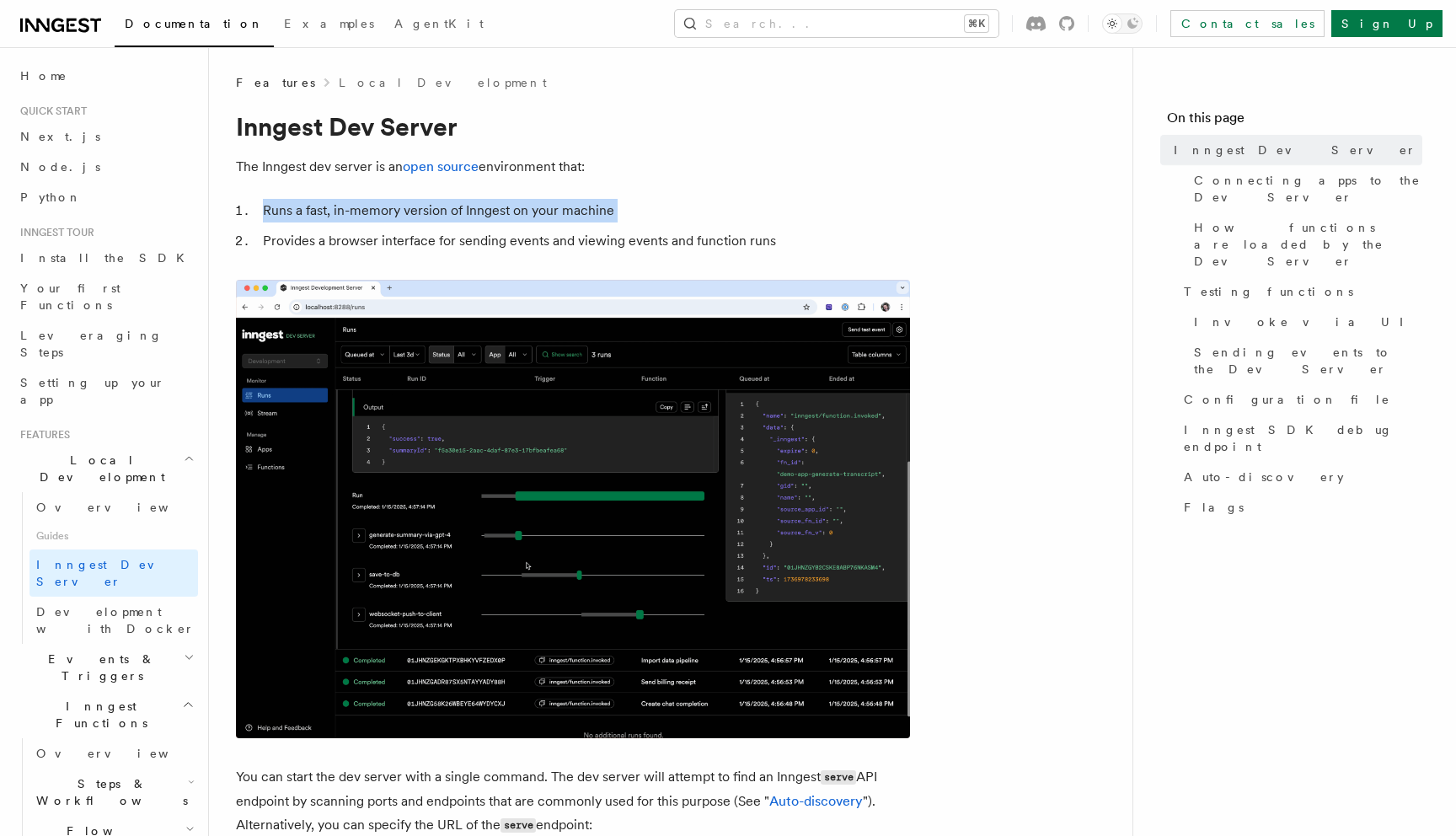
click at [405, 244] on li "Provides a browser interface for sending events and viewing events and function…" at bounding box center [584, 241] width 653 height 24
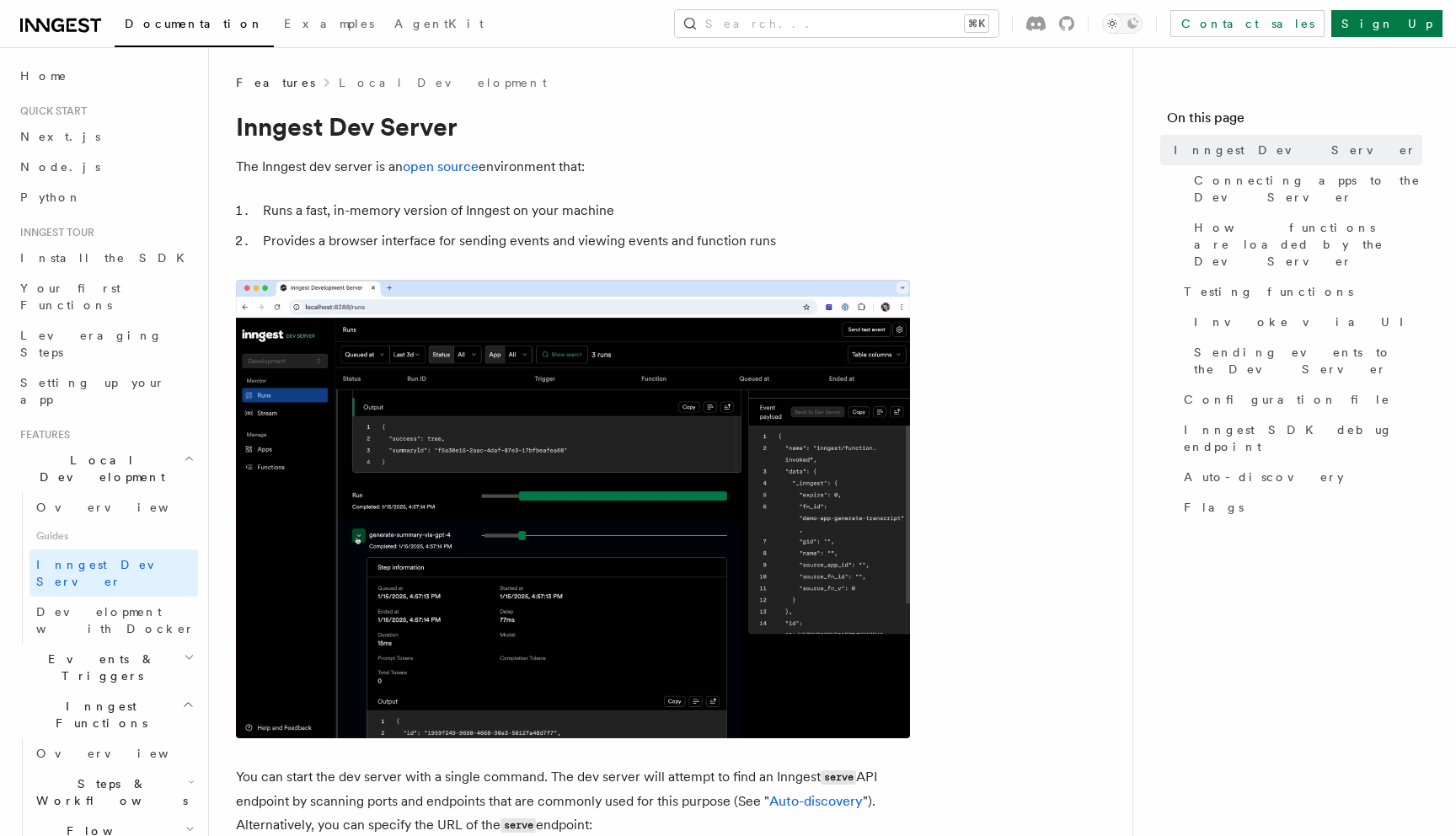
click at [405, 244] on li "Provides a browser interface for sending events and viewing events and function…" at bounding box center [584, 241] width 653 height 24
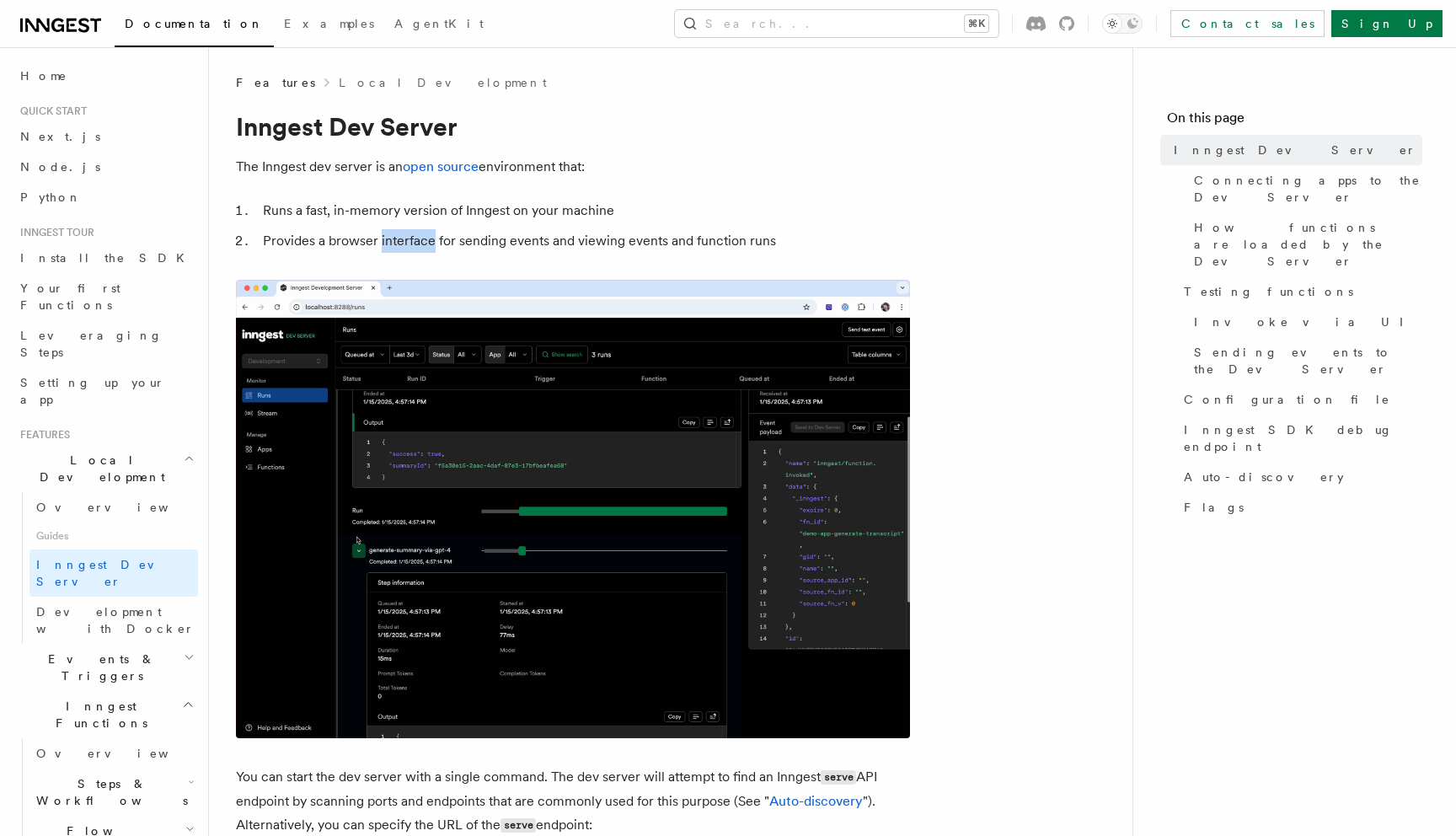
click at [406, 214] on li "Runs a fast, in-memory version of Inngest on your machine" at bounding box center [584, 211] width 653 height 24
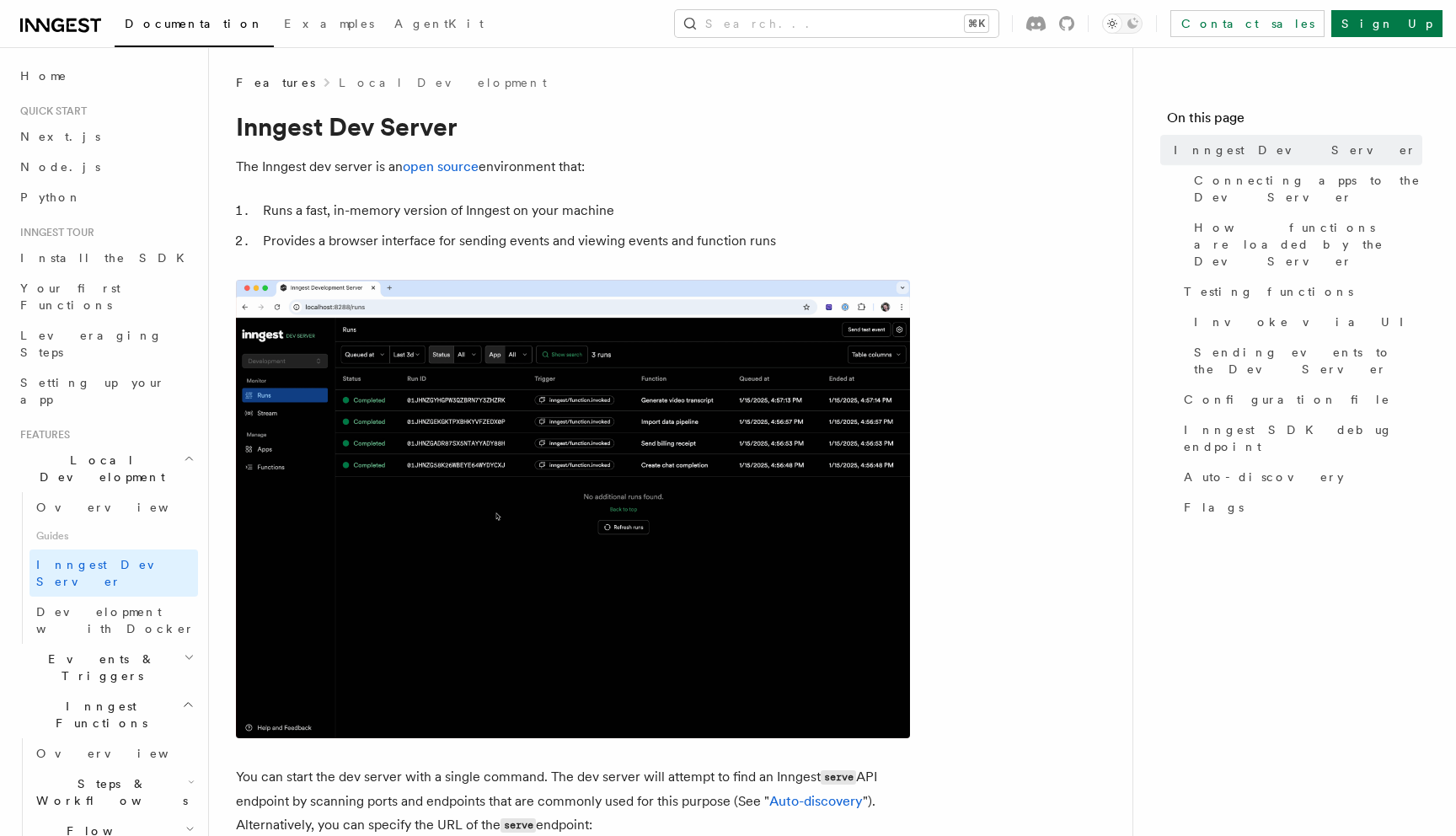
click at [401, 240] on li "Provides a browser interface for sending events and viewing events and function…" at bounding box center [584, 241] width 653 height 24
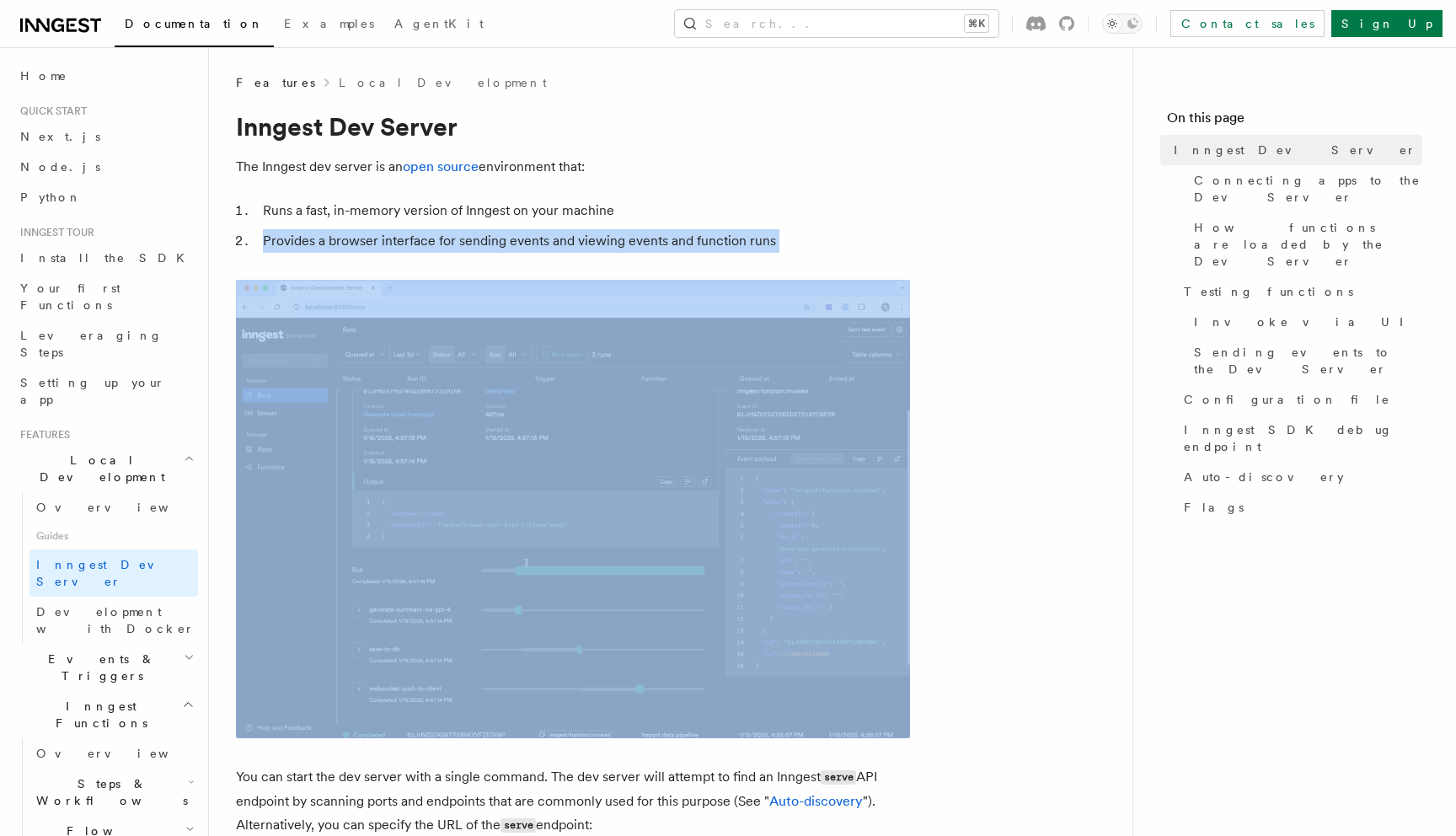
click at [401, 240] on li "Provides a browser interface for sending events and viewing events and function…" at bounding box center [584, 241] width 653 height 24
click at [410, 216] on li "Runs a fast, in-memory version of Inngest on your machine" at bounding box center [584, 211] width 653 height 24
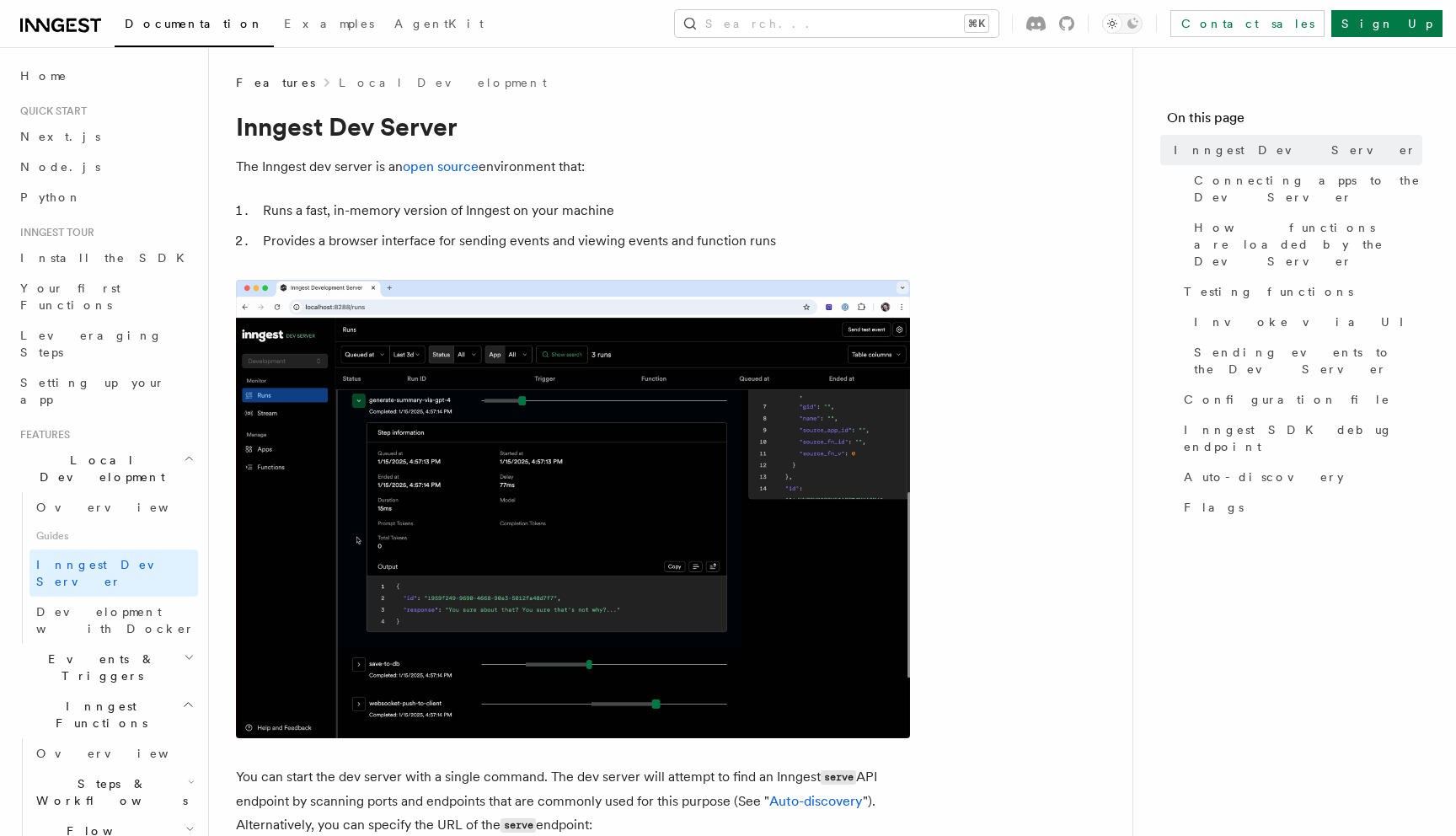
click at [445, 236] on li "Provides a browser interface for sending events and viewing events and function…" at bounding box center [584, 241] width 653 height 24
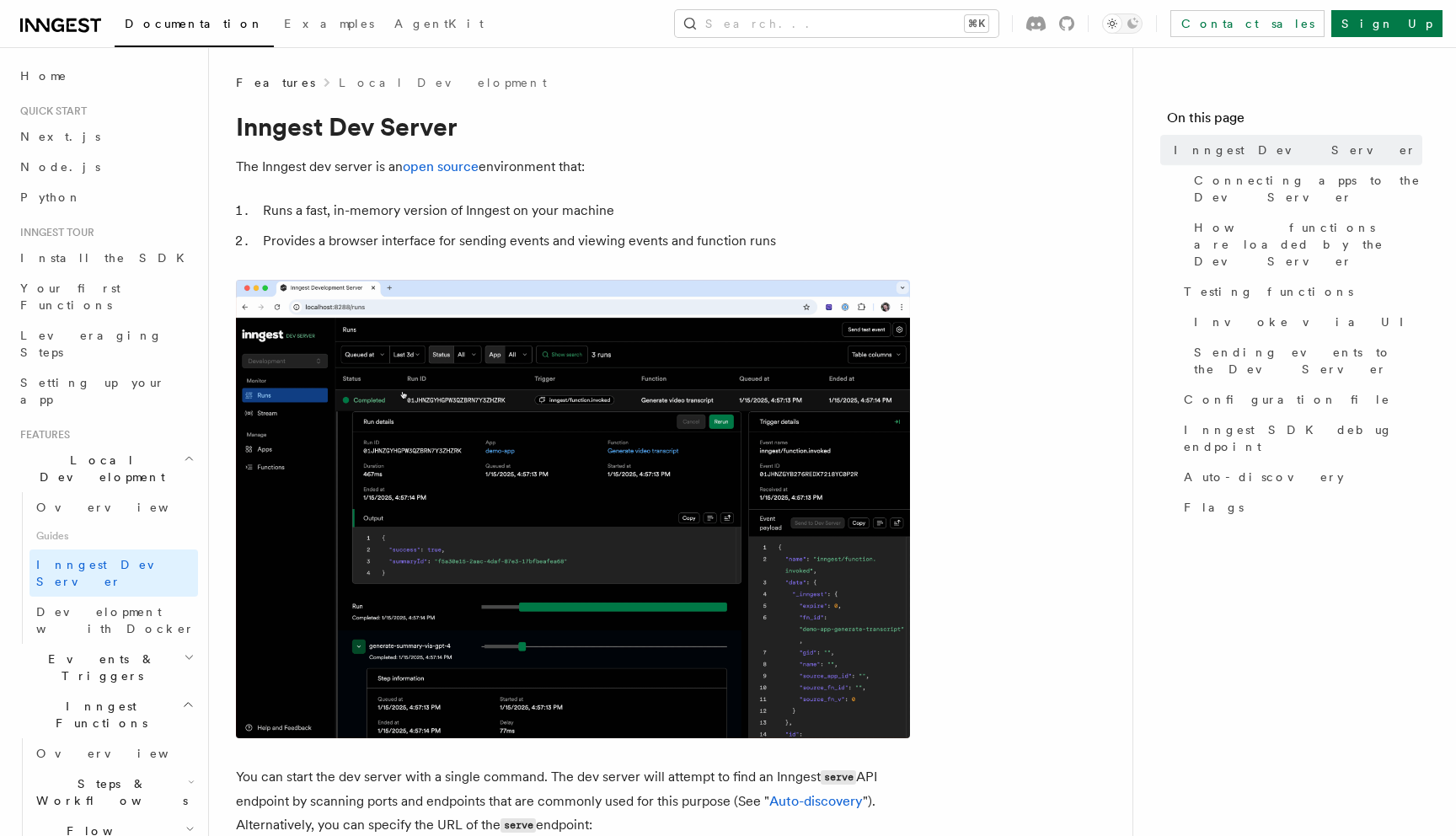
click at [445, 236] on li "Provides a browser interface for sending events and viewing events and function…" at bounding box center [584, 241] width 653 height 24
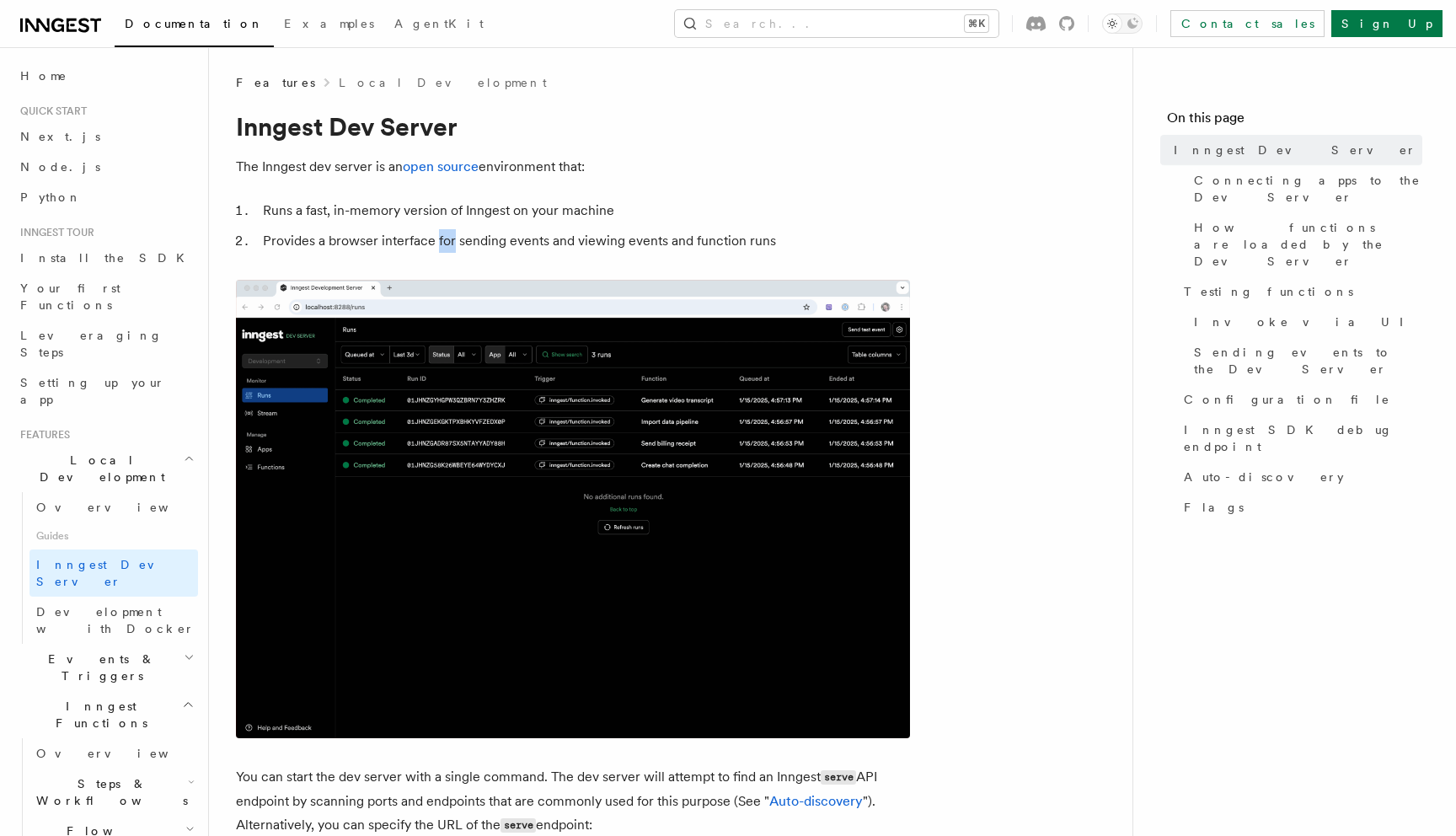
click at [445, 236] on li "Provides a browser interface for sending events and viewing events and function…" at bounding box center [584, 241] width 653 height 24
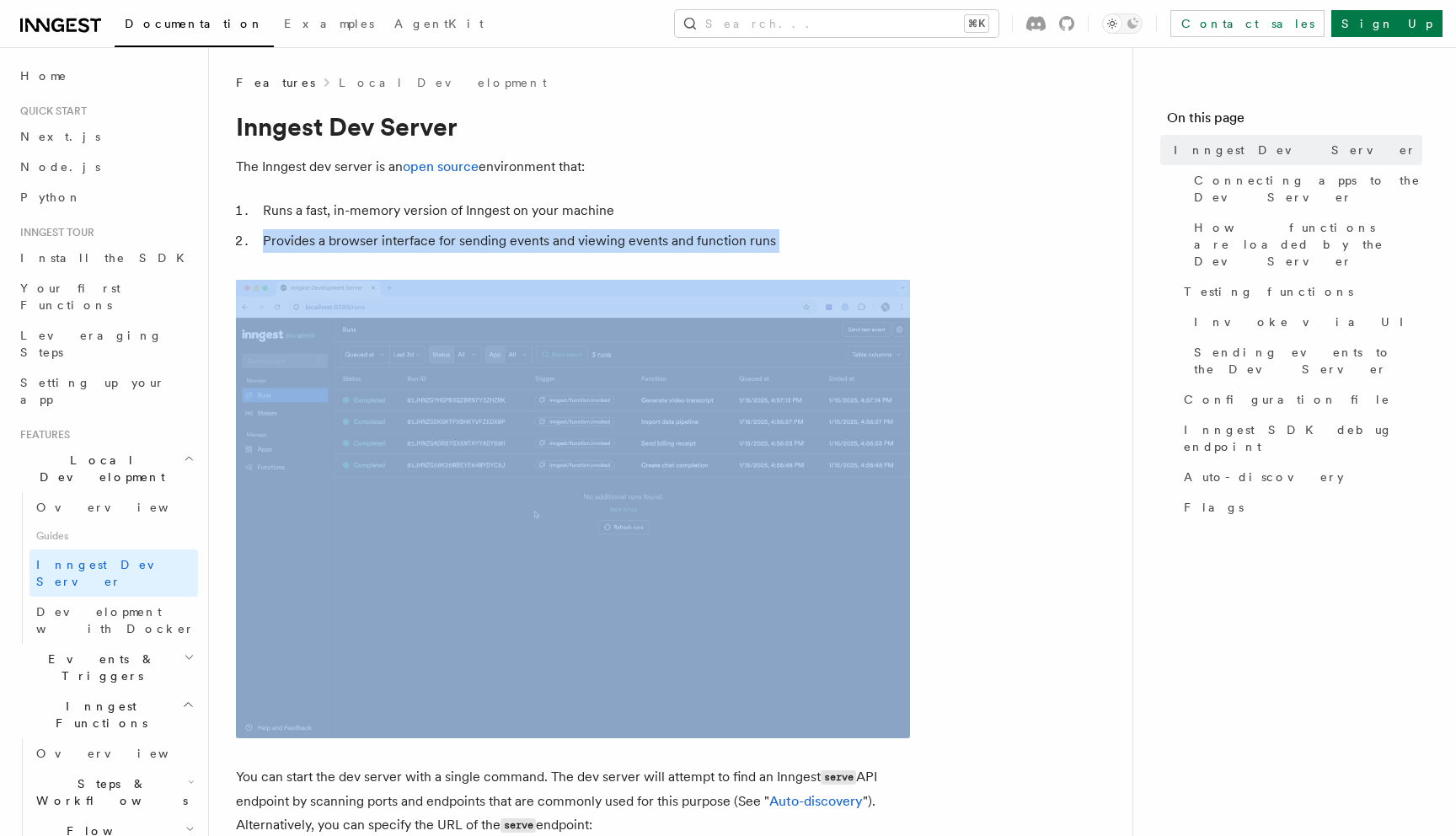
click at [443, 215] on li "Runs a fast, in-memory version of Inngest on your machine" at bounding box center [584, 211] width 653 height 24
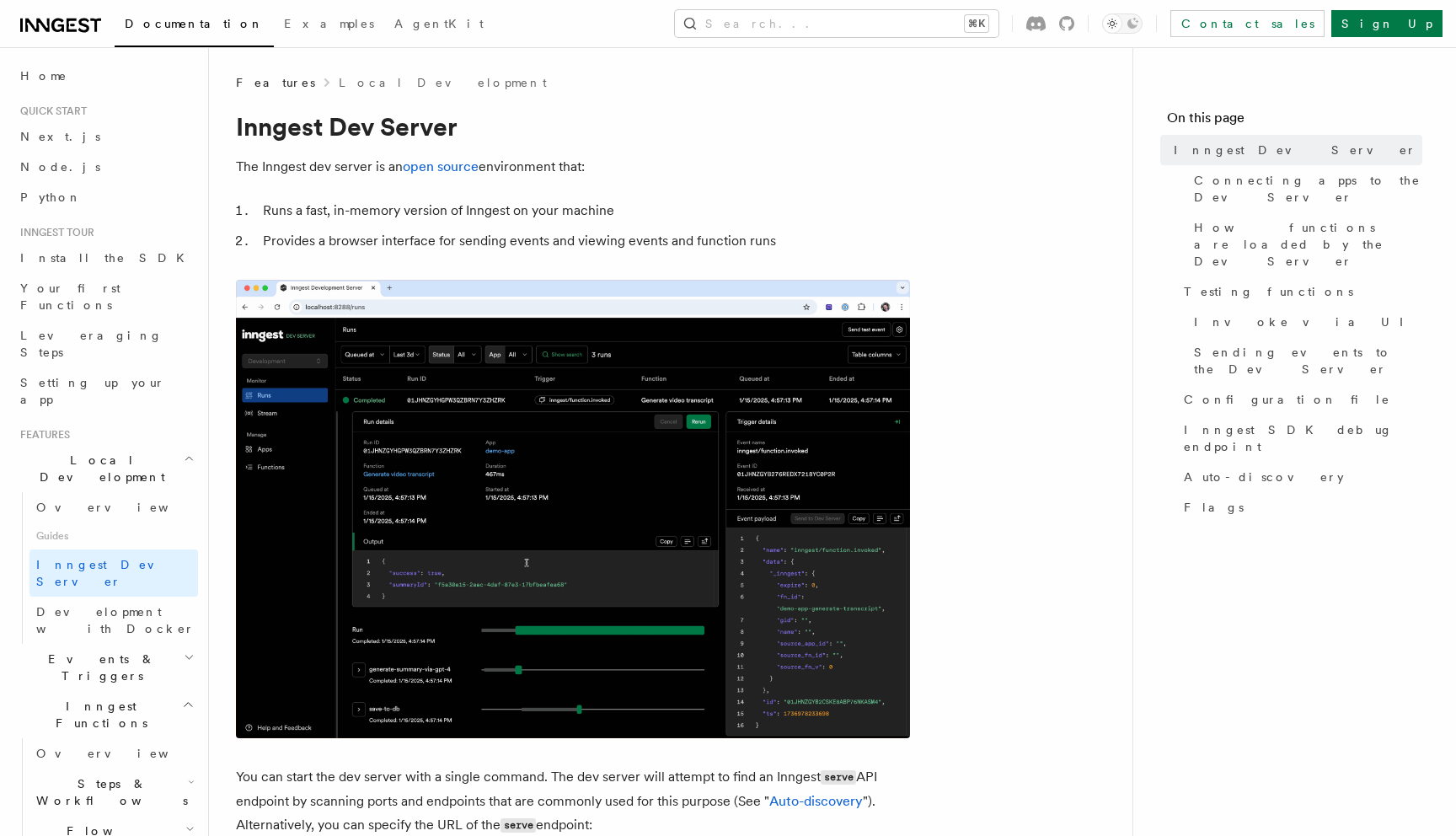
click at [443, 215] on li "Runs a fast, in-memory version of Inngest on your machine" at bounding box center [584, 211] width 653 height 24
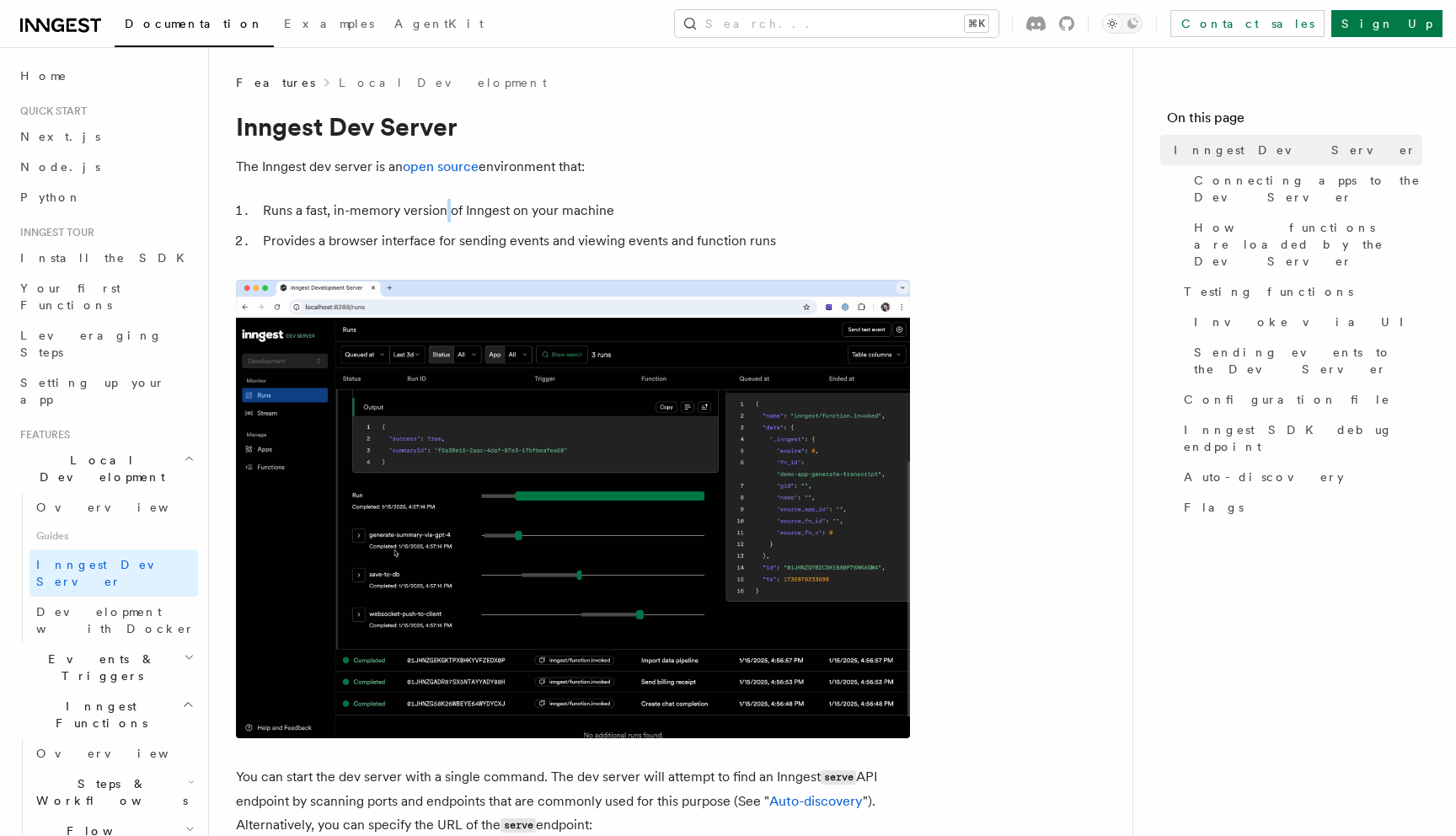
click at [443, 215] on li "Runs a fast, in-memory version of Inngest on your machine" at bounding box center [584, 211] width 653 height 24
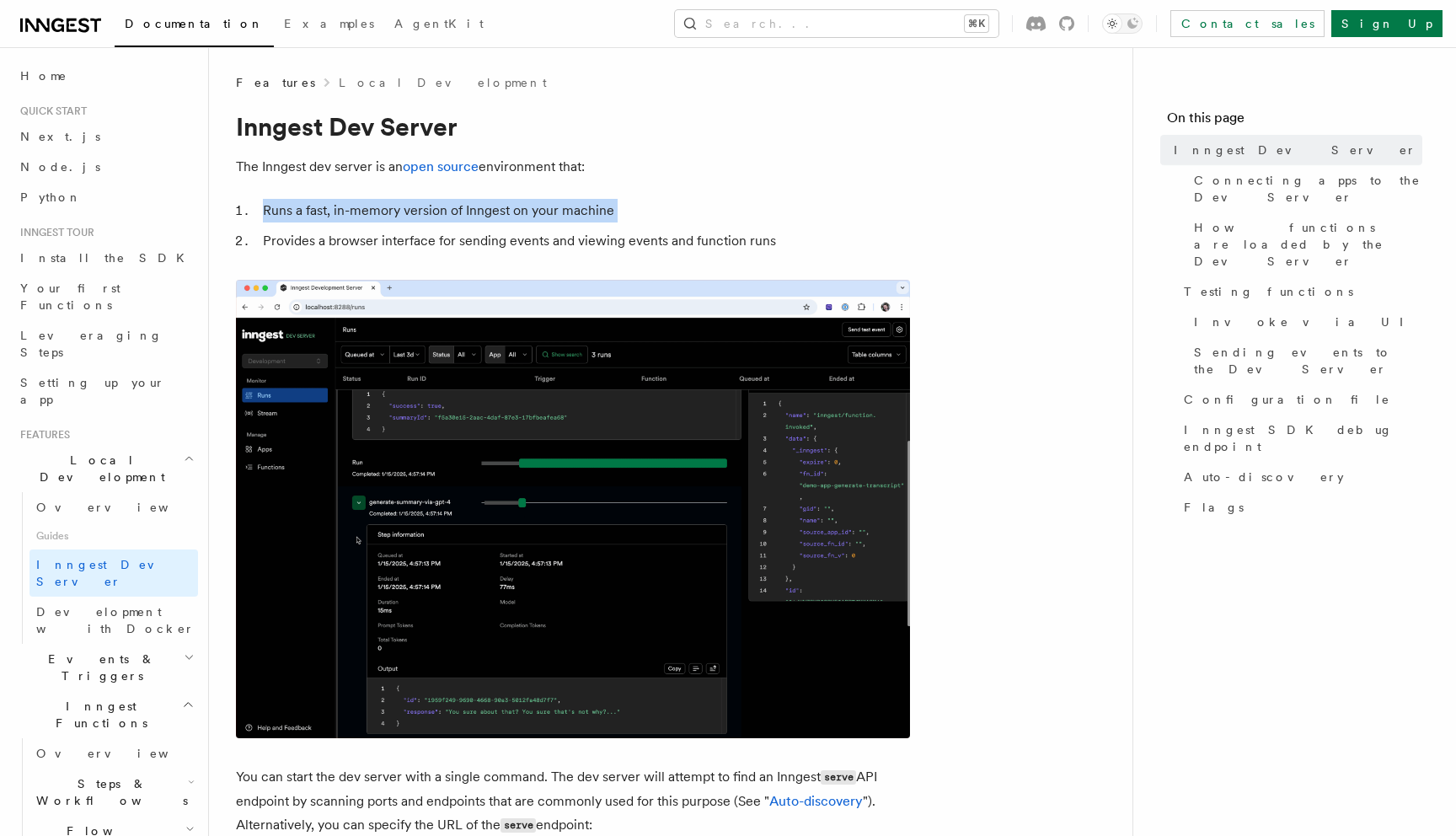
click at [443, 243] on li "Provides a browser interface for sending events and viewing events and function…" at bounding box center [584, 241] width 653 height 24
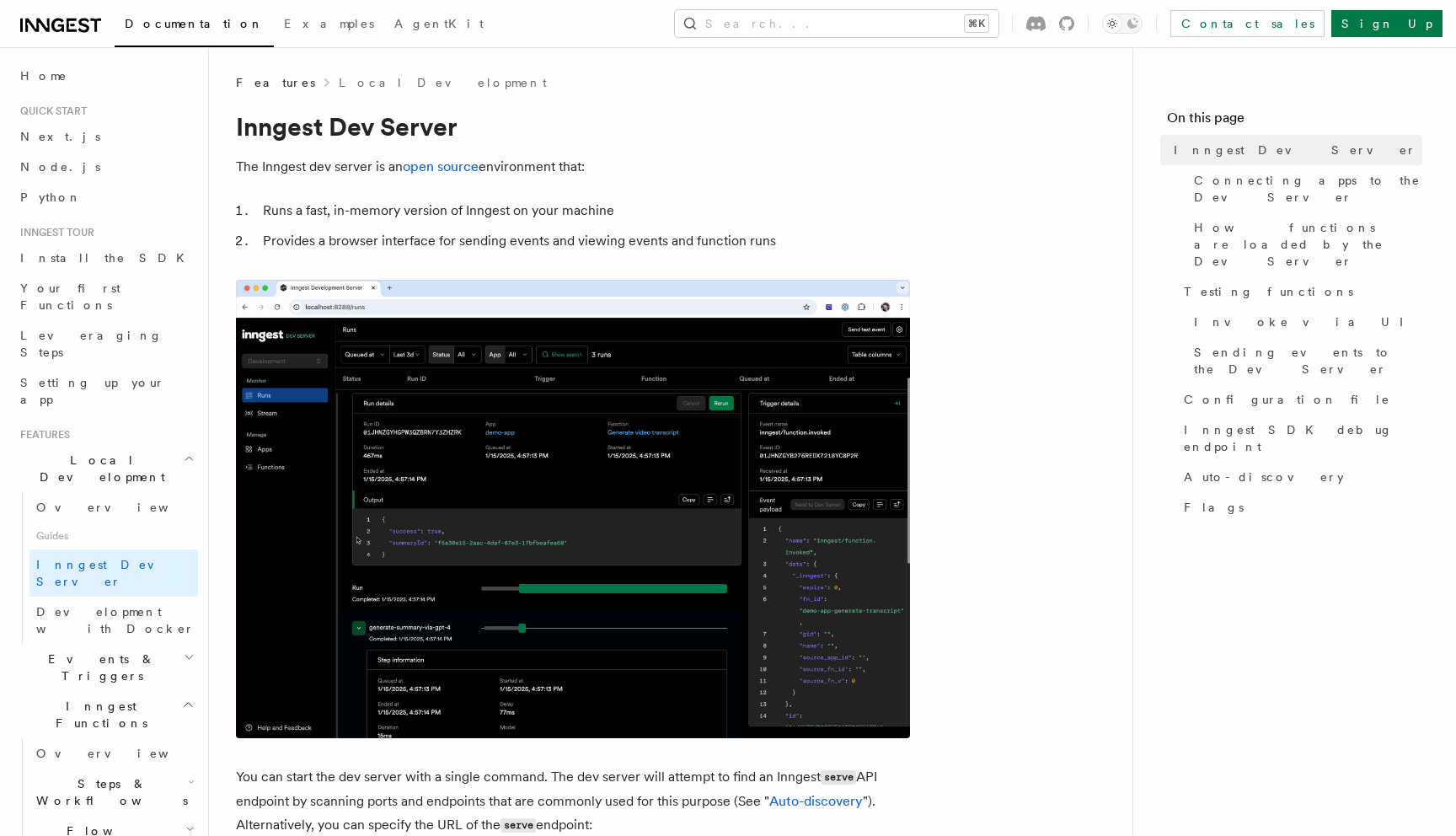
click at [443, 243] on li "Provides a browser interface for sending events and viewing events and function…" at bounding box center [584, 241] width 653 height 24
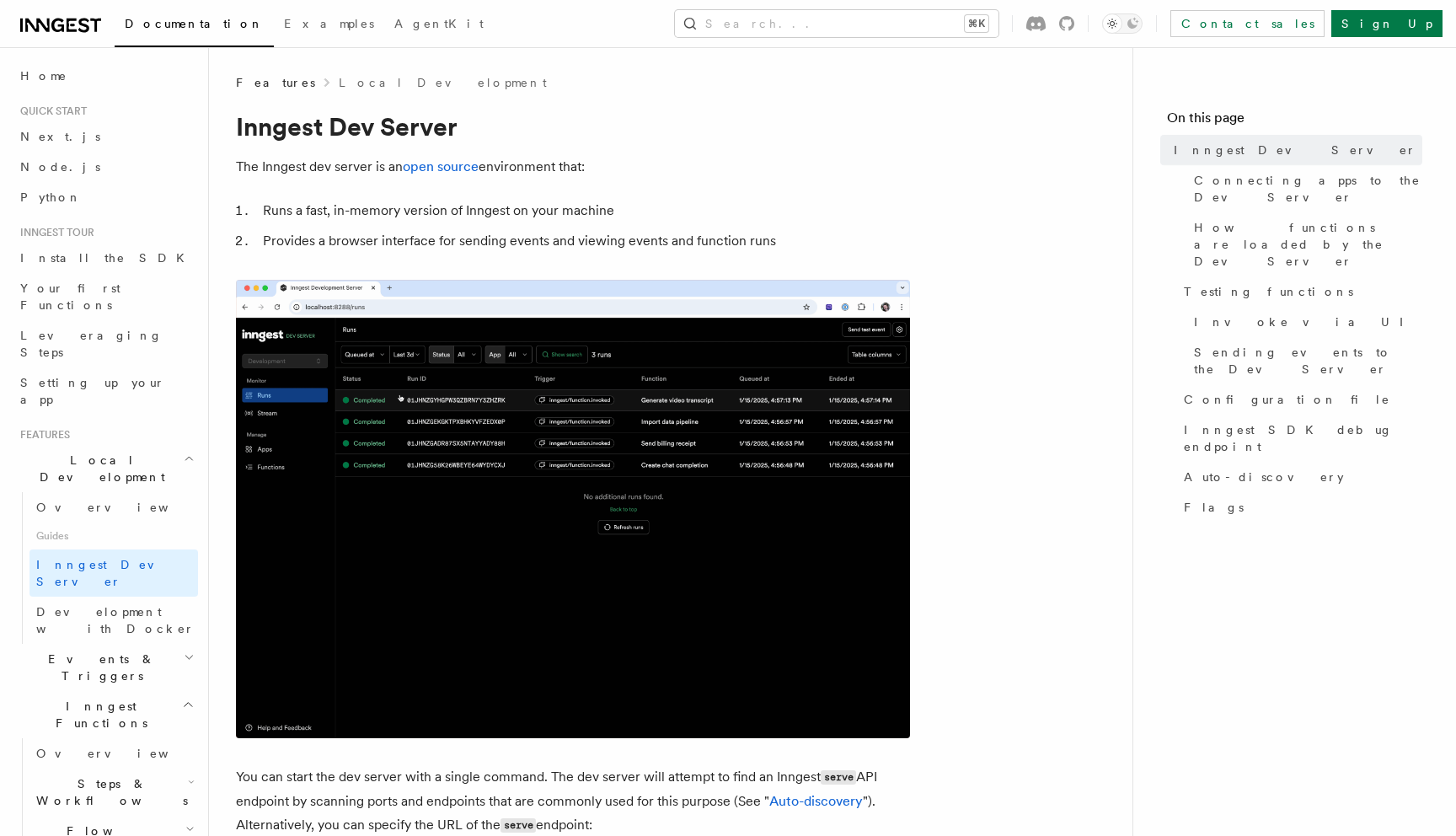
click at [443, 243] on li "Provides a browser interface for sending events and viewing events and function…" at bounding box center [584, 241] width 653 height 24
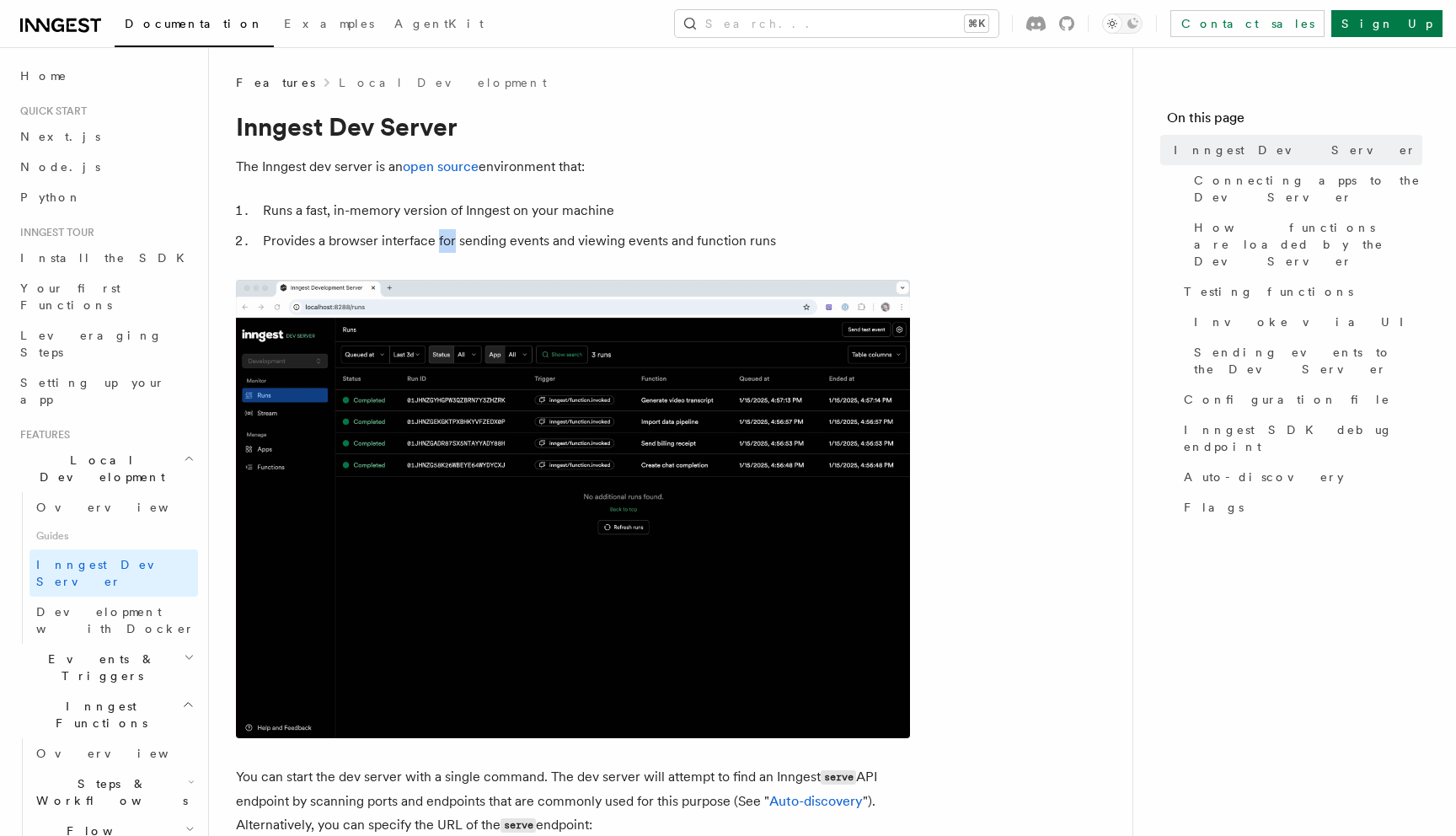
click at [448, 205] on li "Runs a fast, in-memory version of Inngest on your machine" at bounding box center [584, 211] width 653 height 24
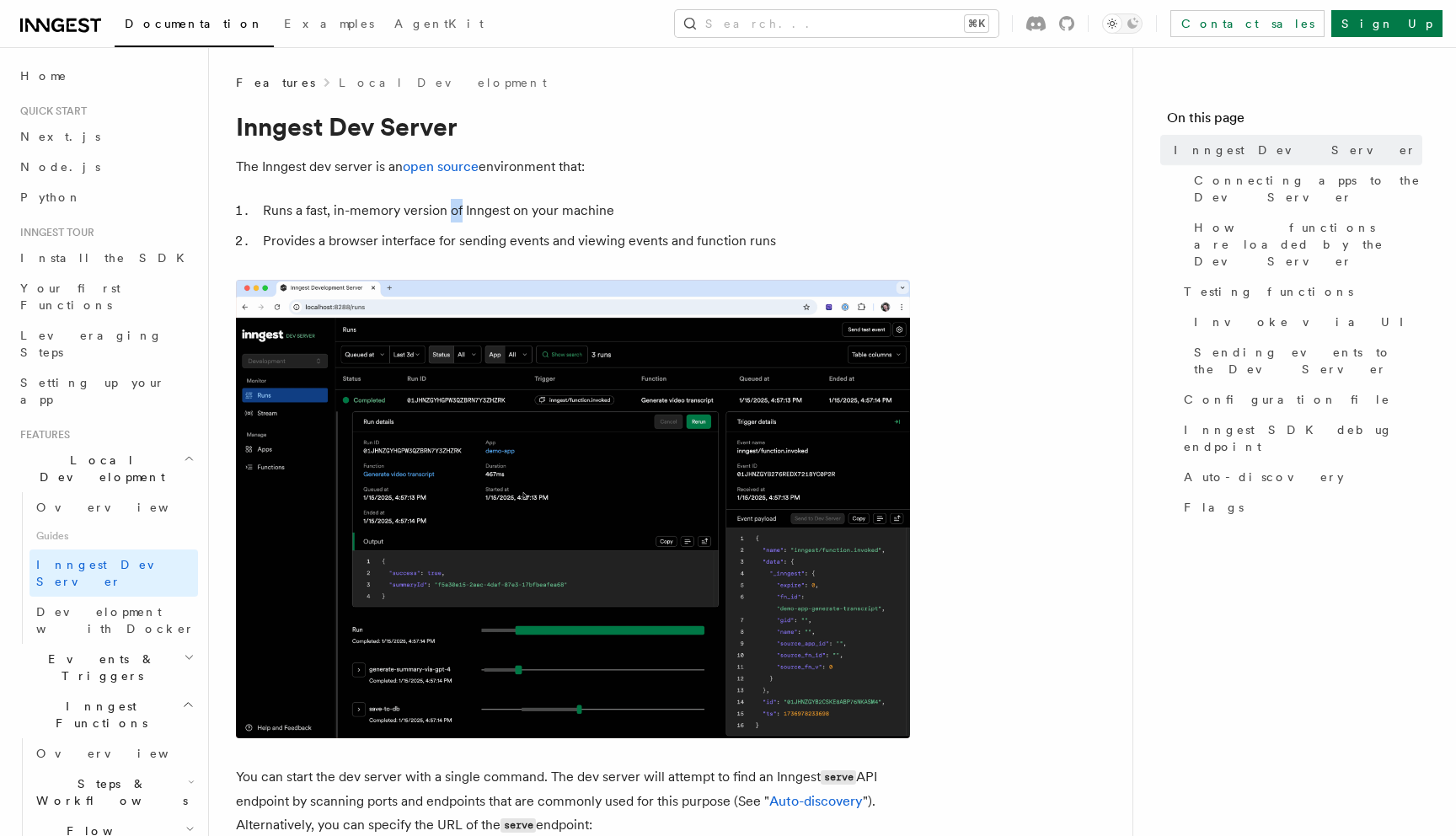
click at [450, 230] on li "Provides a browser interface for sending events and viewing events and function…" at bounding box center [584, 241] width 653 height 24
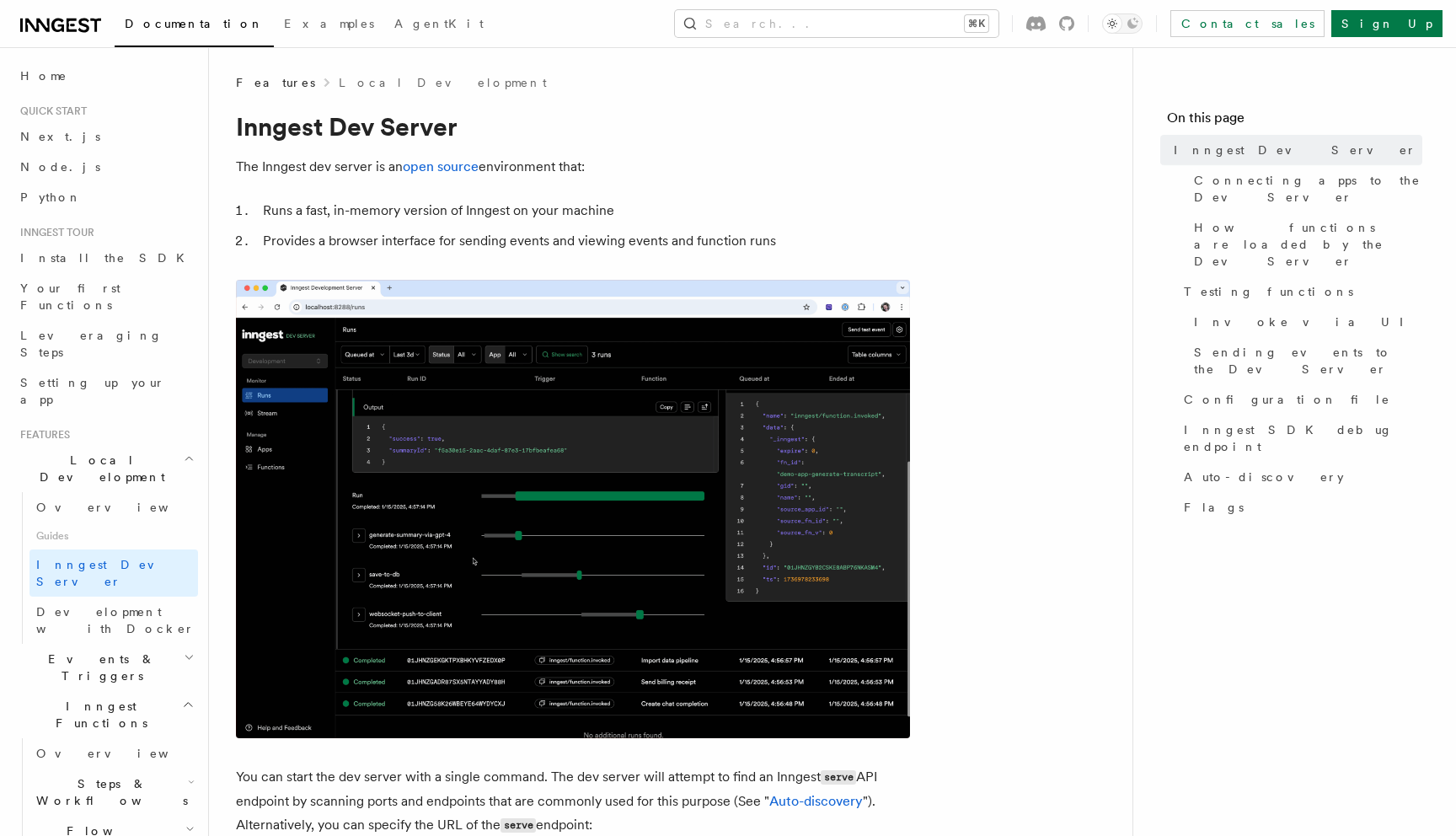
click at [450, 231] on li "Provides a browser interface for sending events and viewing events and function…" at bounding box center [584, 241] width 653 height 24
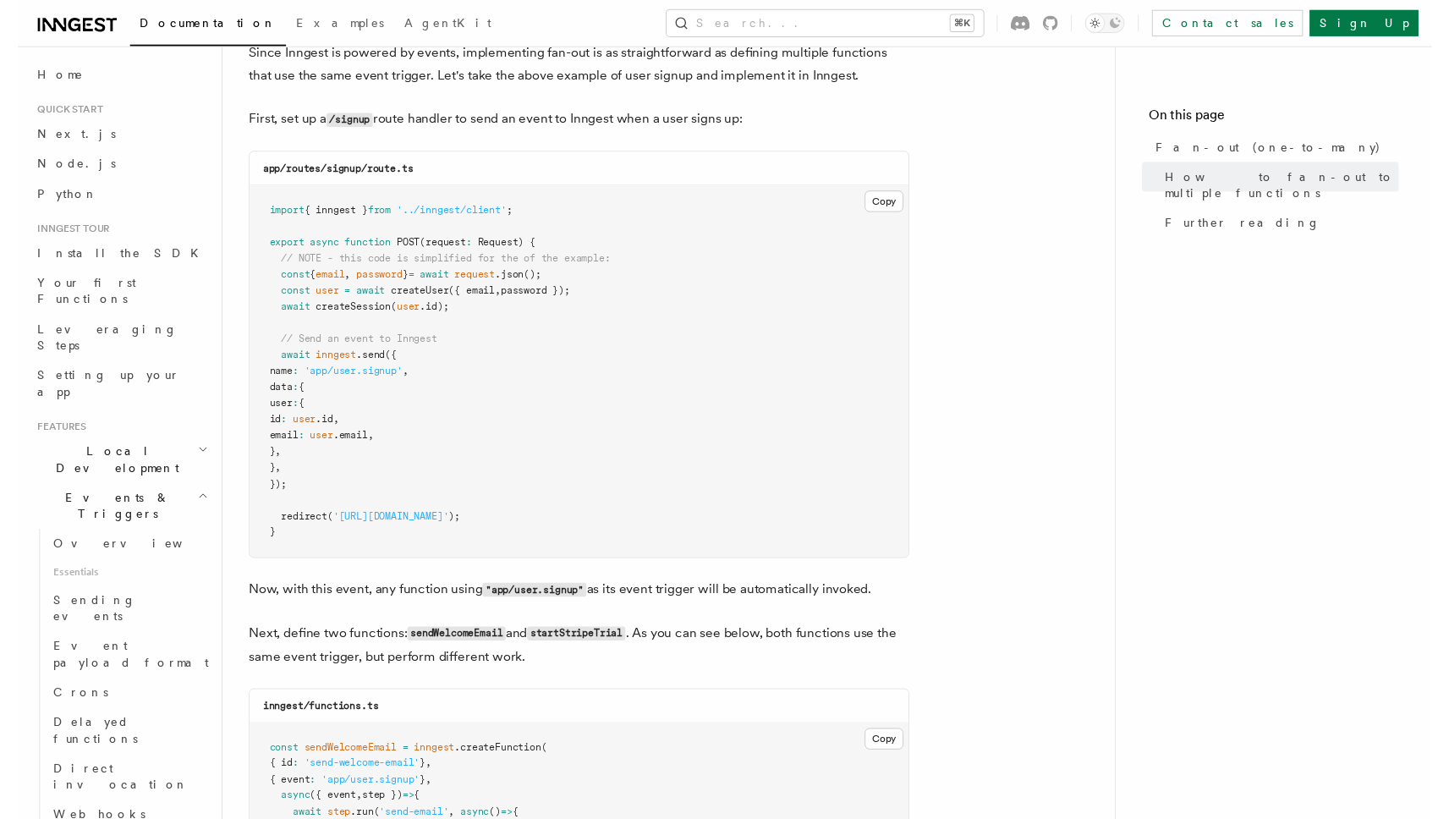
scroll to position [968, 0]
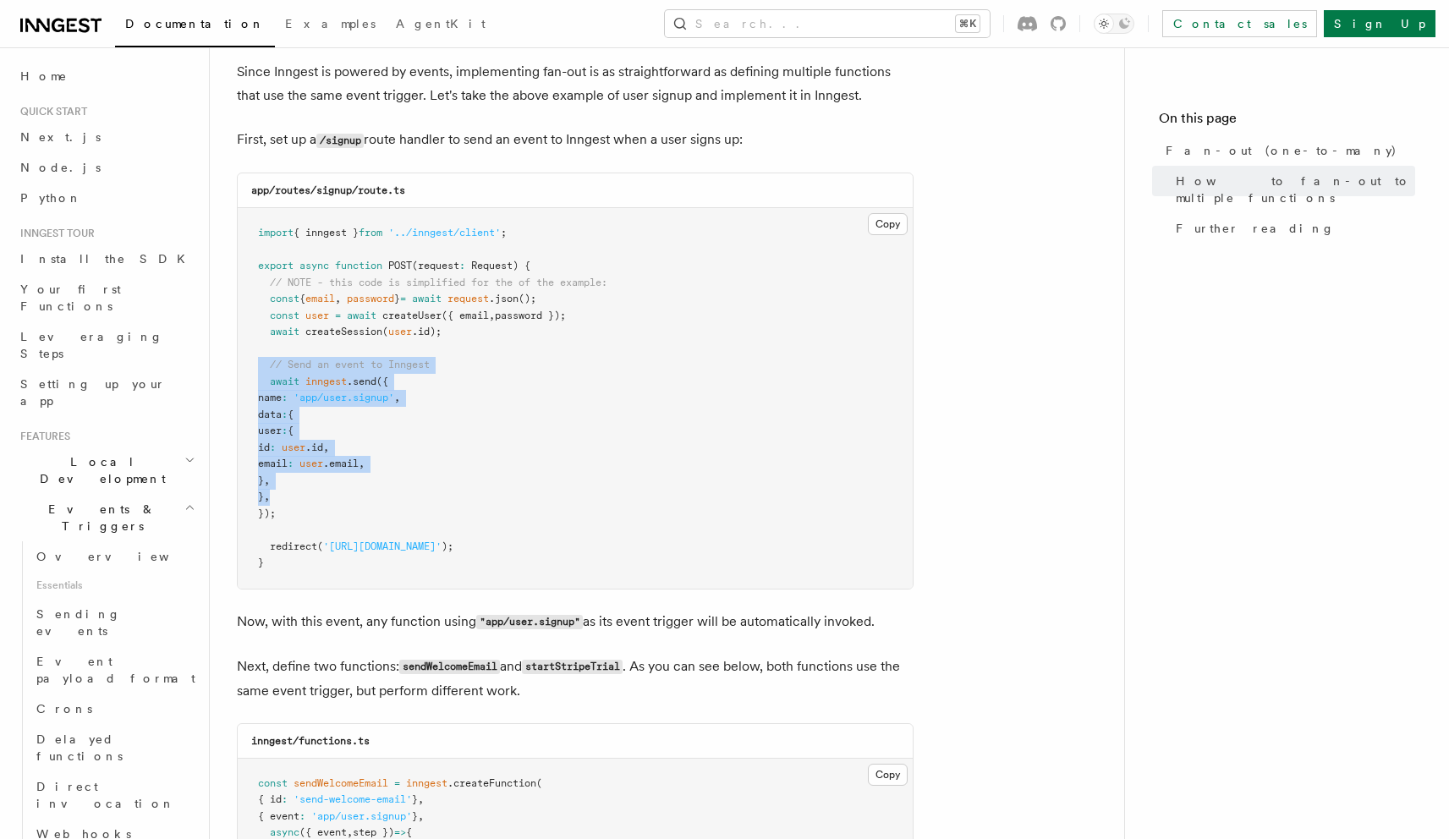
drag, startPoint x: 354, startPoint y: 482, endPoint x: 236, endPoint y: 345, distance: 180.5
click at [236, 345] on div "Features Events & Triggers Fan-out (one-to-many) The fan-out pattern enables yo…" at bounding box center [694, 564] width 968 height 3064
click at [337, 481] on pre "import { inngest } from '../inngest/client' ; export async function POST (reque…" at bounding box center [575, 398] width 675 height 381
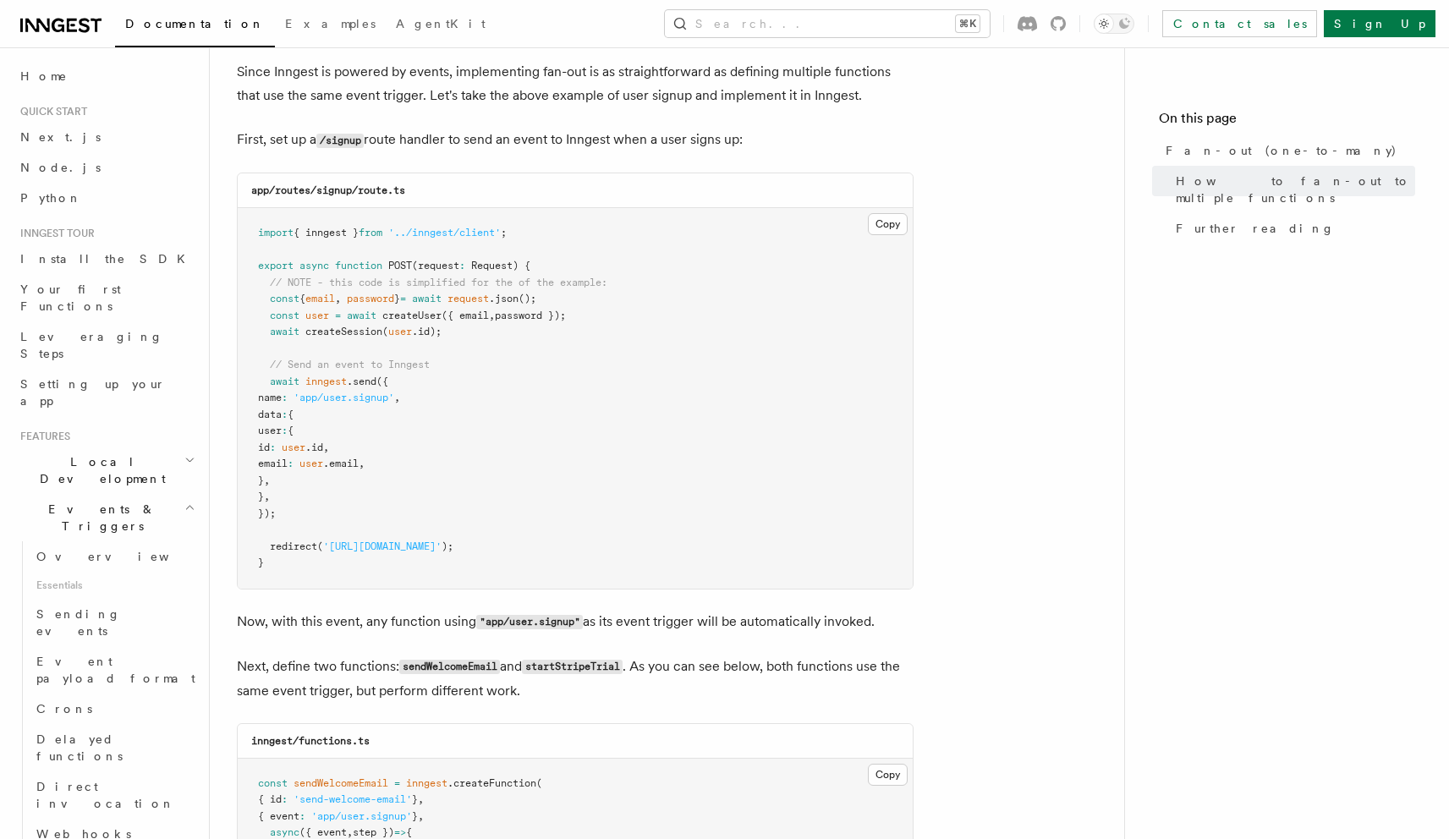
click at [306, 489] on pre "import { inngest } from '../inngest/client' ; export async function POST (reque…" at bounding box center [575, 398] width 675 height 381
drag, startPoint x: 302, startPoint y: 492, endPoint x: 255, endPoint y: 343, distance: 157.0
click at [255, 343] on pre "import { inngest } from '../inngest/client' ; export async function POST (reque…" at bounding box center [575, 398] width 675 height 381
click at [293, 481] on pre "import { inngest } from '../inngest/client' ; export async function POST (reque…" at bounding box center [575, 398] width 675 height 381
drag, startPoint x: 307, startPoint y: 491, endPoint x: 250, endPoint y: 337, distance: 164.8
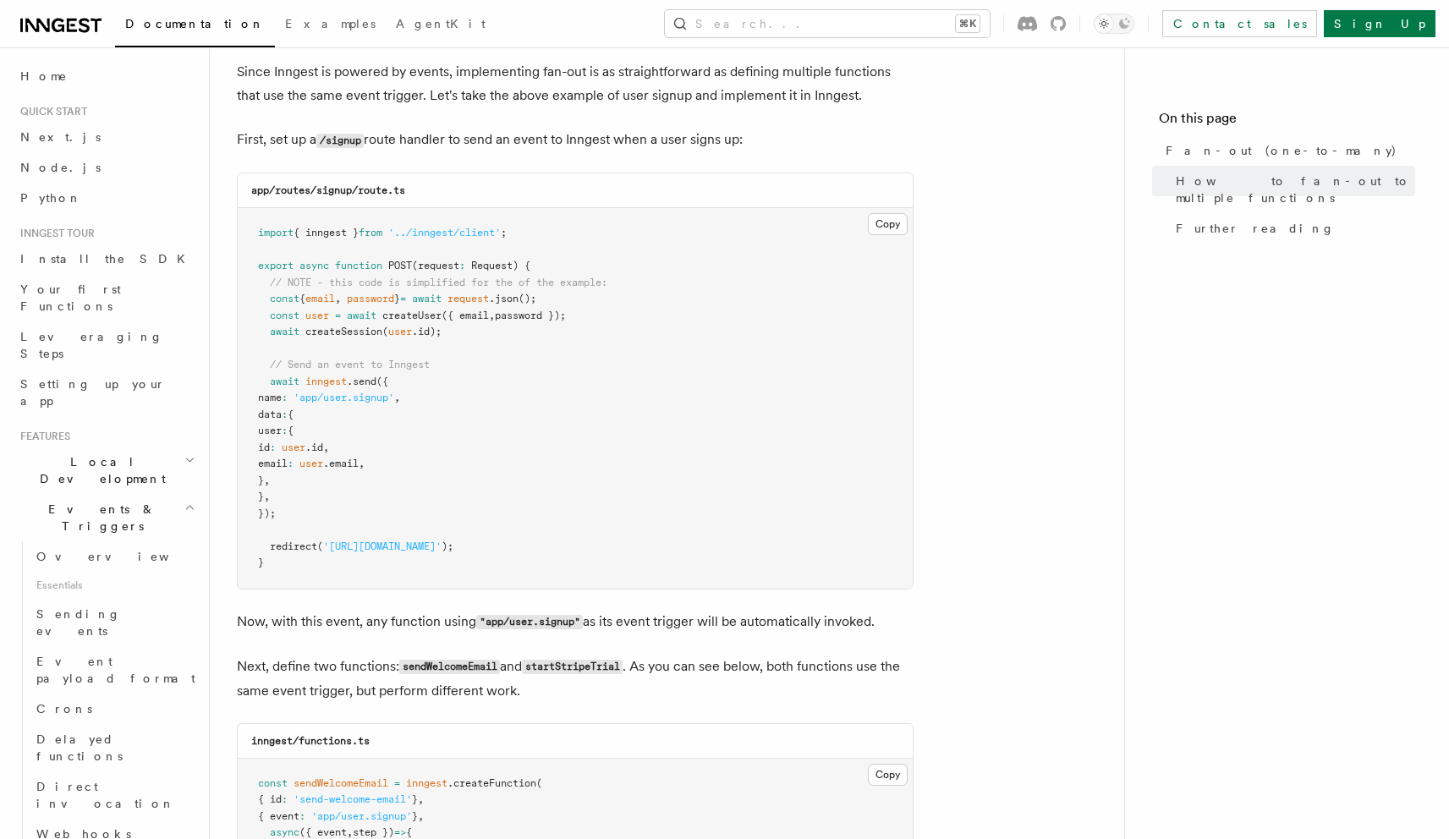
click at [250, 337] on pre "import { inngest } from '../inngest/client' ; export async function POST (reque…" at bounding box center [575, 398] width 675 height 381
